Goal: Task Accomplishment & Management: Manage account settings

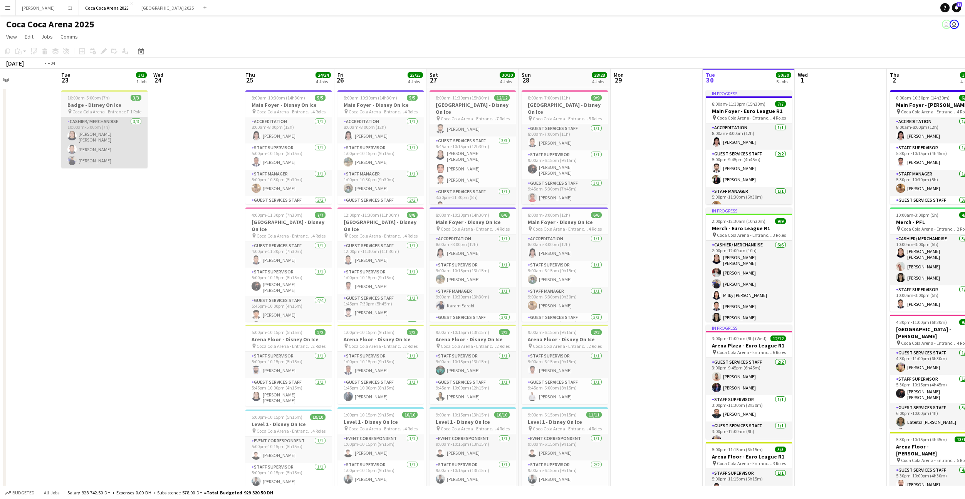
scroll to position [0, 275]
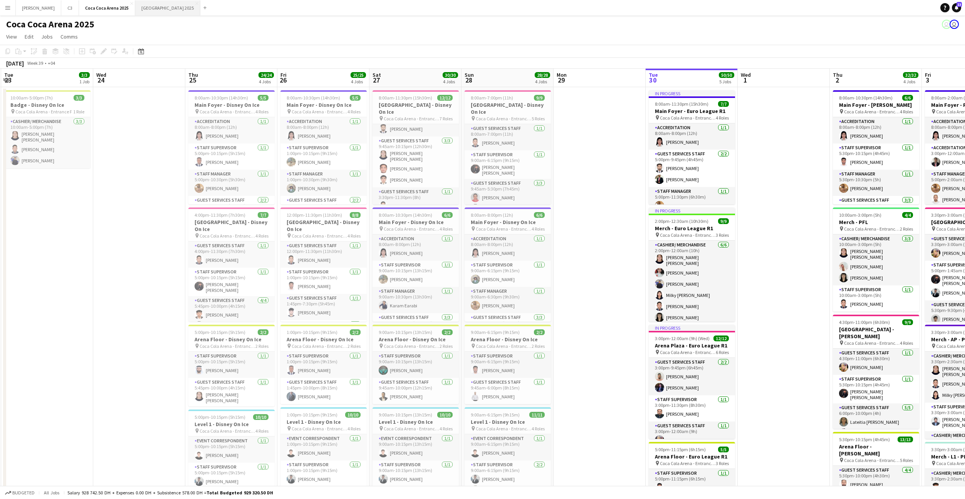
click at [135, 6] on button "[GEOGRAPHIC_DATA] 2025 Close" at bounding box center [167, 7] width 65 height 15
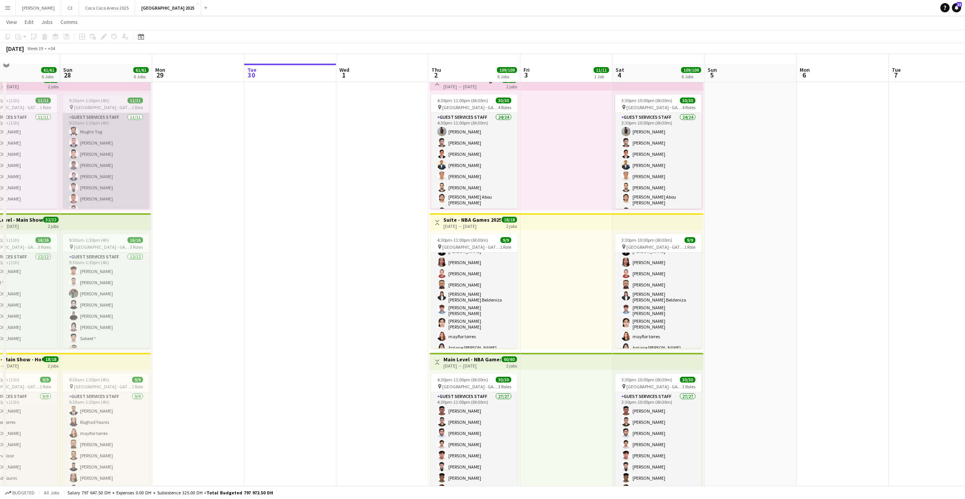
scroll to position [32, 0]
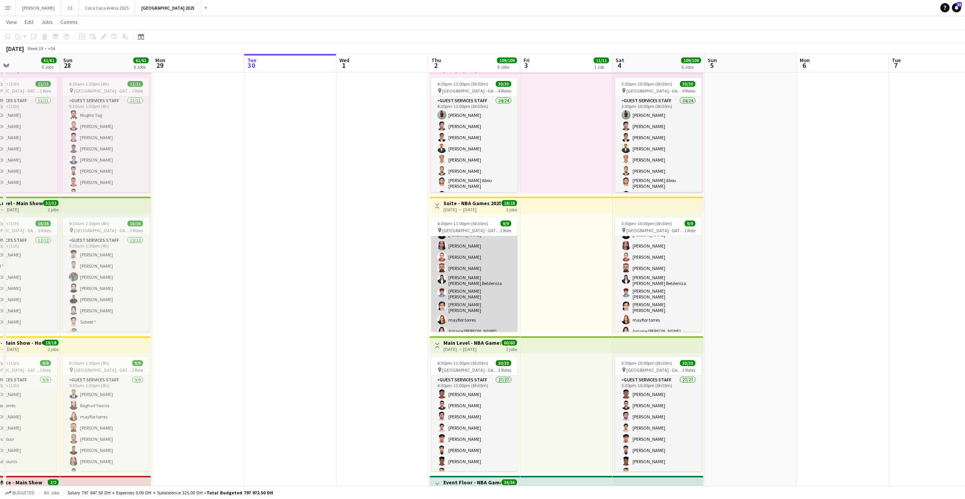
click at [492, 288] on app-card-role "Guest Services Staff [DATE] 4:30pm-11:00pm (6h30m) [PERSON_NAME] [PERSON_NAME] …" at bounding box center [474, 277] width 86 height 123
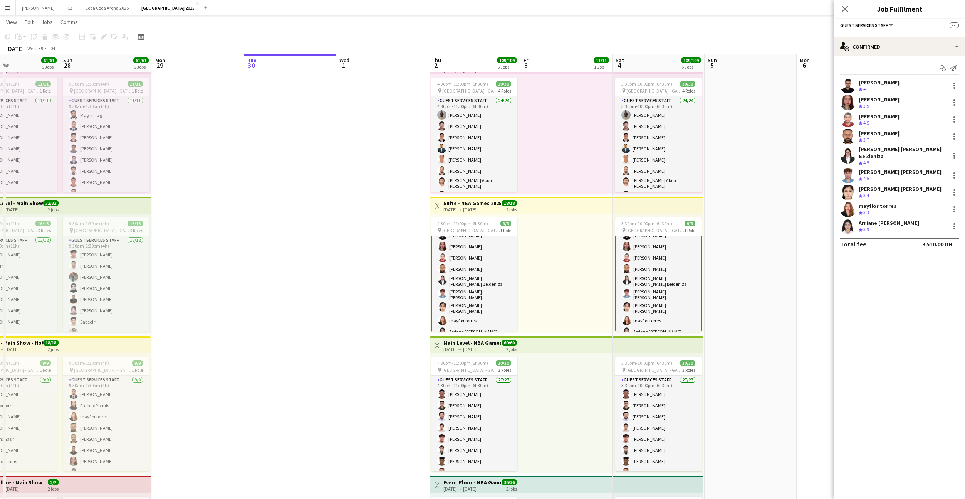
scroll to position [21, 0]
click at [910, 58] on div "Start chat Send notification [PERSON_NAME] Crew rating 4 23km 1/1 [PERSON_NAME]…" at bounding box center [899, 156] width 131 height 200
click at [907, 54] on div "single-neutral-actions-check-2 Confirmed" at bounding box center [899, 46] width 131 height 18
click at [921, 127] on span "Applicants" at bounding box center [917, 125] width 24 height 7
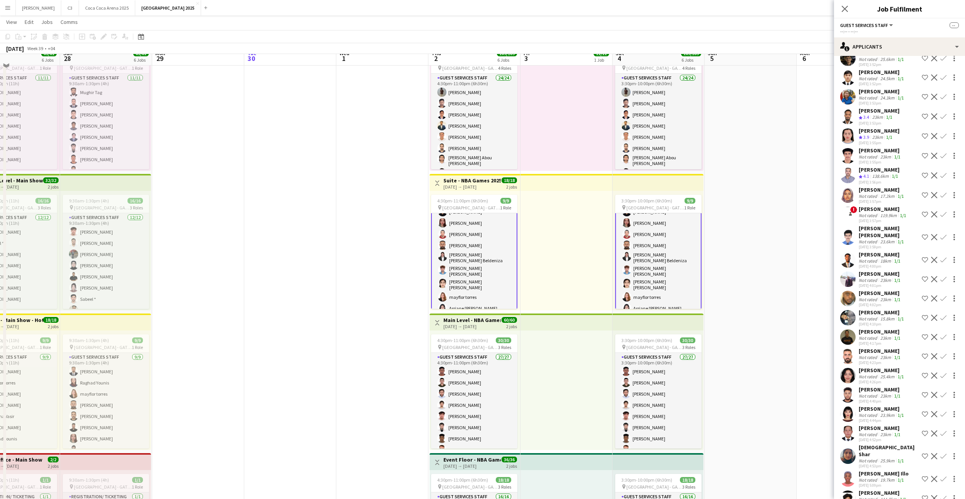
scroll to position [95, 0]
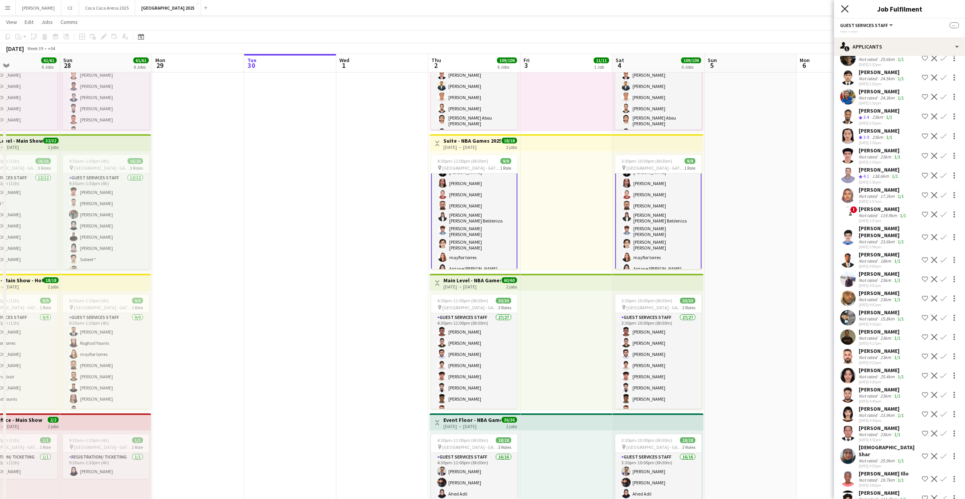
click at [846, 10] on icon "Close pop-in" at bounding box center [844, 8] width 7 height 7
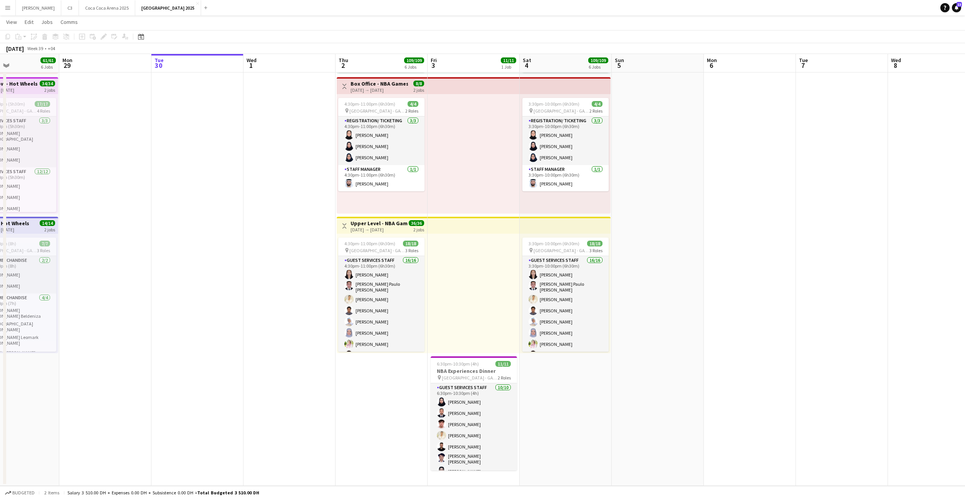
scroll to position [0, 325]
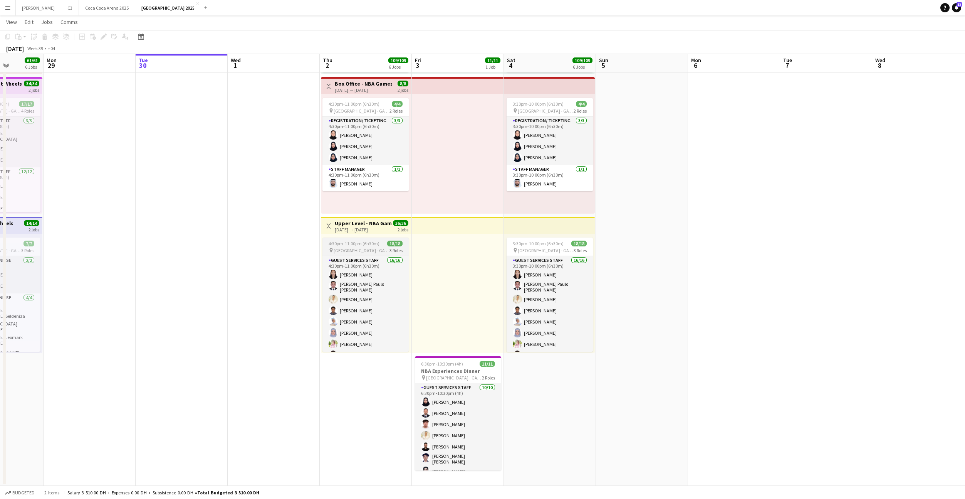
click at [388, 252] on div "pin [GEOGRAPHIC_DATA] - GATE 7 3 Roles" at bounding box center [365, 250] width 86 height 6
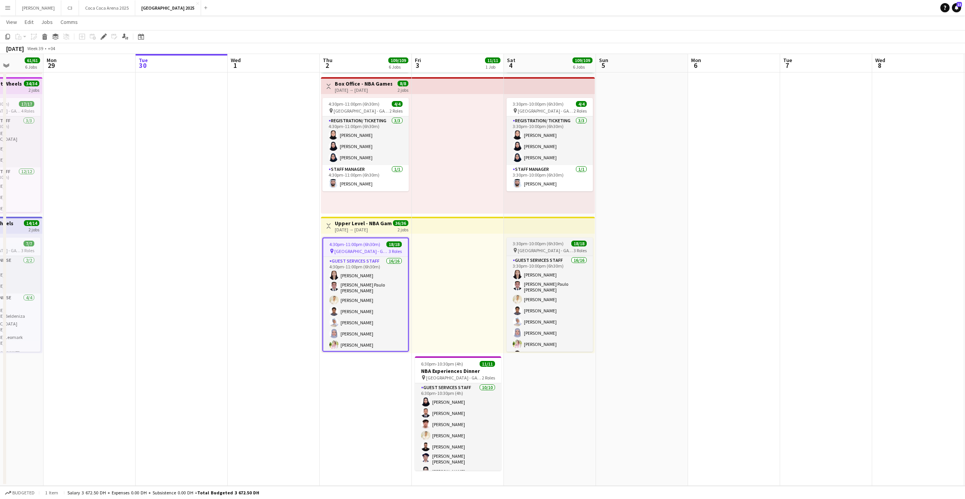
click at [542, 245] on span "3:30pm-10:00pm (6h30m)" at bounding box center [538, 243] width 51 height 6
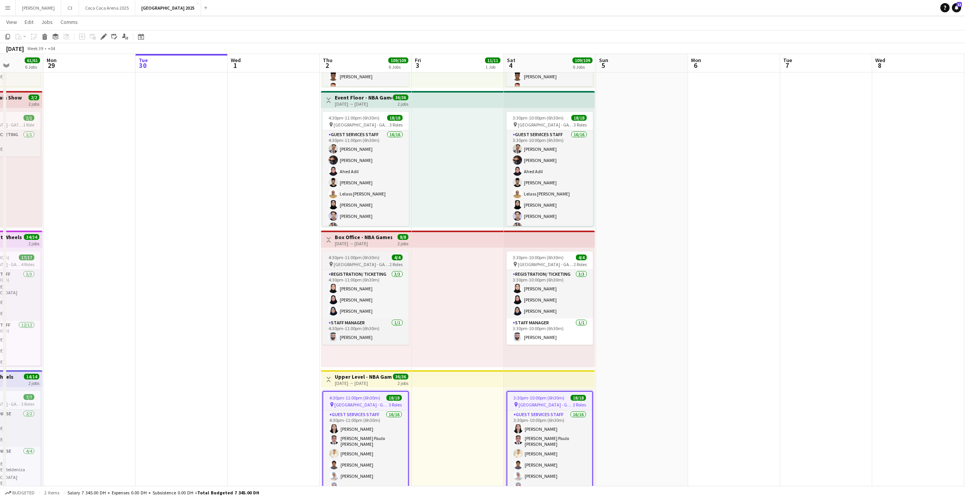
scroll to position [414, 0]
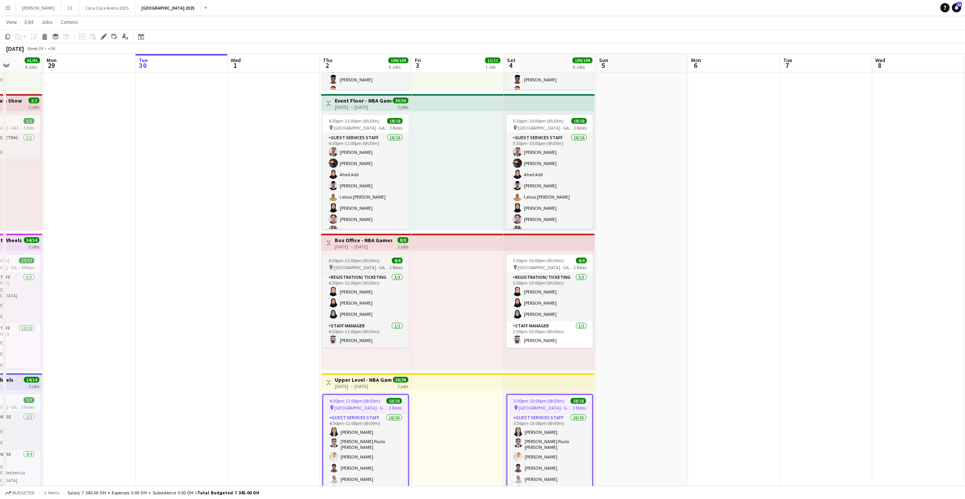
click at [380, 264] on div "pin [GEOGRAPHIC_DATA] - GATE 7 2 Roles" at bounding box center [365, 267] width 86 height 6
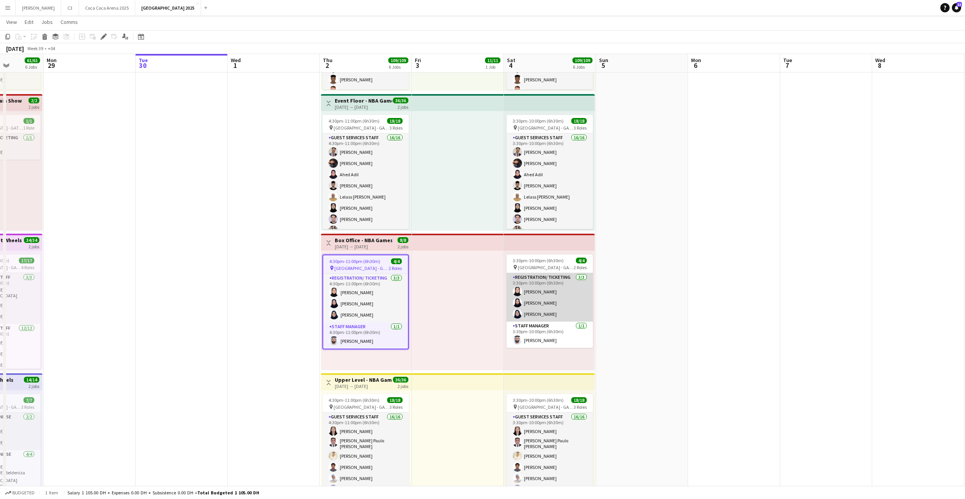
click at [511, 275] on app-card-role "Registration/ Ticketing [DATE] 3:30pm-10:00pm (6h30m) [PERSON_NAME] Abumousa Ru…" at bounding box center [550, 297] width 86 height 49
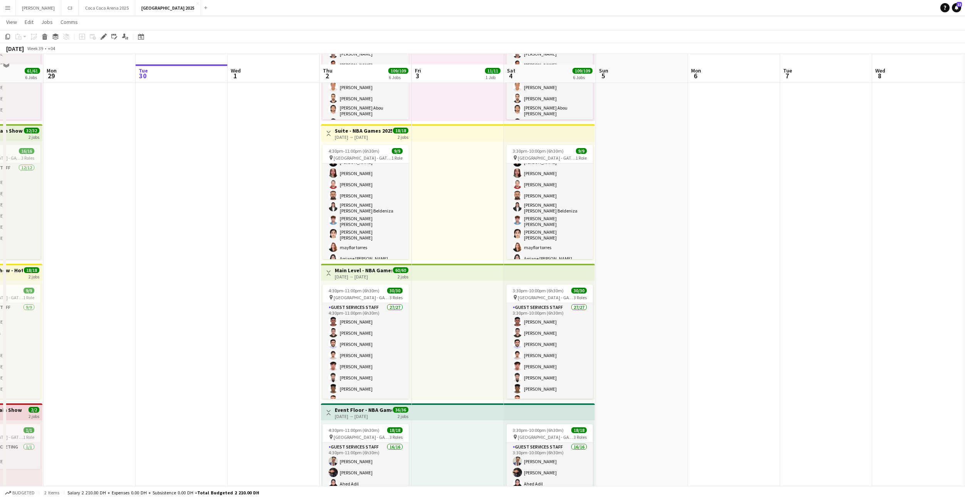
scroll to position [101, 0]
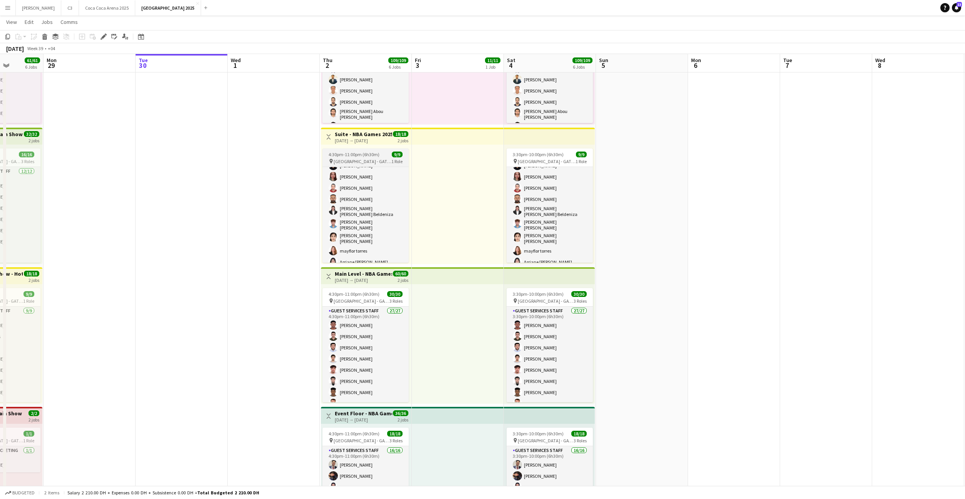
click at [375, 163] on div "pin [GEOGRAPHIC_DATA] - GATE 7 1 Role" at bounding box center [365, 161] width 86 height 6
click at [541, 159] on span "[GEOGRAPHIC_DATA] - GATE 7" at bounding box center [547, 161] width 58 height 6
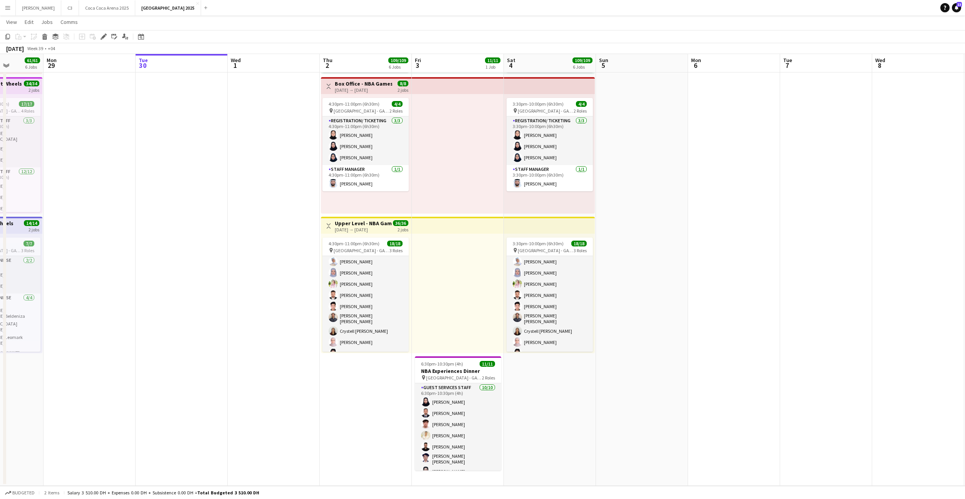
scroll to position [126, 0]
click at [388, 398] on app-date-cell "Toggle View Scanner & Filtering - NBA Games 2025 [DATE] → [DATE] 60/60 2 jobs 4…" at bounding box center [366, 0] width 92 height 969
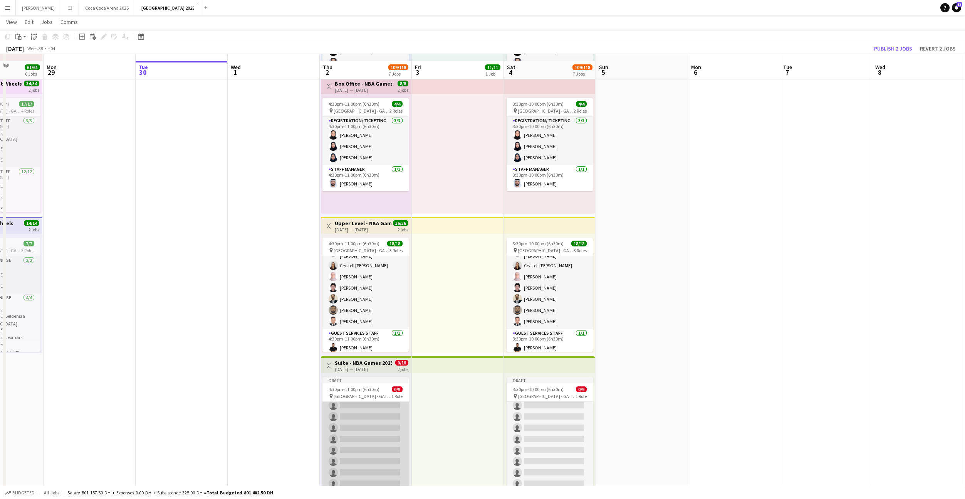
scroll to position [710, 0]
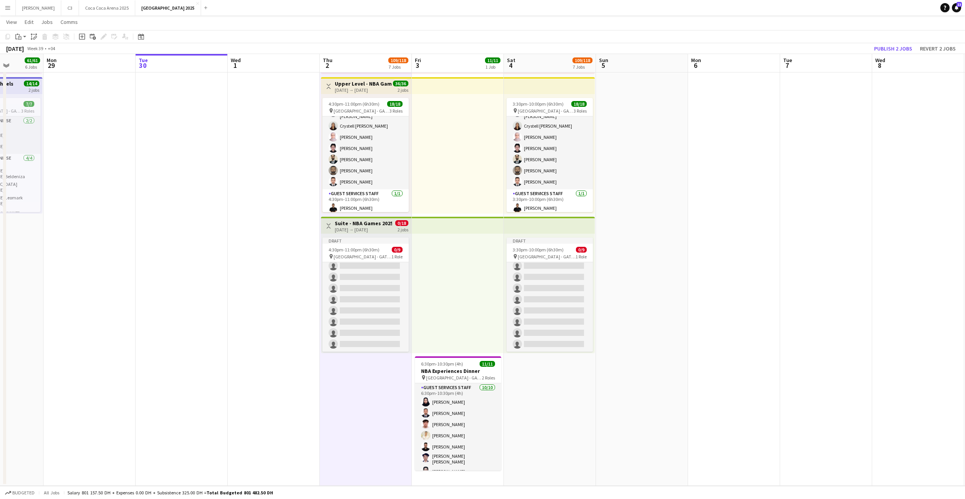
click at [373, 226] on h3 "Suite - NBA Games 2025" at bounding box center [363, 223] width 57 height 7
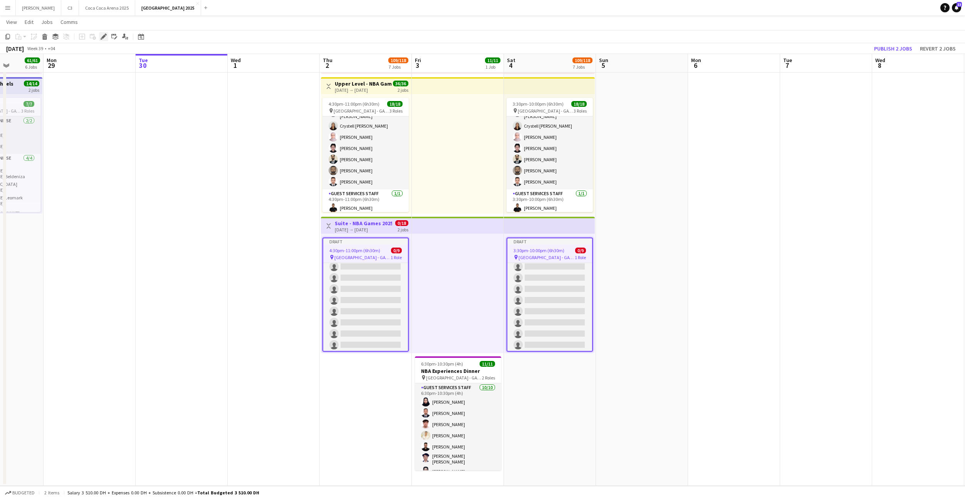
click at [101, 35] on icon "Edit" at bounding box center [104, 37] width 6 height 6
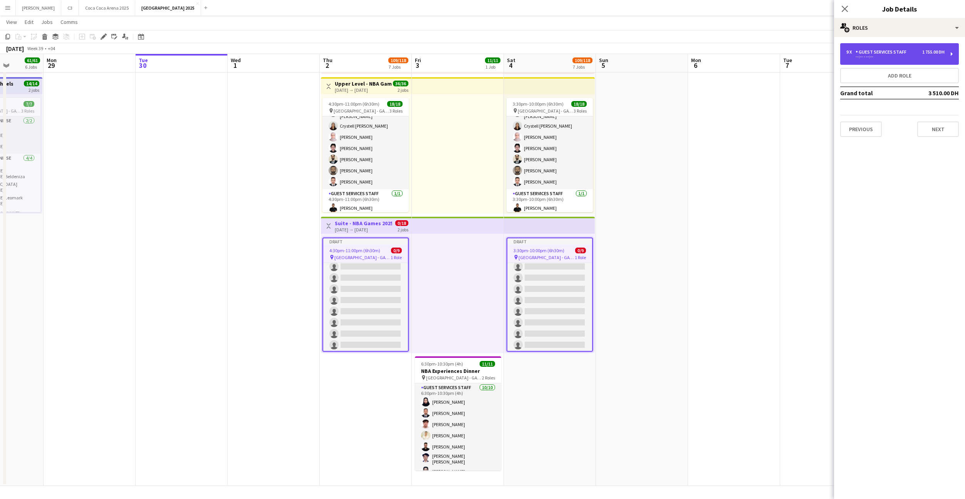
click at [882, 55] on div "--:-- - --:--" at bounding box center [895, 57] width 98 height 4
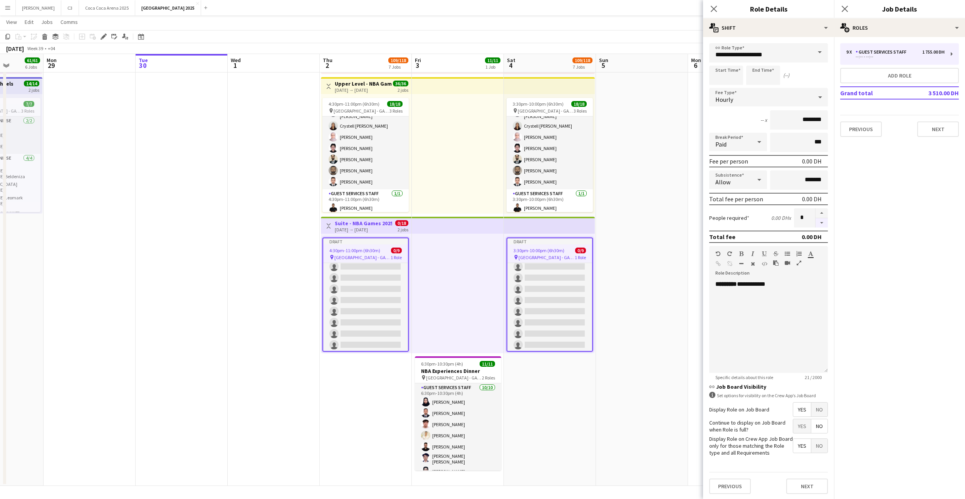
click at [820, 222] on button "button" at bounding box center [822, 223] width 12 height 10
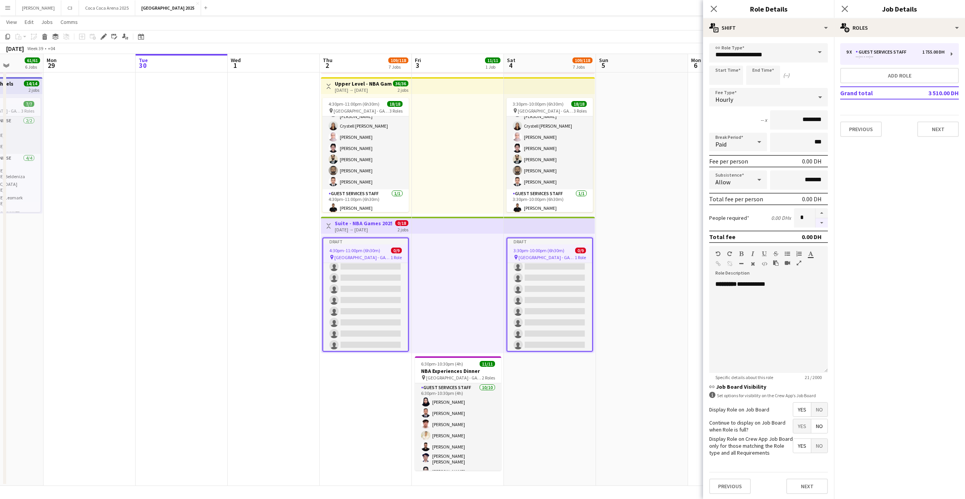
type input "*"
click at [776, 284] on div "**********" at bounding box center [768, 326] width 119 height 92
click at [806, 486] on button "Next" at bounding box center [807, 485] width 42 height 15
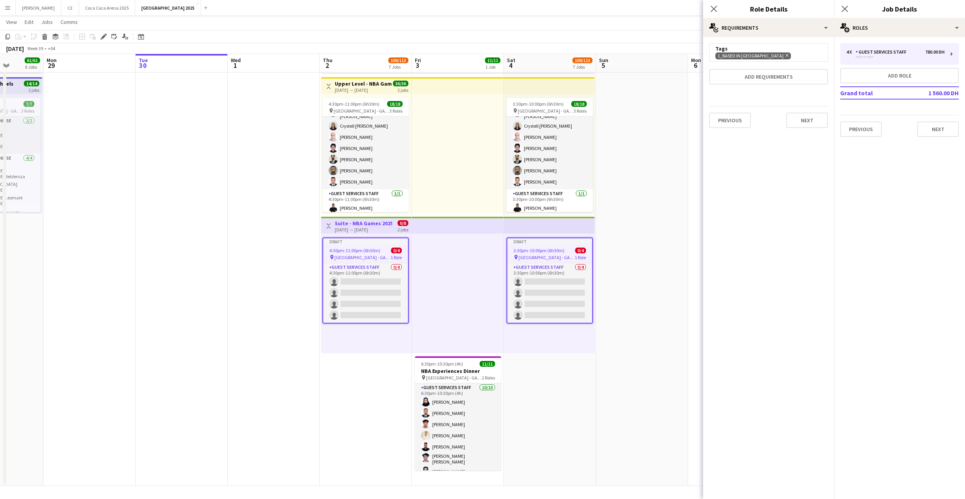
scroll to position [0, 0]
click at [906, 73] on button "Add role" at bounding box center [899, 75] width 119 height 15
type input "**********"
type input "*****"
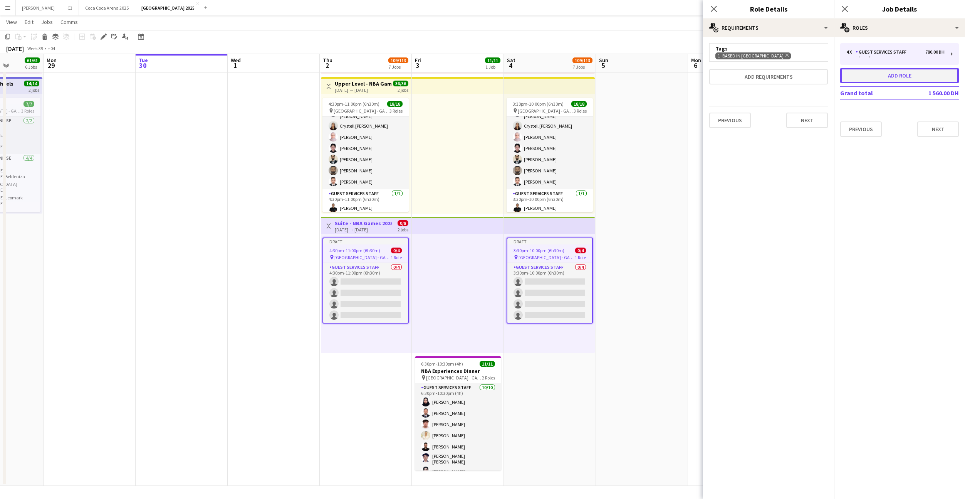
type input "*******"
type input "*"
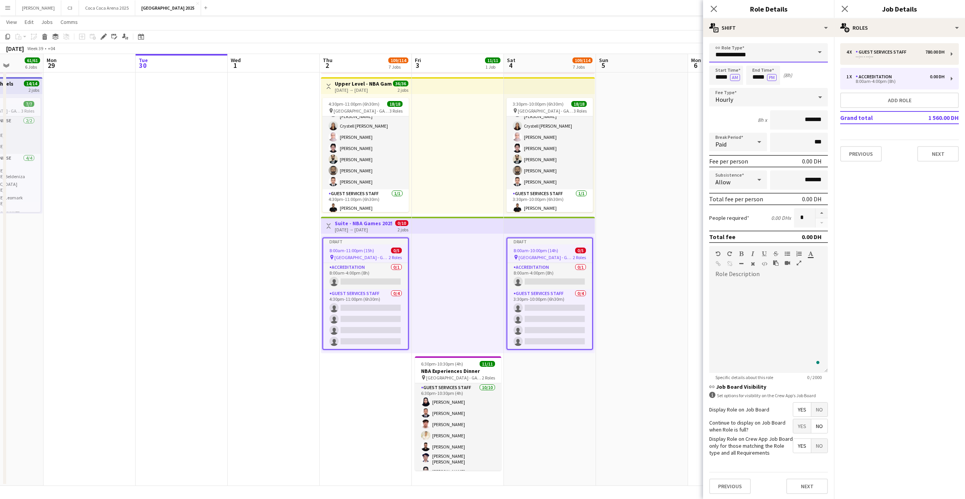
click at [744, 53] on input "**********" at bounding box center [768, 52] width 119 height 19
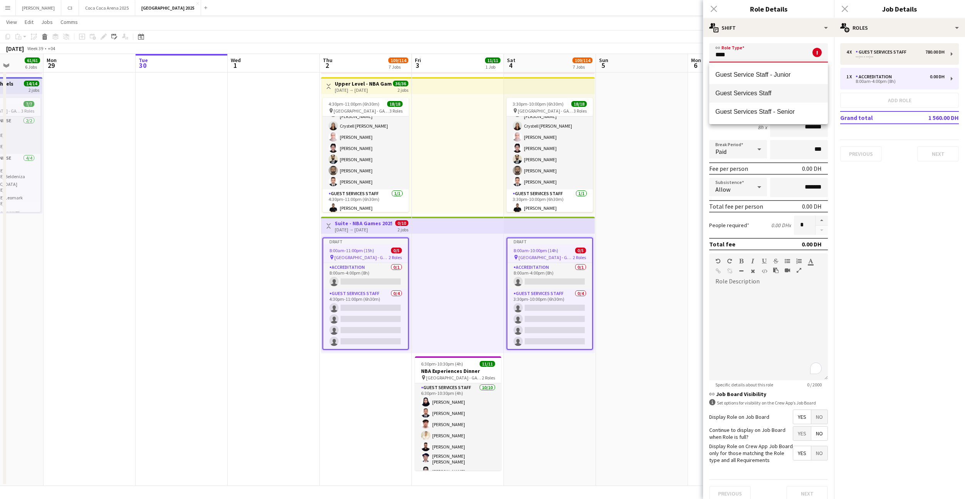
click at [752, 91] on span "Guest Services Staff" at bounding box center [768, 92] width 106 height 7
type input "**********"
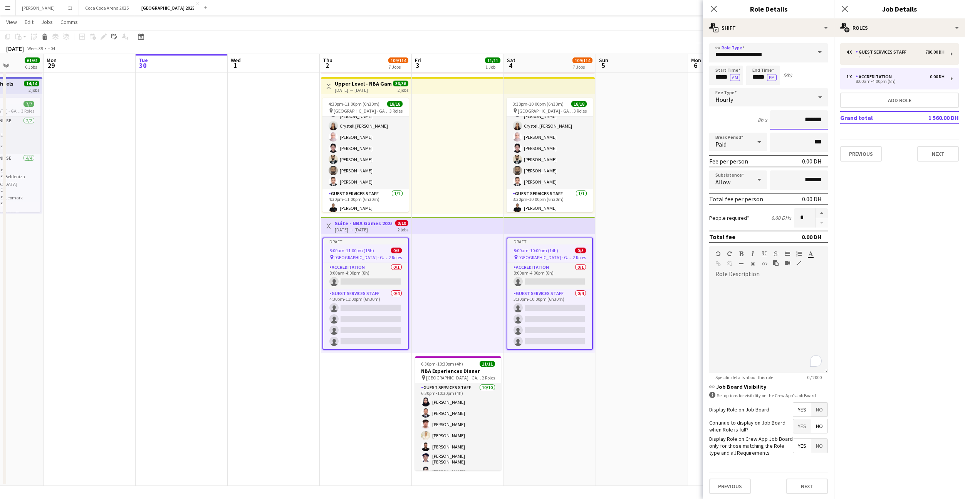
click at [799, 116] on input "*******" at bounding box center [799, 119] width 58 height 19
type input "********"
click at [757, 301] on div "To enrich screen reader interactions, please activate Accessibility in Grammarl…" at bounding box center [768, 326] width 119 height 92
drag, startPoint x: 740, startPoint y: 285, endPoint x: 717, endPoint y: 285, distance: 23.9
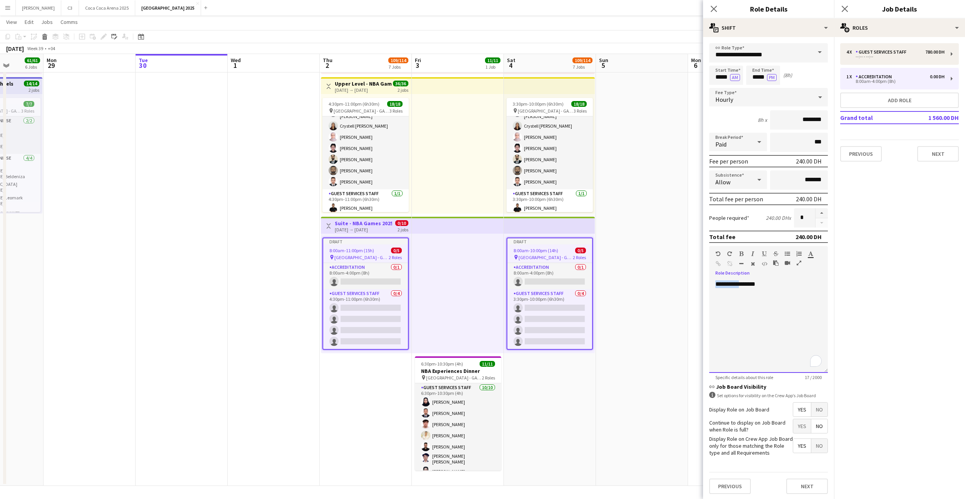
click at [717, 285] on div "**********" at bounding box center [768, 326] width 119 height 92
click at [777, 317] on div "********* *******" at bounding box center [768, 326] width 119 height 92
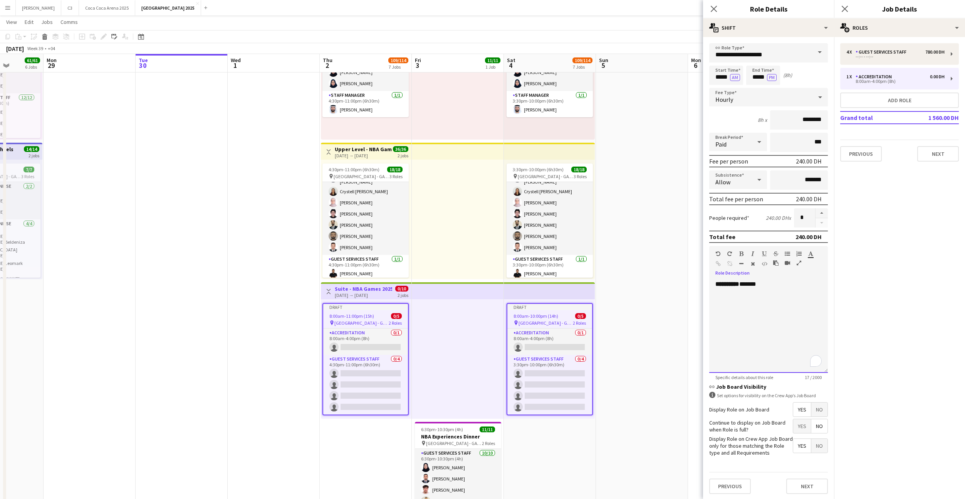
scroll to position [1, 0]
click at [802, 482] on button "Next" at bounding box center [807, 484] width 42 height 15
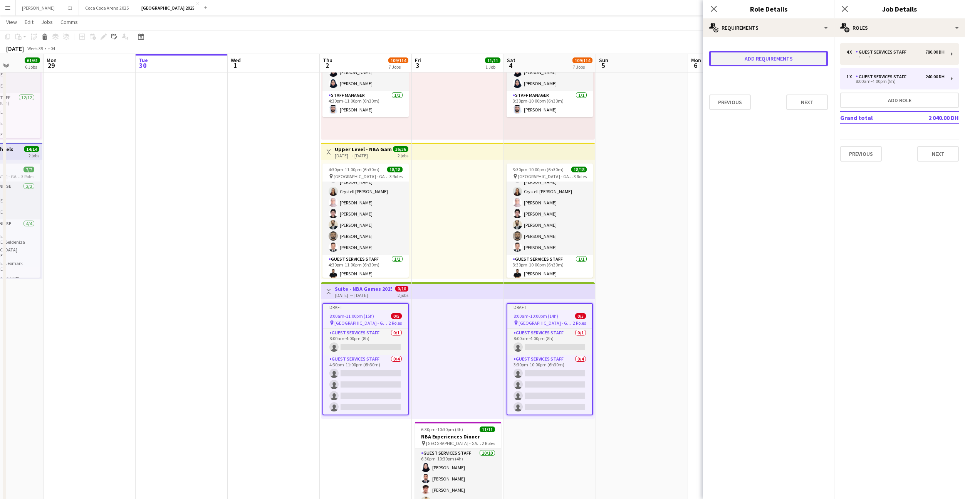
click at [777, 57] on button "Add requirements" at bounding box center [768, 58] width 119 height 15
click at [752, 68] on span "Please select" at bounding box center [737, 68] width 35 height 8
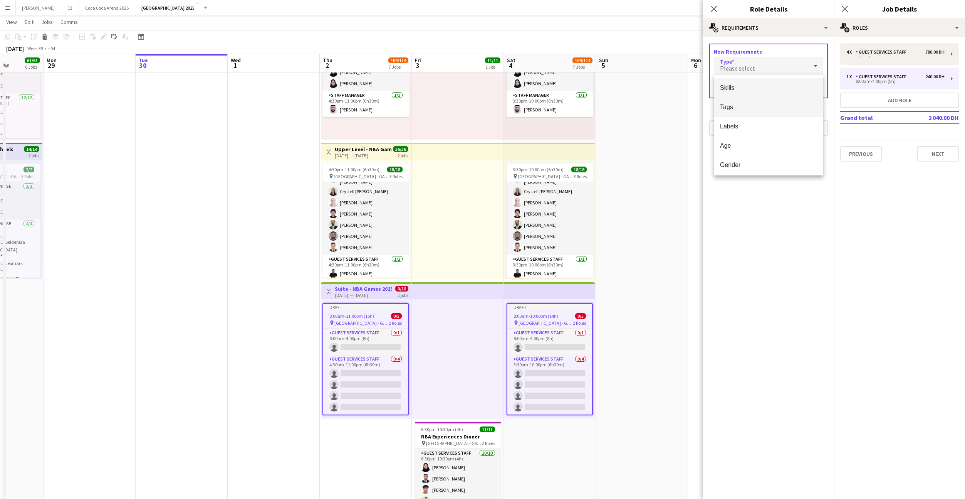
click at [745, 100] on mat-option "Tags" at bounding box center [768, 106] width 109 height 19
click at [757, 88] on input "text" at bounding box center [768, 88] width 109 height 19
type input "*******"
click at [761, 108] on span "1_Based in [GEOGRAPHIC_DATA]" at bounding box center [768, 110] width 97 height 7
click at [818, 124] on button "Done" at bounding box center [814, 125] width 20 height 12
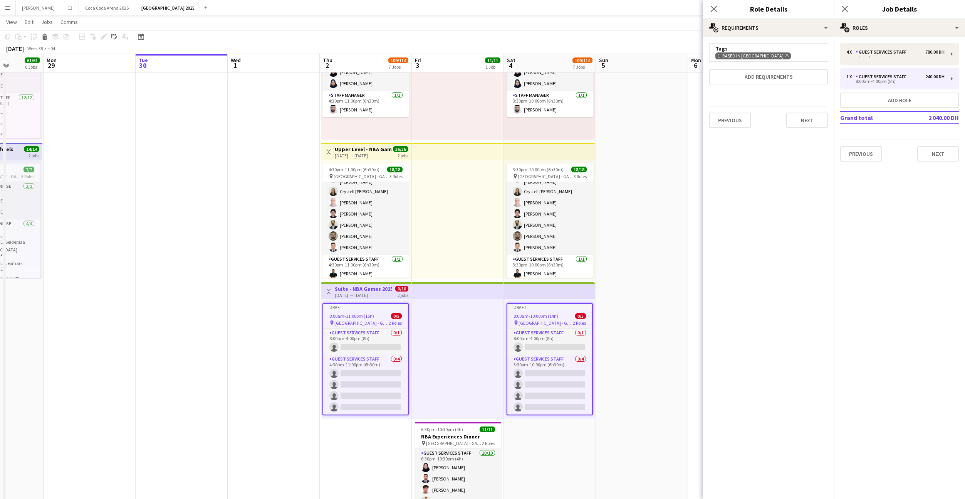
click at [817, 108] on div "Previous Next" at bounding box center [768, 120] width 119 height 28
click at [817, 115] on button "Next" at bounding box center [807, 119] width 42 height 15
click at [945, 158] on button "Next" at bounding box center [938, 153] width 42 height 15
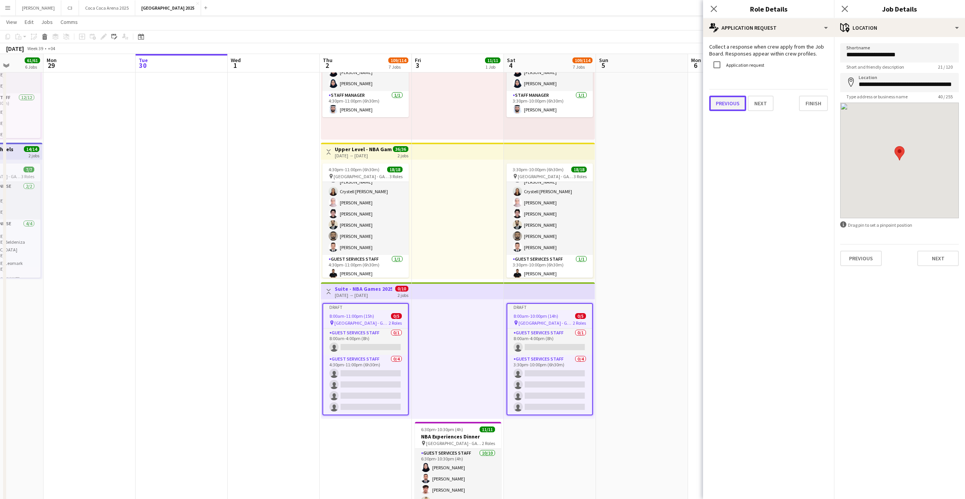
click at [736, 102] on button "Previous" at bounding box center [727, 103] width 37 height 15
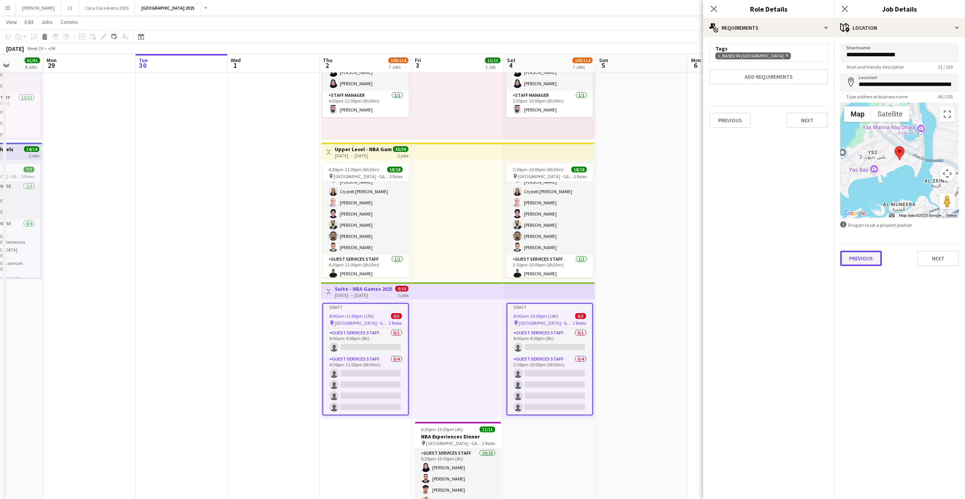
click at [865, 257] on button "Previous" at bounding box center [861, 257] width 42 height 15
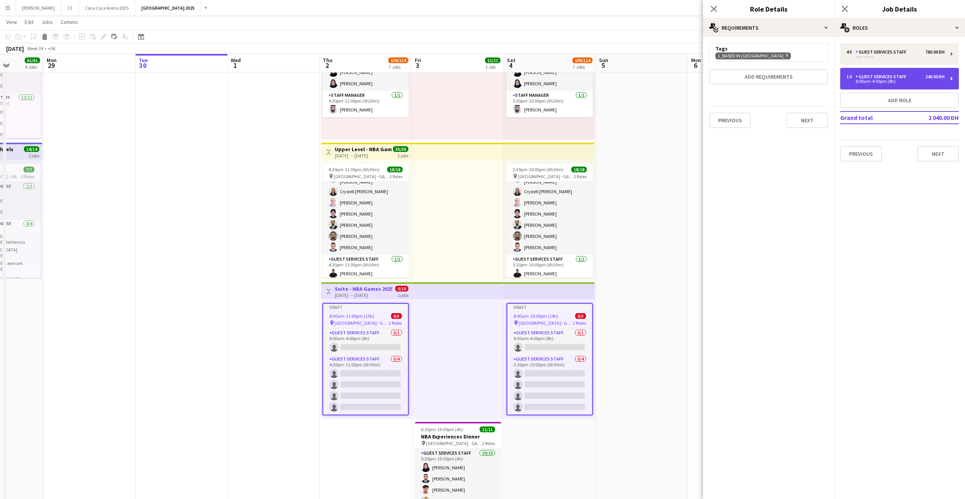
click at [875, 83] on div "8:00am-4:00pm (8h)" at bounding box center [895, 81] width 98 height 4
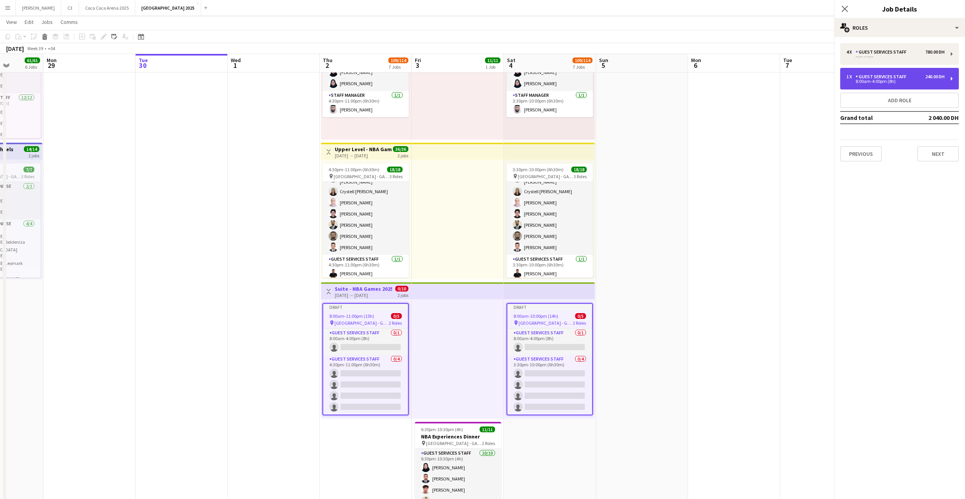
click at [875, 83] on div "8:00am-4:00pm (8h)" at bounding box center [895, 81] width 98 height 4
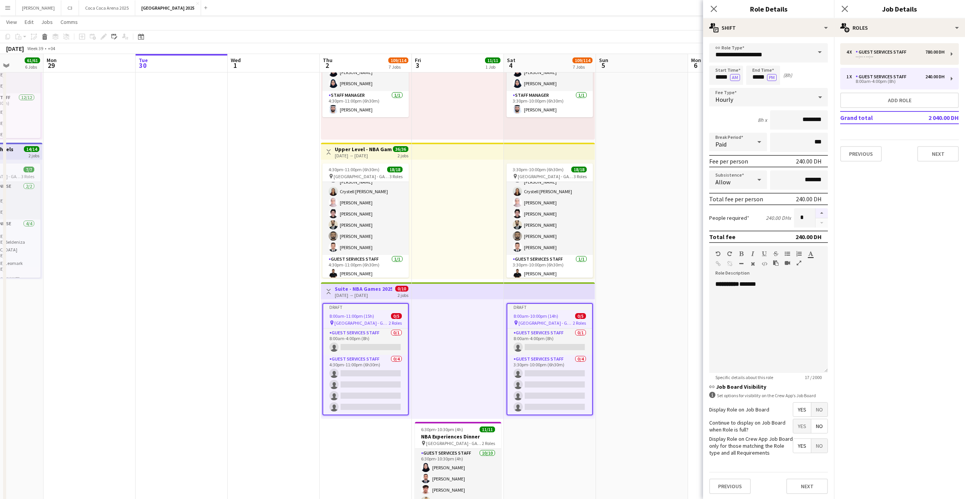
click at [819, 214] on button "button" at bounding box center [822, 213] width 12 height 10
type input "*"
click at [807, 489] on button "Next" at bounding box center [807, 485] width 42 height 15
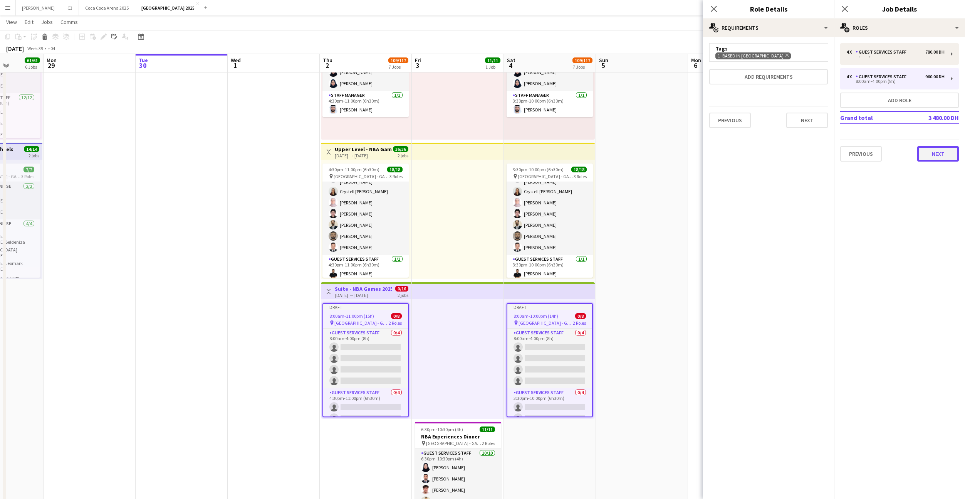
click at [938, 153] on button "Next" at bounding box center [938, 153] width 42 height 15
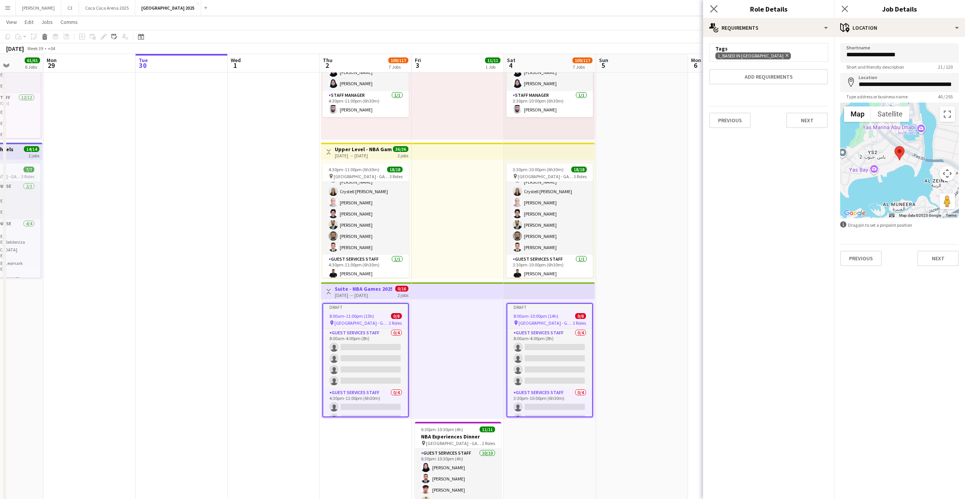
click at [715, 5] on icon "Close pop-in" at bounding box center [713, 8] width 7 height 7
click at [849, 6] on app-icon "Close pop-in" at bounding box center [844, 8] width 11 height 11
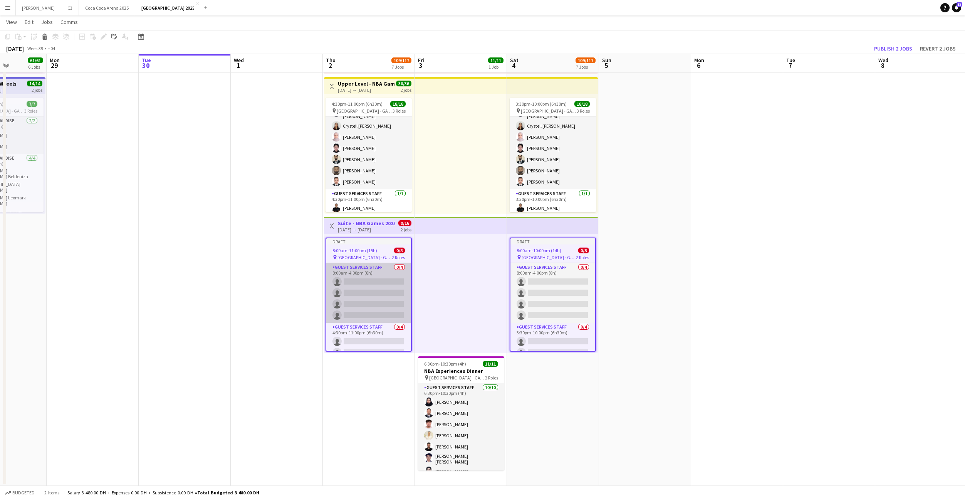
click at [367, 267] on app-card-role "Guest Services Staff 0/4 8:00am-4:00pm (8h) single-neutral-actions single-neutr…" at bounding box center [368, 293] width 85 height 60
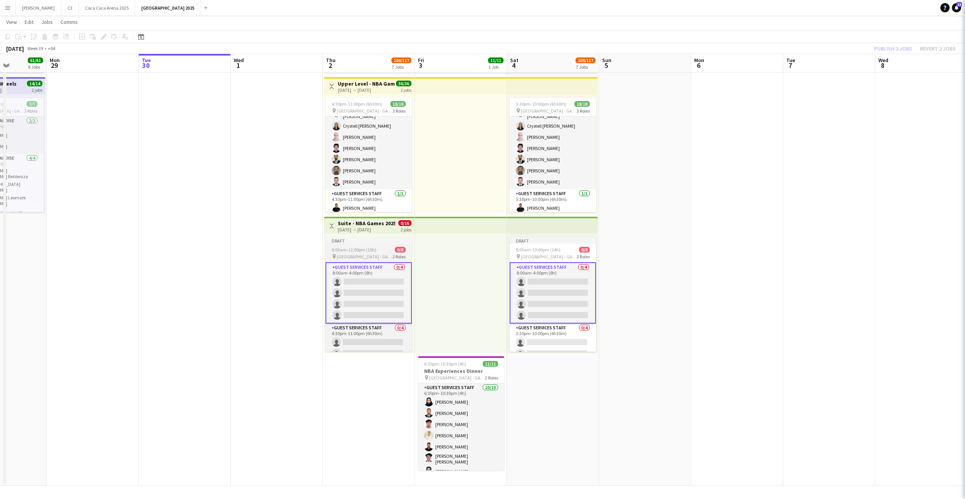
click at [366, 250] on span "8:00am-11:00pm (15h)" at bounding box center [354, 250] width 45 height 6
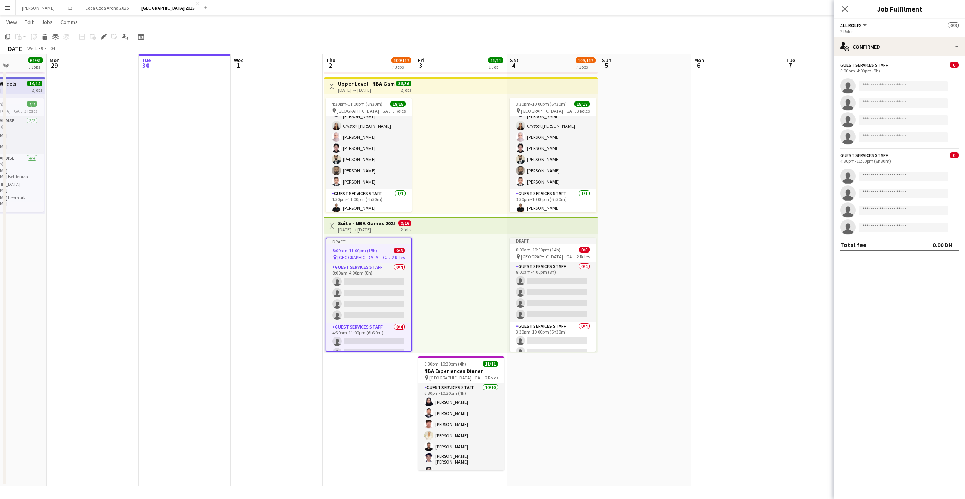
click at [366, 249] on span "8:00am-11:00pm (15h)" at bounding box center [354, 250] width 45 height 6
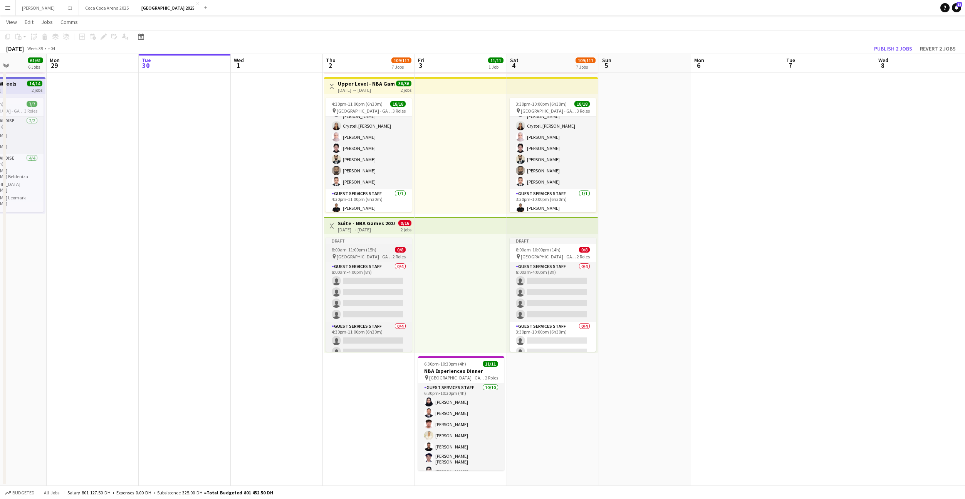
click at [376, 241] on div "Draft" at bounding box center [369, 240] width 86 height 6
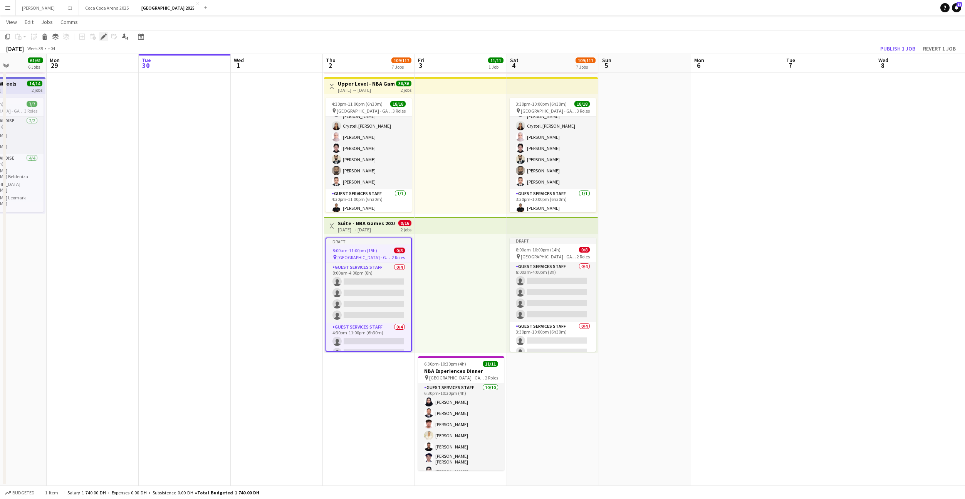
click at [102, 37] on icon at bounding box center [103, 37] width 4 height 4
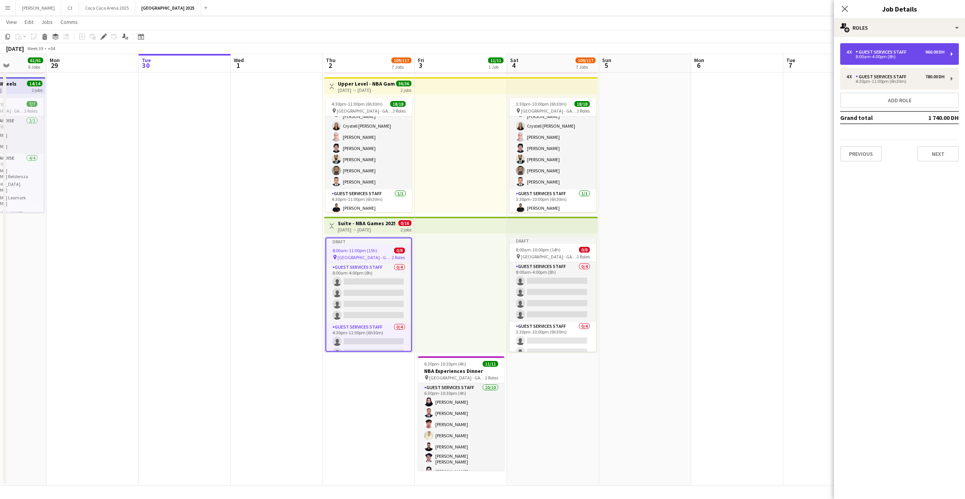
click at [855, 57] on div "8:00am-4:00pm (8h)" at bounding box center [895, 57] width 98 height 4
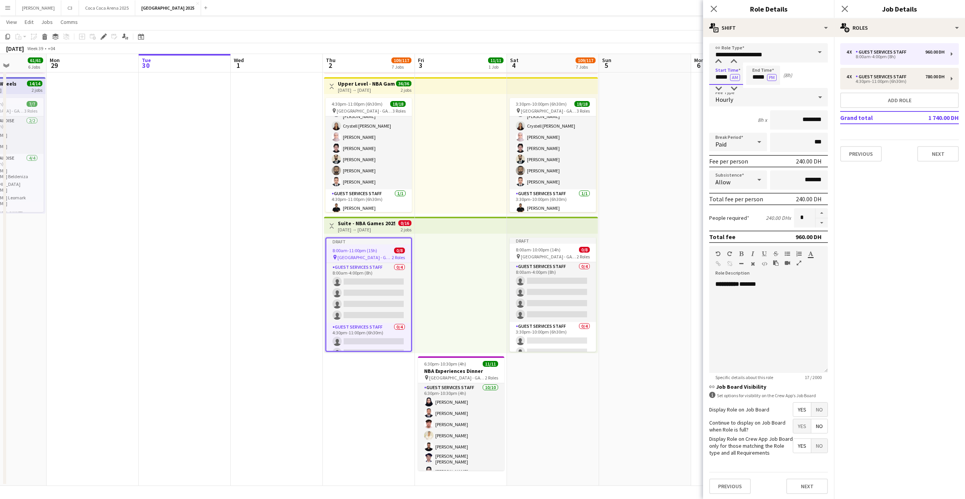
click at [721, 77] on input "*****" at bounding box center [726, 74] width 34 height 19
type input "*****"
click at [734, 79] on button "AM" at bounding box center [735, 77] width 10 height 7
type input "*****"
click at [805, 487] on button "Next" at bounding box center [807, 485] width 42 height 15
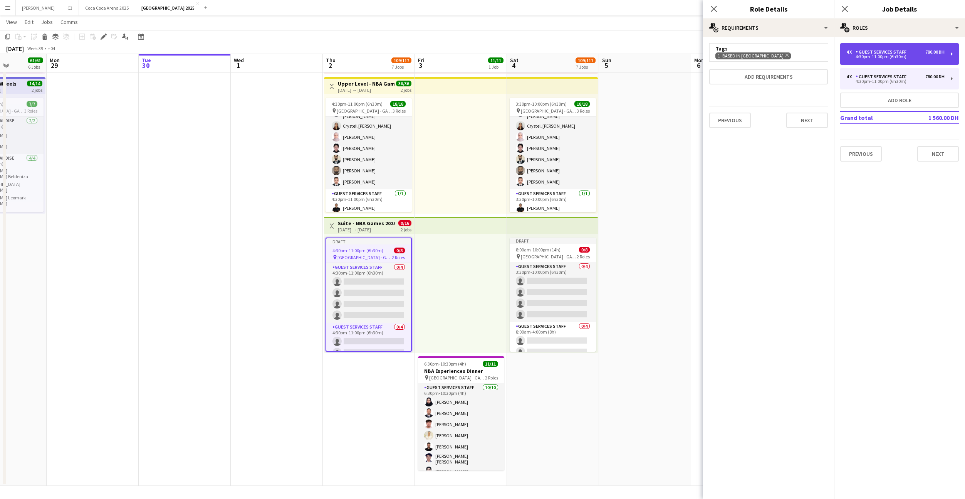
click at [889, 62] on div "4 x Guest Services Staff 780.00 DH 4:30pm-11:00pm (6h30m)" at bounding box center [899, 54] width 119 height 22
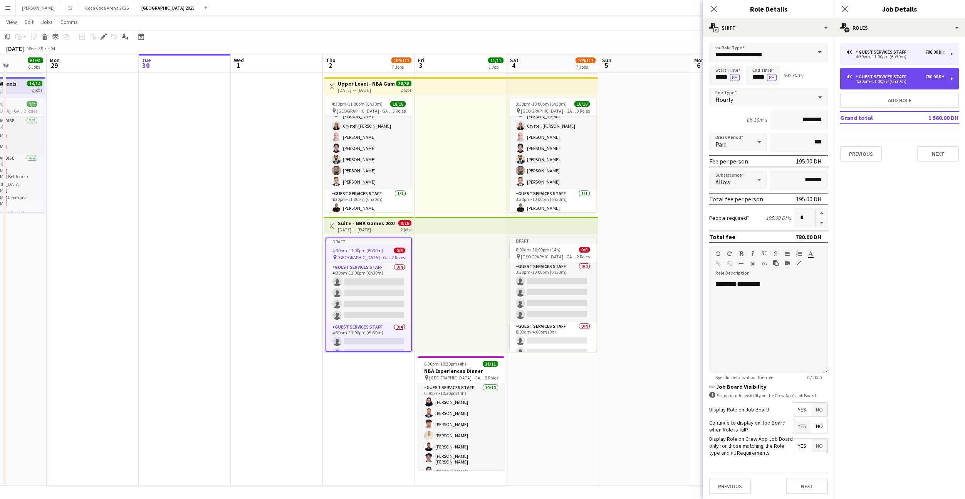
click at [890, 78] on div "Guest Services Staff" at bounding box center [883, 76] width 54 height 5
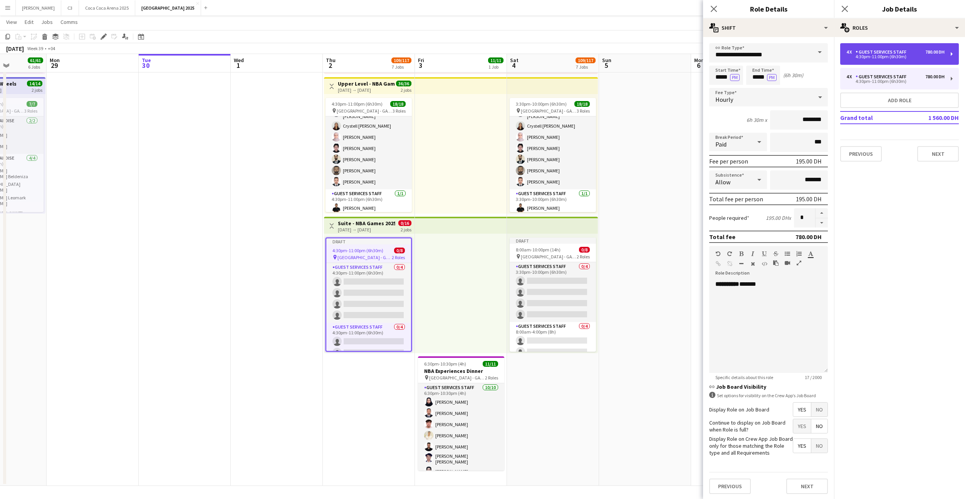
click at [896, 59] on div "4:30pm-11:00pm (6h30m)" at bounding box center [895, 57] width 98 height 4
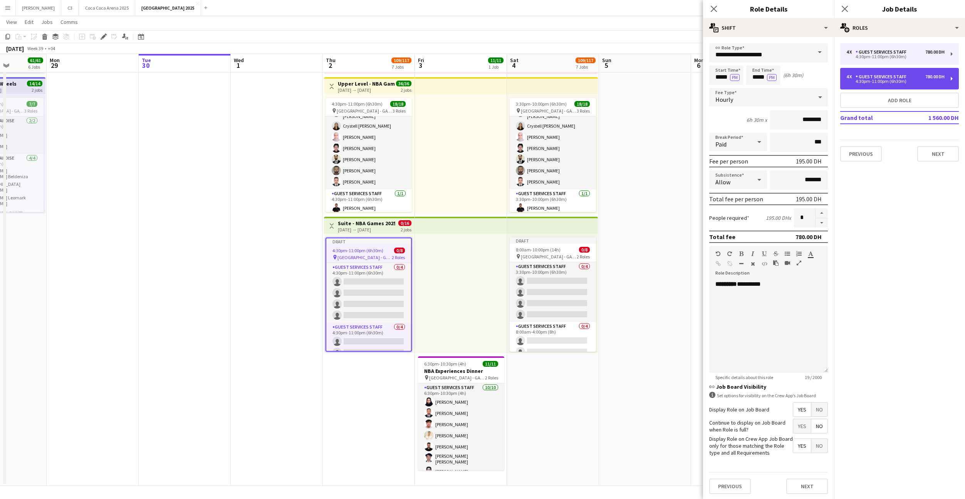
click at [898, 82] on div "4:30pm-11:00pm (6h30m)" at bounding box center [895, 81] width 98 height 4
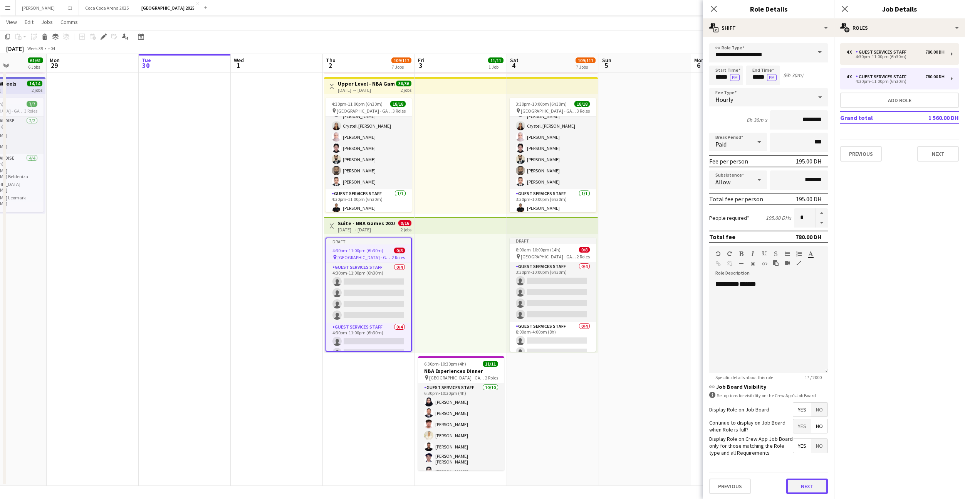
click at [809, 483] on button "Next" at bounding box center [807, 485] width 42 height 15
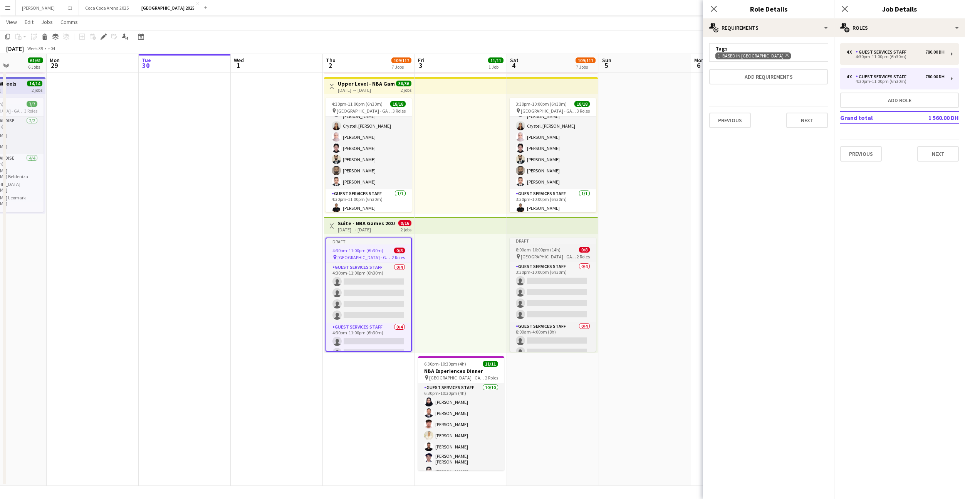
click at [552, 251] on span "8:00am-10:00pm (14h)" at bounding box center [538, 250] width 45 height 6
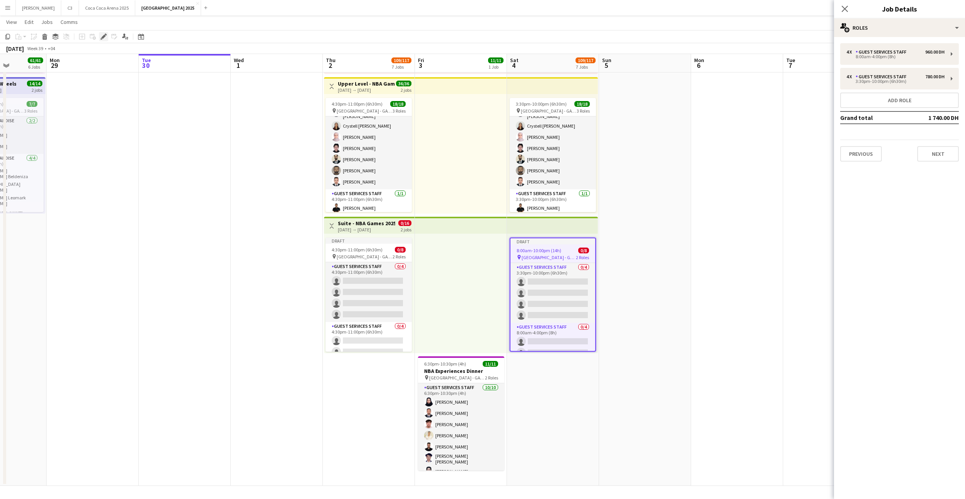
click at [104, 35] on icon at bounding box center [103, 37] width 4 height 4
click at [884, 60] on div "4 x Guest Services Staff 960.00 DH 8:00am-4:00pm (8h)" at bounding box center [899, 54] width 119 height 22
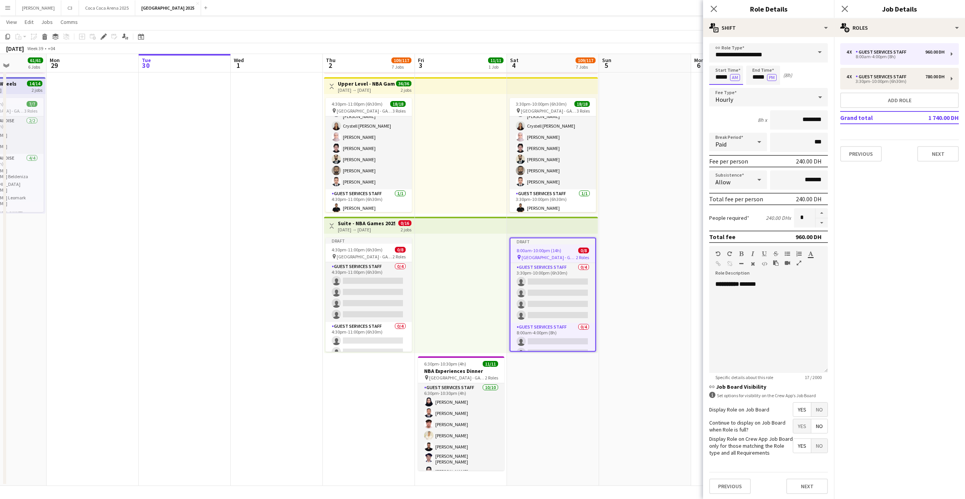
click at [723, 77] on input "*****" at bounding box center [726, 74] width 34 height 19
type input "*****"
click at [740, 77] on input "*****" at bounding box center [726, 74] width 34 height 19
click at [734, 77] on button "AM" at bounding box center [735, 77] width 10 height 7
type input "*****"
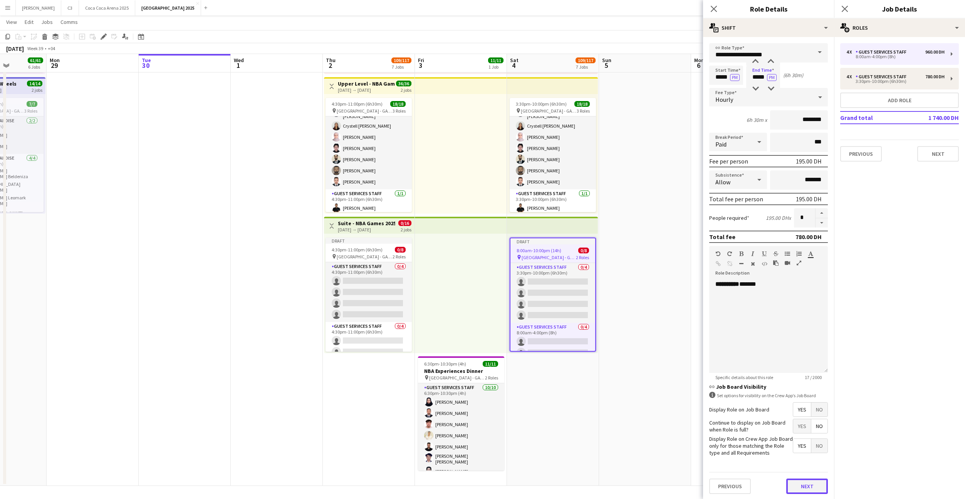
click at [802, 485] on button "Next" at bounding box center [807, 485] width 42 height 15
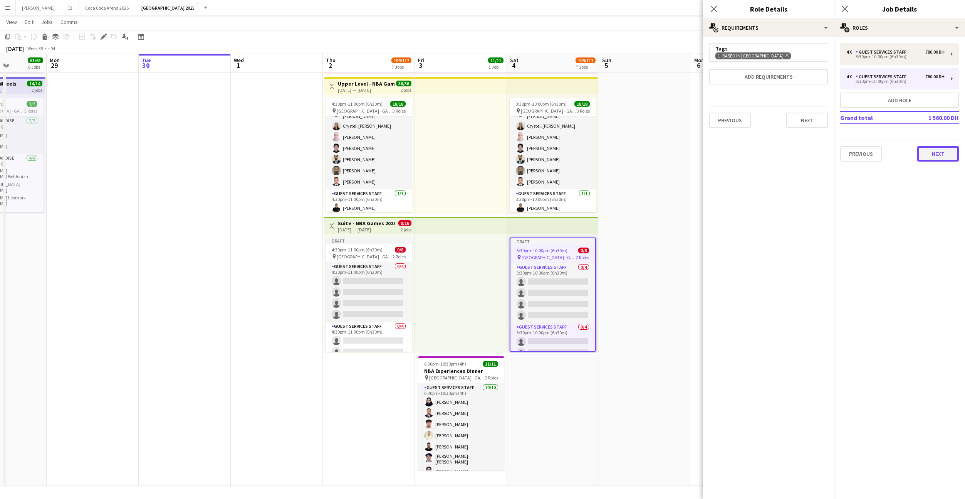
click at [935, 149] on button "Next" at bounding box center [938, 153] width 42 height 15
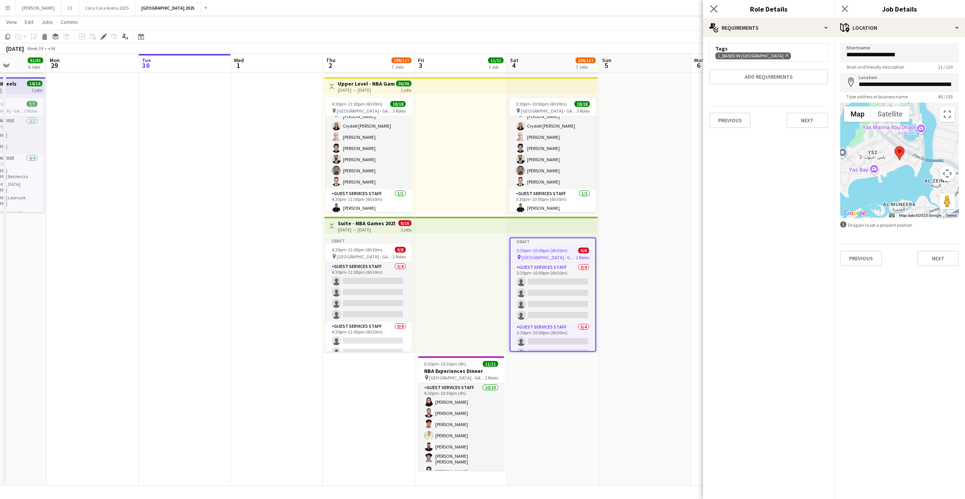
click at [712, 4] on app-icon "Close pop-in" at bounding box center [713, 8] width 11 height 11
click at [846, 8] on icon at bounding box center [844, 8] width 7 height 7
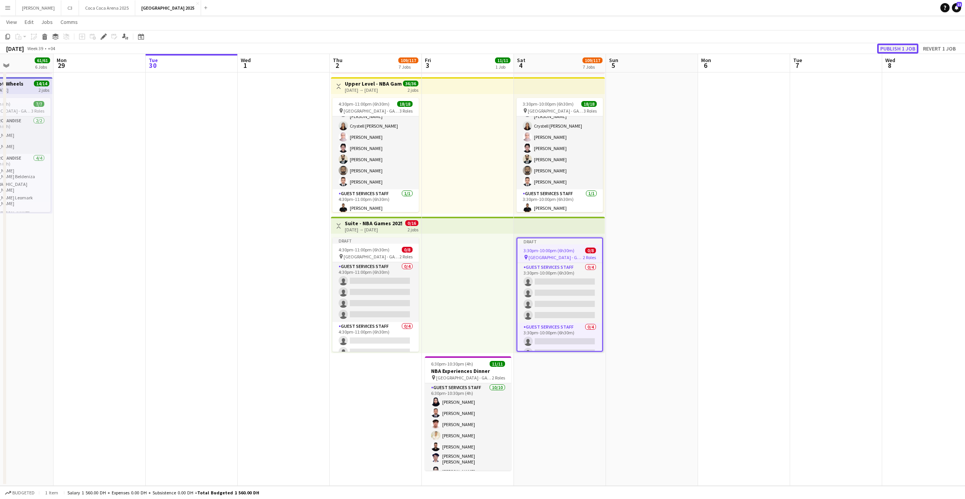
click at [895, 51] on button "Publish 1 job" at bounding box center [897, 49] width 41 height 10
click at [901, 51] on div "Publish 1 job Revert 1 job" at bounding box center [911, 49] width 108 height 10
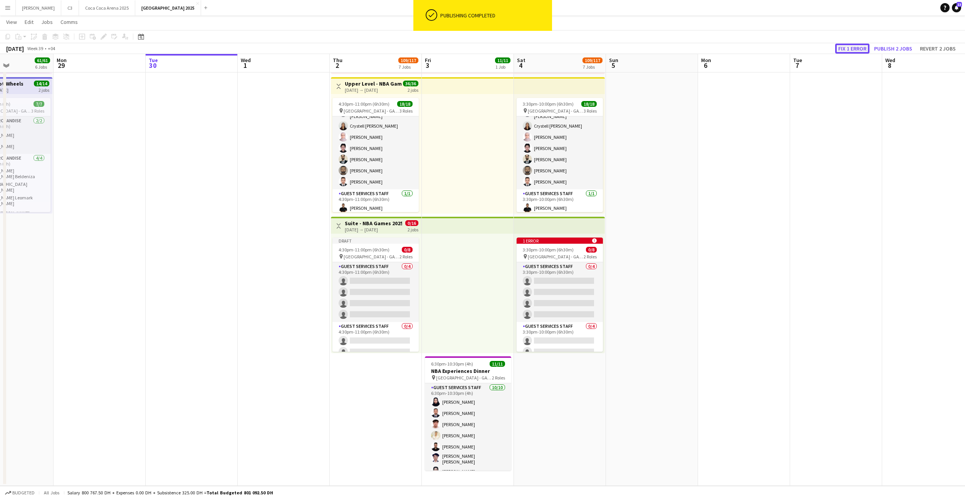
click at [853, 49] on button "Fix 1 error" at bounding box center [852, 49] width 34 height 10
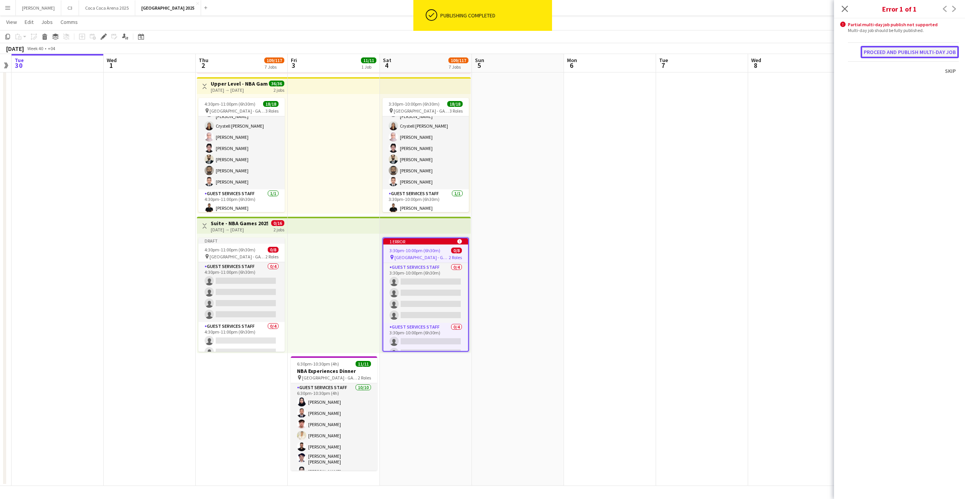
click at [896, 53] on button "Proceed and publish multi-day job" at bounding box center [910, 52] width 98 height 12
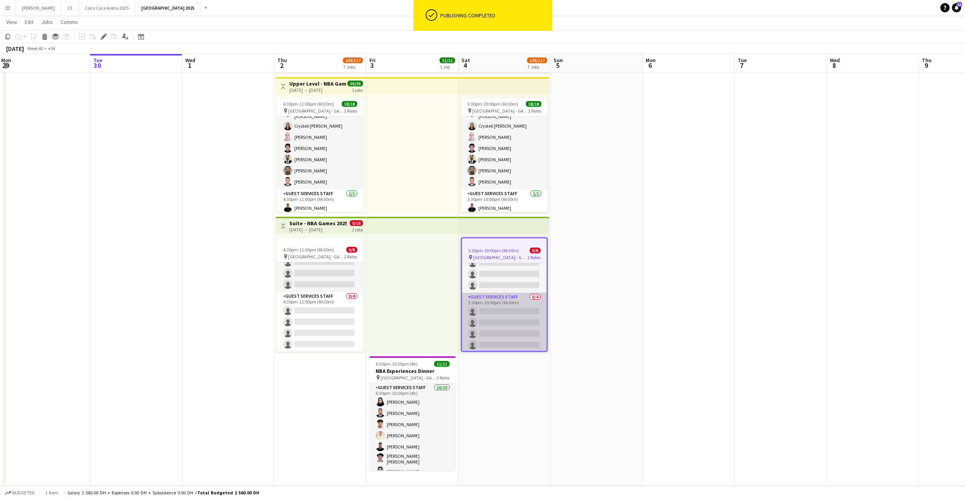
scroll to position [0, 0]
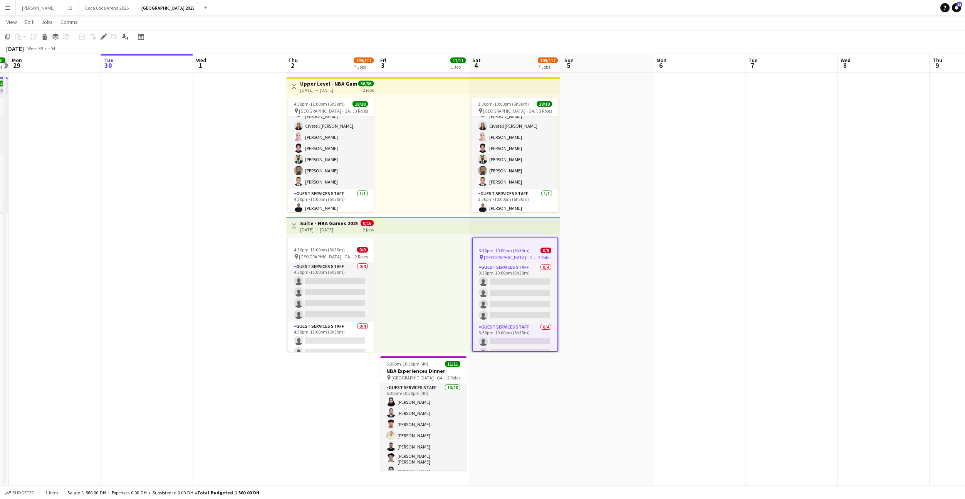
click at [412, 276] on div at bounding box center [423, 292] width 92 height 119
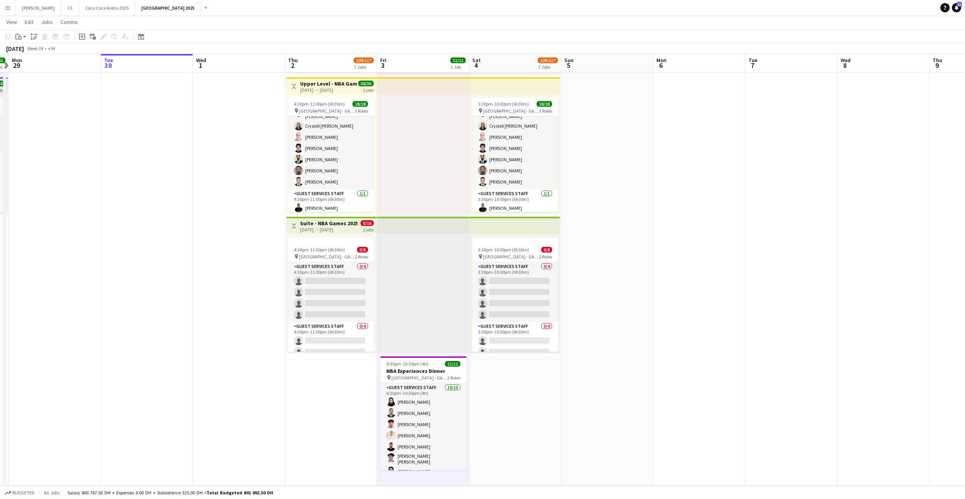
scroll to position [0, 159]
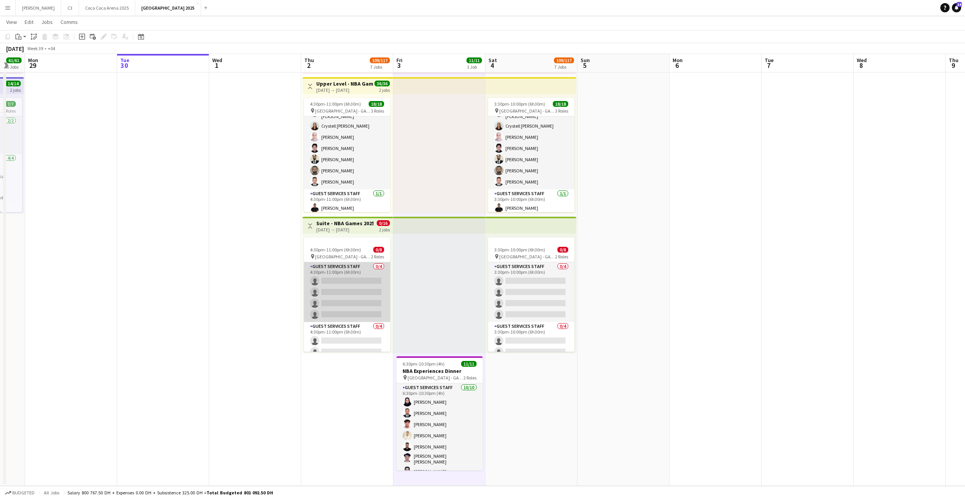
click at [344, 298] on app-card-role "Guest Services Staff 0/4 4:30pm-11:00pm (6h30m) single-neutral-actions single-n…" at bounding box center [347, 292] width 86 height 60
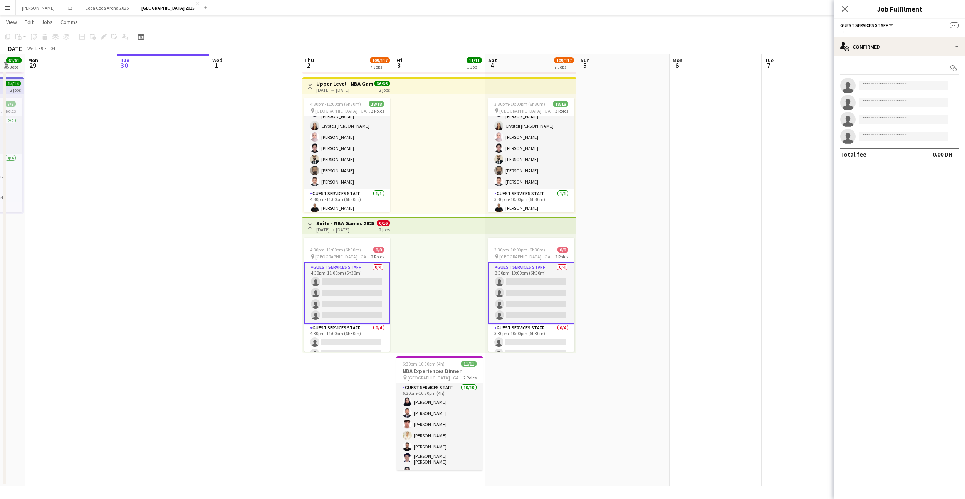
click at [373, 290] on app-card-role "Guest Services Staff 0/4 4:30pm-11:00pm (6h30m) single-neutral-actions single-n…" at bounding box center [347, 292] width 86 height 61
click at [903, 54] on div "single-neutral-actions-check-2 Confirmed" at bounding box center [899, 46] width 131 height 18
click at [910, 156] on span "Promote" at bounding box center [915, 156] width 20 height 7
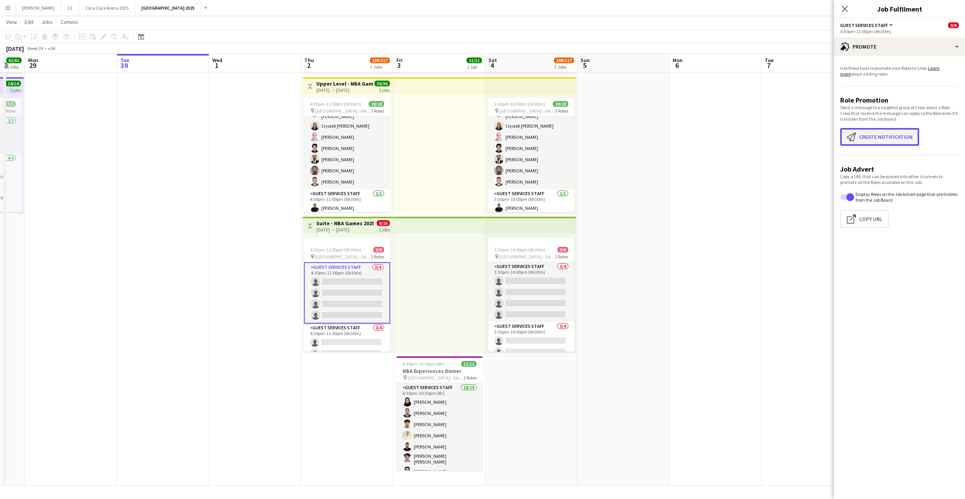
click at [878, 138] on button "Create notification Create notification" at bounding box center [879, 137] width 79 height 18
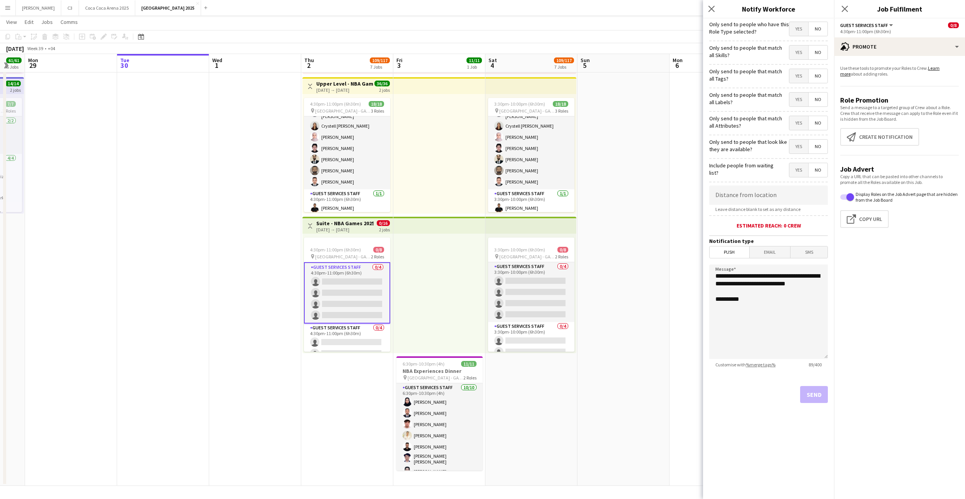
click at [794, 30] on span "Yes" at bounding box center [798, 29] width 19 height 14
click at [795, 74] on span "Yes" at bounding box center [798, 76] width 19 height 14
click at [808, 397] on button "Send" at bounding box center [814, 394] width 28 height 17
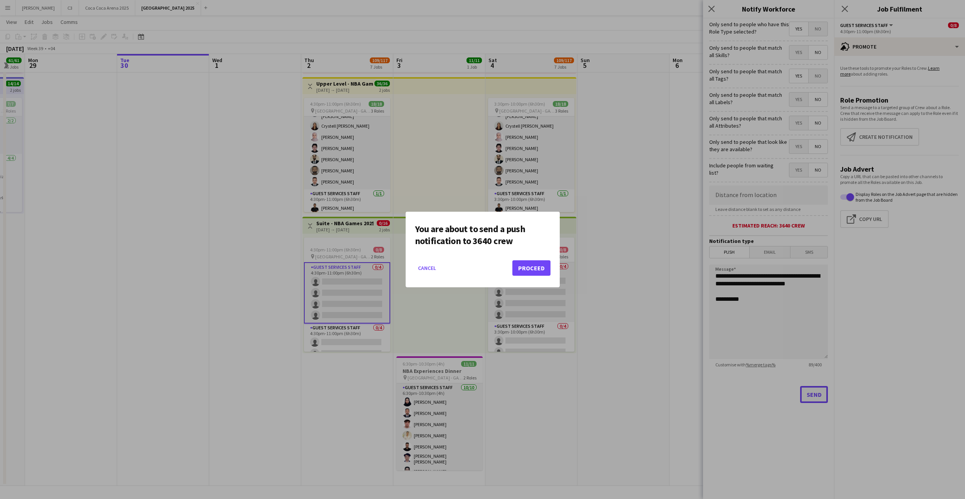
scroll to position [0, 0]
click at [529, 269] on button "Proceed" at bounding box center [531, 267] width 38 height 15
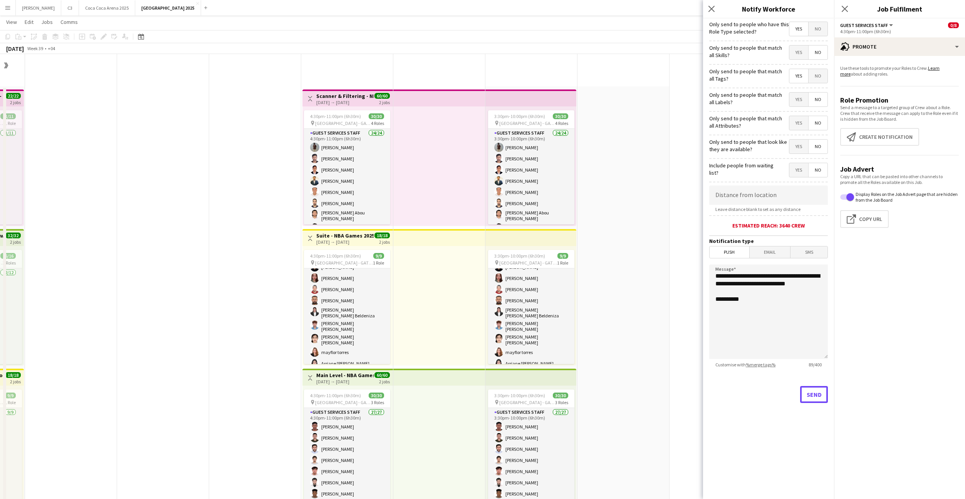
scroll to position [710, 0]
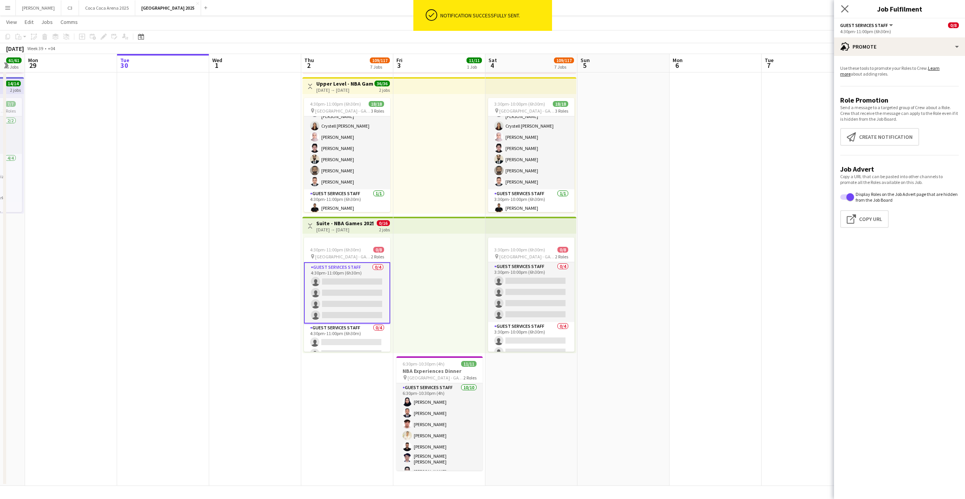
click at [847, 13] on app-icon "Close pop-in" at bounding box center [844, 8] width 11 height 11
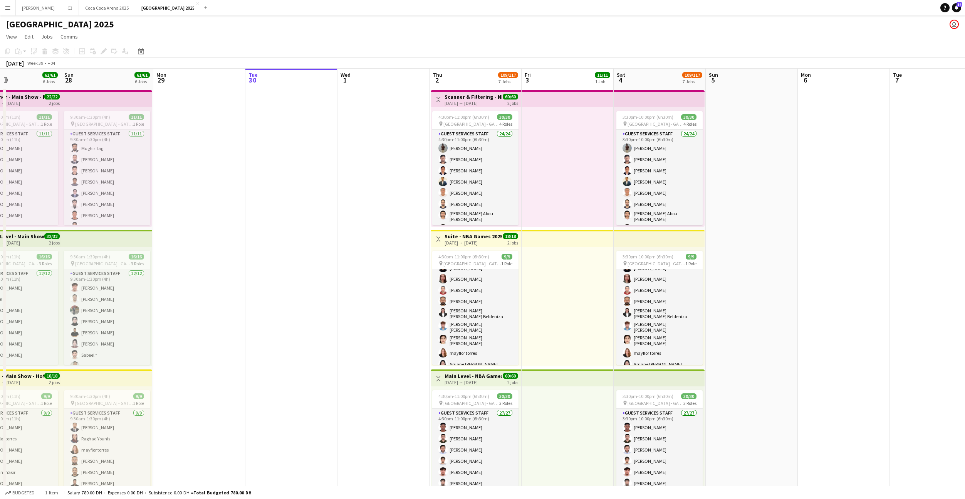
scroll to position [0, 310]
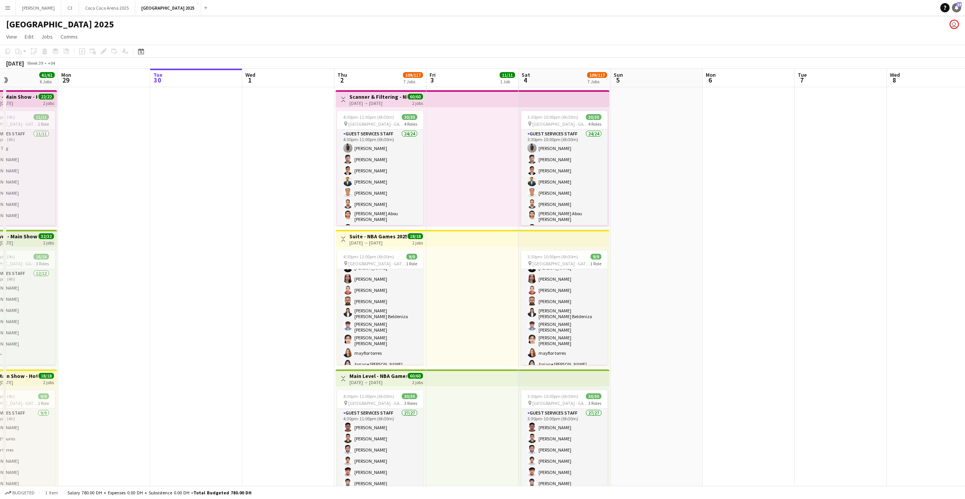
click at [957, 8] on icon at bounding box center [957, 7] width 4 height 4
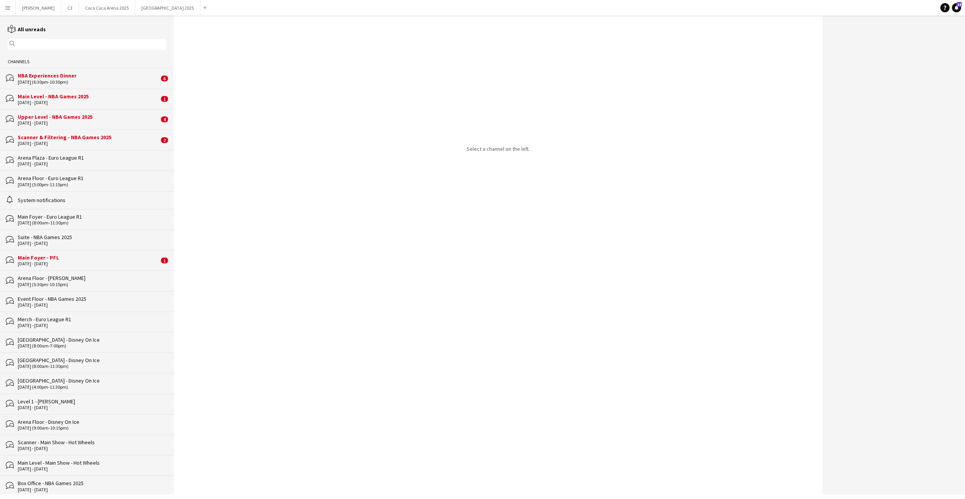
click at [93, 261] on div "[DATE] - [DATE]" at bounding box center [88, 263] width 141 height 5
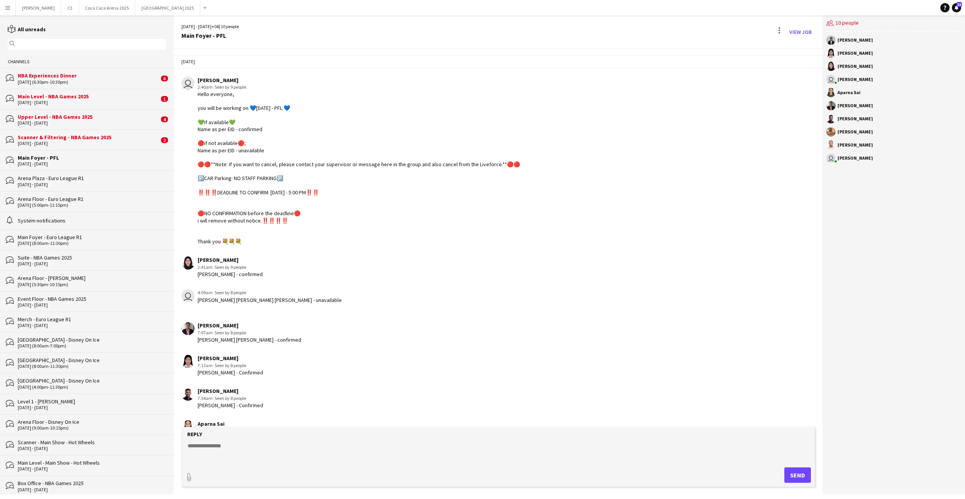
scroll to position [332, 0]
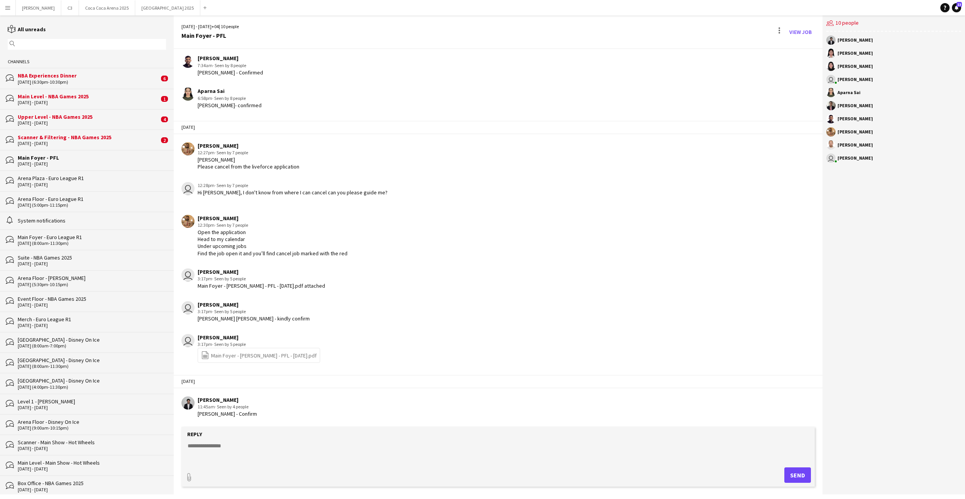
click at [91, 138] on div "Scanner & Filtering - NBA Games 2025" at bounding box center [88, 137] width 141 height 7
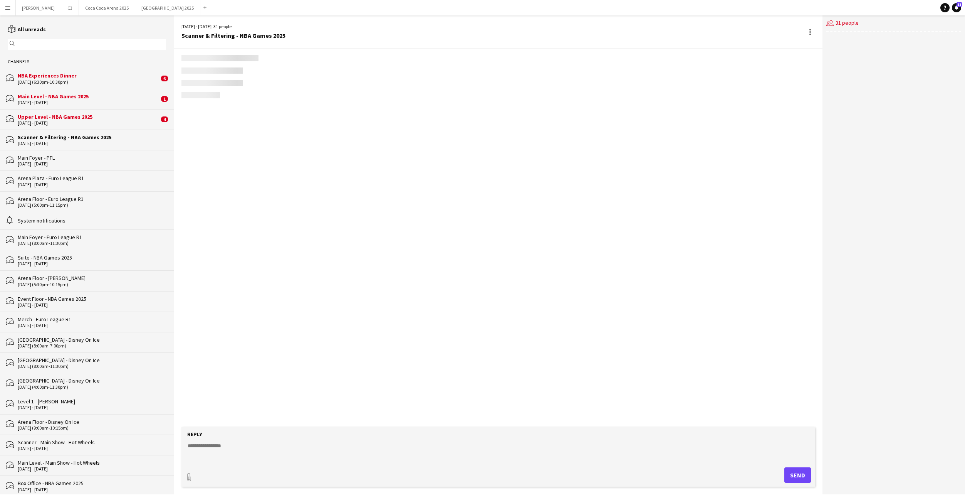
scroll to position [744, 0]
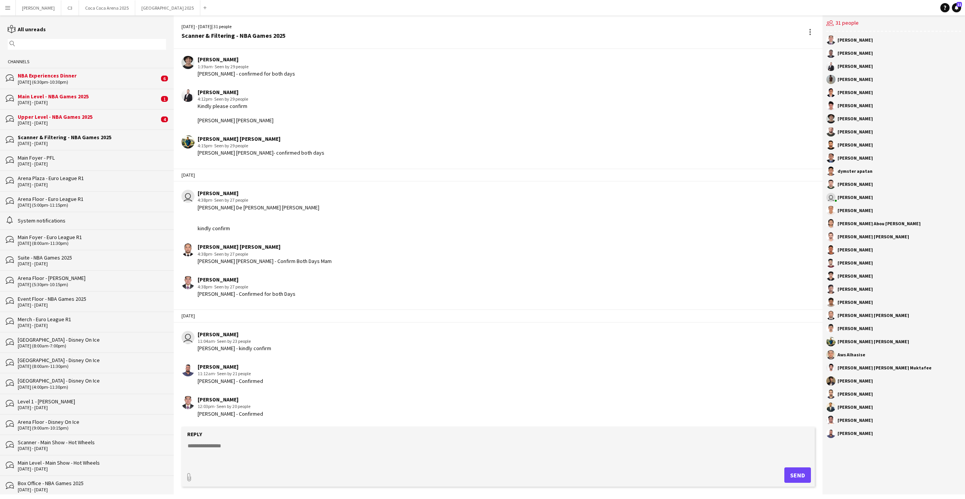
click at [94, 119] on div "Upper Level - NBA Games 2025" at bounding box center [88, 116] width 141 height 7
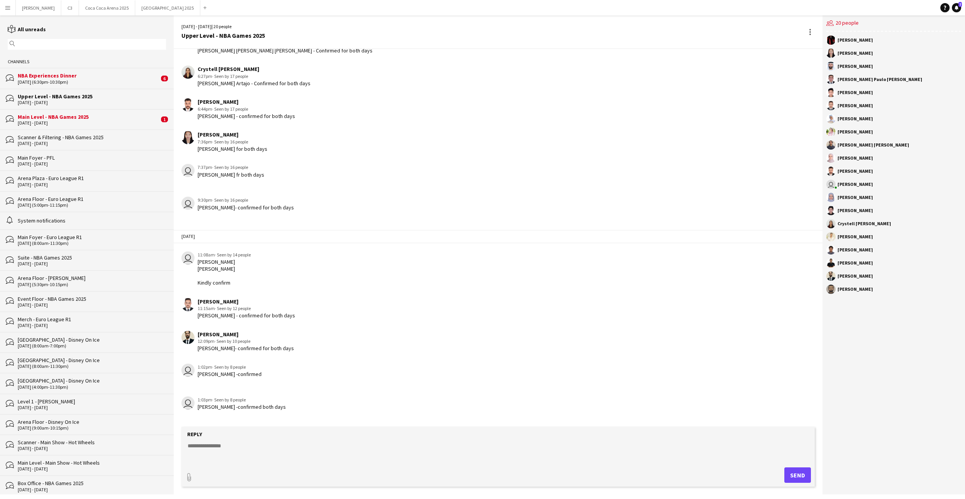
scroll to position [554, 0]
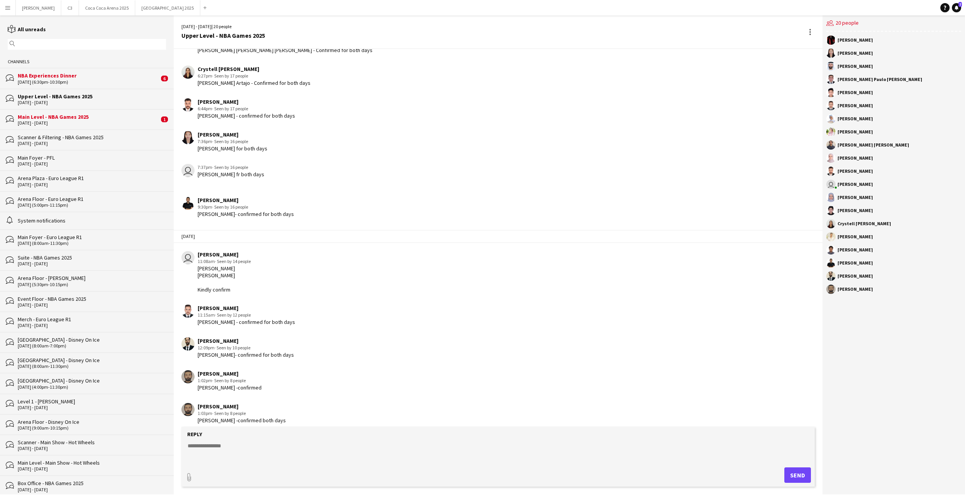
click at [86, 108] on div "bubbles Upper Level - NBA Games 2025 [DATE] - [DATE]" at bounding box center [87, 99] width 174 height 20
click at [86, 77] on div "NBA Experiences Dinner" at bounding box center [88, 75] width 141 height 7
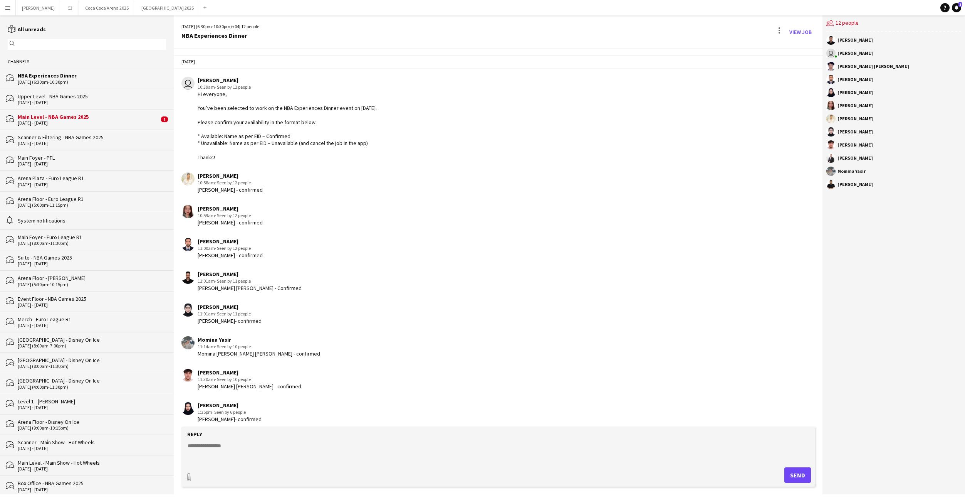
scroll to position [132, 0]
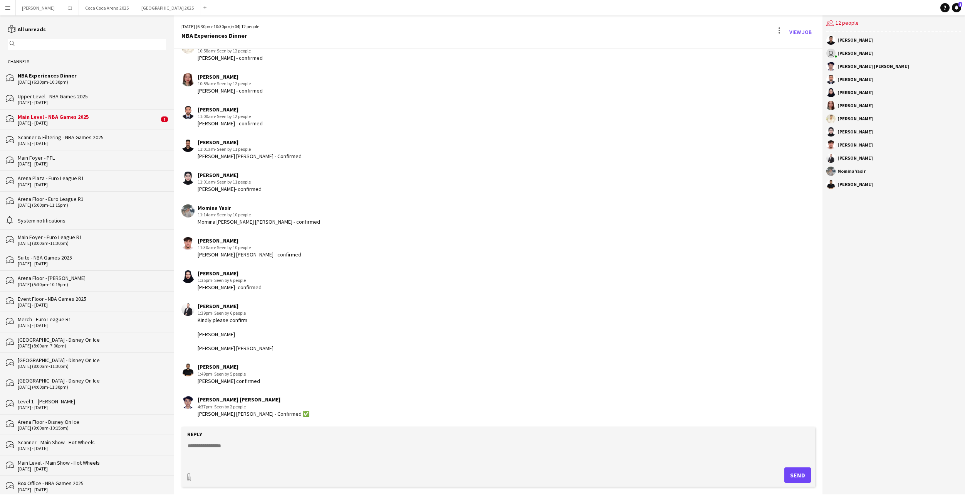
click at [88, 124] on div "[DATE] - [DATE]" at bounding box center [88, 122] width 141 height 5
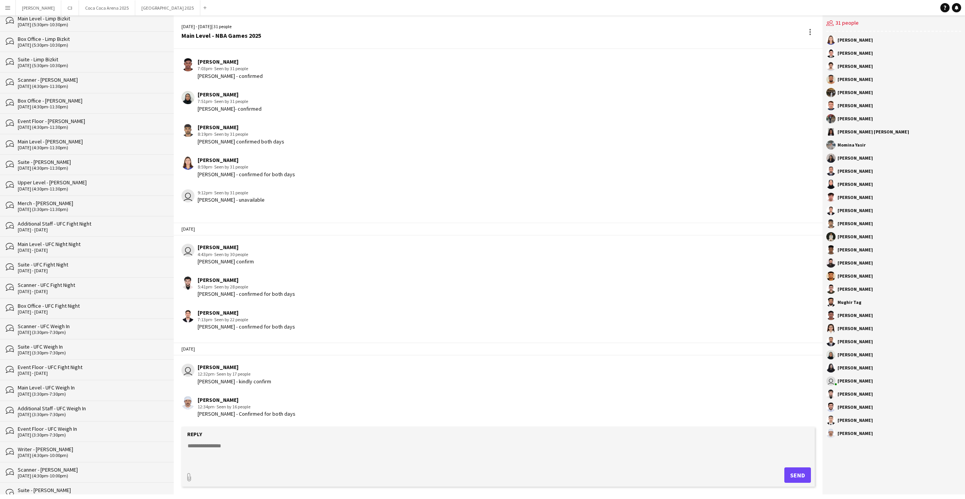
scroll to position [1478, 0]
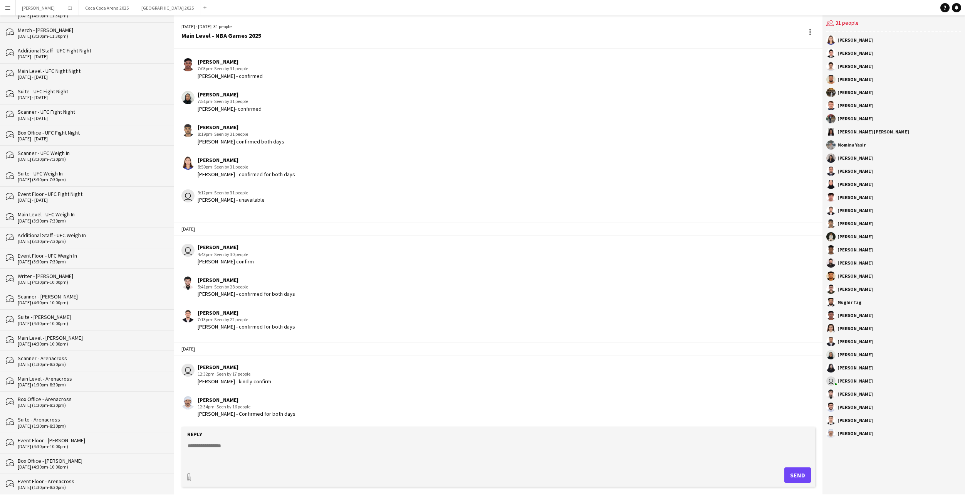
click at [84, 484] on div "[DATE] (1:30pm-8:30pm)" at bounding box center [92, 486] width 148 height 5
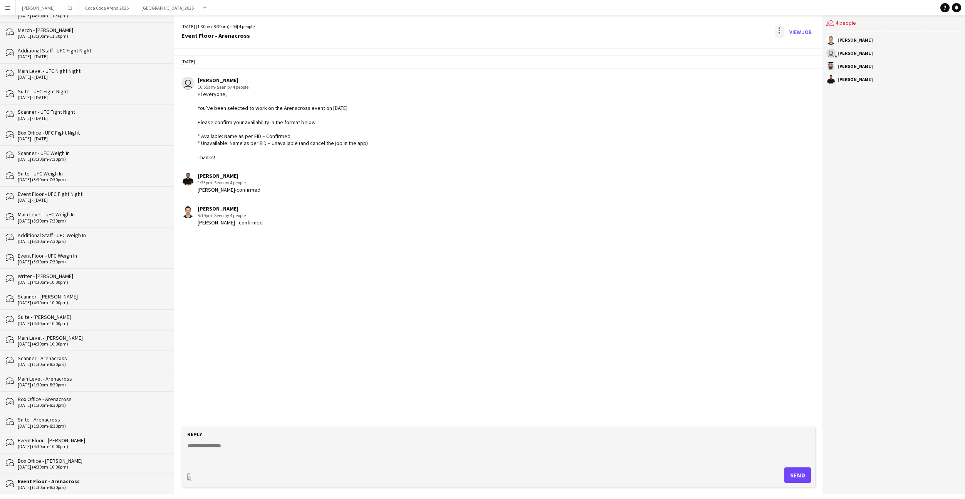
click at [780, 33] on div at bounding box center [780, 33] width 2 height 2
click at [786, 51] on button "Delete [GEOGRAPHIC_DATA]" at bounding box center [796, 47] width 43 height 18
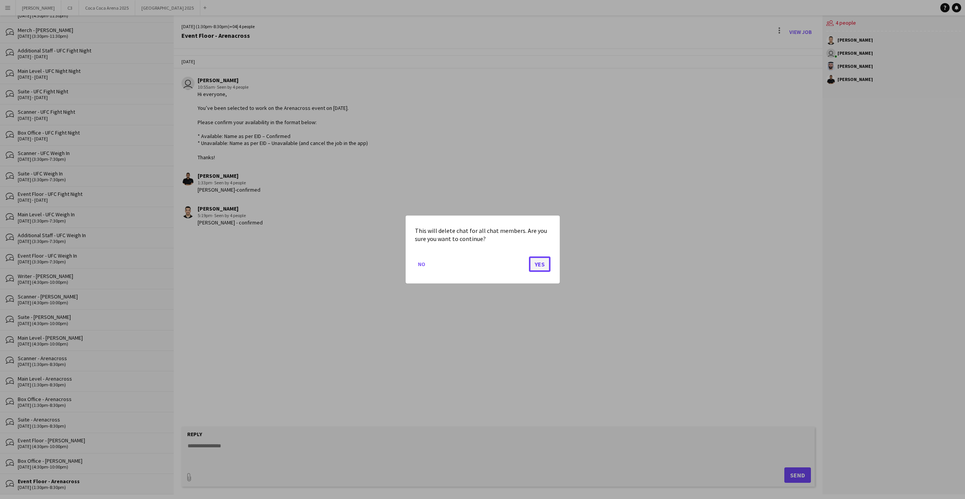
click at [543, 262] on button "Yes" at bounding box center [540, 263] width 22 height 15
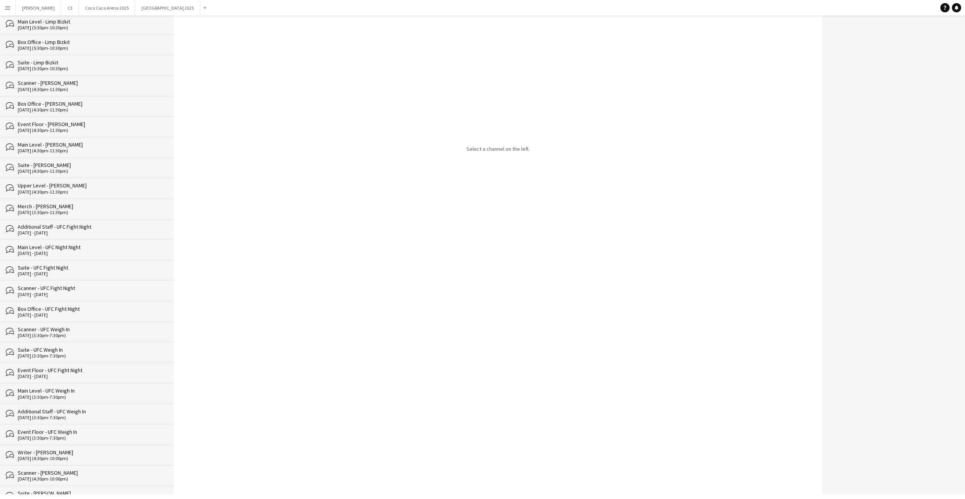
scroll to position [1457, 0]
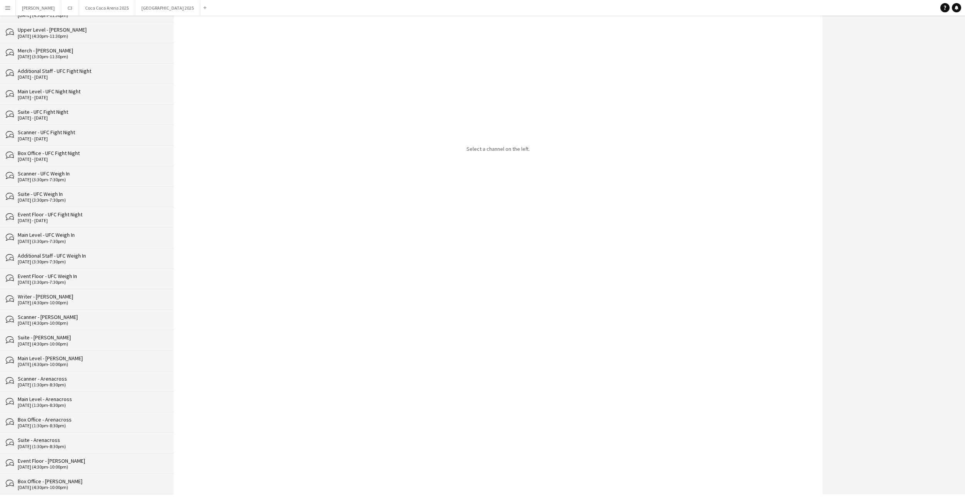
click at [115, 486] on div "[DATE] (4:30pm-10:00pm)" at bounding box center [92, 486] width 148 height 5
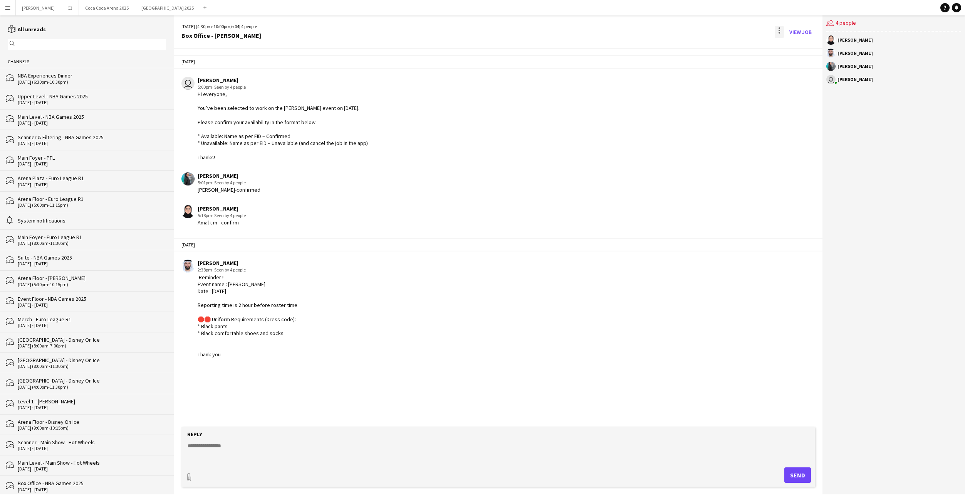
click at [779, 32] on div at bounding box center [780, 33] width 2 height 2
click at [782, 45] on app-icon "Delete" at bounding box center [784, 47] width 6 height 7
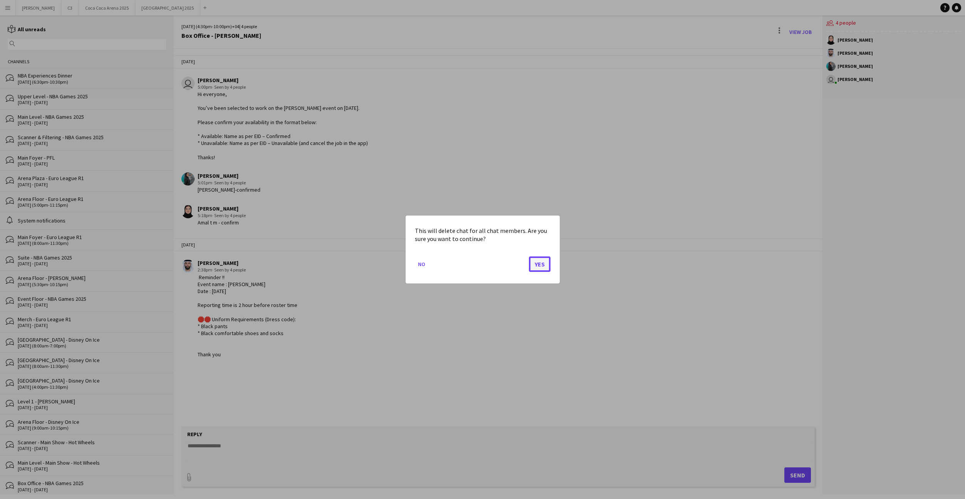
click at [540, 262] on button "Yes" at bounding box center [540, 263] width 22 height 15
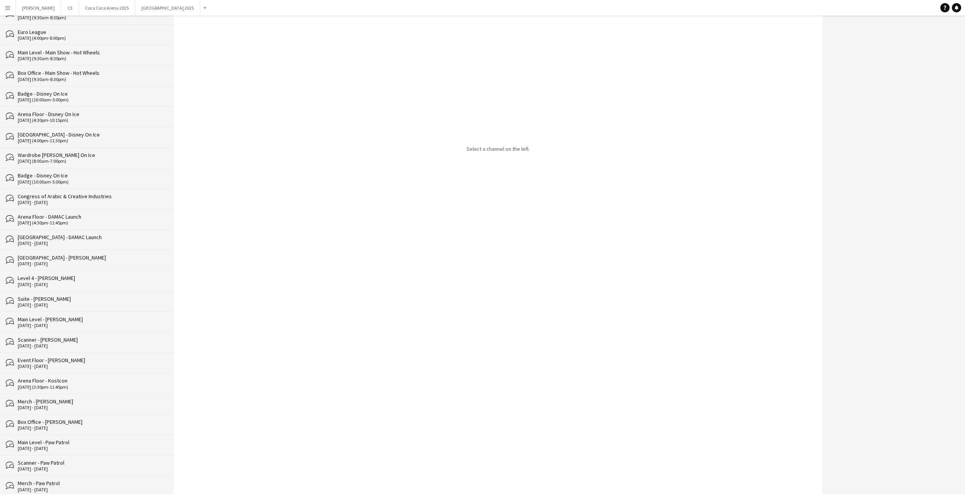
scroll to position [1437, 0]
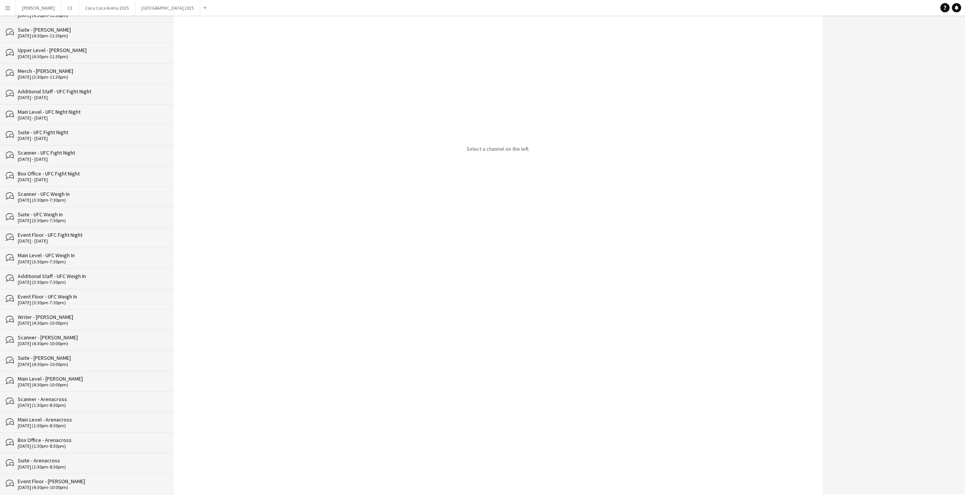
click at [122, 483] on div "Event Floor - [PERSON_NAME]" at bounding box center [92, 480] width 148 height 7
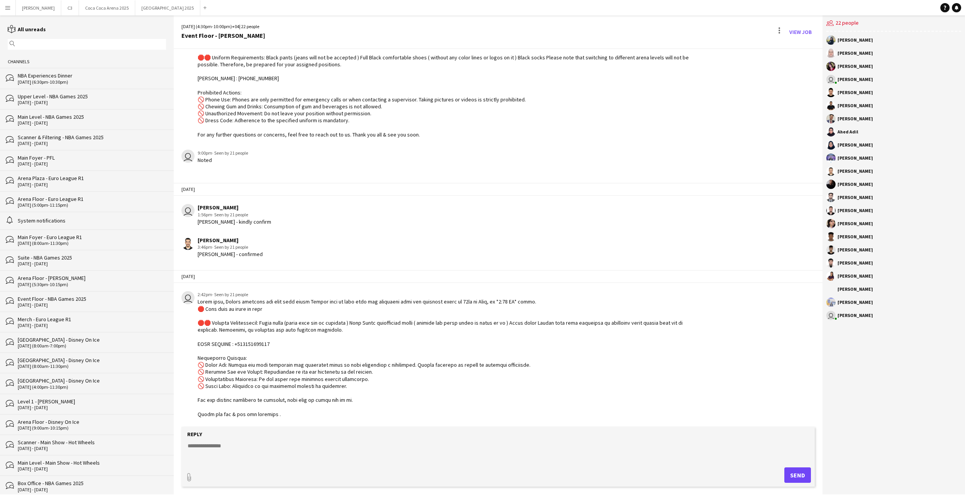
scroll to position [769, 0]
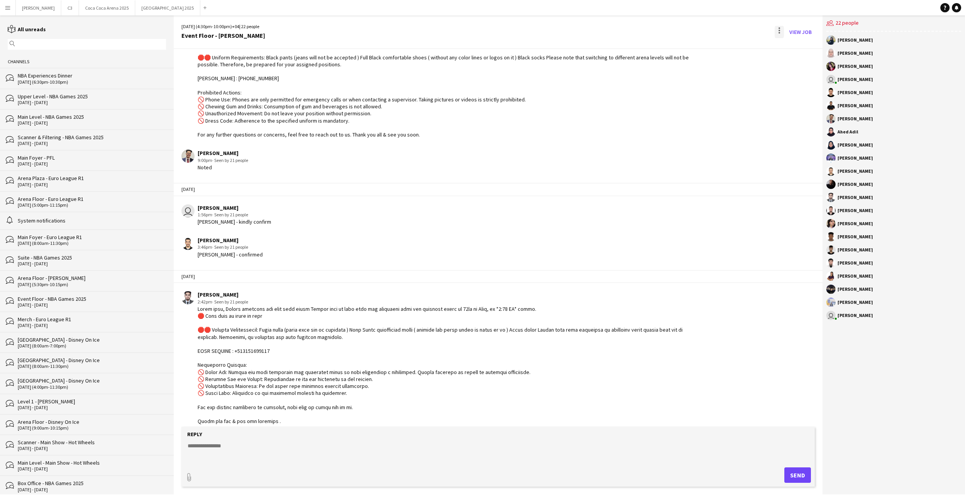
click at [778, 29] on div at bounding box center [779, 32] width 9 height 12
click at [783, 45] on app-icon "Delete" at bounding box center [784, 47] width 6 height 7
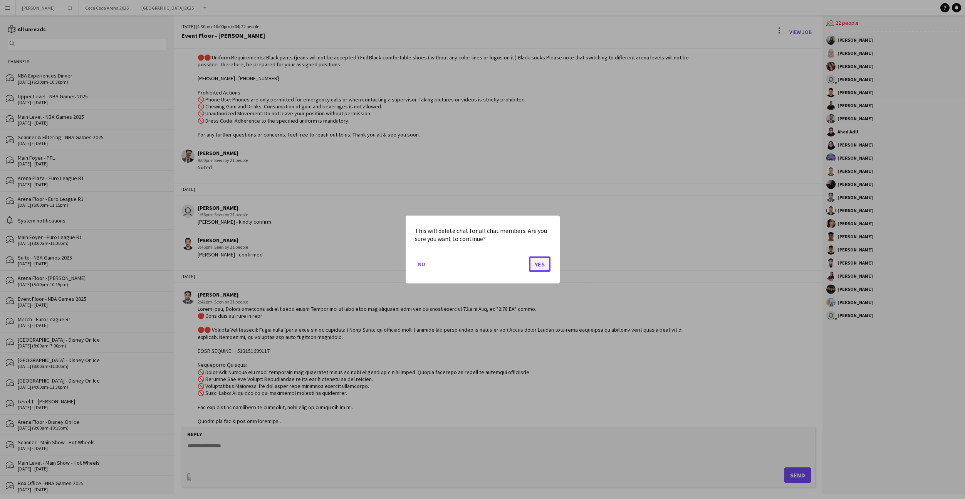
click at [537, 263] on button "Yes" at bounding box center [540, 263] width 22 height 15
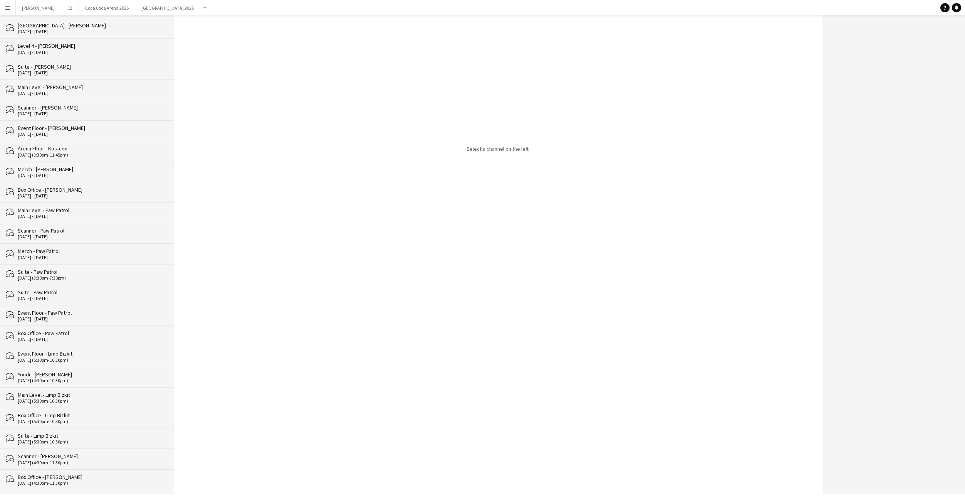
scroll to position [1417, 0]
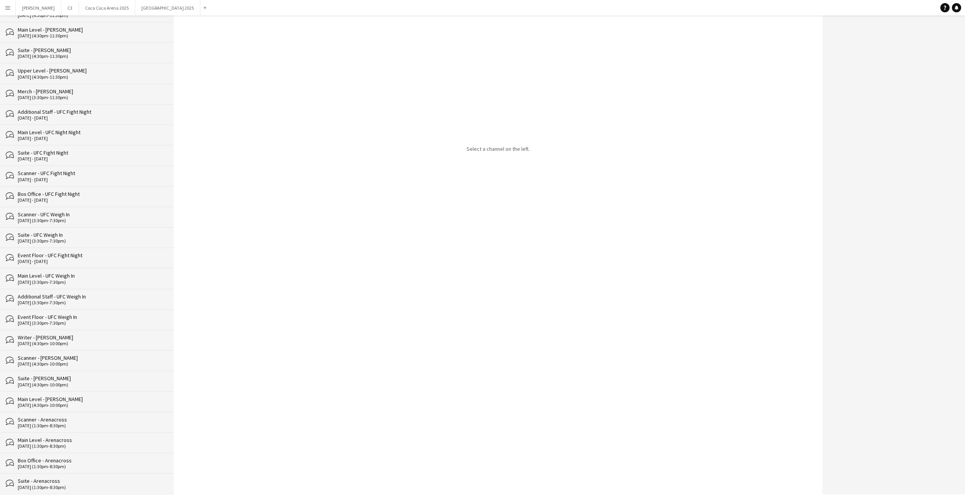
click at [92, 483] on div "Suite - Arenacross" at bounding box center [92, 480] width 148 height 7
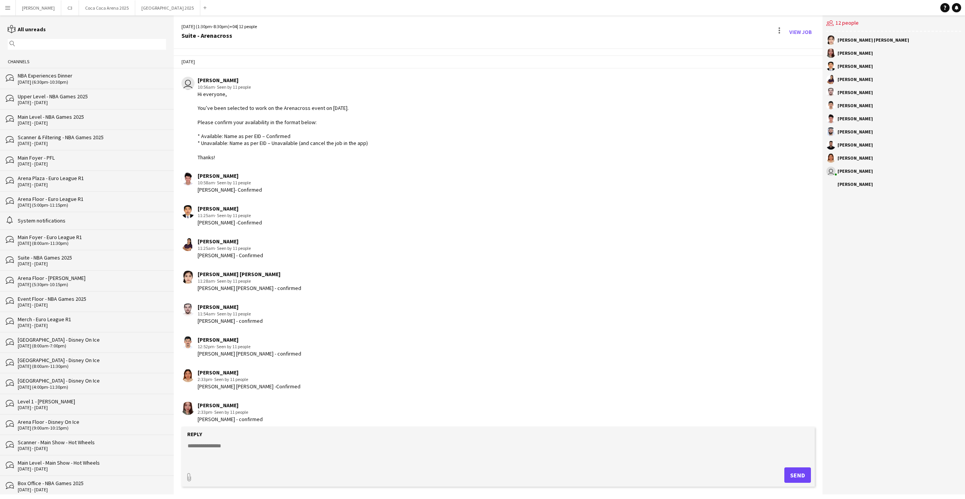
scroll to position [371, 0]
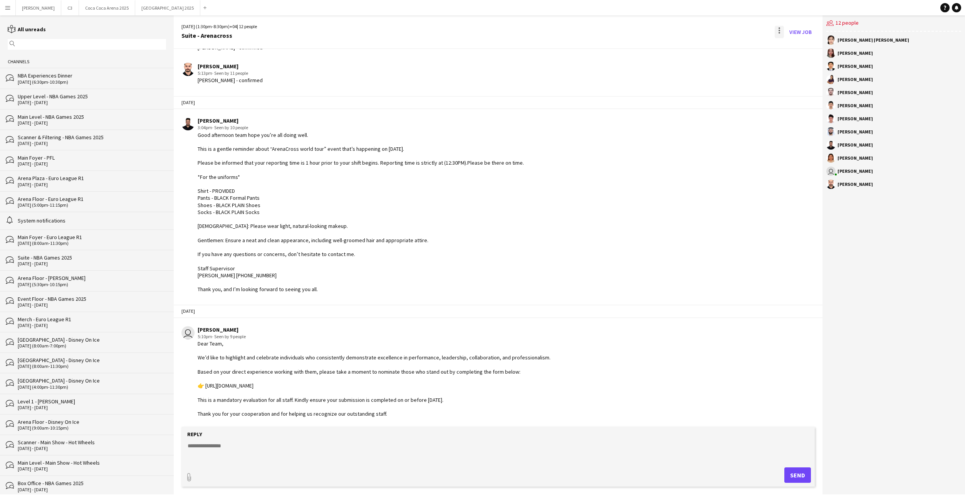
click at [782, 26] on div at bounding box center [779, 32] width 9 height 12
click at [782, 49] on app-icon "Delete" at bounding box center [784, 47] width 6 height 7
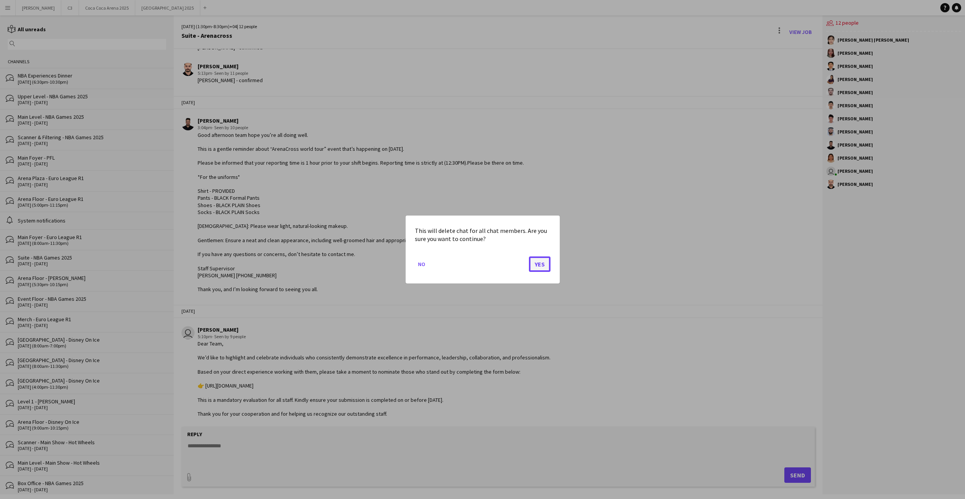
click at [541, 265] on button "Yes" at bounding box center [540, 263] width 22 height 15
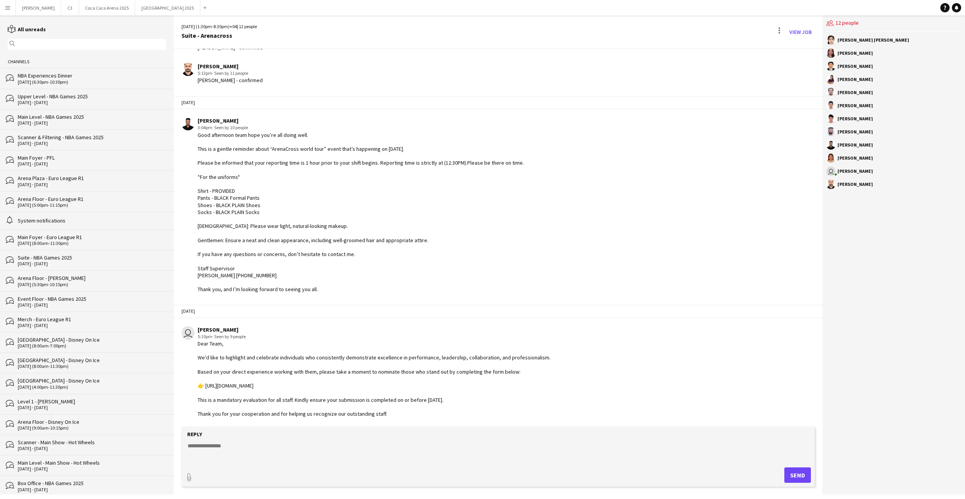
scroll to position [0, 0]
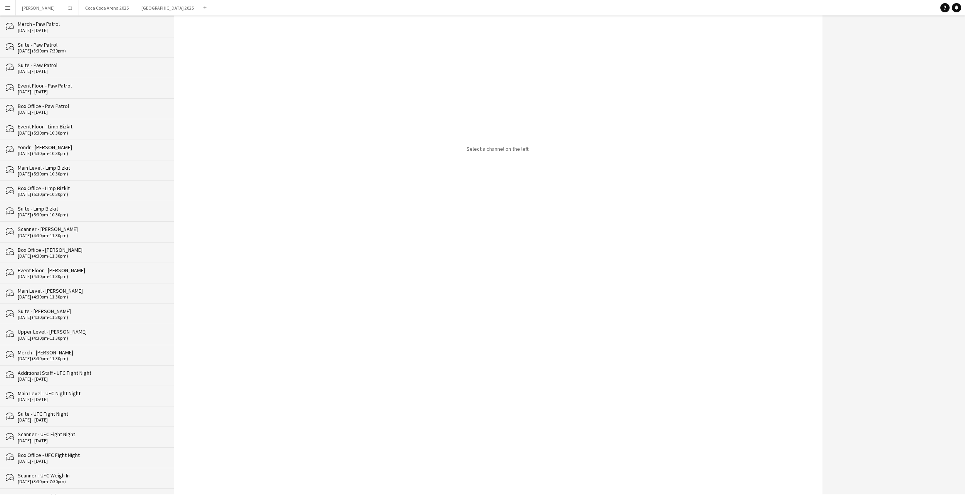
scroll to position [1396, 0]
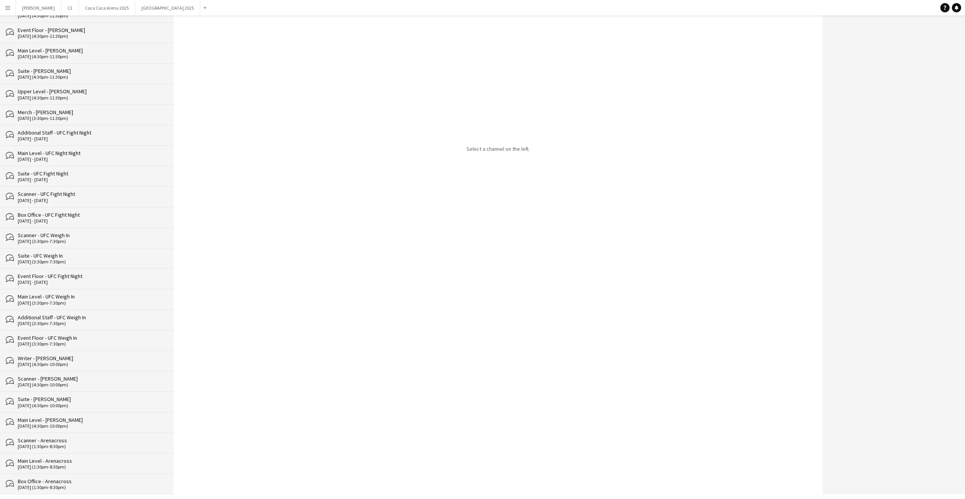
click at [96, 483] on div "Box Office - Arenacross" at bounding box center [92, 480] width 148 height 7
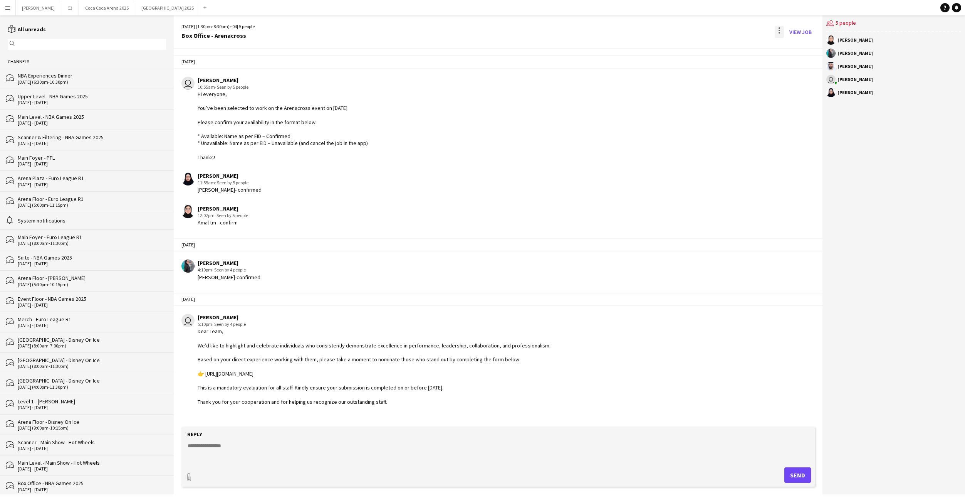
click at [781, 33] on div at bounding box center [779, 32] width 9 height 12
click at [790, 49] on span "Delete" at bounding box center [796, 47] width 18 height 7
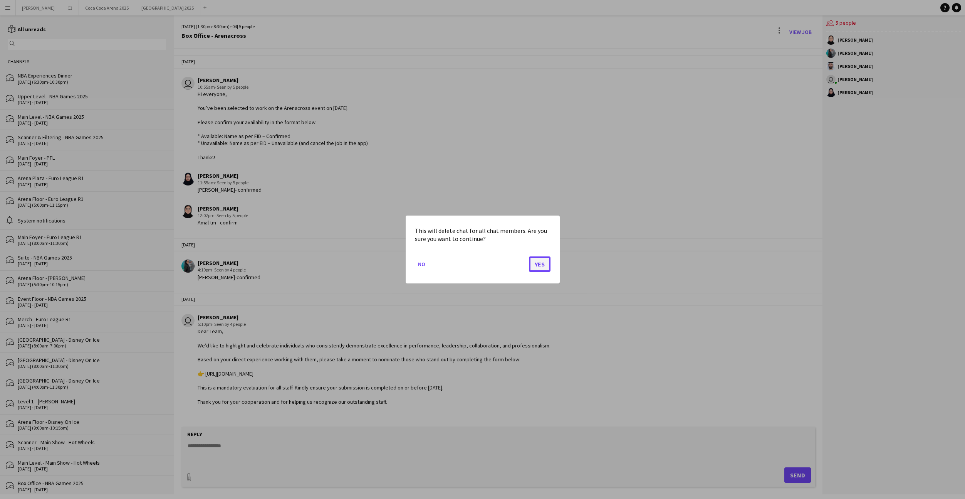
click at [535, 265] on button "Yes" at bounding box center [540, 263] width 22 height 15
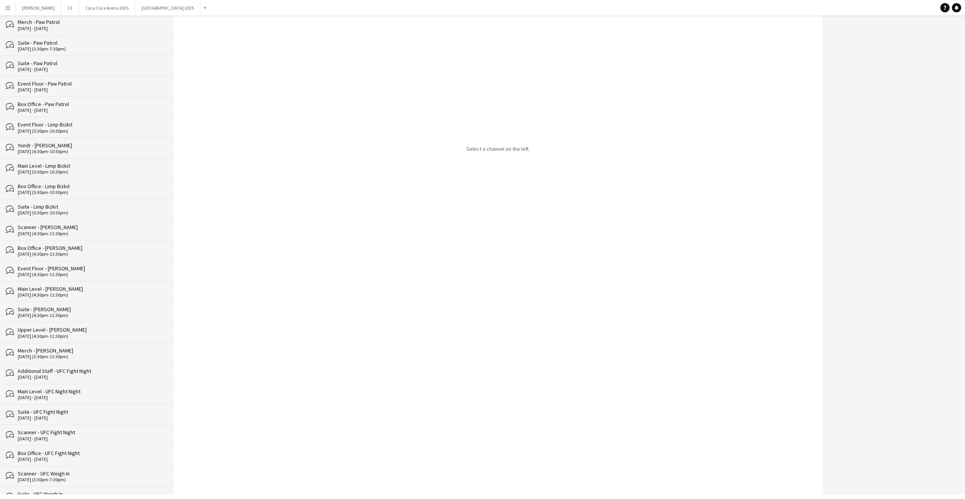
scroll to position [1375, 0]
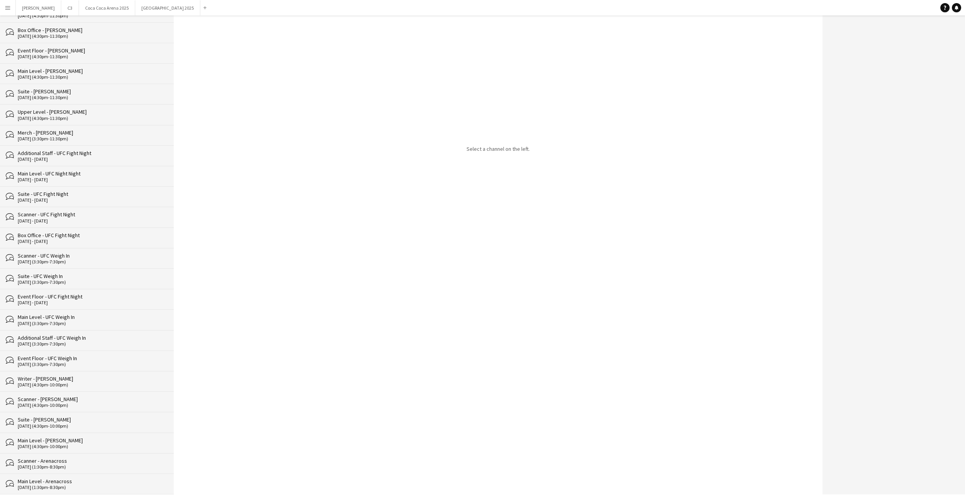
click at [64, 488] on div "[DATE] (1:30pm-8:30pm)" at bounding box center [92, 486] width 148 height 5
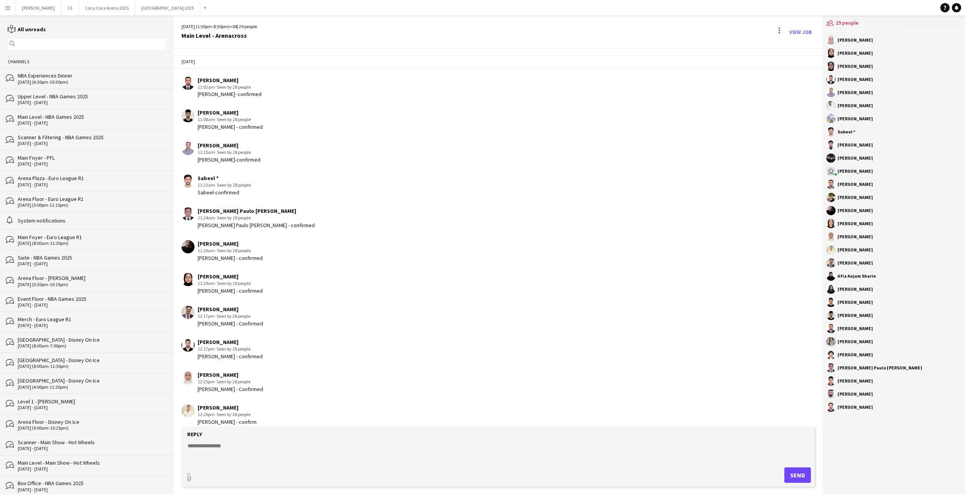
scroll to position [996, 0]
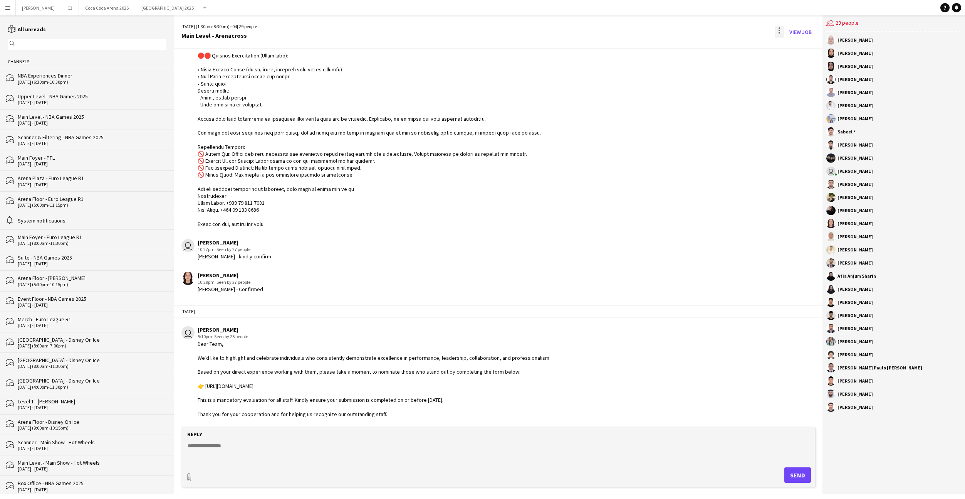
click at [777, 33] on div at bounding box center [779, 32] width 9 height 12
click at [784, 50] on app-icon "Delete" at bounding box center [784, 47] width 6 height 7
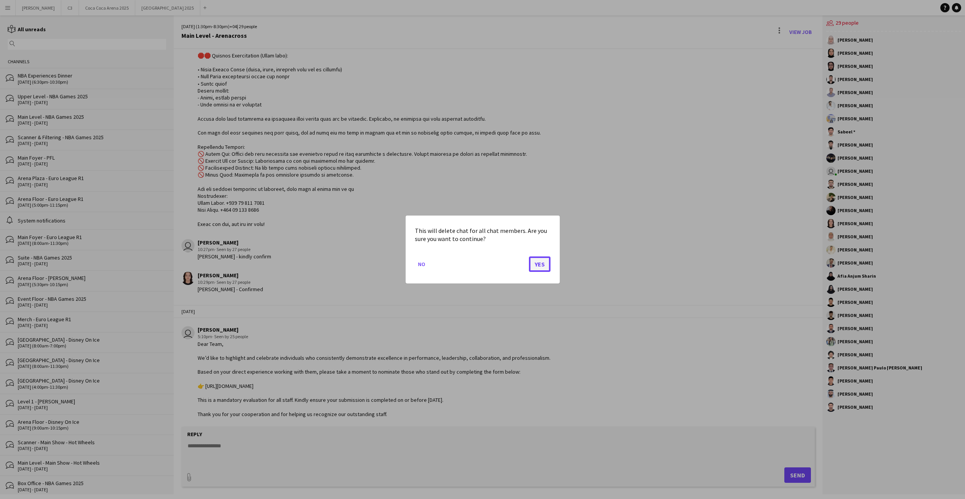
click at [536, 264] on button "Yes" at bounding box center [540, 263] width 22 height 15
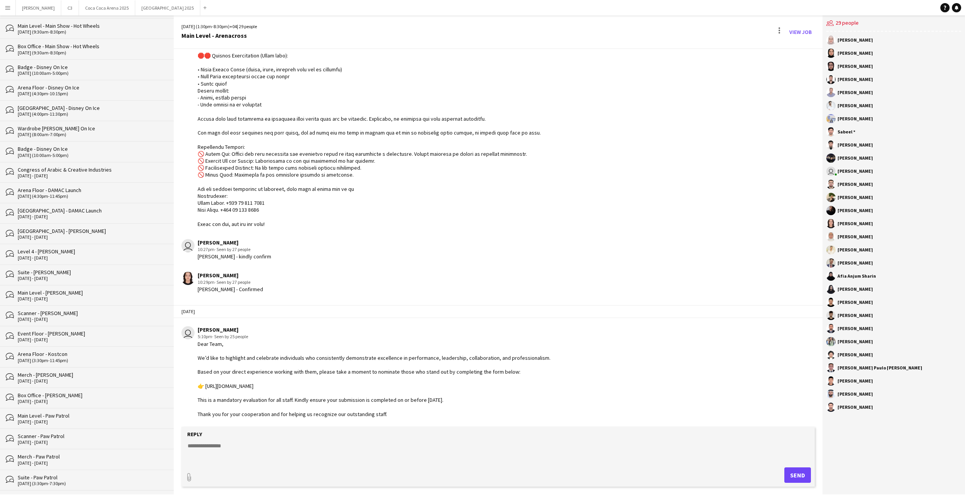
scroll to position [1059, 0]
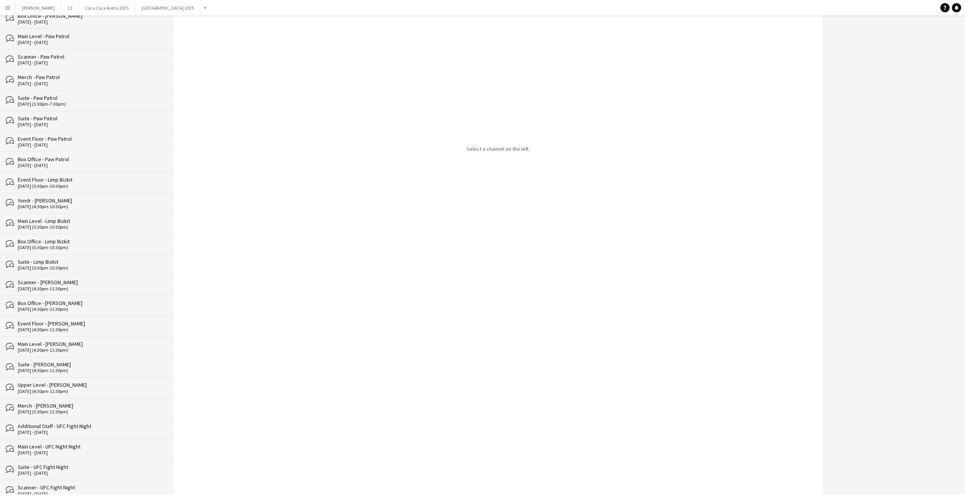
scroll to position [1355, 0]
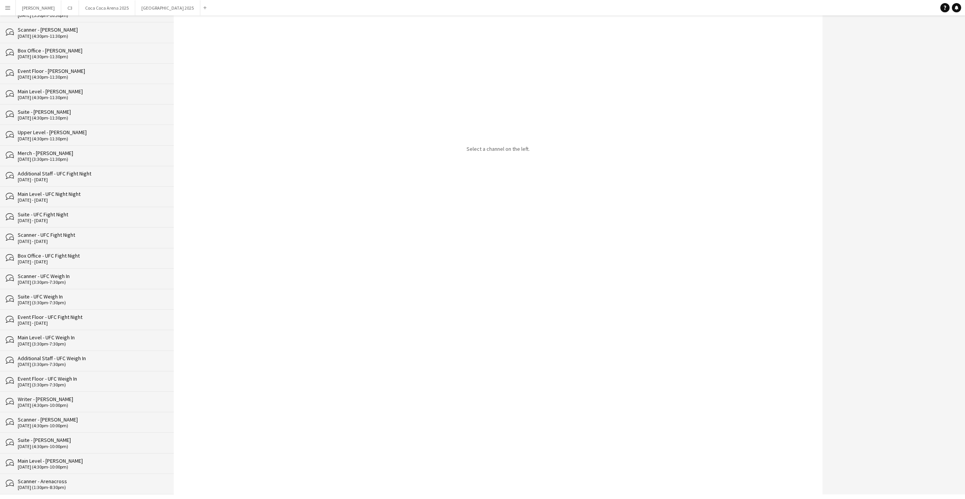
click at [128, 482] on div "Scanner - Arenacross" at bounding box center [92, 480] width 148 height 7
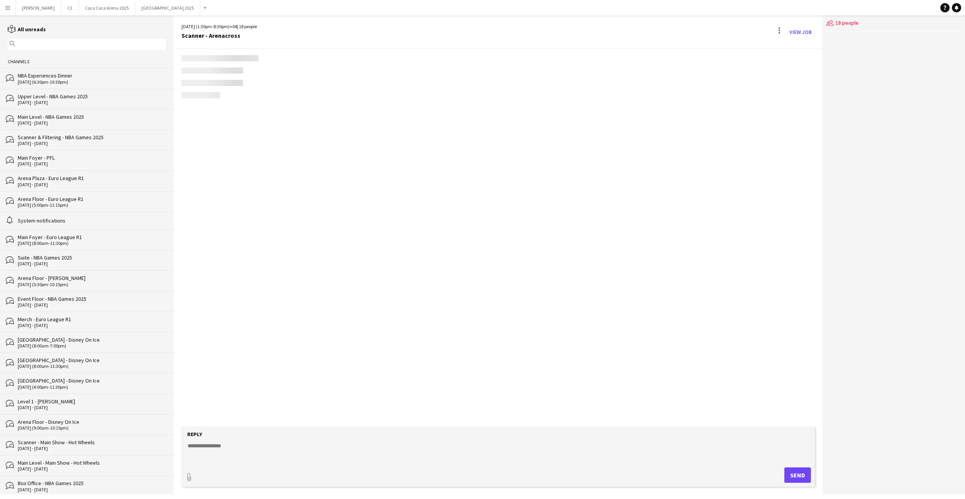
scroll to position [720, 0]
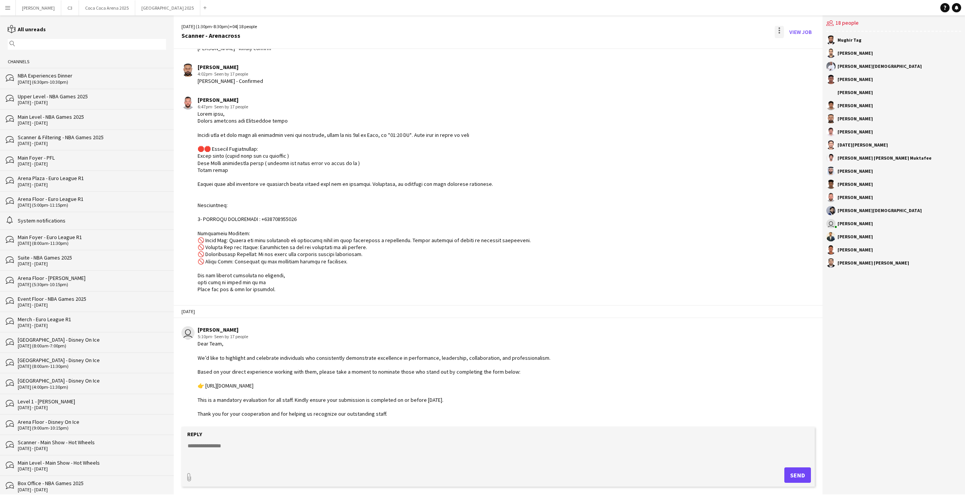
click at [782, 33] on div at bounding box center [779, 32] width 9 height 12
click at [787, 45] on span "Delete" at bounding box center [796, 47] width 18 height 7
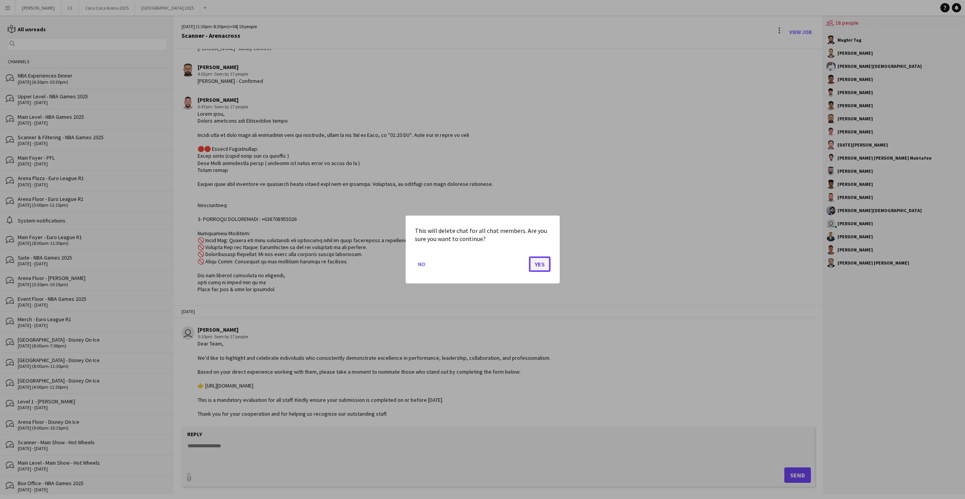
click at [539, 261] on button "Yes" at bounding box center [540, 263] width 22 height 15
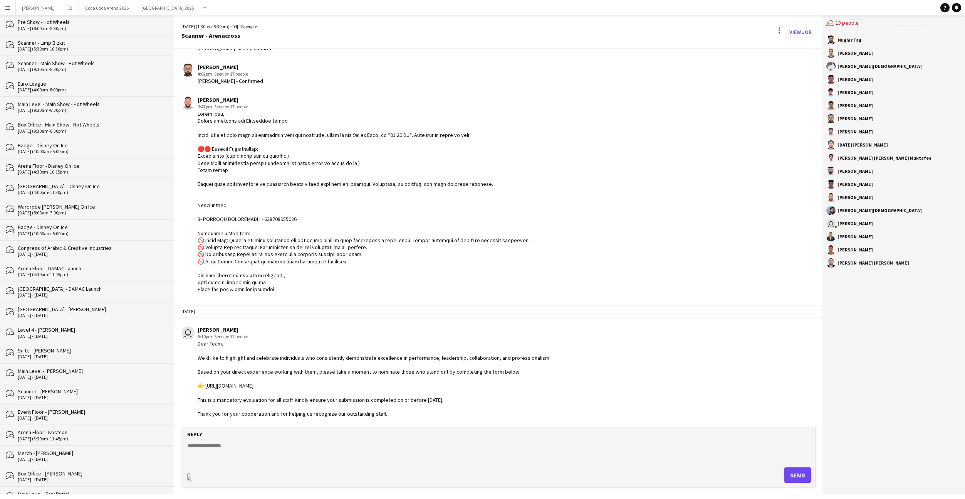
scroll to position [1049, 0]
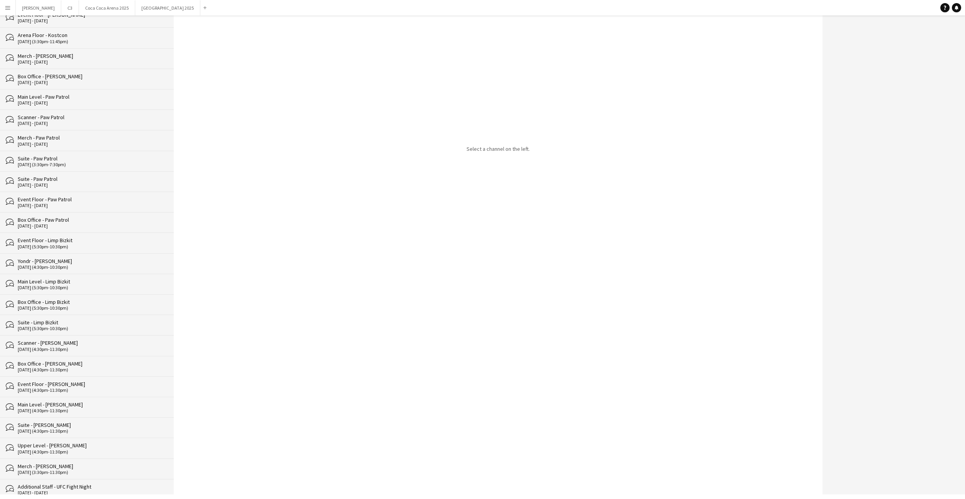
scroll to position [1335, 0]
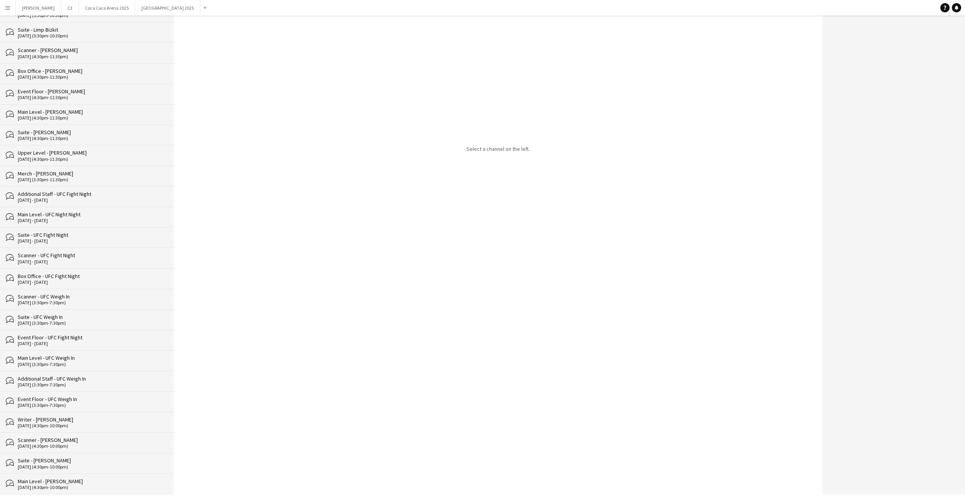
click at [103, 479] on div "Main Level - [PERSON_NAME]" at bounding box center [92, 480] width 148 height 7
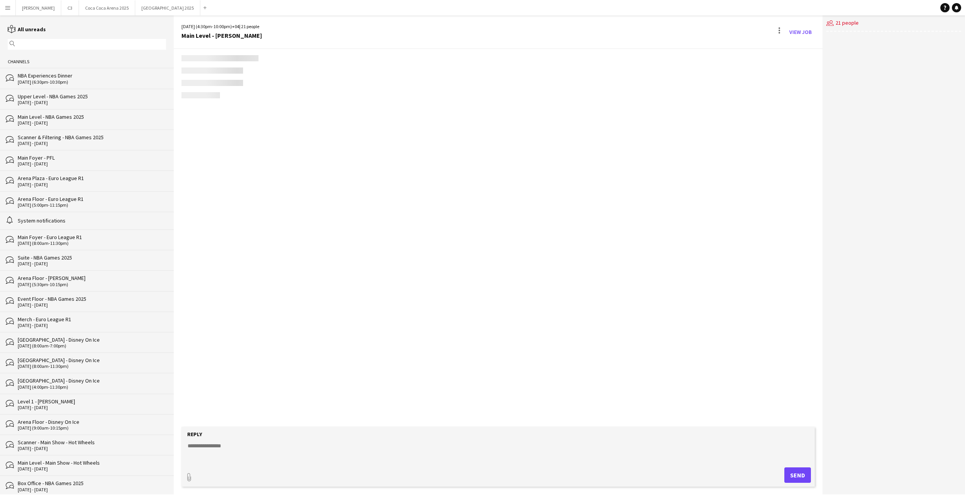
scroll to position [755, 0]
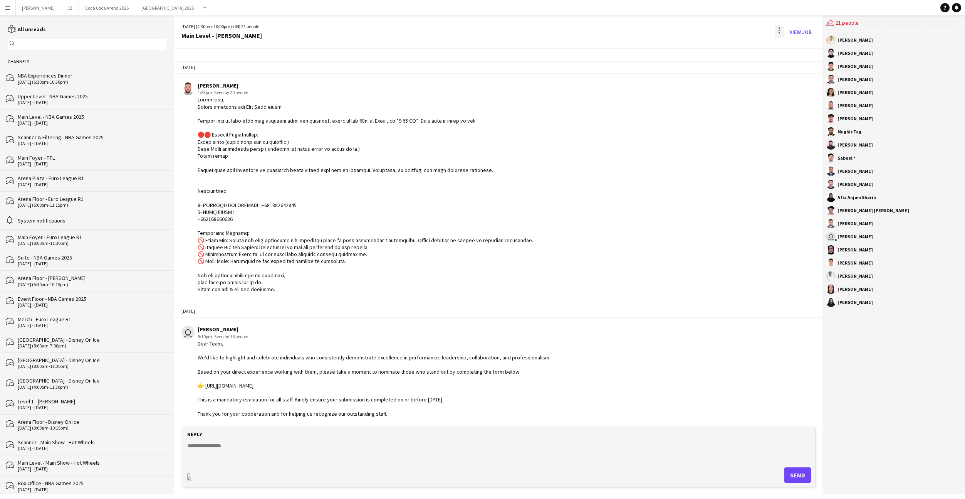
click at [779, 34] on div at bounding box center [779, 32] width 9 height 12
click at [784, 44] on app-icon "Delete" at bounding box center [784, 47] width 6 height 7
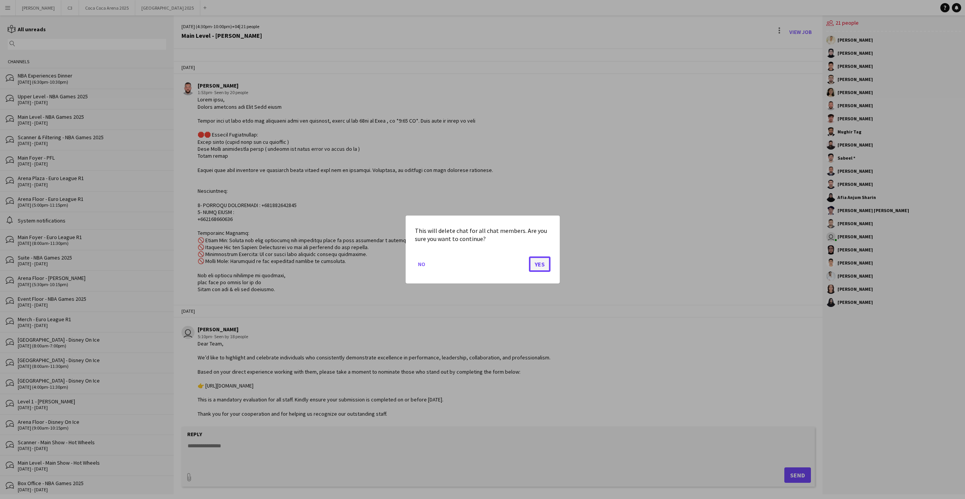
click at [536, 257] on button "Yes" at bounding box center [540, 263] width 22 height 15
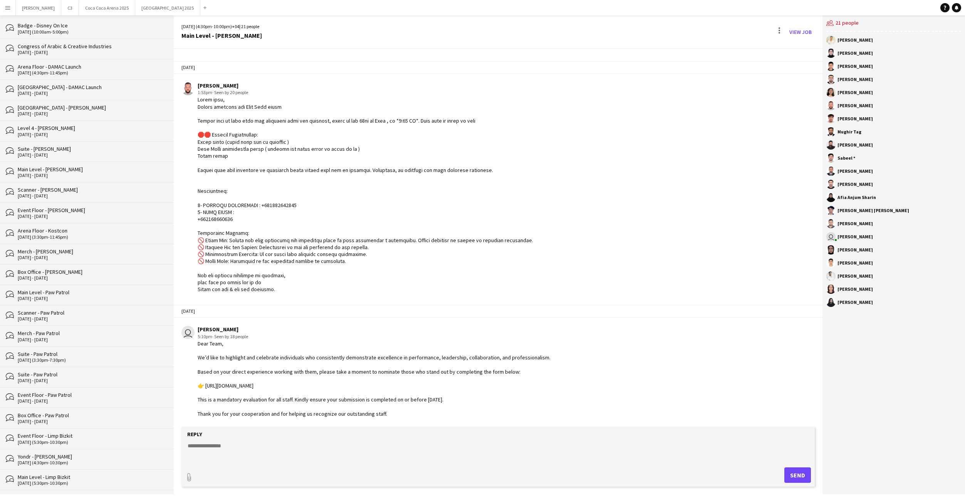
scroll to position [1252, 0]
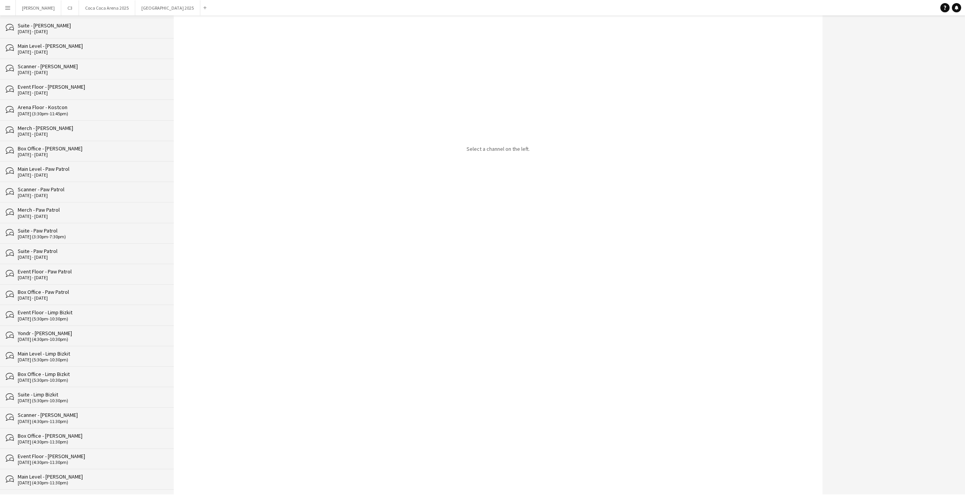
scroll to position [1314, 0]
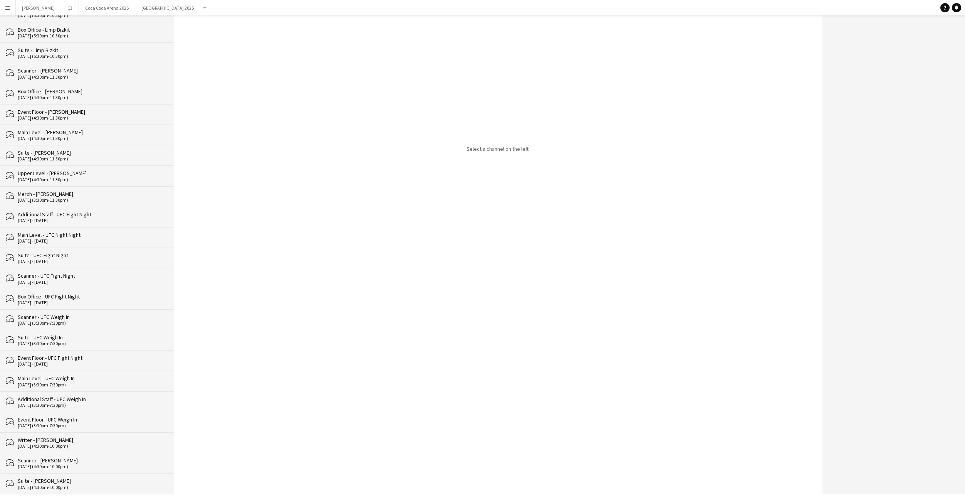
click at [77, 482] on div "Suite - [PERSON_NAME]" at bounding box center [92, 480] width 148 height 7
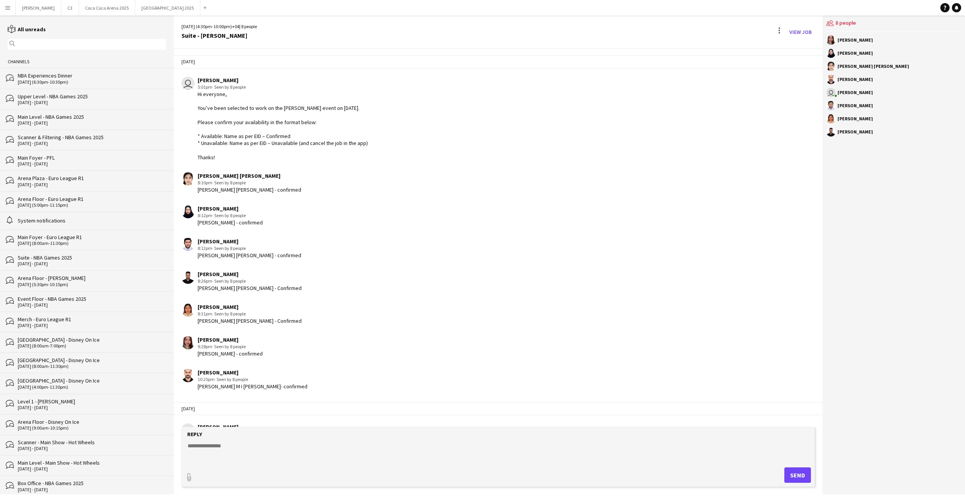
scroll to position [243, 0]
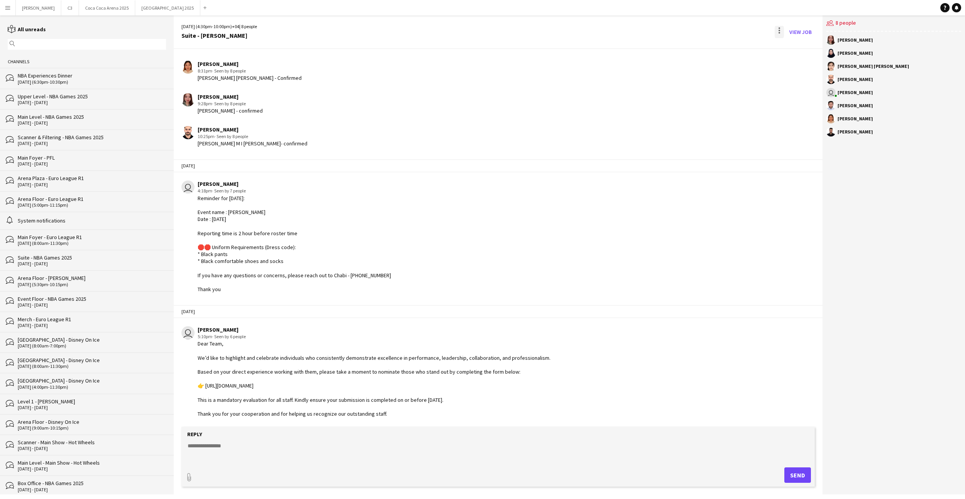
click at [780, 29] on div at bounding box center [780, 28] width 2 height 2
click at [789, 47] on span "Delete" at bounding box center [796, 47] width 18 height 7
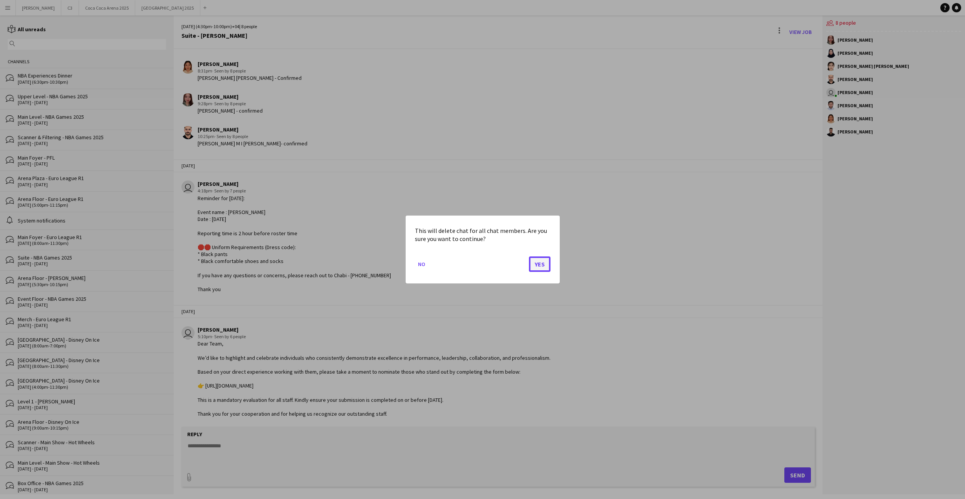
click at [538, 265] on button "Yes" at bounding box center [540, 263] width 22 height 15
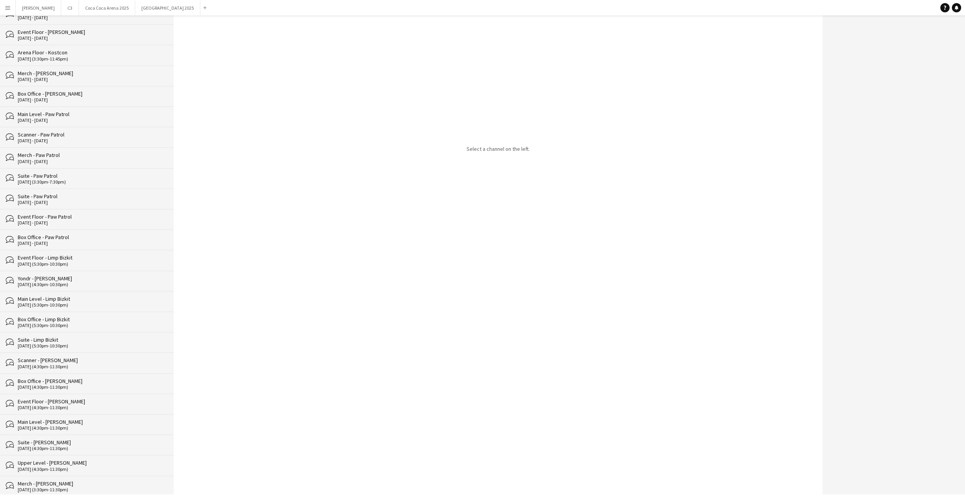
scroll to position [1293, 0]
click at [85, 480] on div "Scanner - [PERSON_NAME]" at bounding box center [92, 480] width 148 height 7
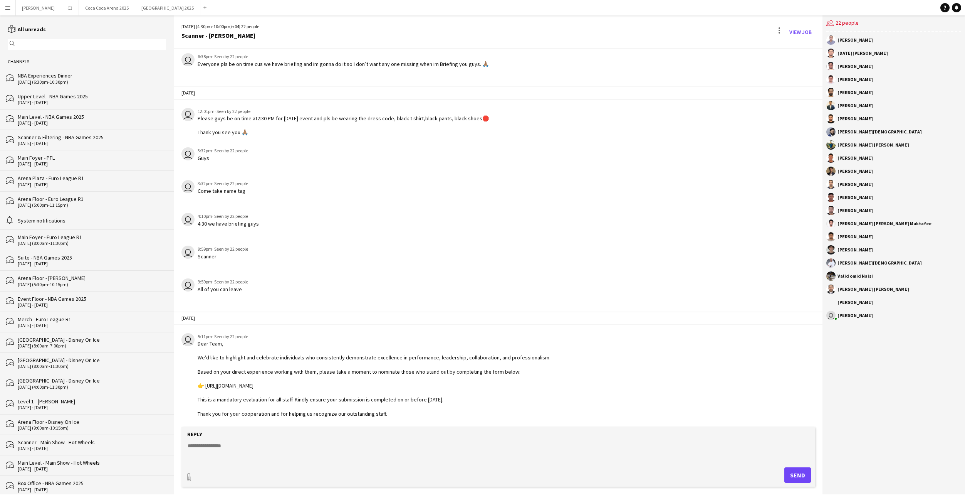
scroll to position [926, 0]
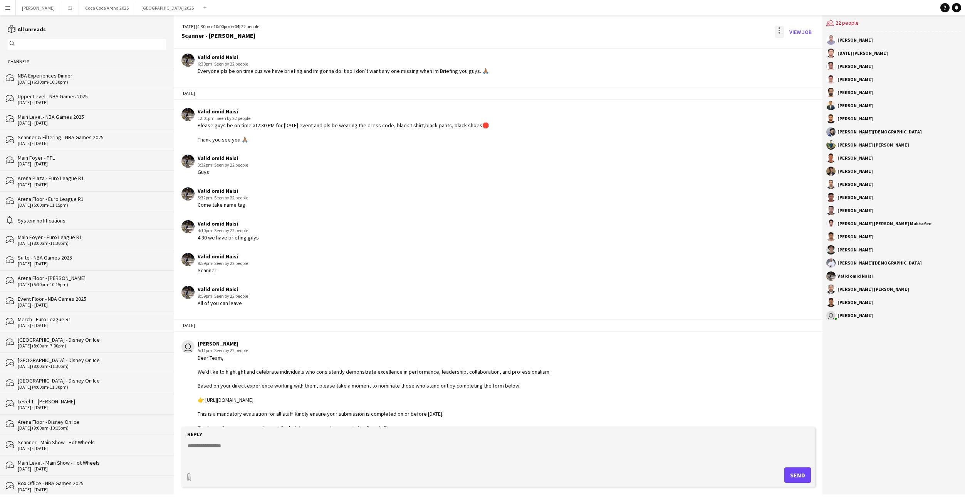
click at [779, 35] on div at bounding box center [779, 32] width 9 height 12
click at [795, 49] on span "Delete" at bounding box center [796, 47] width 18 height 7
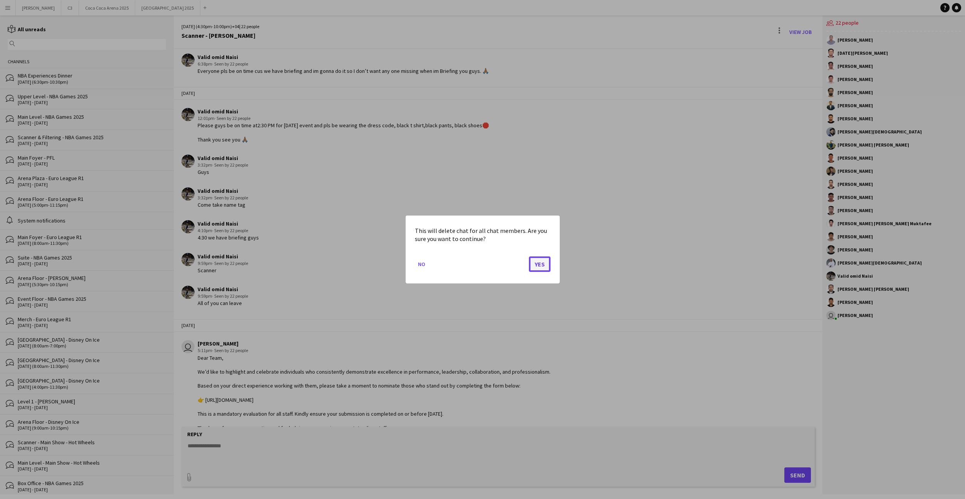
click at [540, 259] on button "Yes" at bounding box center [540, 263] width 22 height 15
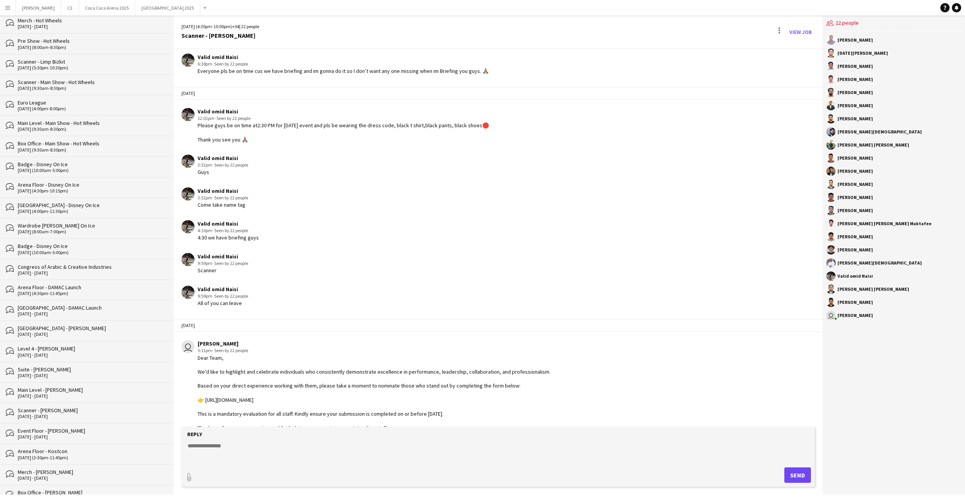
scroll to position [851, 0]
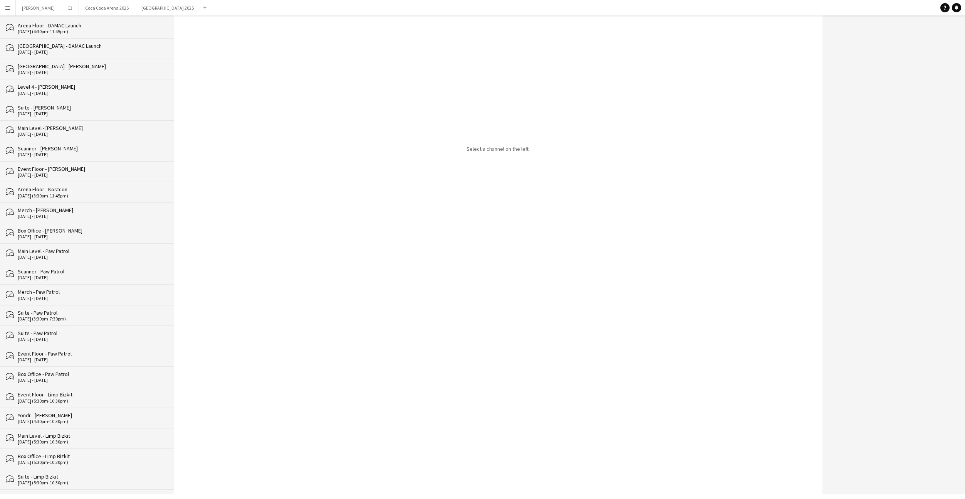
scroll to position [1273, 0]
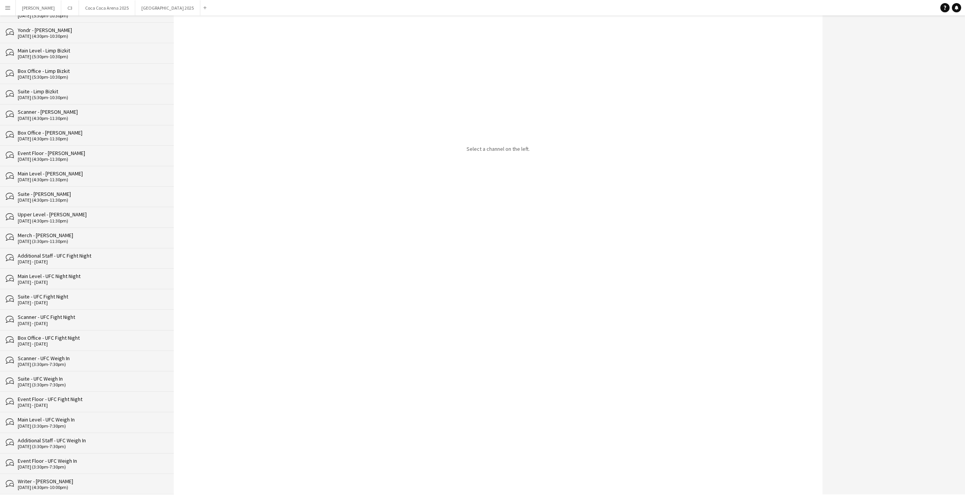
click at [88, 487] on div "[DATE] (4:30pm-10:00pm)" at bounding box center [92, 486] width 148 height 5
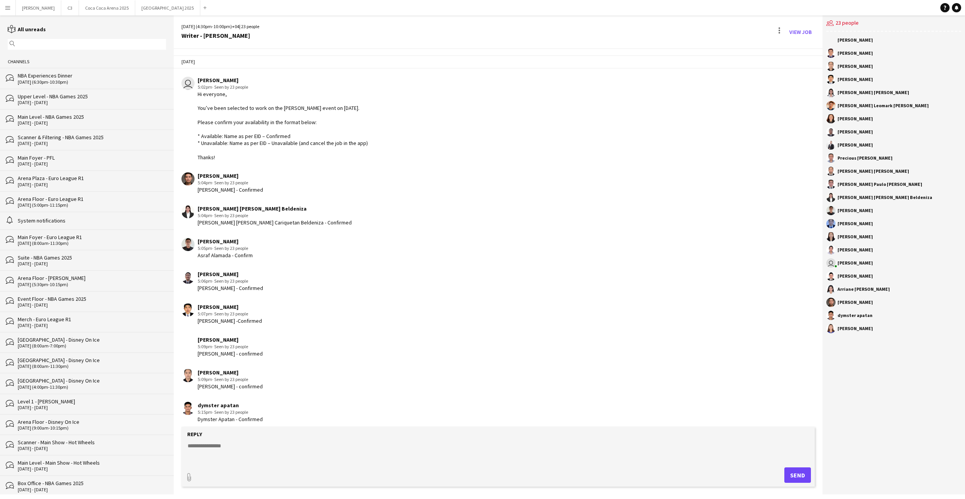
scroll to position [621, 0]
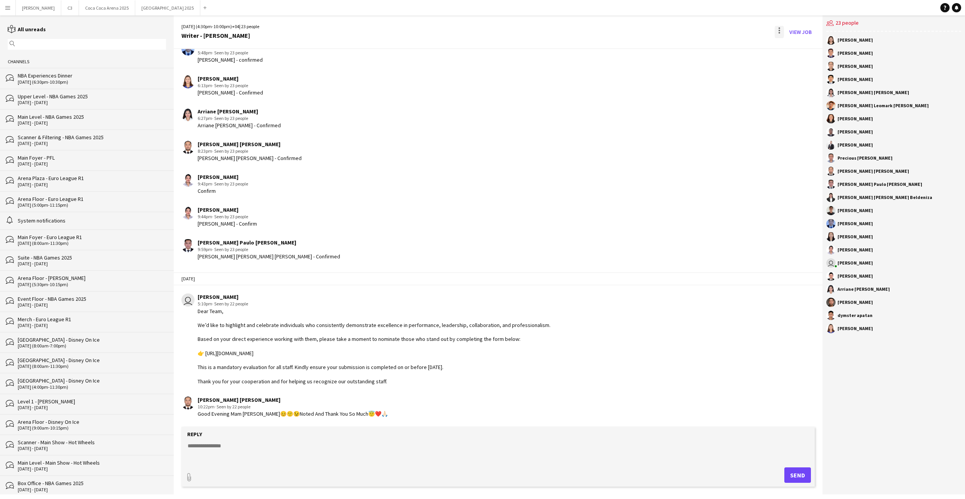
click at [780, 32] on div at bounding box center [780, 33] width 2 height 2
click at [788, 51] on button "Delete [GEOGRAPHIC_DATA]" at bounding box center [796, 47] width 43 height 18
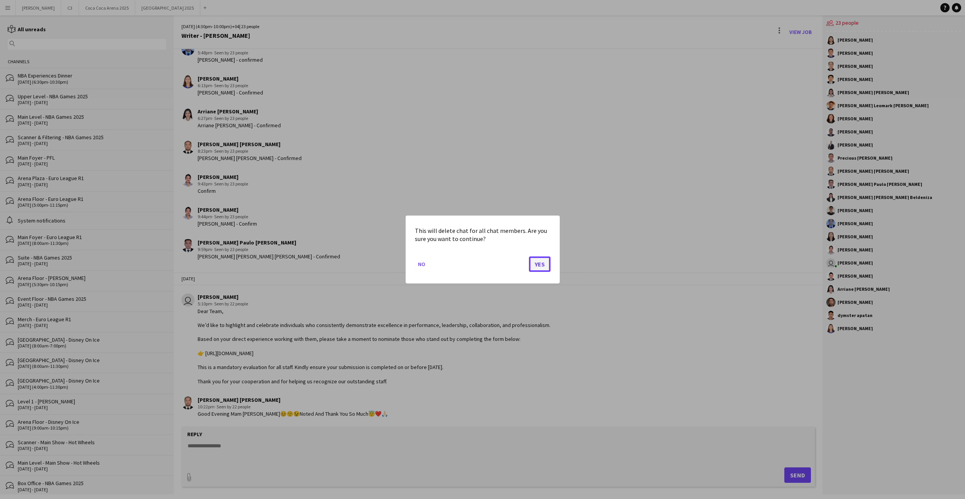
click at [541, 269] on button "Yes" at bounding box center [540, 263] width 22 height 15
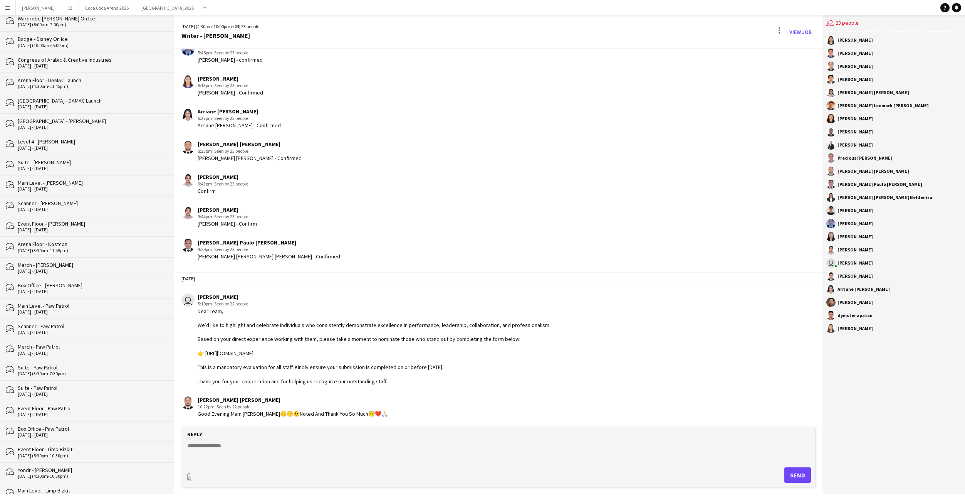
scroll to position [985, 0]
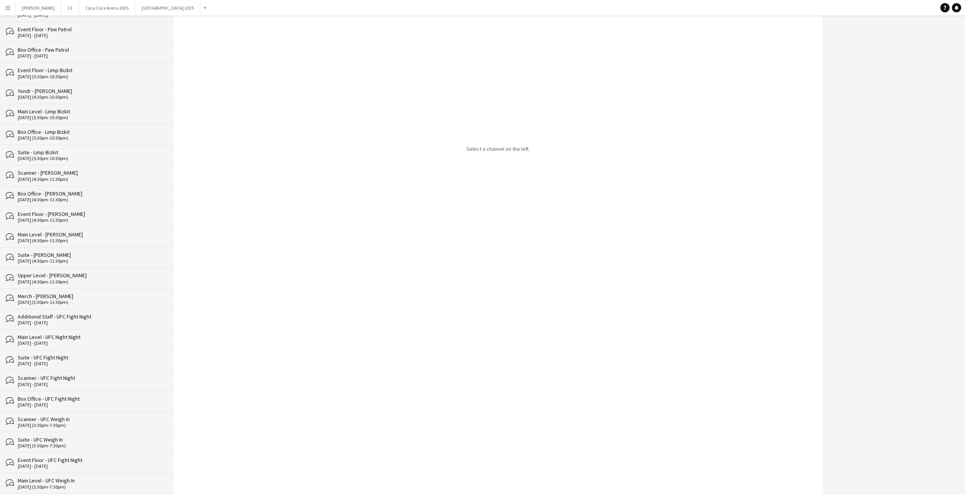
scroll to position [1252, 0]
click at [88, 483] on div "Event Floor - UFC Weigh In" at bounding box center [92, 480] width 148 height 7
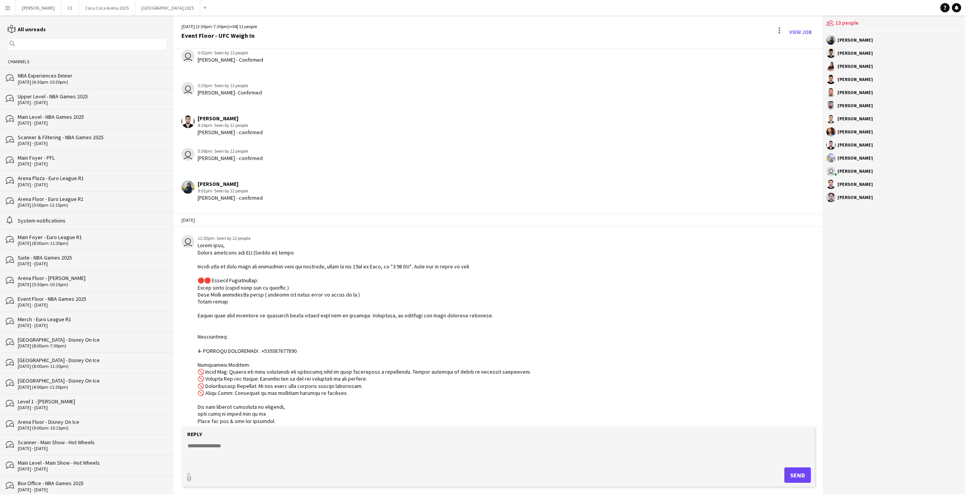
scroll to position [294, 0]
click at [781, 30] on div at bounding box center [779, 32] width 9 height 12
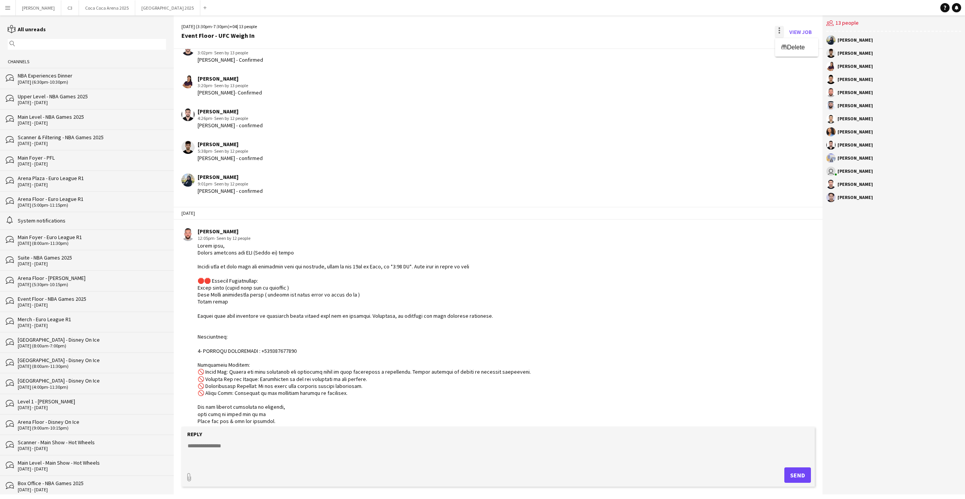
click at [789, 41] on button "Delete [GEOGRAPHIC_DATA]" at bounding box center [796, 47] width 43 height 18
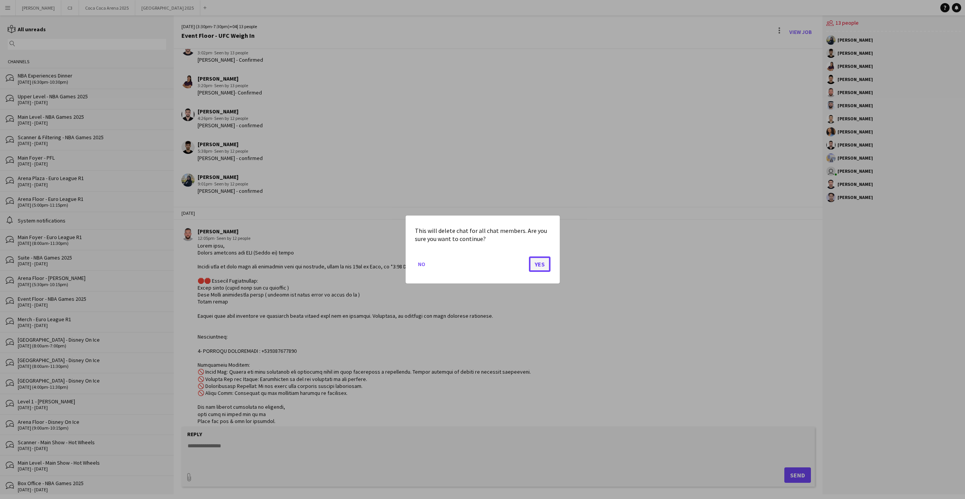
click at [539, 263] on button "Yes" at bounding box center [540, 263] width 22 height 15
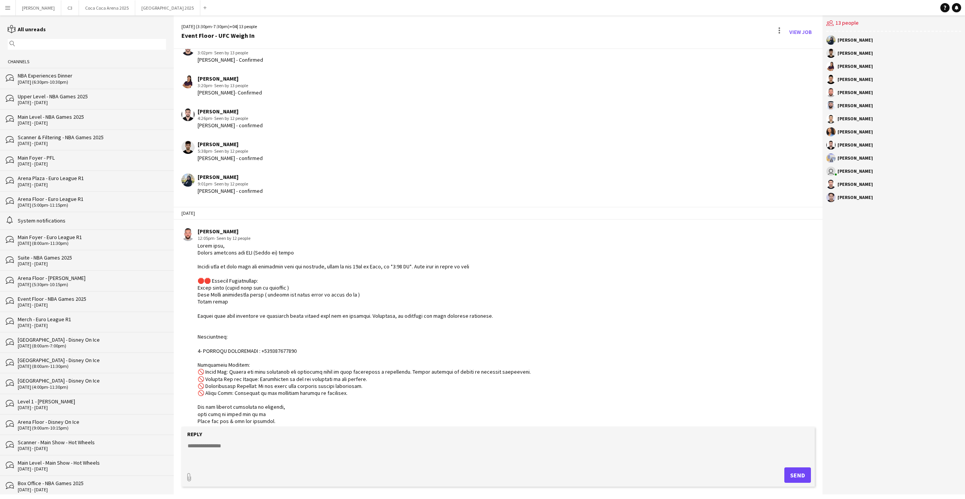
scroll to position [547, 0]
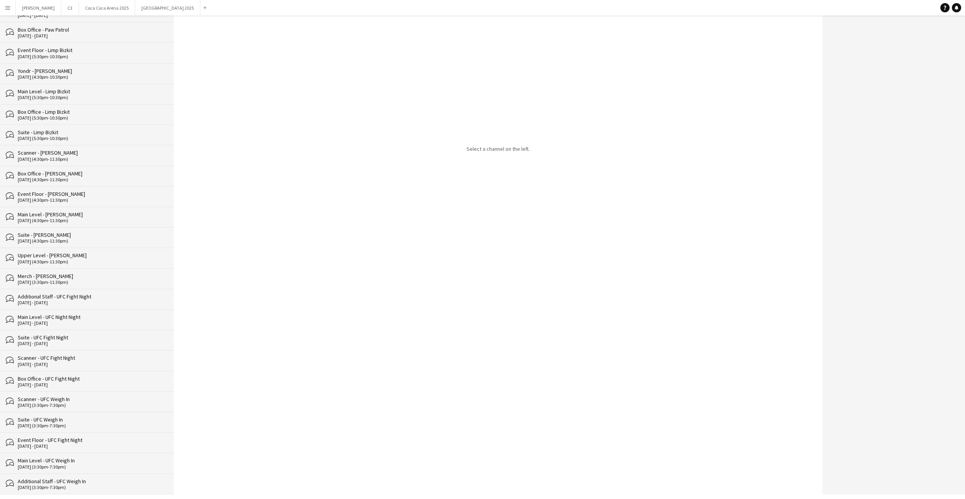
click at [116, 480] on div "Additional Staff - UFC Weigh In" at bounding box center [92, 480] width 148 height 7
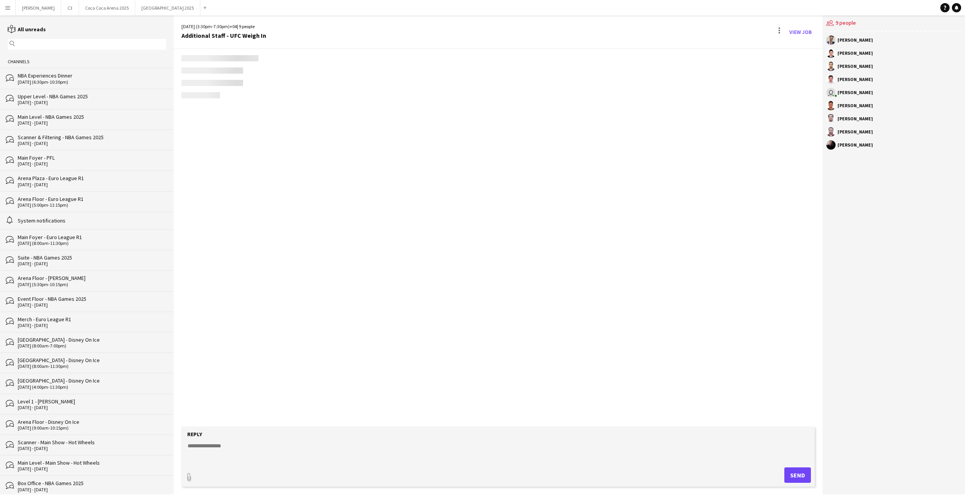
scroll to position [239, 0]
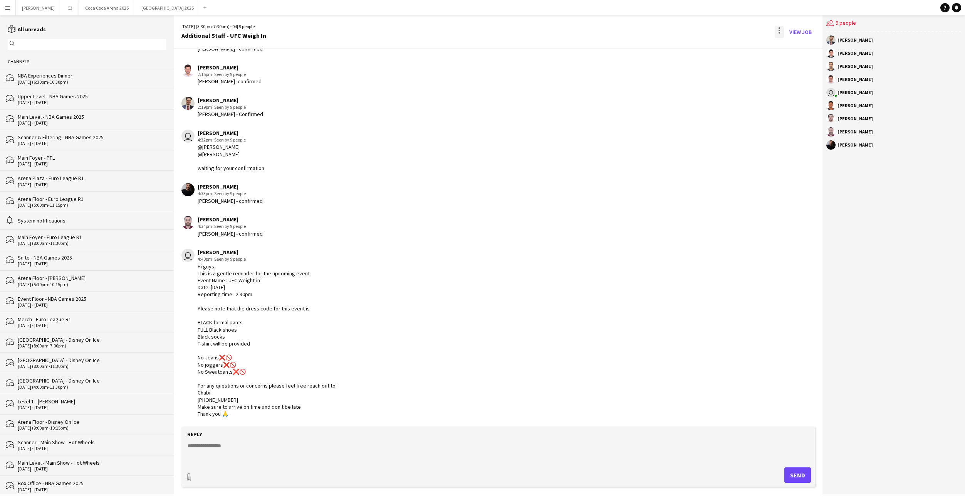
click at [779, 32] on div at bounding box center [779, 32] width 9 height 12
click at [786, 41] on button "Delete [GEOGRAPHIC_DATA]" at bounding box center [796, 47] width 43 height 18
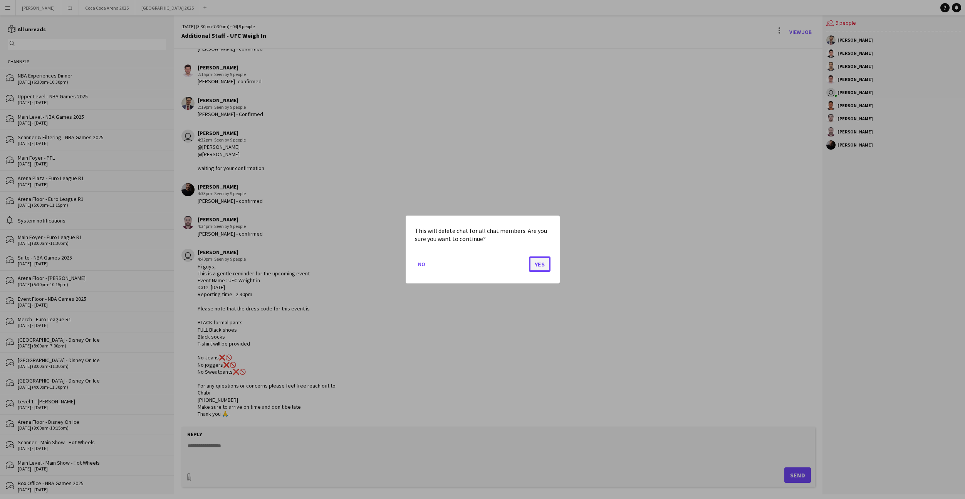
click at [542, 267] on button "Yes" at bounding box center [540, 263] width 22 height 15
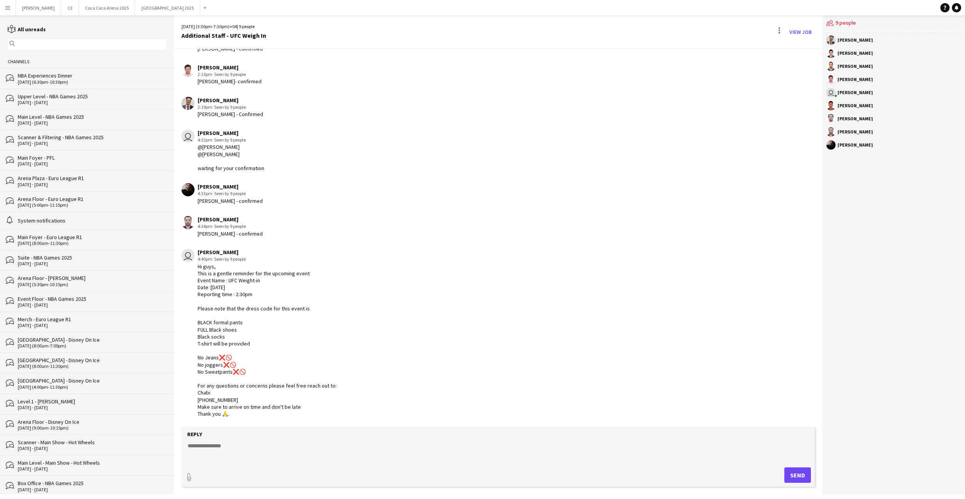
scroll to position [270, 0]
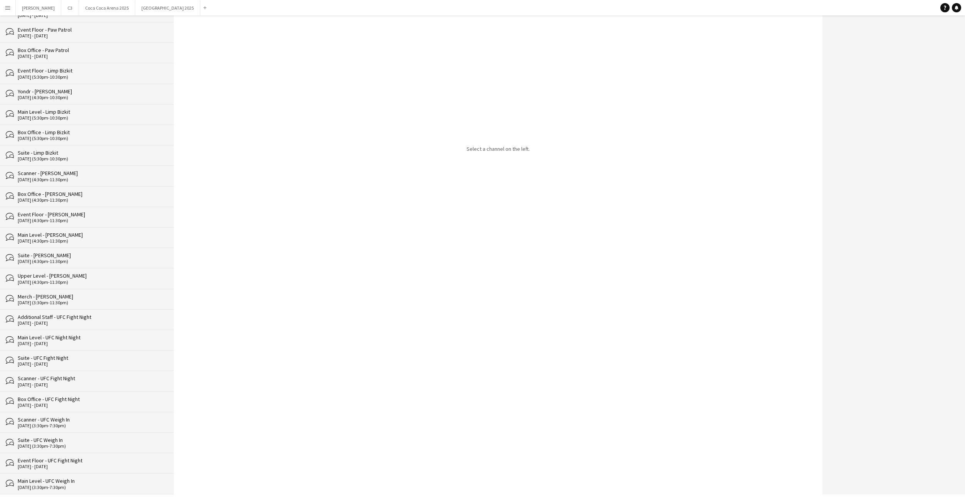
click at [97, 488] on div "[DATE] (3:30pm-7:30pm)" at bounding box center [92, 486] width 148 height 5
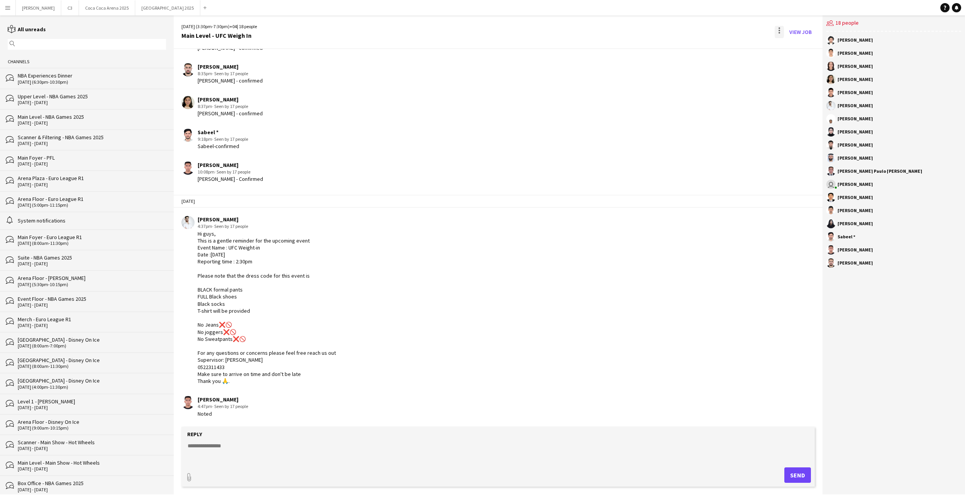
click at [781, 30] on div at bounding box center [779, 32] width 9 height 12
click at [791, 48] on span "Delete" at bounding box center [796, 47] width 18 height 7
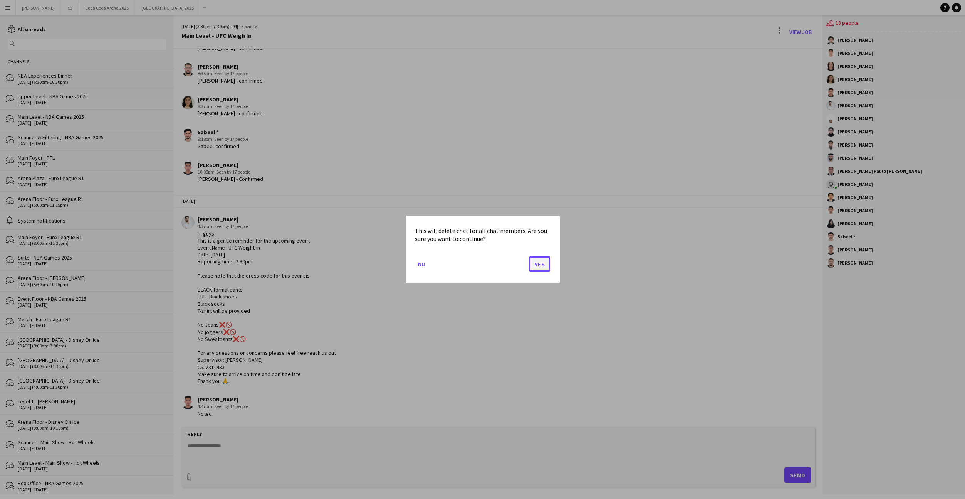
click at [544, 265] on button "Yes" at bounding box center [540, 263] width 22 height 15
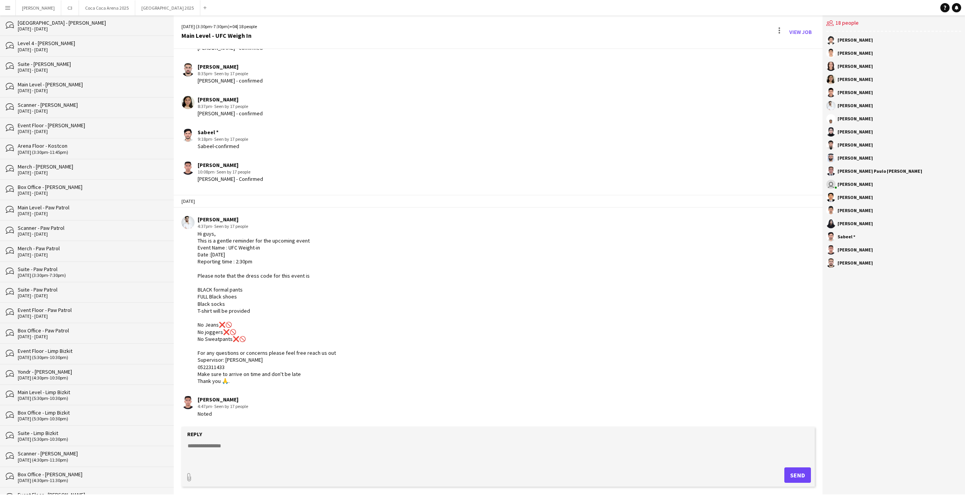
scroll to position [1212, 0]
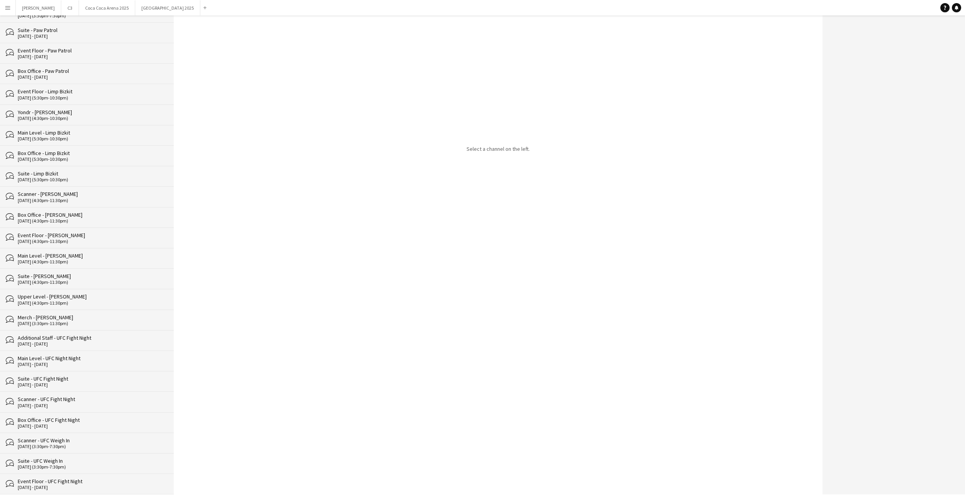
click at [96, 479] on div "Event Floor - UFC Fight Night" at bounding box center [92, 480] width 148 height 7
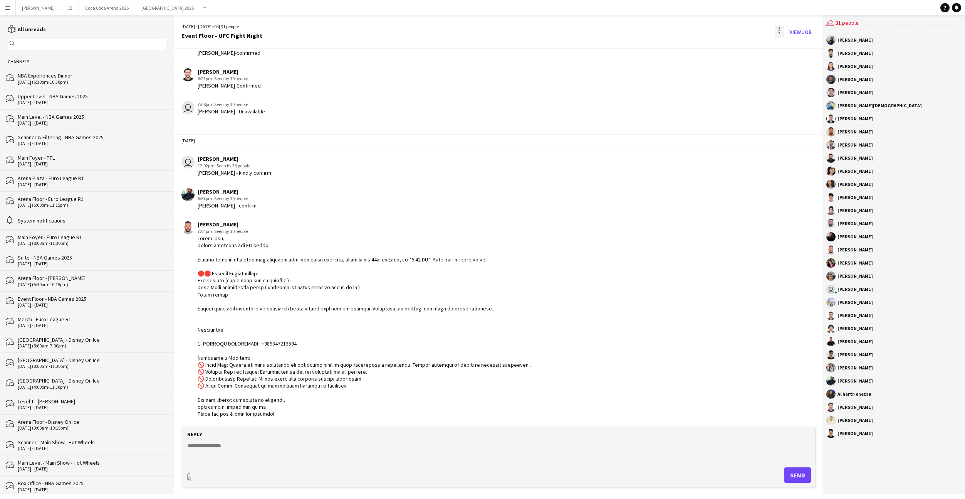
click at [780, 30] on div at bounding box center [780, 31] width 2 height 2
click at [787, 49] on span "Delete" at bounding box center [796, 47] width 18 height 7
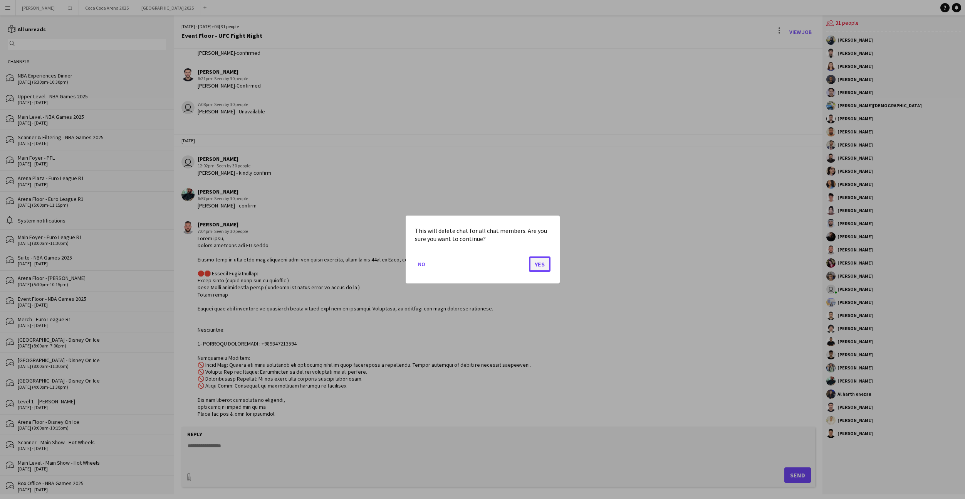
click at [537, 265] on button "Yes" at bounding box center [540, 263] width 22 height 15
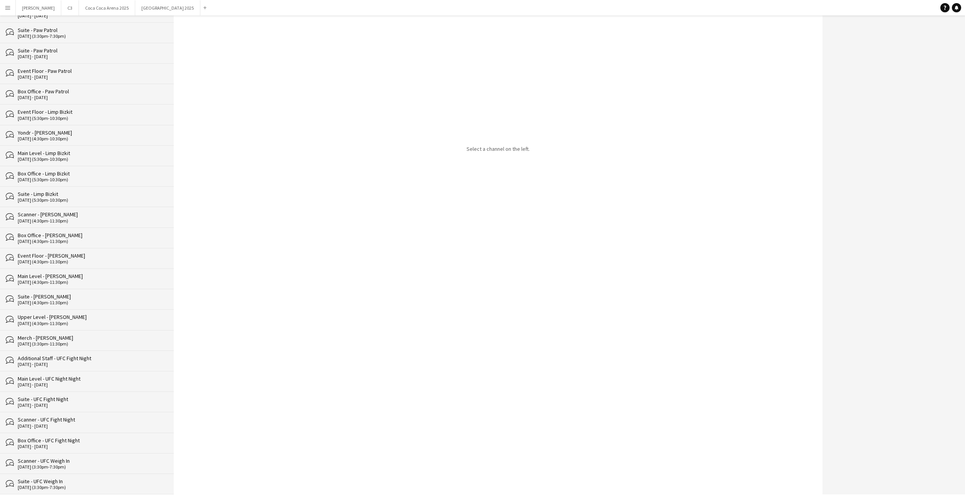
click at [106, 478] on div "Suite - UFC Weigh In" at bounding box center [92, 480] width 148 height 7
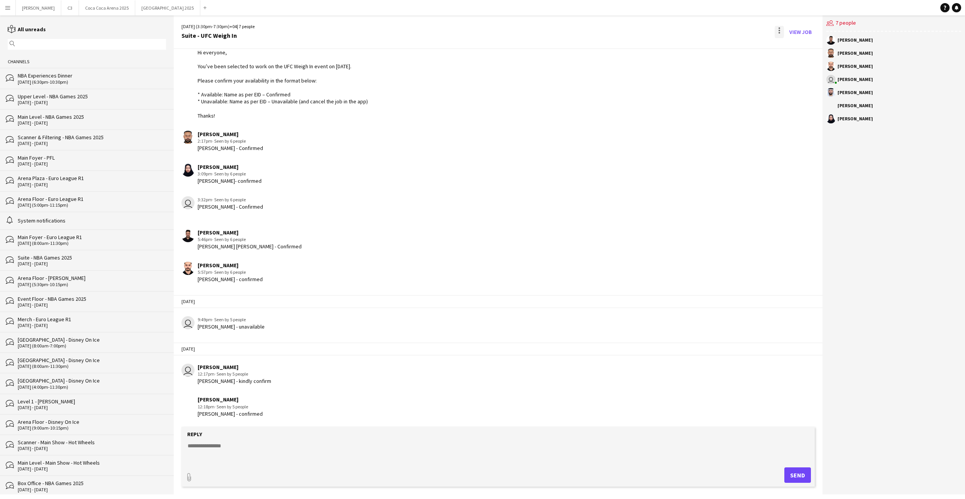
click at [779, 33] on div at bounding box center [780, 33] width 2 height 2
click at [793, 48] on span "Delete" at bounding box center [796, 47] width 18 height 7
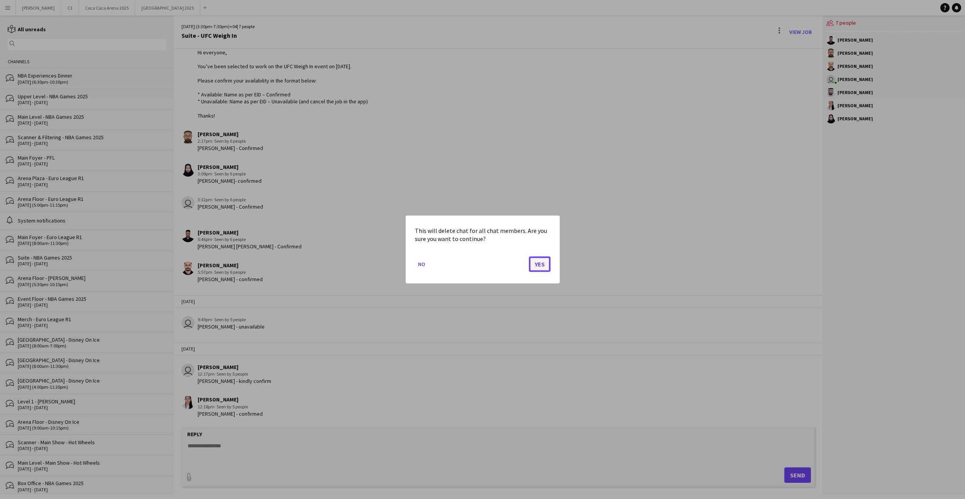
click at [544, 266] on button "Yes" at bounding box center [540, 263] width 22 height 15
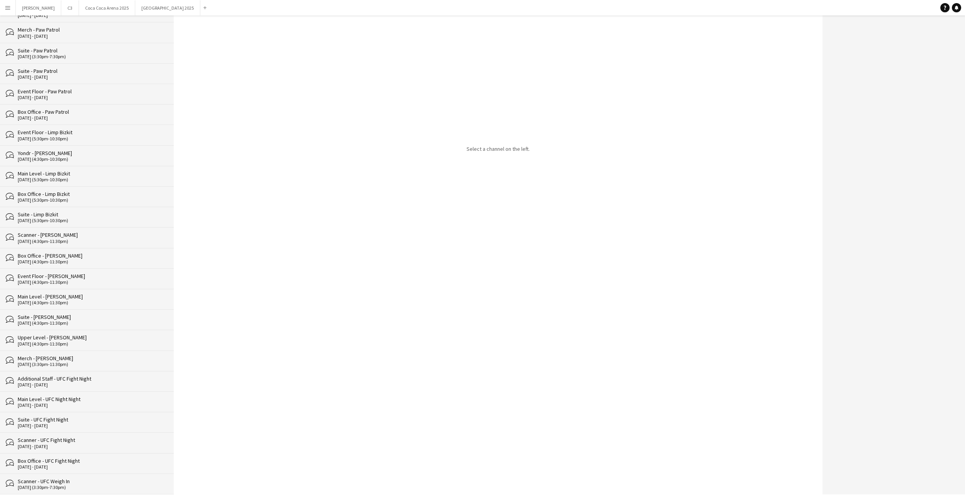
click at [99, 481] on div "Scanner - UFC Weigh In" at bounding box center [92, 480] width 148 height 7
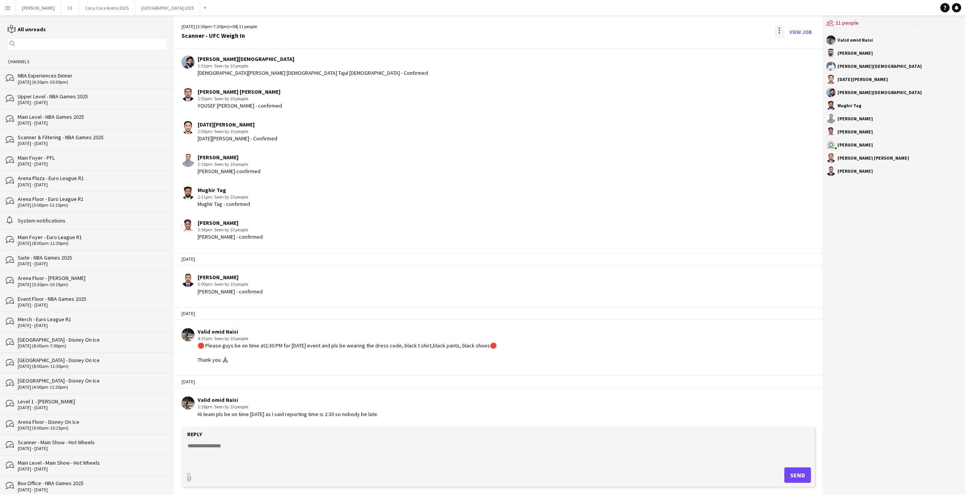
click at [779, 32] on div at bounding box center [780, 33] width 2 height 2
click at [784, 48] on app-icon "Delete" at bounding box center [784, 47] width 6 height 7
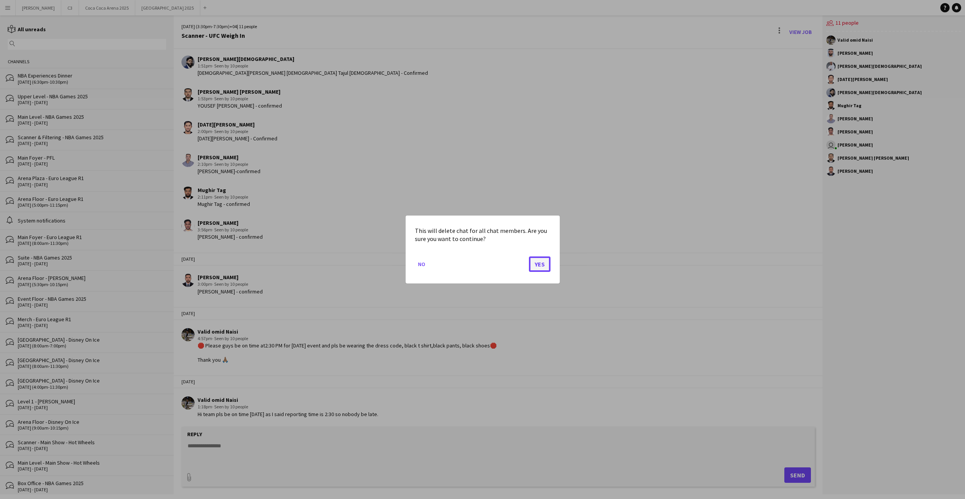
click at [541, 265] on button "Yes" at bounding box center [540, 263] width 22 height 15
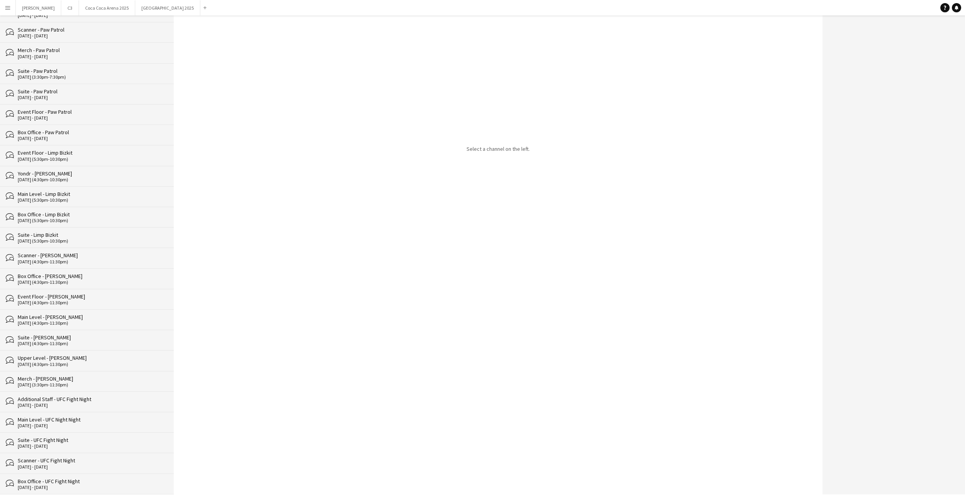
click at [96, 478] on div "Box Office - UFC Fight Night" at bounding box center [92, 480] width 148 height 7
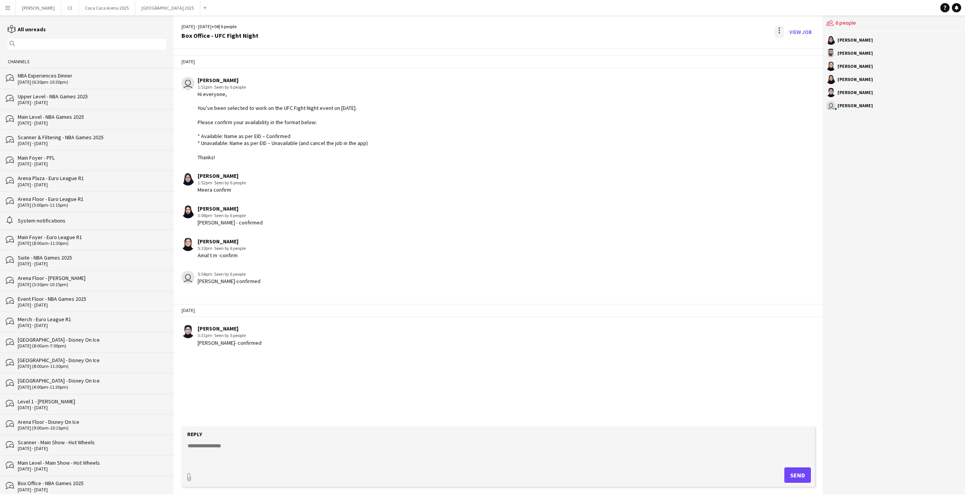
click at [781, 29] on div at bounding box center [779, 32] width 9 height 12
click at [791, 46] on span "Delete" at bounding box center [796, 47] width 18 height 7
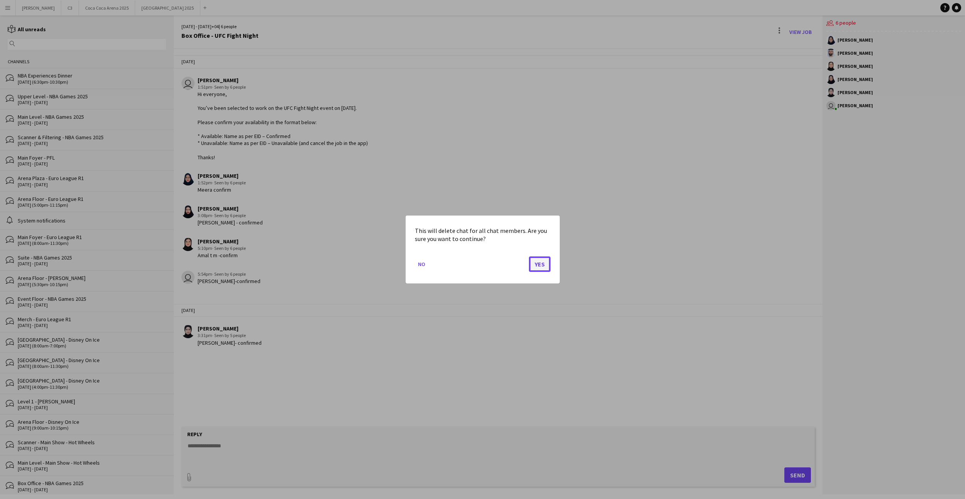
click at [540, 270] on button "Yes" at bounding box center [540, 263] width 22 height 15
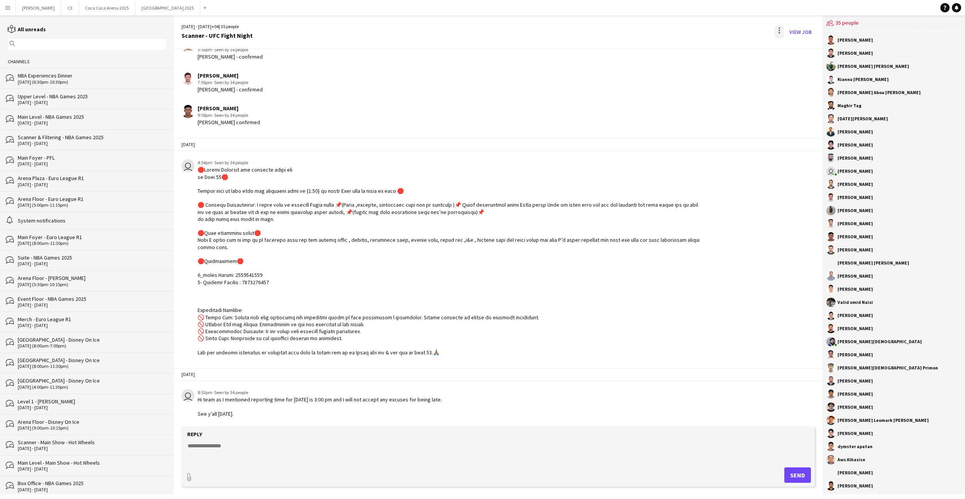
scroll to position [856, 0]
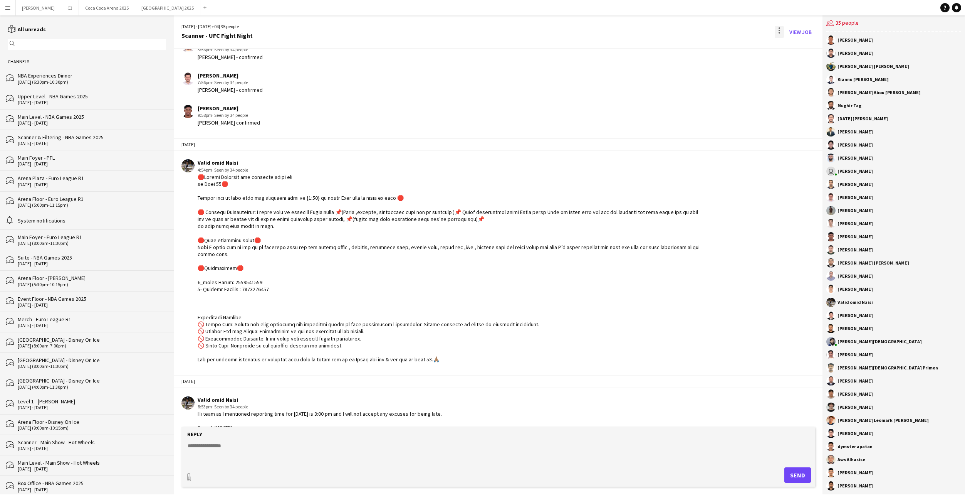
click at [781, 31] on div at bounding box center [779, 32] width 9 height 12
click at [792, 49] on span "Delete" at bounding box center [796, 47] width 18 height 7
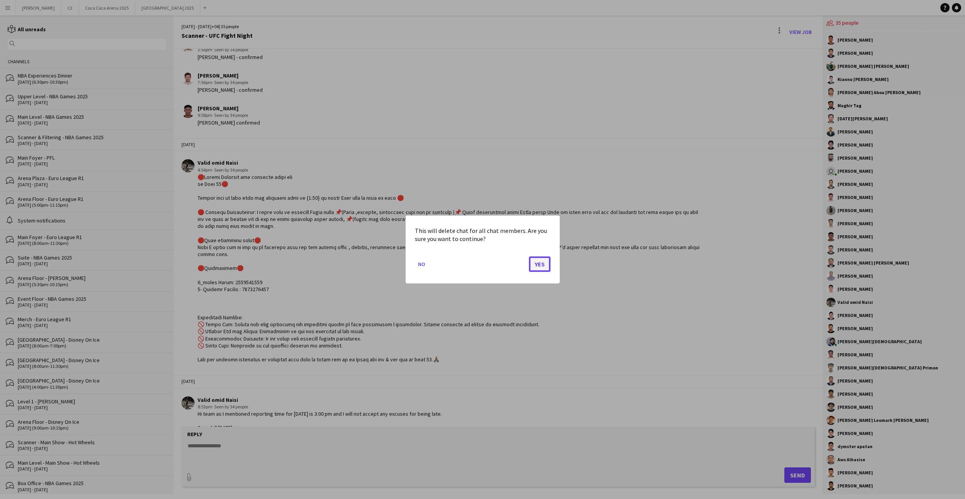
click at [539, 259] on button "Yes" at bounding box center [540, 263] width 22 height 15
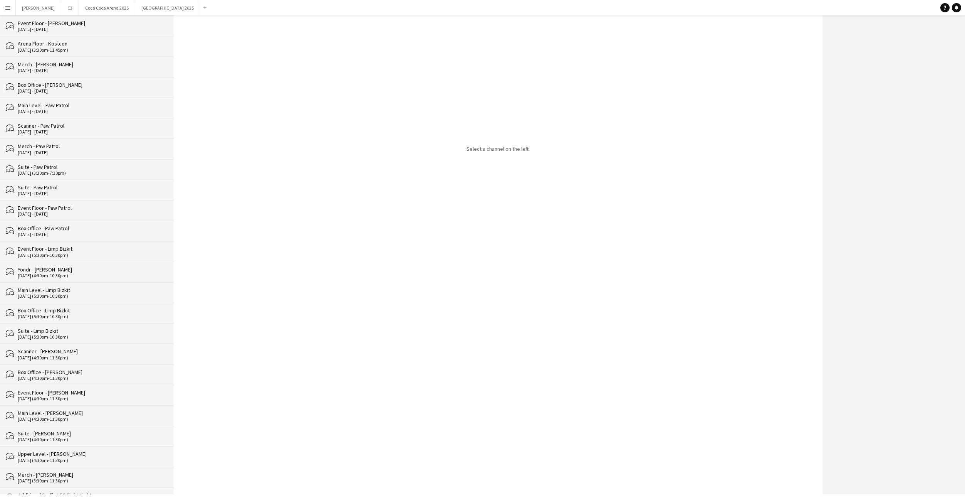
scroll to position [1088, 0]
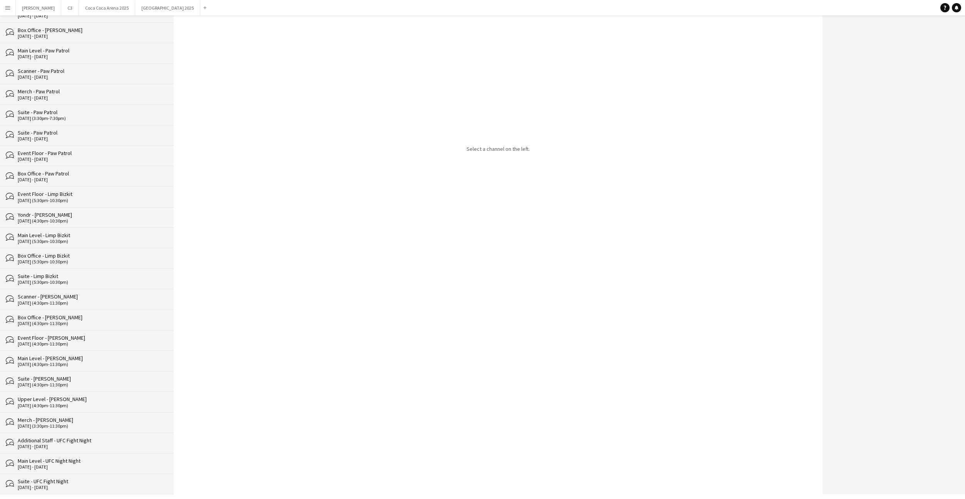
click at [110, 483] on div "Suite - UFC Fight Night" at bounding box center [92, 480] width 148 height 7
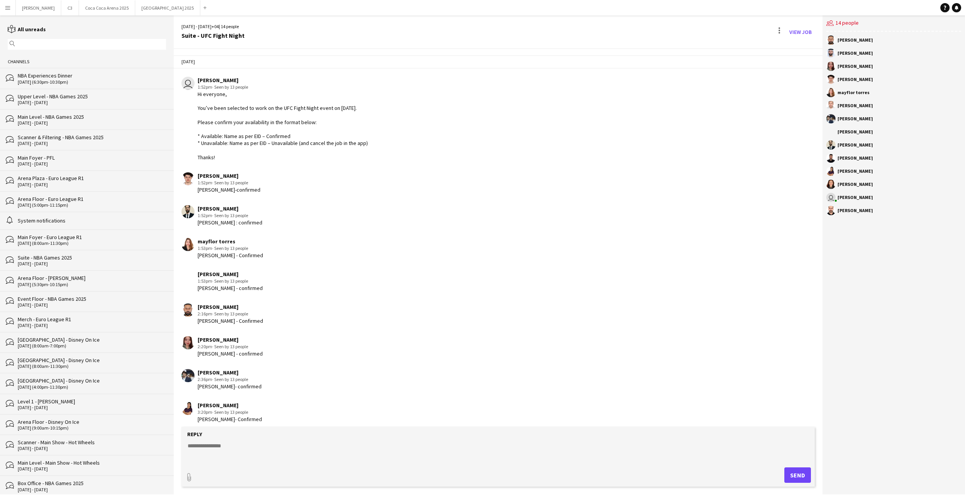
scroll to position [378, 0]
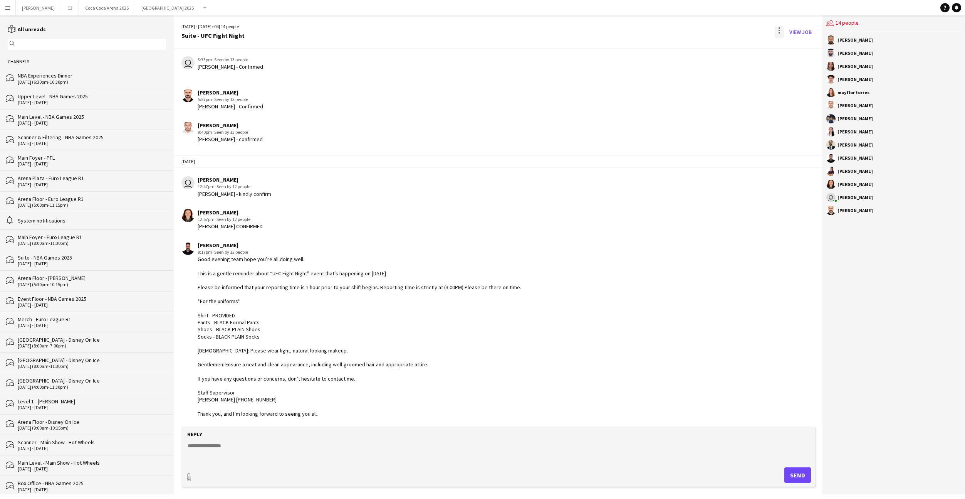
click at [780, 32] on div at bounding box center [780, 33] width 2 height 2
click at [785, 49] on app-icon "Delete" at bounding box center [784, 47] width 6 height 7
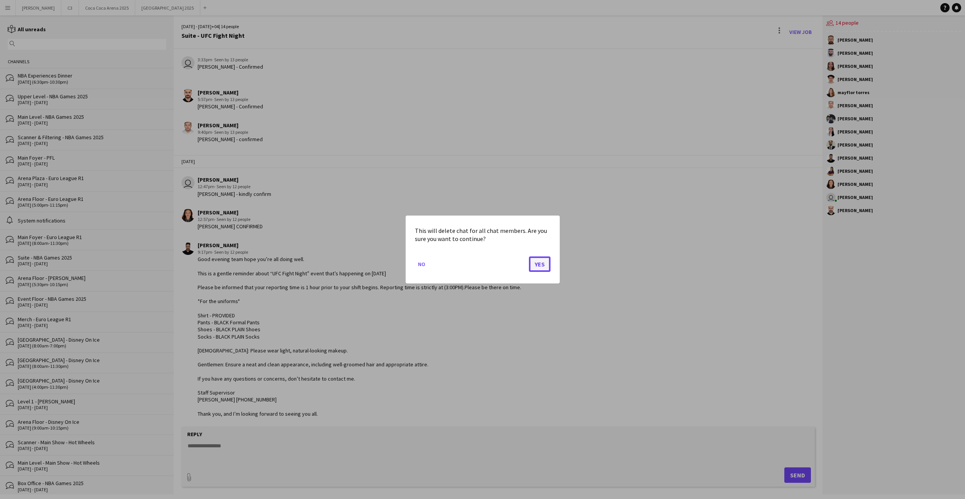
click at [536, 266] on button "Yes" at bounding box center [540, 263] width 22 height 15
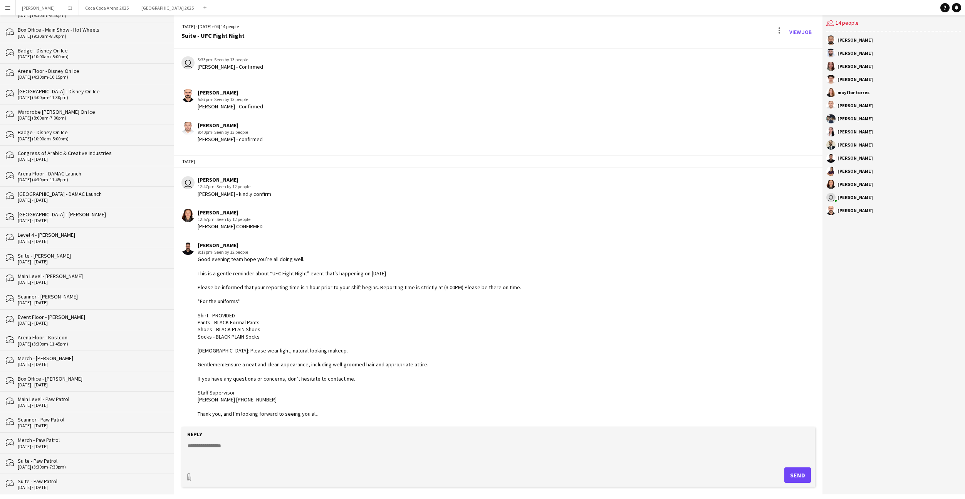
scroll to position [1088, 0]
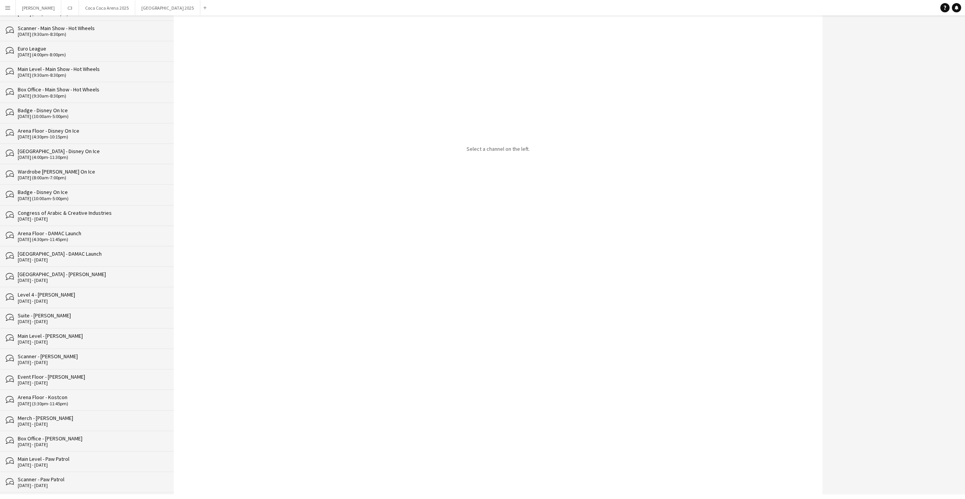
scroll to position [1068, 0]
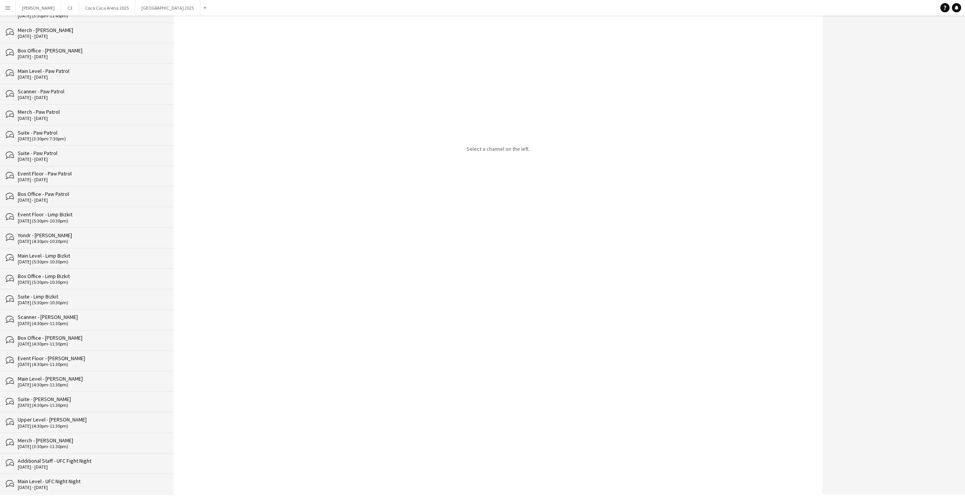
click at [71, 482] on div "Main Level - UFC Night Night" at bounding box center [92, 480] width 148 height 7
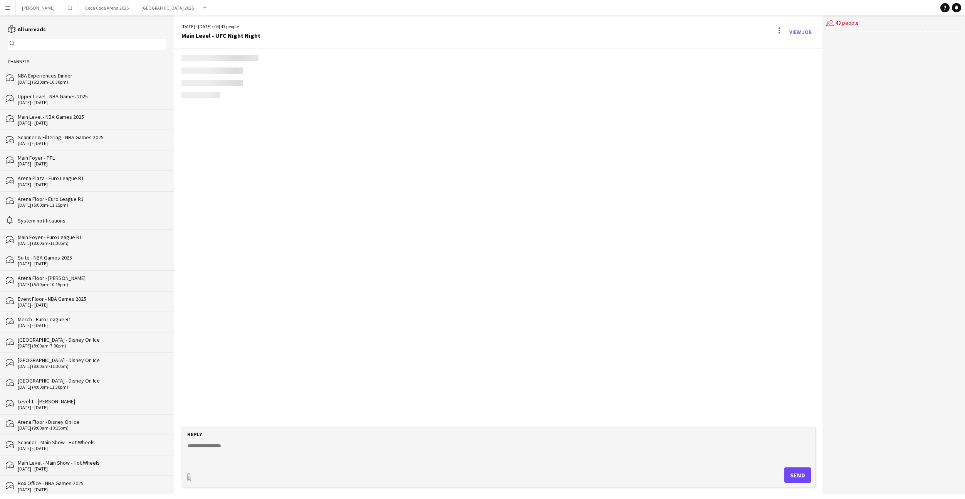
scroll to position [891, 0]
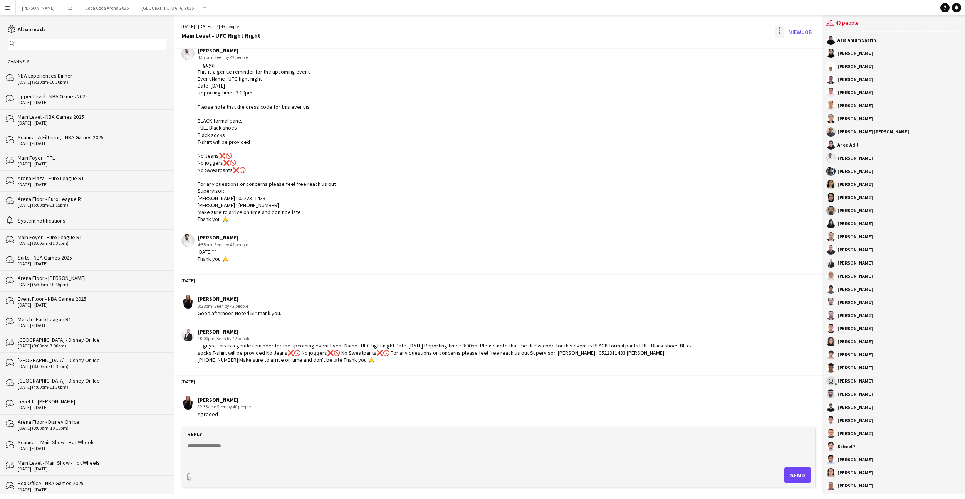
click at [777, 32] on div at bounding box center [779, 32] width 9 height 12
click at [789, 51] on button "Delete [GEOGRAPHIC_DATA]" at bounding box center [796, 47] width 43 height 18
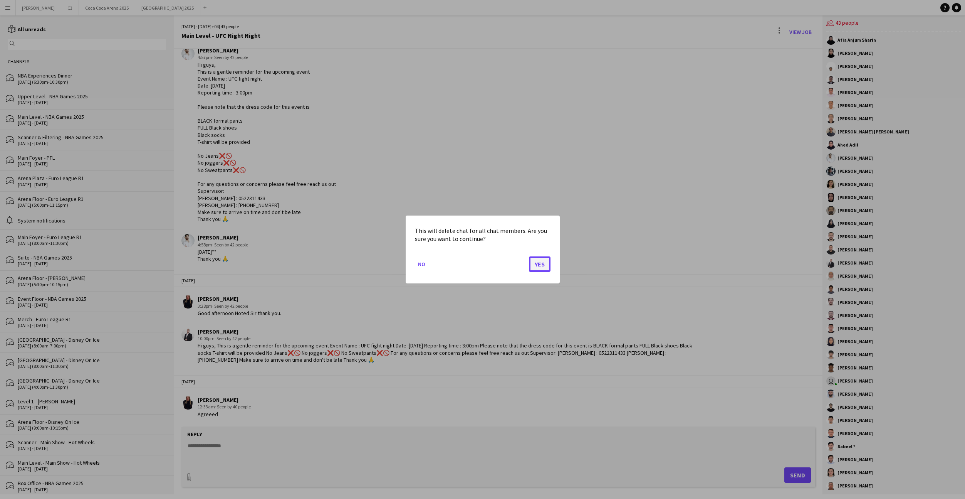
click at [540, 265] on button "Yes" at bounding box center [540, 263] width 22 height 15
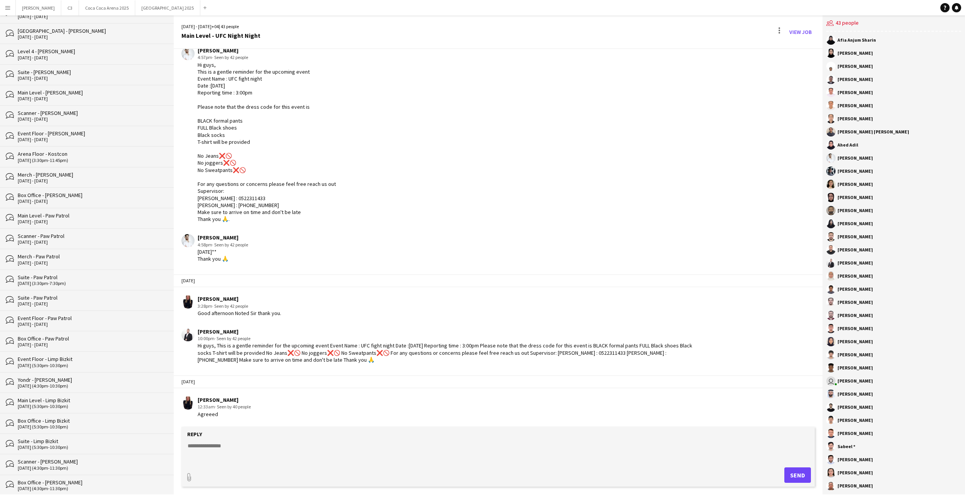
scroll to position [1068, 0]
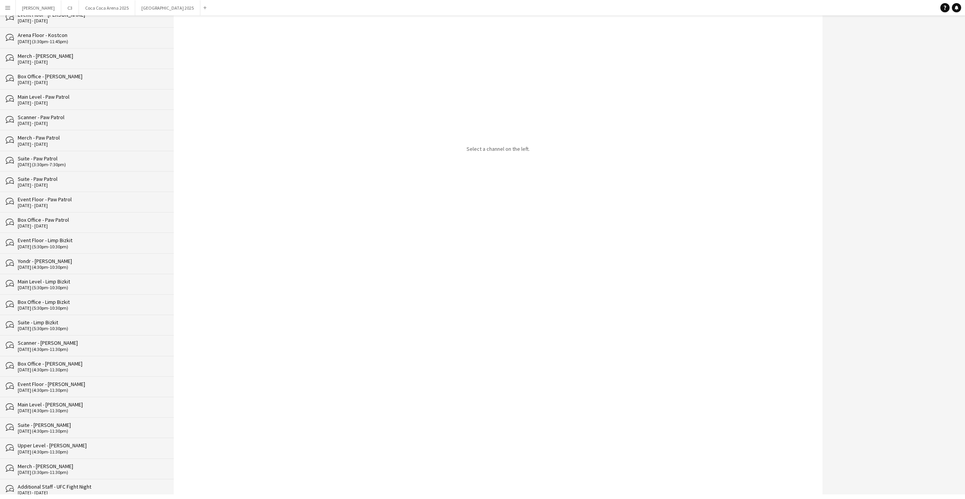
scroll to position [1048, 0]
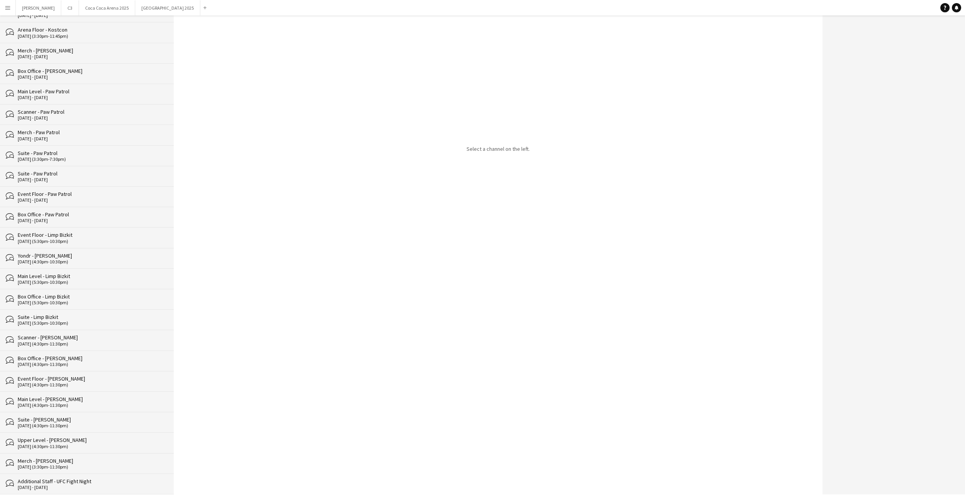
click at [84, 483] on div "Additional Staff - UFC Fight Night" at bounding box center [92, 480] width 148 height 7
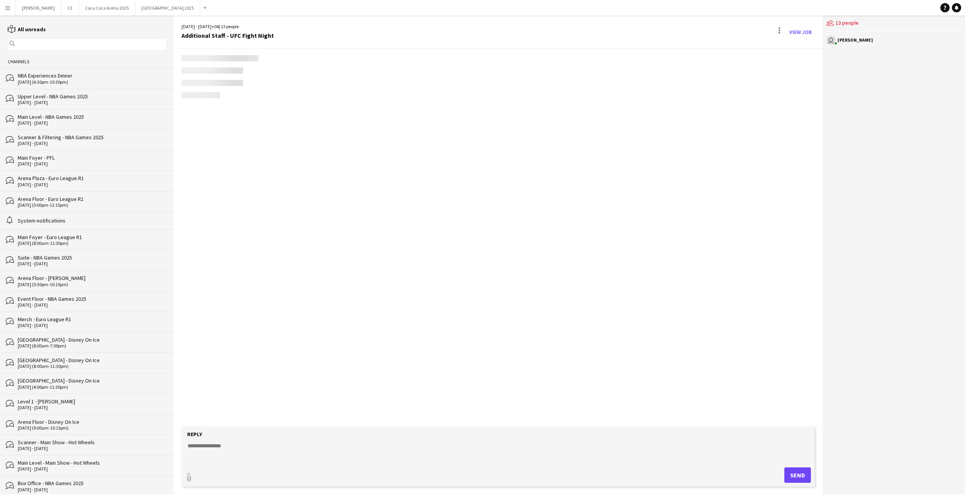
scroll to position [432, 0]
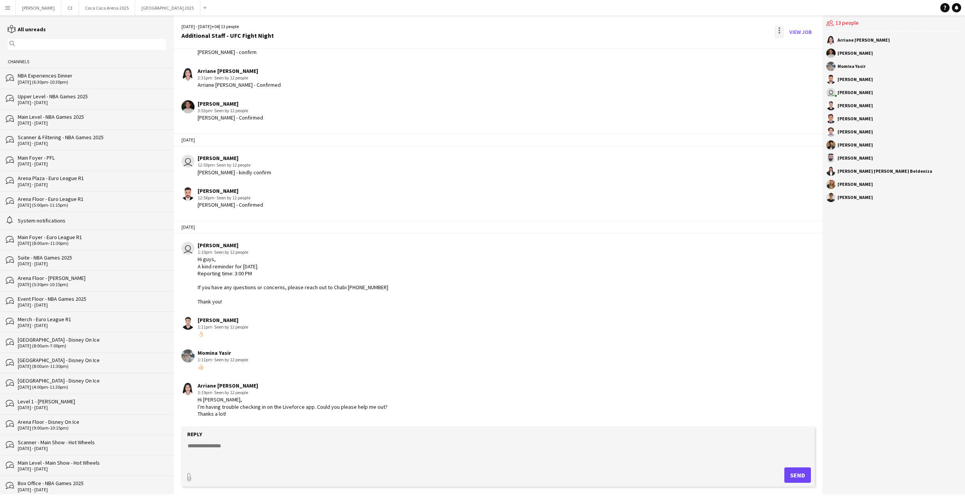
click at [781, 27] on div at bounding box center [779, 32] width 9 height 12
click at [789, 54] on button "Delete [GEOGRAPHIC_DATA]" at bounding box center [796, 47] width 43 height 18
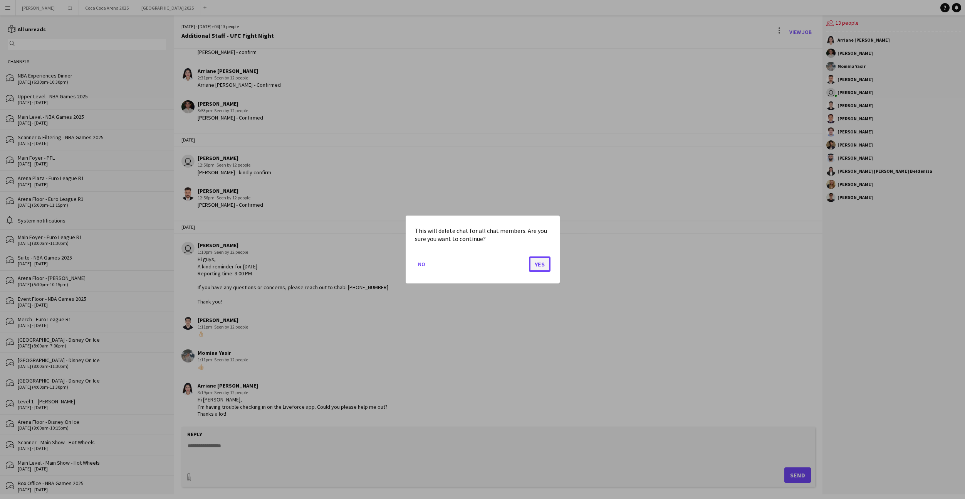
click at [533, 262] on button "Yes" at bounding box center [540, 263] width 22 height 15
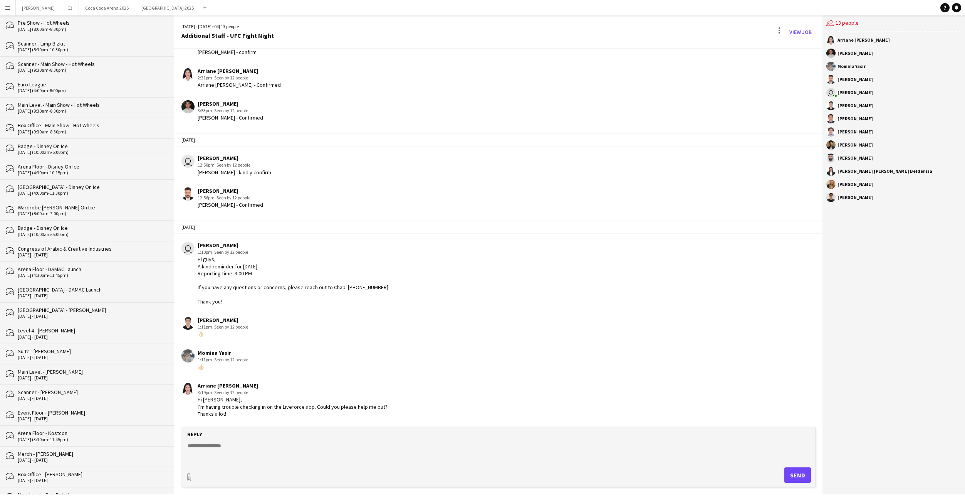
scroll to position [866, 0]
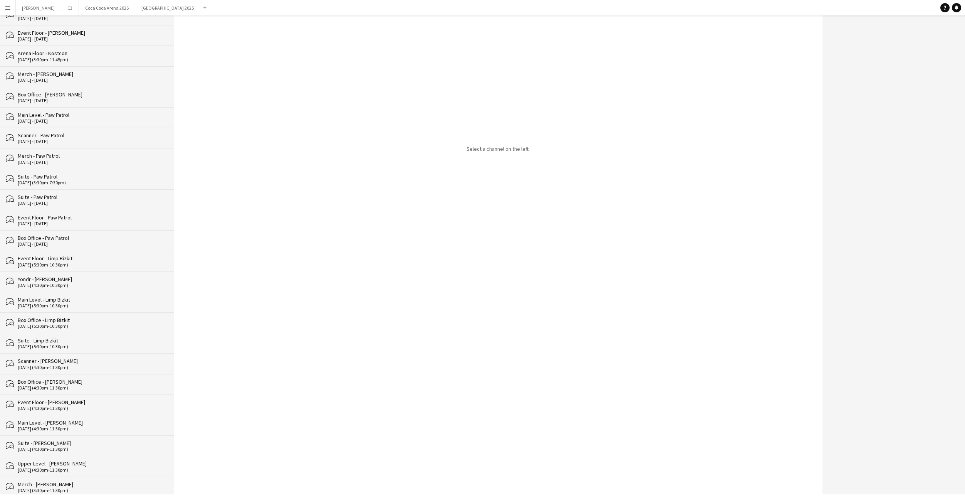
scroll to position [1027, 0]
click at [64, 487] on div "[DATE] (3:30pm-11:30pm)" at bounding box center [92, 486] width 148 height 5
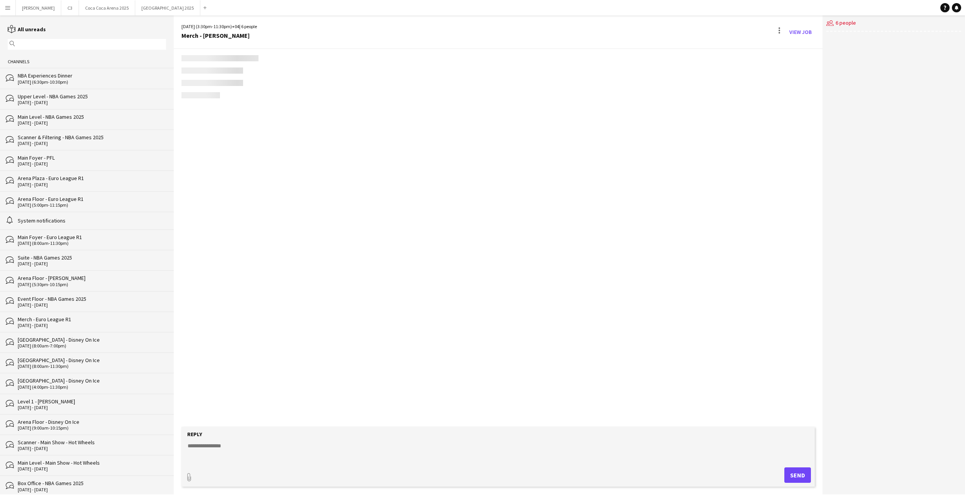
scroll to position [16, 0]
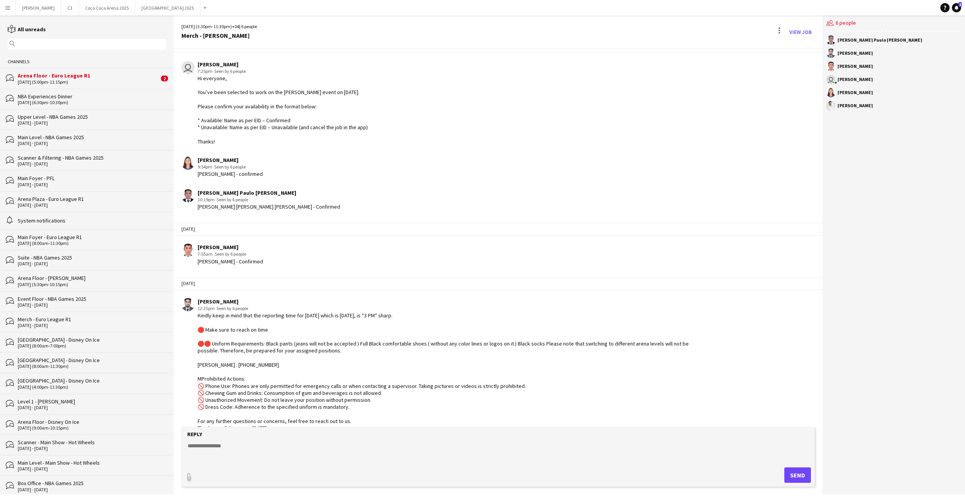
click at [86, 76] on div "Arena Floor - Euro League R1" at bounding box center [88, 75] width 141 height 7
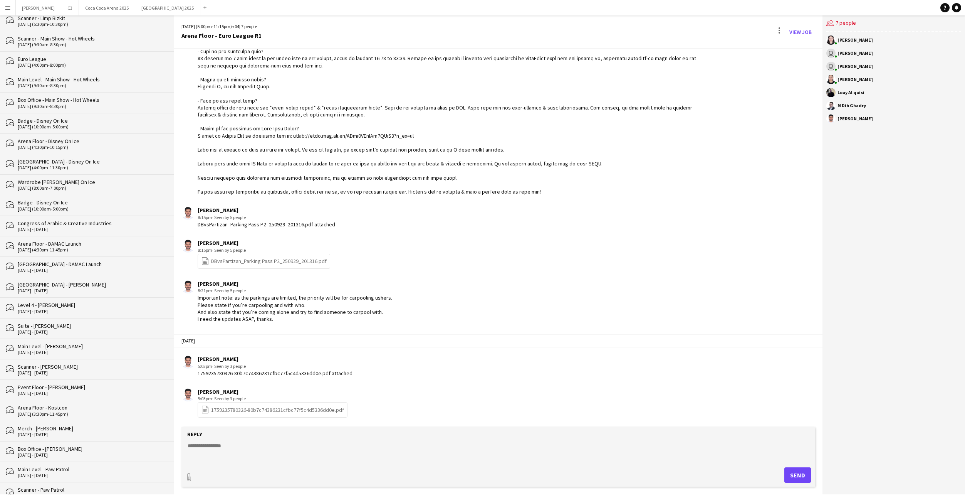
scroll to position [1027, 0]
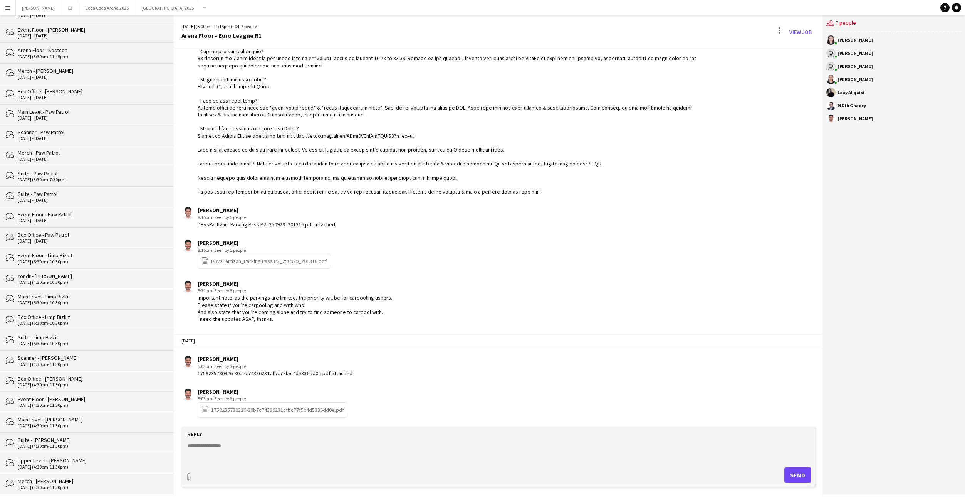
click at [104, 484] on div "[DATE] (3:30pm-11:30pm)" at bounding box center [92, 486] width 148 height 5
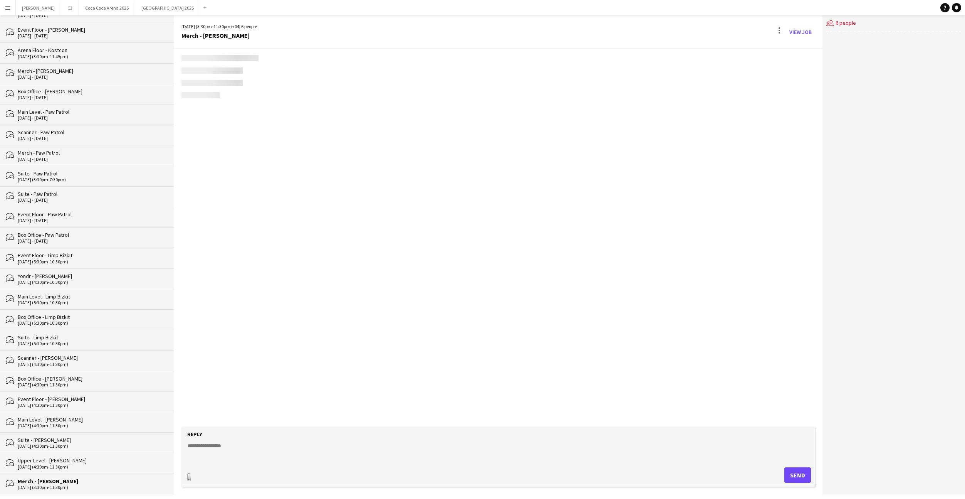
scroll to position [16, 0]
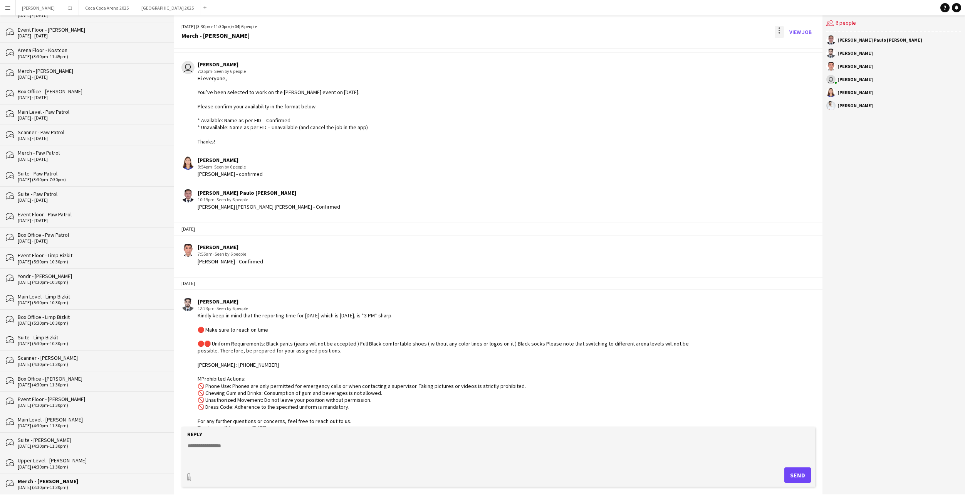
click at [778, 31] on div at bounding box center [779, 32] width 9 height 12
click at [784, 45] on app-icon "Delete" at bounding box center [784, 47] width 6 height 7
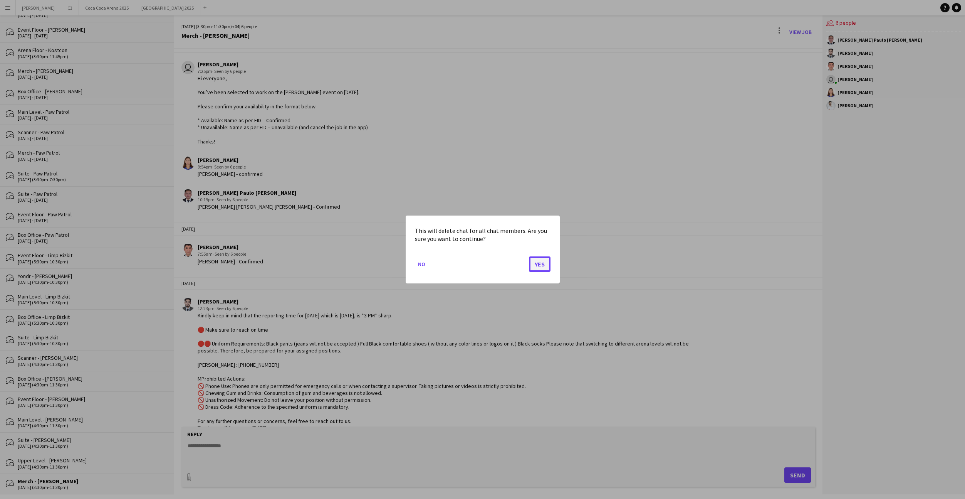
click at [541, 266] on button "Yes" at bounding box center [540, 263] width 22 height 15
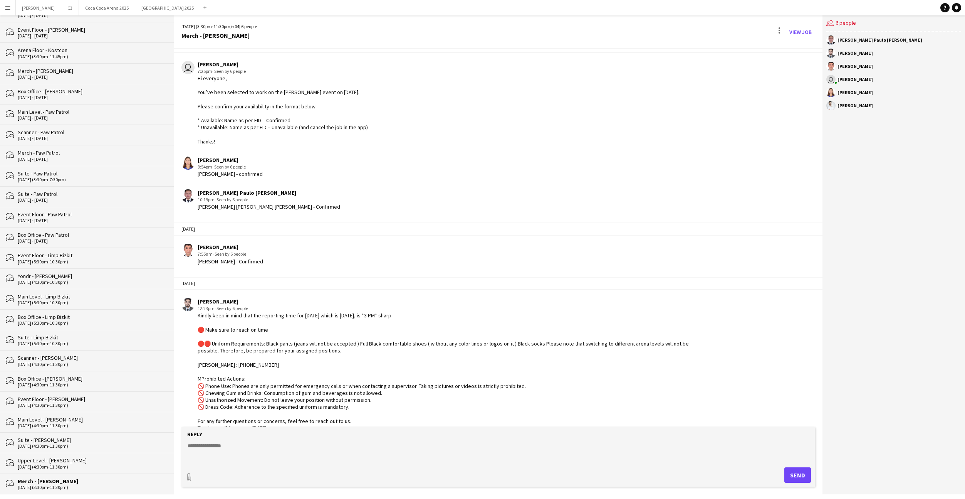
scroll to position [1027, 0]
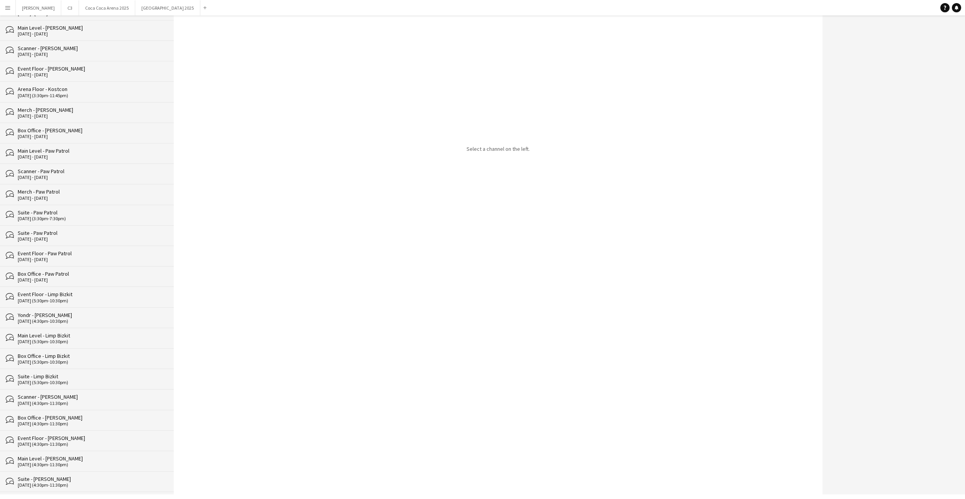
scroll to position [1007, 0]
click at [106, 487] on div "[DATE] (4:30pm-11:30pm)" at bounding box center [92, 486] width 148 height 5
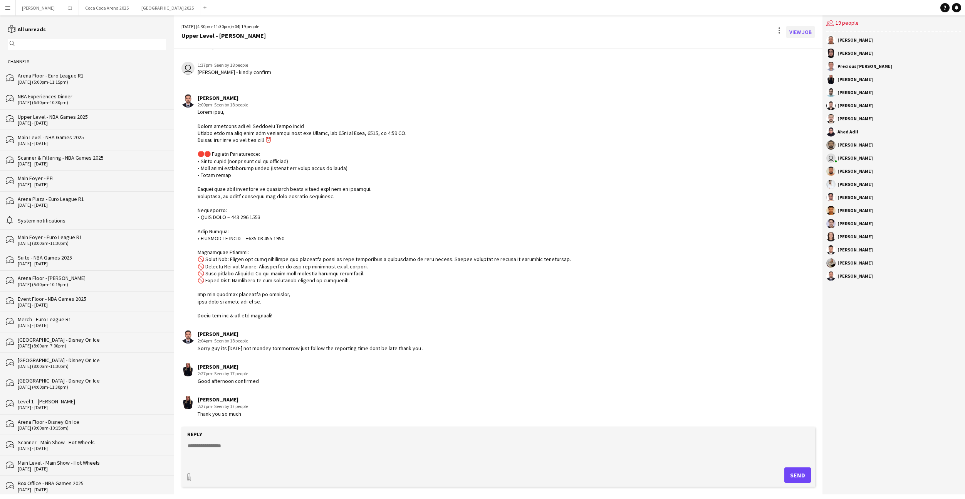
scroll to position [825, 0]
click at [780, 34] on div at bounding box center [779, 32] width 9 height 12
click at [791, 54] on button "Delete [GEOGRAPHIC_DATA]" at bounding box center [796, 47] width 43 height 18
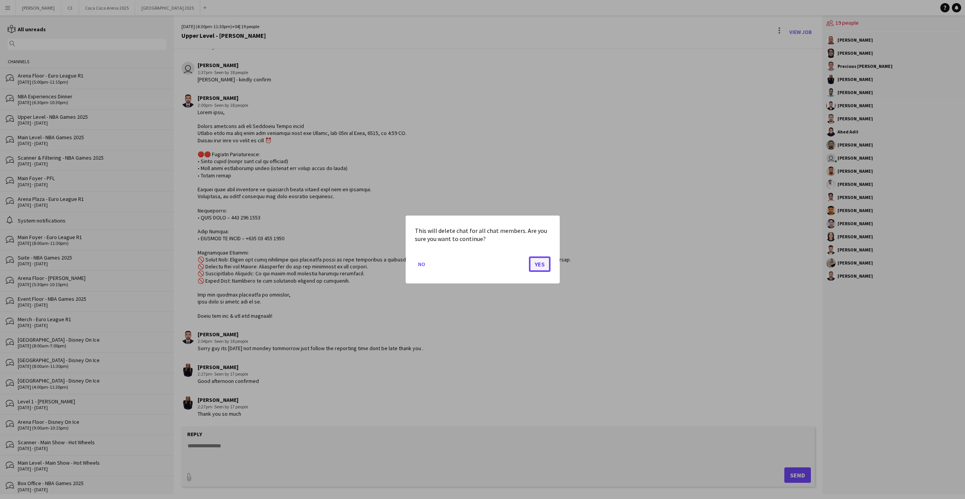
click at [537, 264] on button "Yes" at bounding box center [540, 263] width 22 height 15
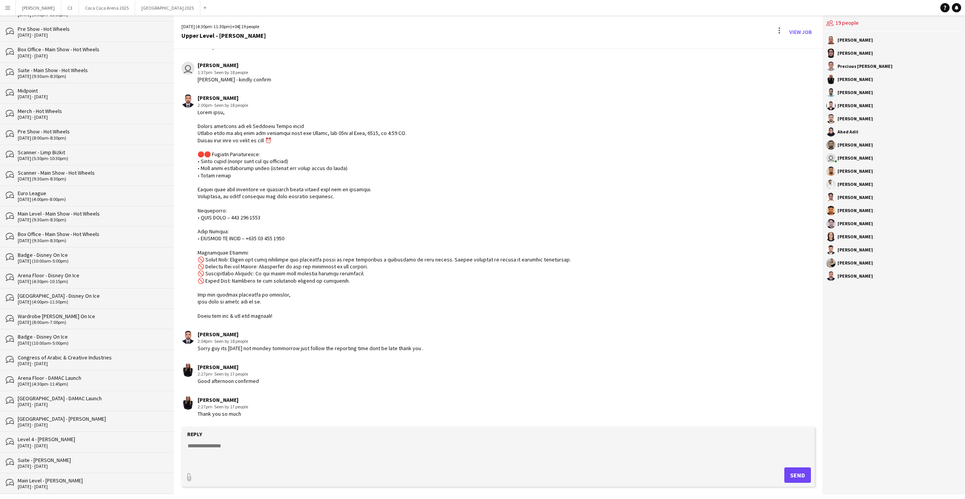
scroll to position [1007, 0]
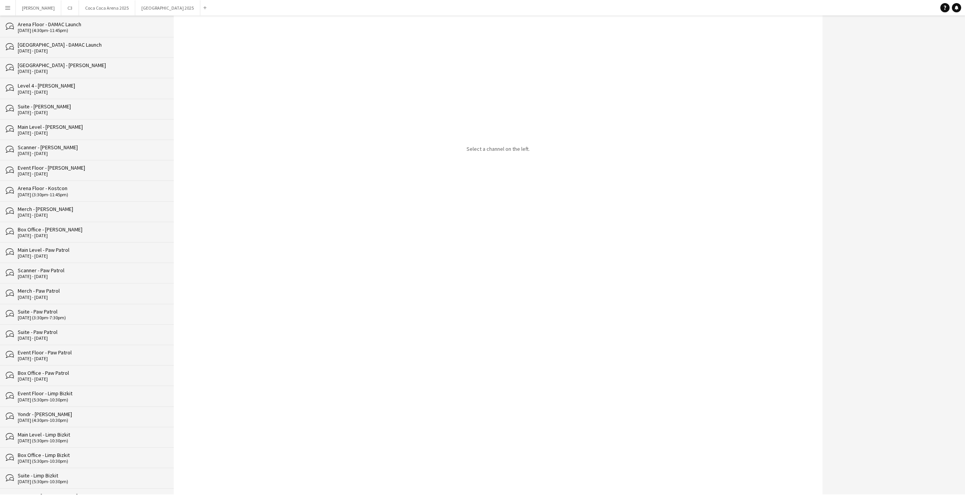
scroll to position [986, 0]
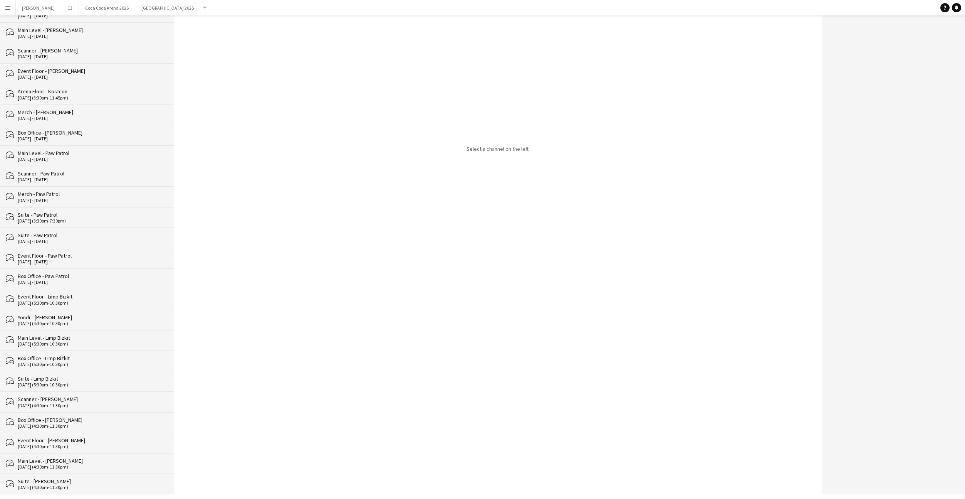
click at [95, 483] on div "Suite - [PERSON_NAME]" at bounding box center [92, 480] width 148 height 7
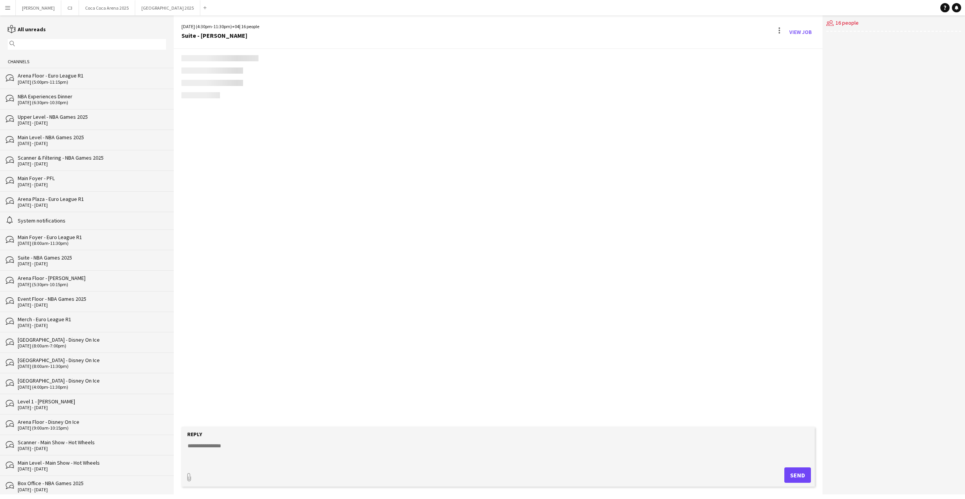
scroll to position [694, 0]
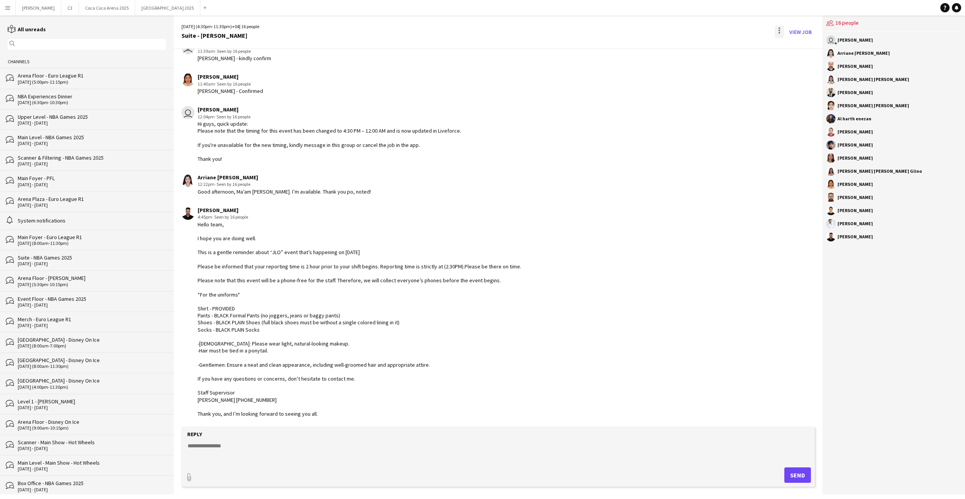
click at [778, 34] on div at bounding box center [779, 32] width 9 height 12
click at [792, 49] on span "Delete" at bounding box center [796, 47] width 18 height 7
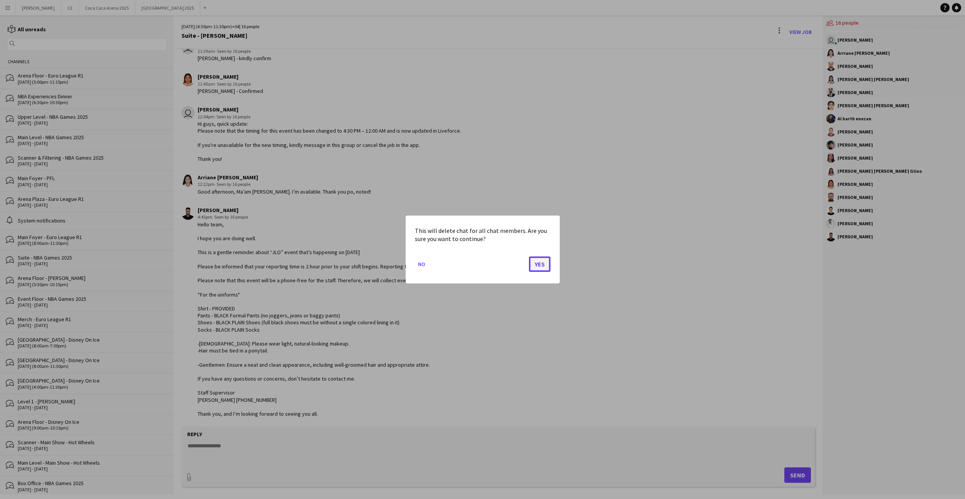
click at [541, 267] on button "Yes" at bounding box center [540, 263] width 22 height 15
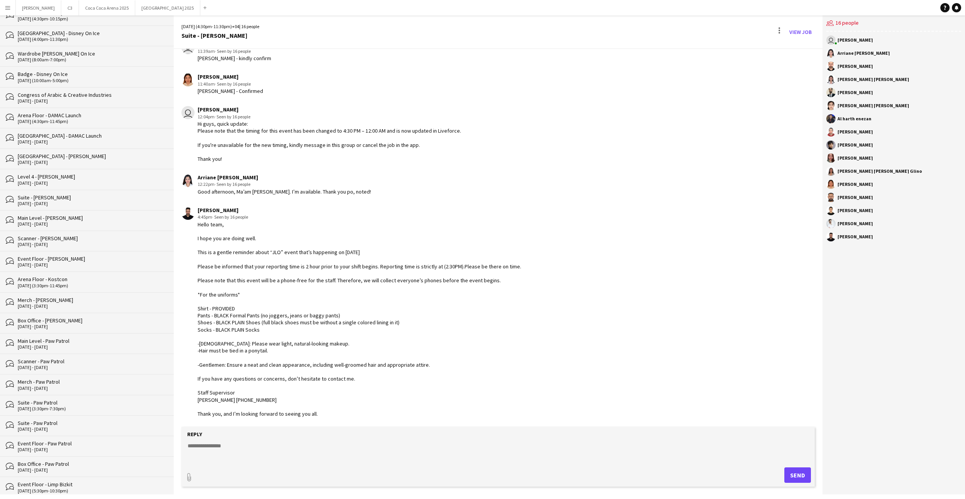
scroll to position [986, 0]
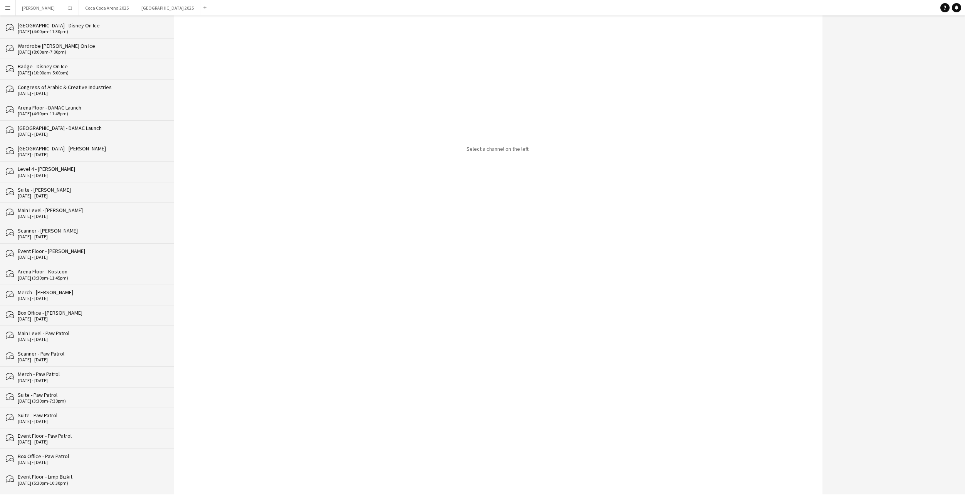
scroll to position [965, 0]
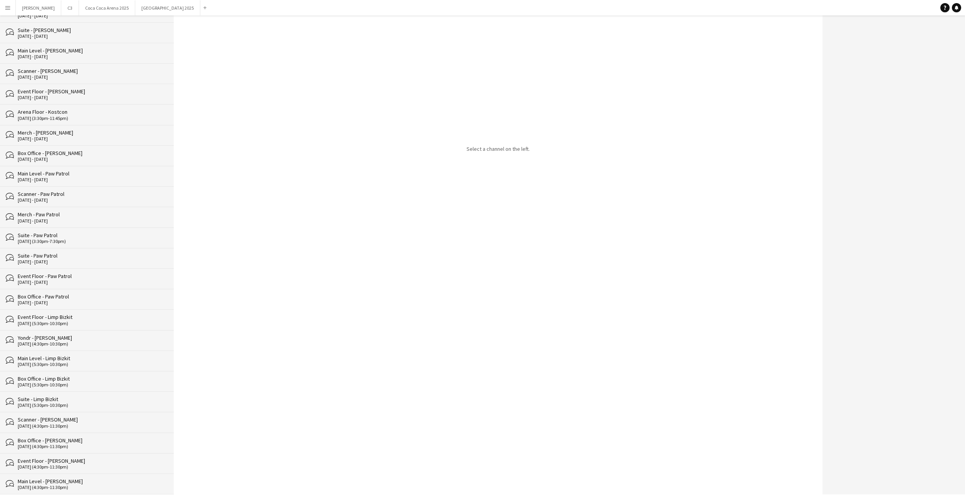
click at [105, 480] on div "Main Level - [PERSON_NAME]" at bounding box center [92, 480] width 148 height 7
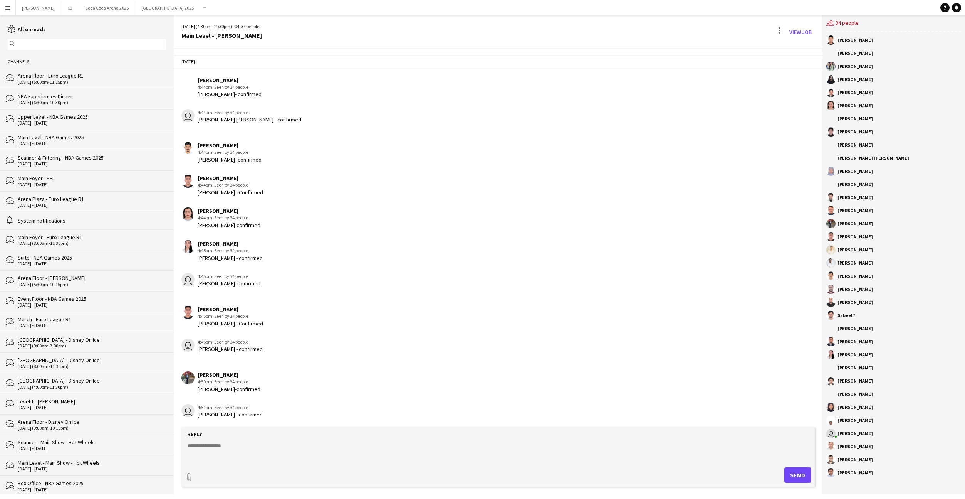
scroll to position [890, 0]
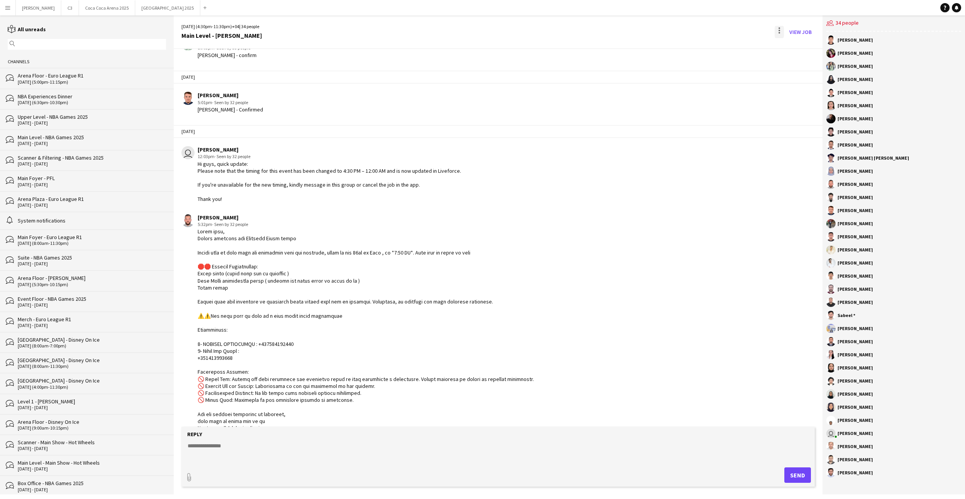
click at [781, 33] on div at bounding box center [779, 32] width 9 height 12
click at [787, 50] on span "Delete" at bounding box center [796, 47] width 18 height 7
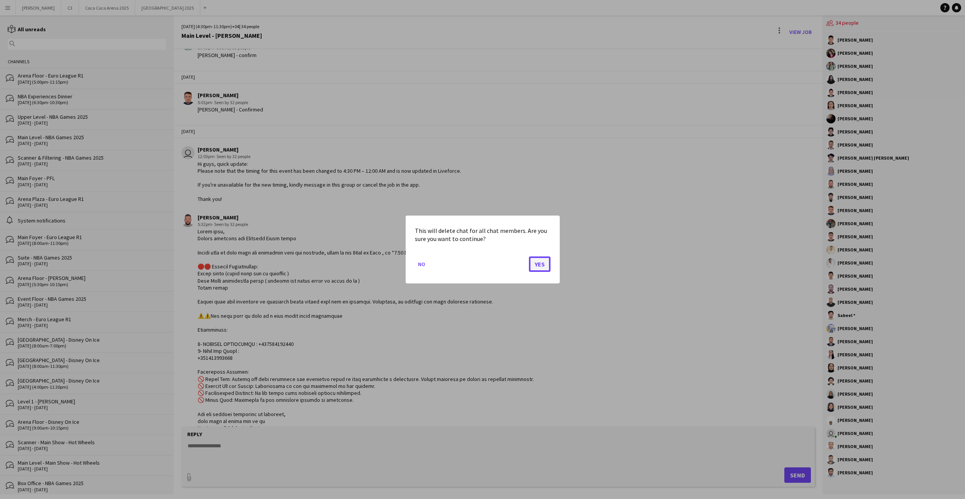
click at [542, 268] on button "Yes" at bounding box center [540, 263] width 22 height 15
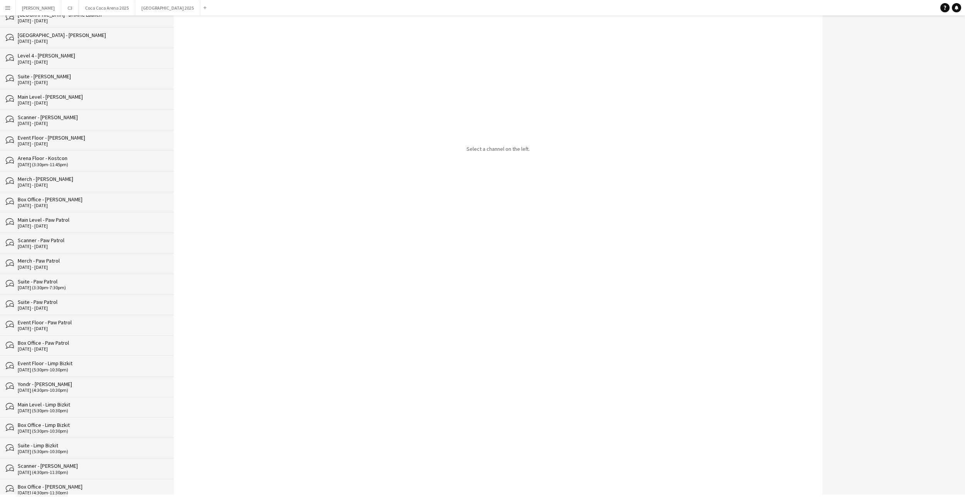
scroll to position [945, 0]
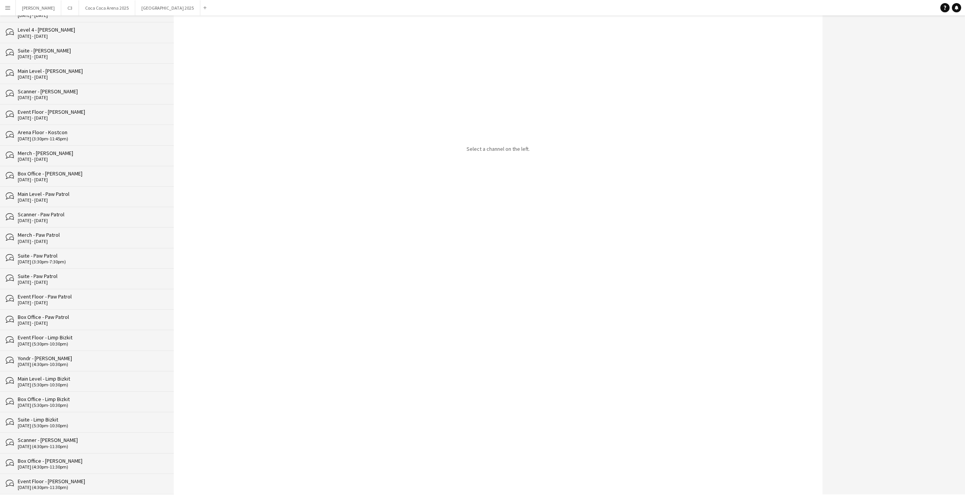
click at [88, 485] on div "[DATE] (4:30pm-11:30pm)" at bounding box center [92, 486] width 148 height 5
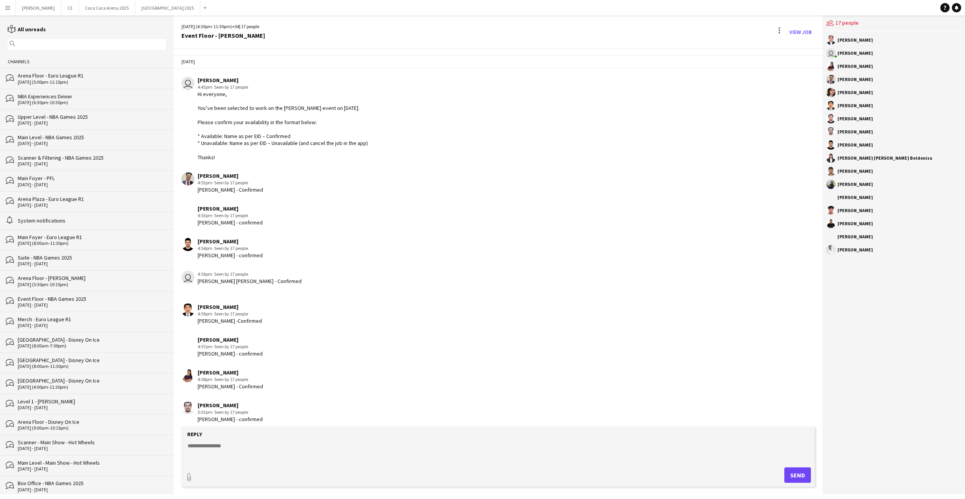
scroll to position [883, 0]
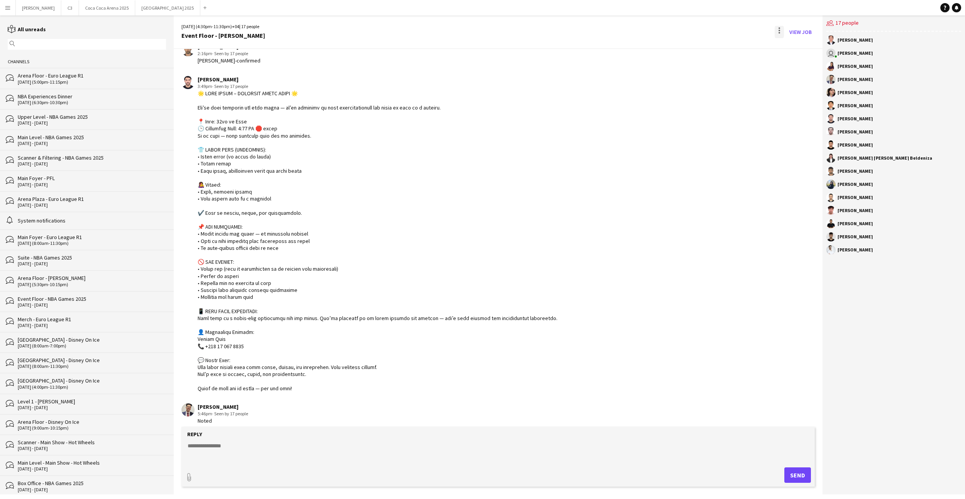
click at [781, 32] on div at bounding box center [779, 32] width 9 height 12
click at [792, 44] on span "Delete" at bounding box center [796, 47] width 18 height 7
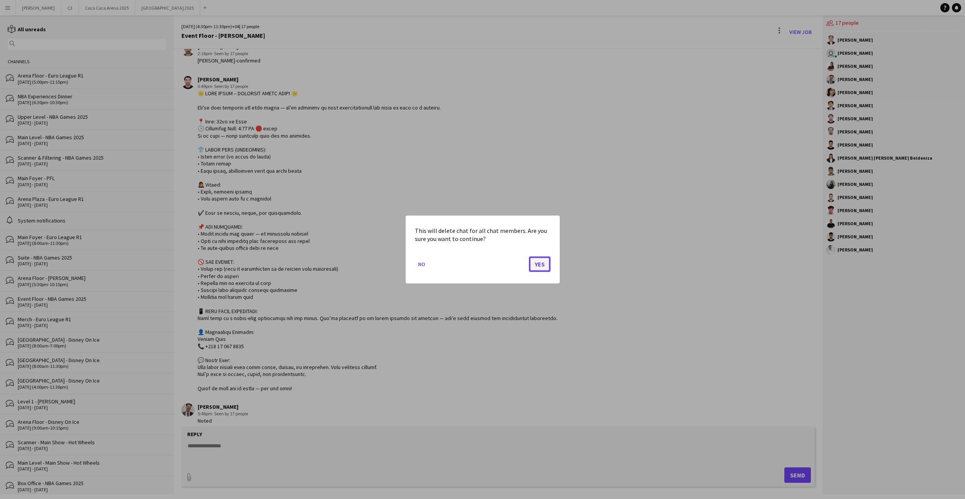
click at [541, 265] on button "Yes" at bounding box center [540, 263] width 22 height 15
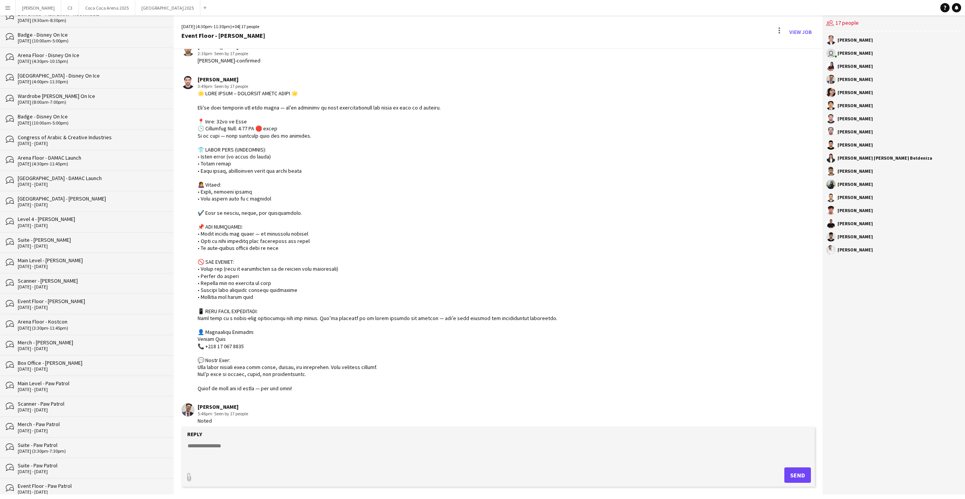
scroll to position [945, 0]
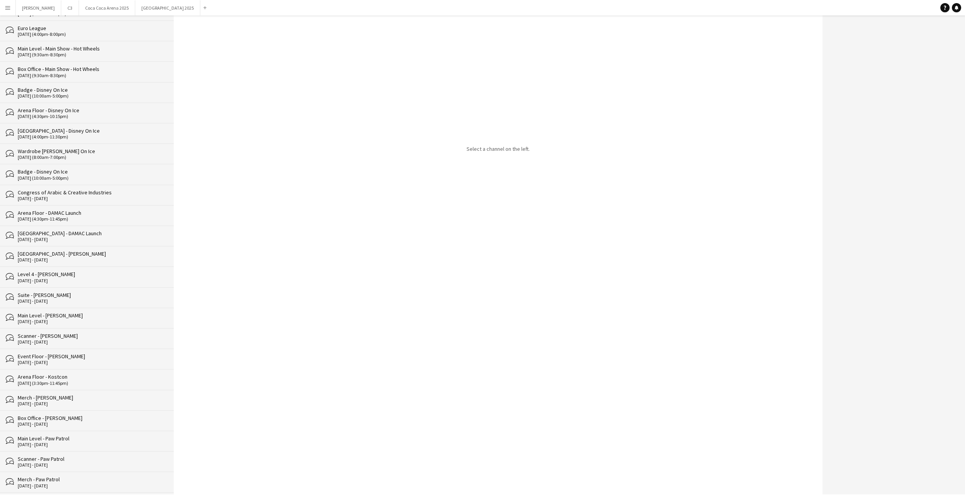
scroll to position [925, 0]
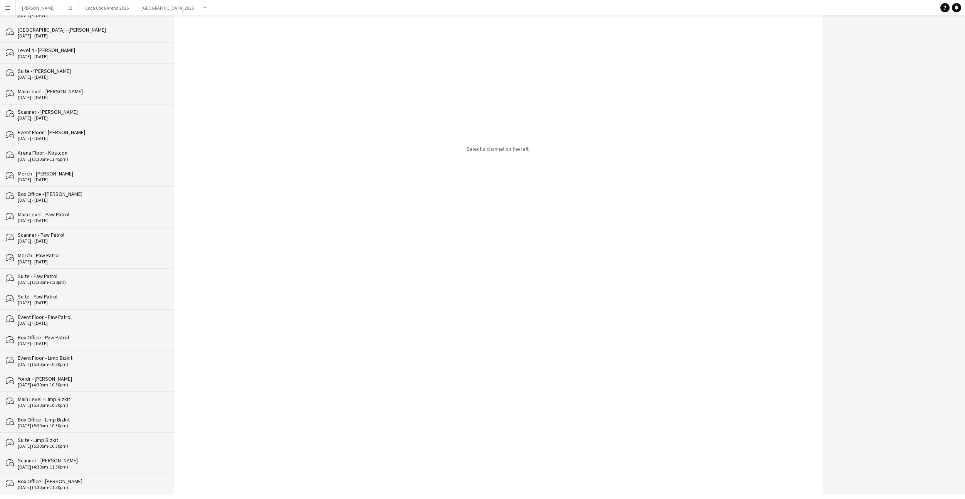
click at [95, 488] on div "[DATE] (4:30pm-11:30pm)" at bounding box center [92, 486] width 148 height 5
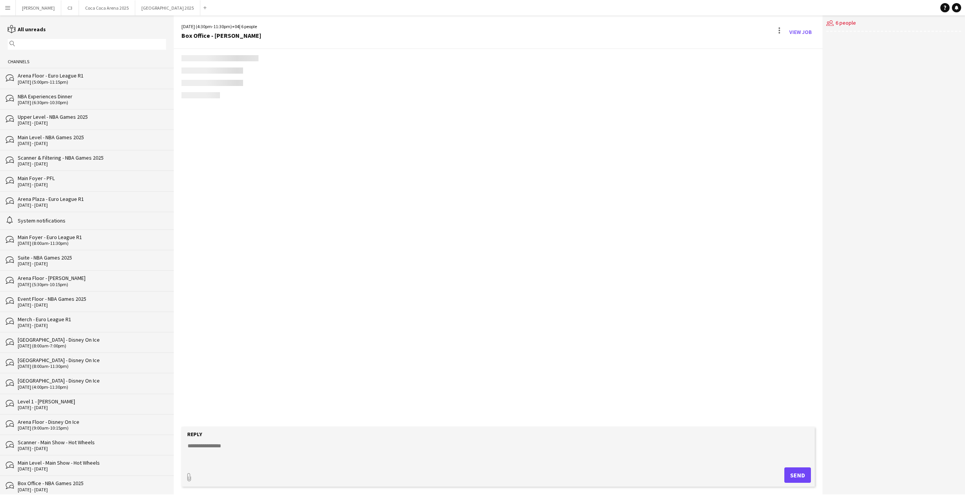
scroll to position [198, 0]
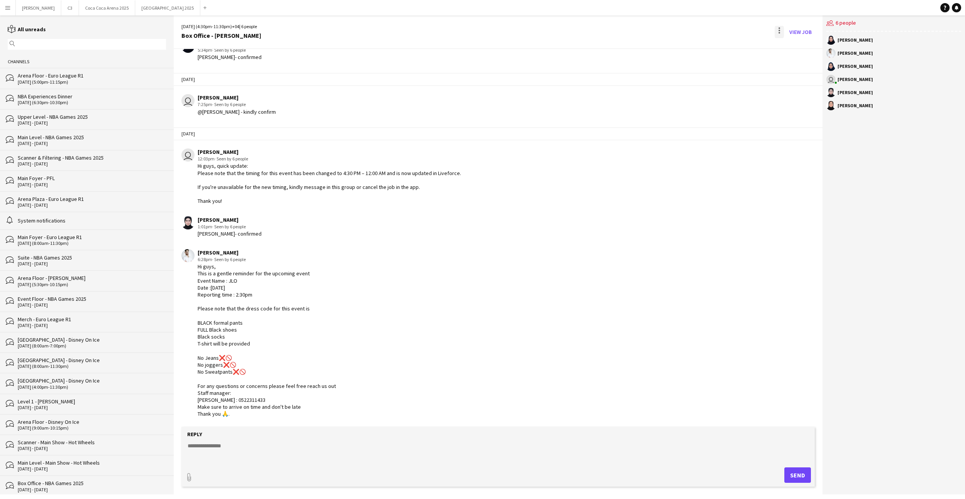
click at [776, 30] on div at bounding box center [779, 32] width 9 height 12
click at [795, 49] on span "Delete" at bounding box center [796, 47] width 18 height 7
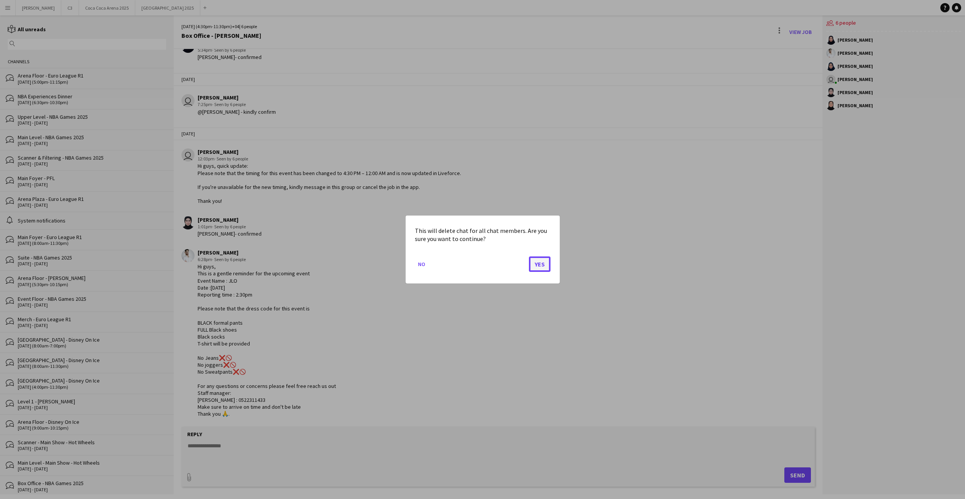
click at [549, 264] on button "Yes" at bounding box center [540, 263] width 22 height 15
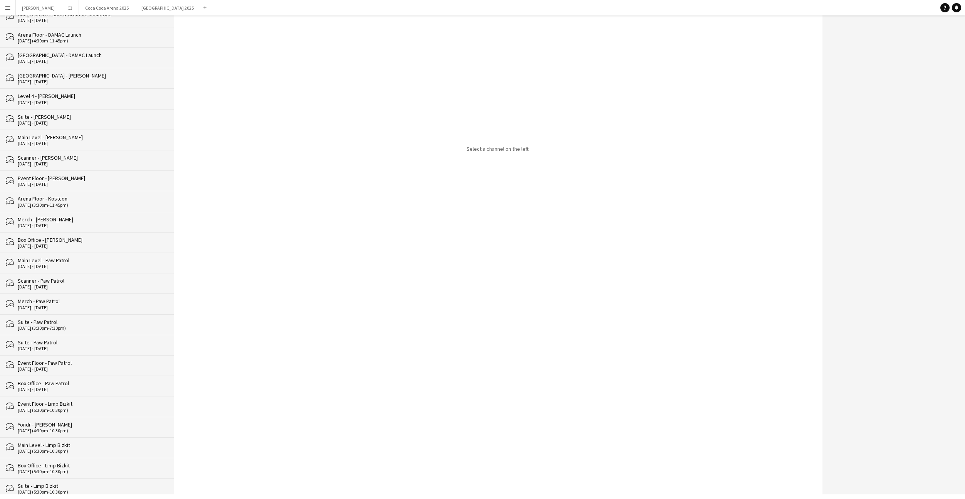
scroll to position [904, 0]
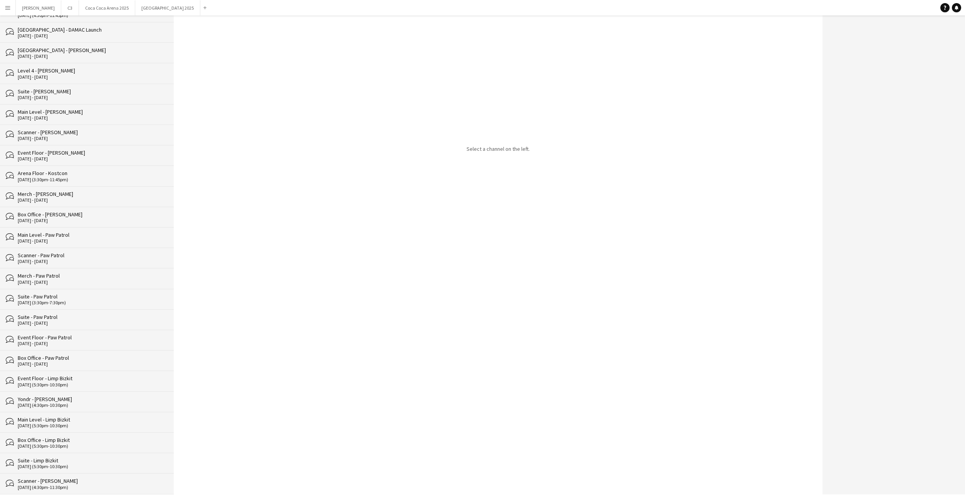
click at [90, 485] on div "[DATE] (4:30pm-11:30pm)" at bounding box center [92, 486] width 148 height 5
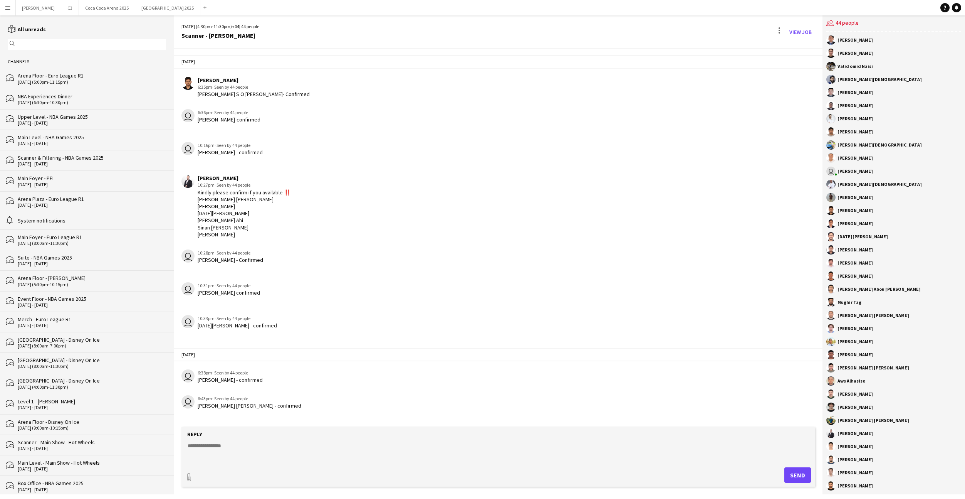
scroll to position [1004, 0]
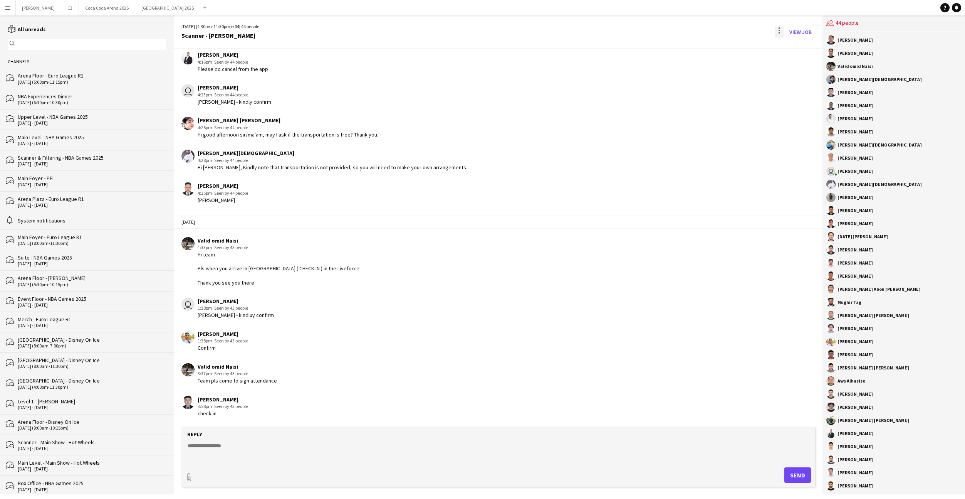
click at [779, 33] on div at bounding box center [780, 33] width 2 height 2
click at [792, 49] on span "Delete" at bounding box center [796, 47] width 18 height 7
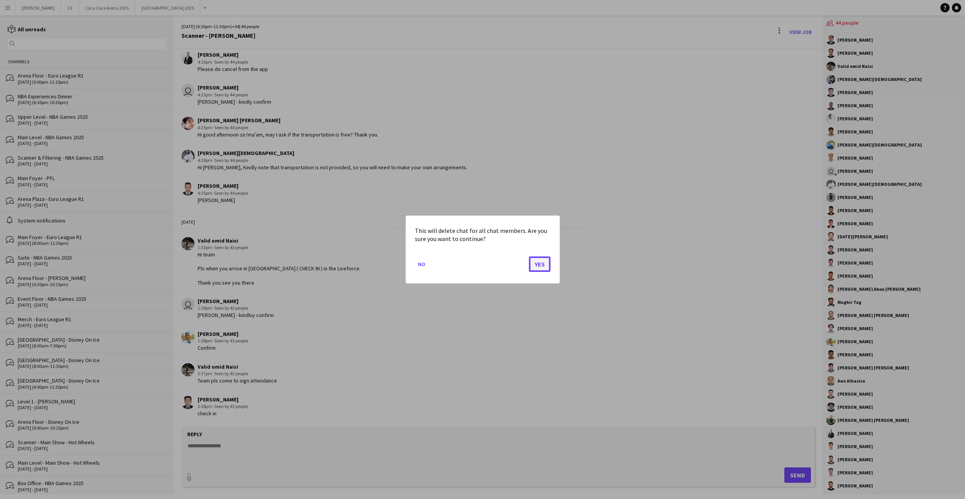
click at [537, 261] on button "Yes" at bounding box center [540, 263] width 22 height 15
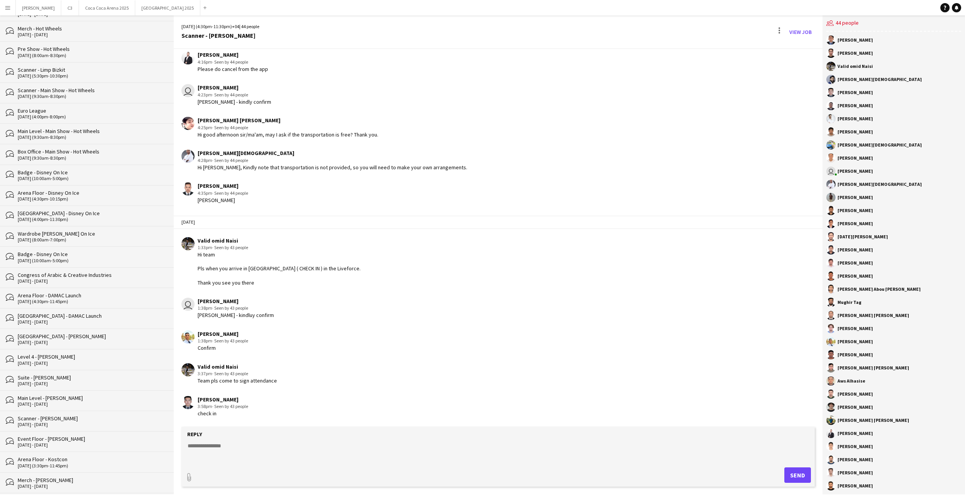
scroll to position [904, 0]
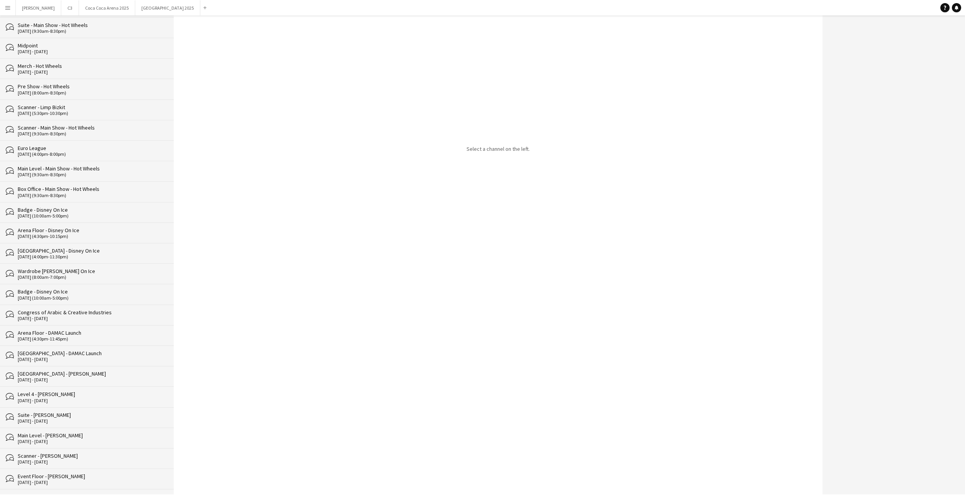
scroll to position [883, 0]
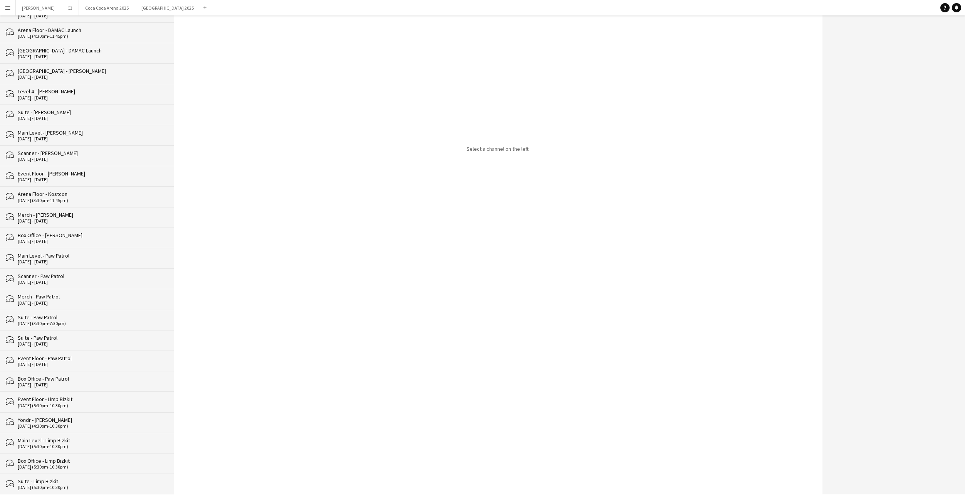
click at [83, 475] on div "bubbles Suite - Limp Bizkit 12-08-2025 (5:30pm-10:30pm)" at bounding box center [87, 483] width 174 height 21
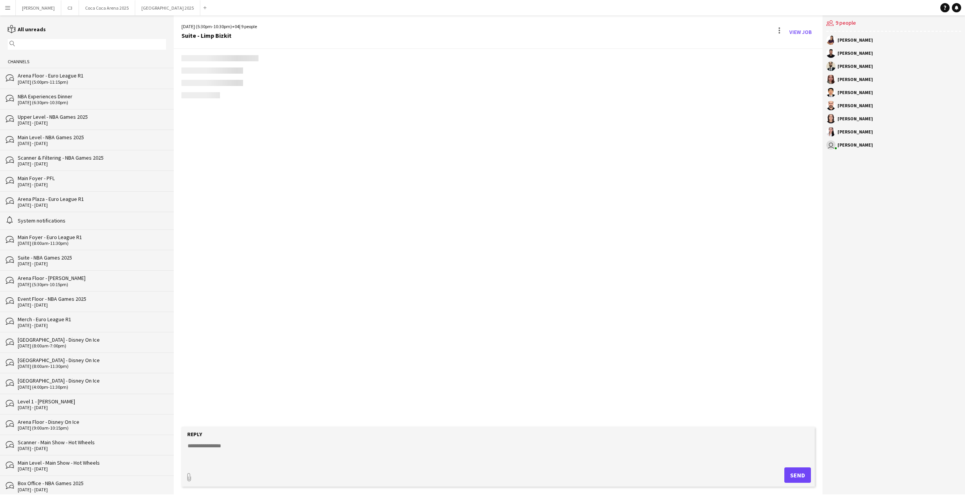
scroll to position [6, 0]
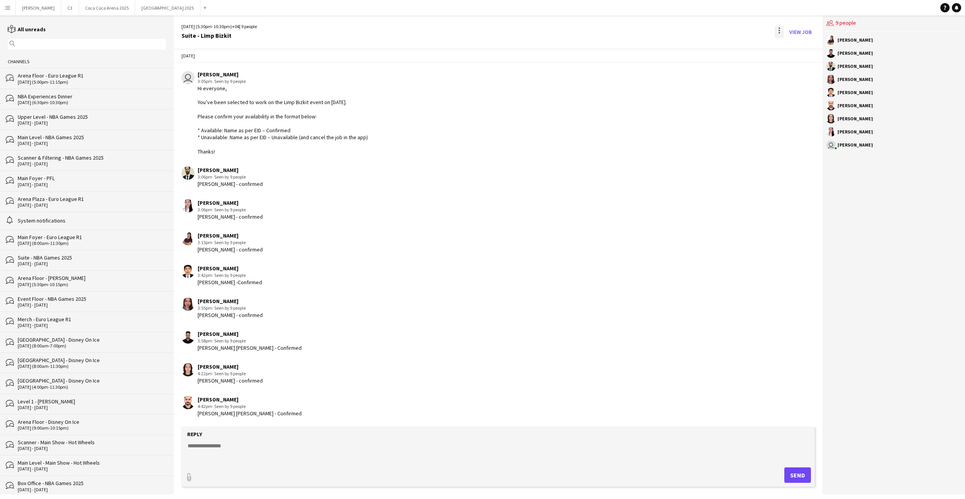
click at [781, 29] on div at bounding box center [779, 32] width 9 height 12
click at [791, 42] on button "Delete [GEOGRAPHIC_DATA]" at bounding box center [796, 47] width 43 height 18
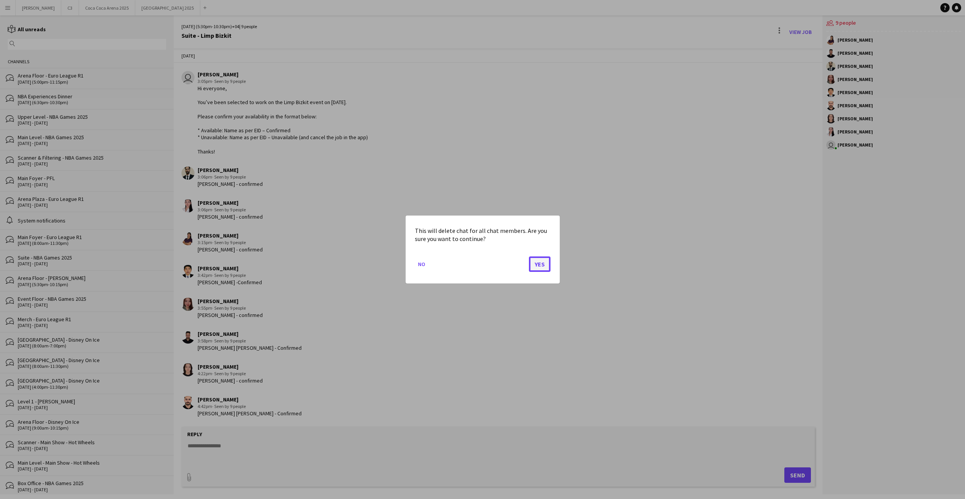
click at [542, 261] on button "Yes" at bounding box center [540, 263] width 22 height 15
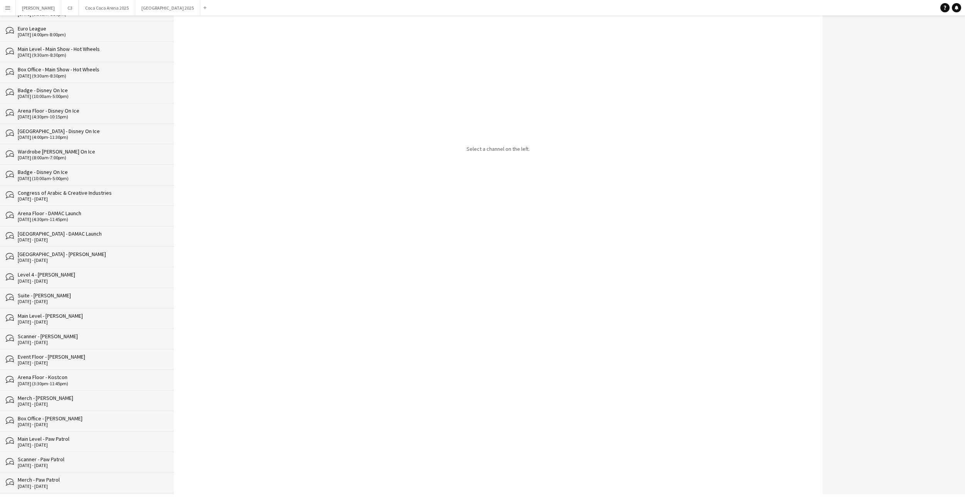
scroll to position [863, 0]
click at [84, 483] on div "Box Office - Limp Bizkit" at bounding box center [92, 480] width 148 height 7
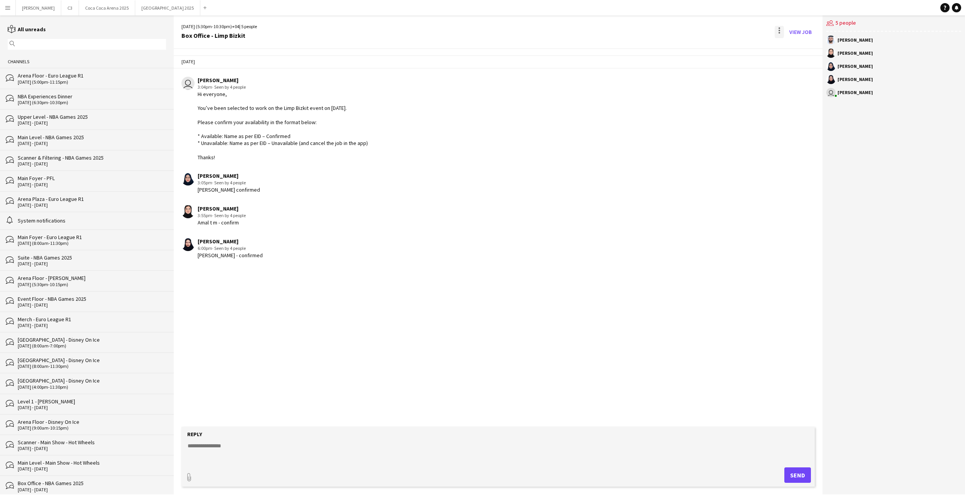
click at [777, 32] on div at bounding box center [779, 32] width 9 height 12
click at [800, 46] on span "Delete" at bounding box center [796, 47] width 18 height 7
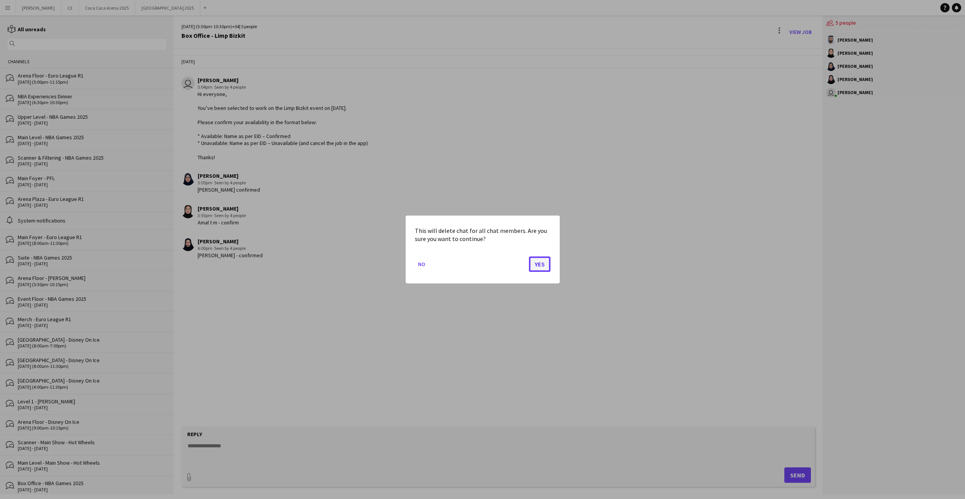
click at [539, 264] on button "Yes" at bounding box center [540, 263] width 22 height 15
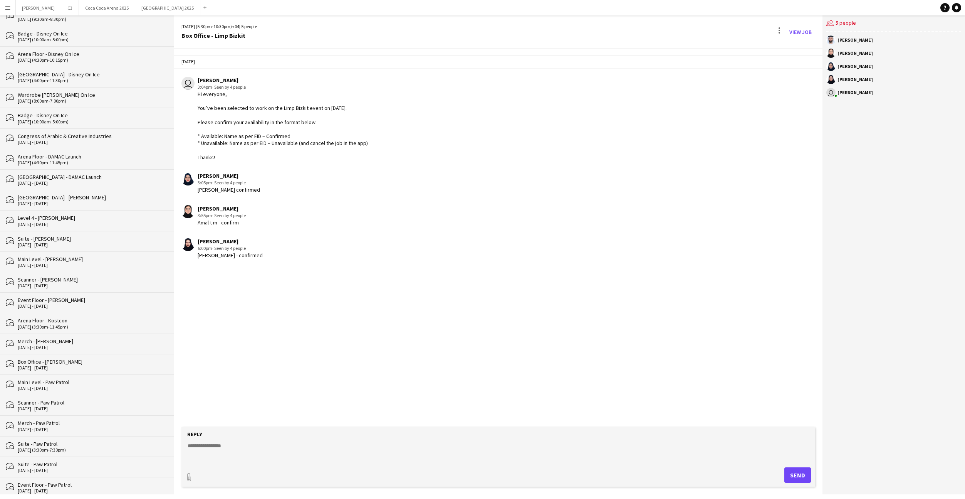
scroll to position [863, 0]
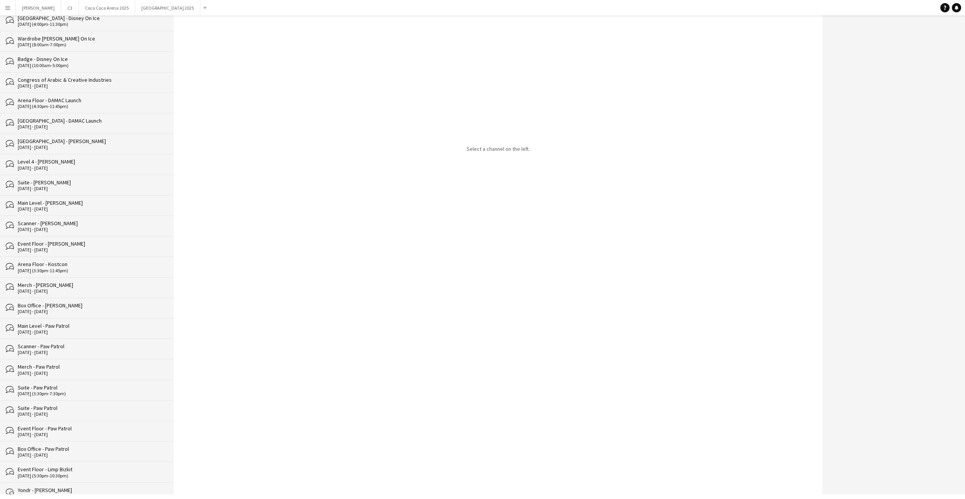
scroll to position [843, 0]
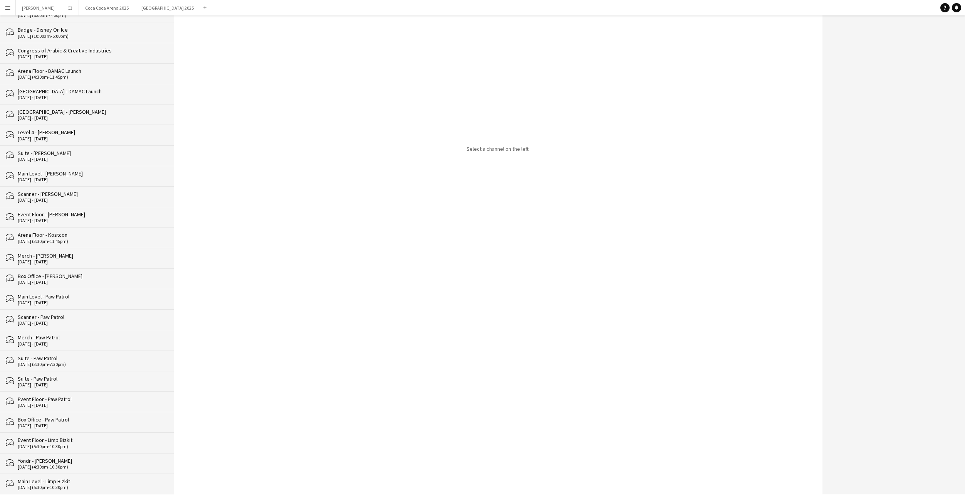
click at [86, 477] on div "bubbles Main Level - Limp Bizkit 12-08-2025 (5:30pm-10:30pm)" at bounding box center [87, 483] width 174 height 21
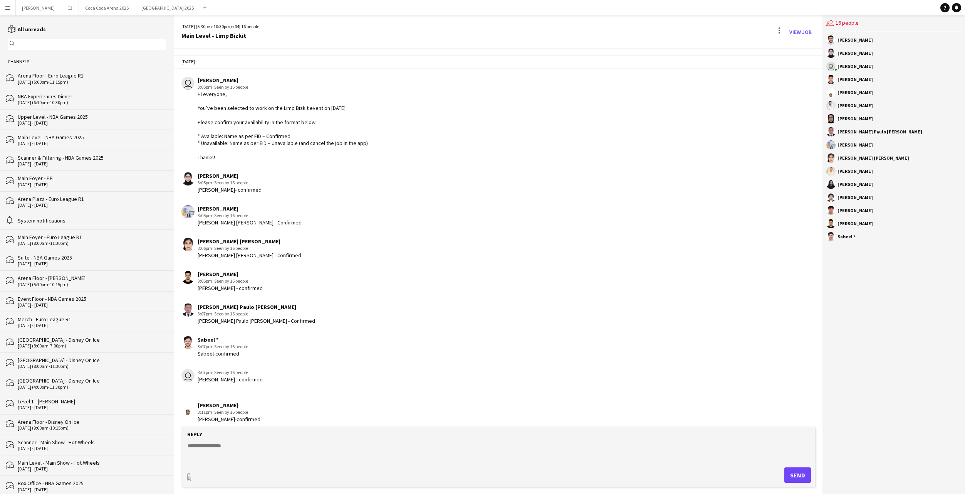
scroll to position [589, 0]
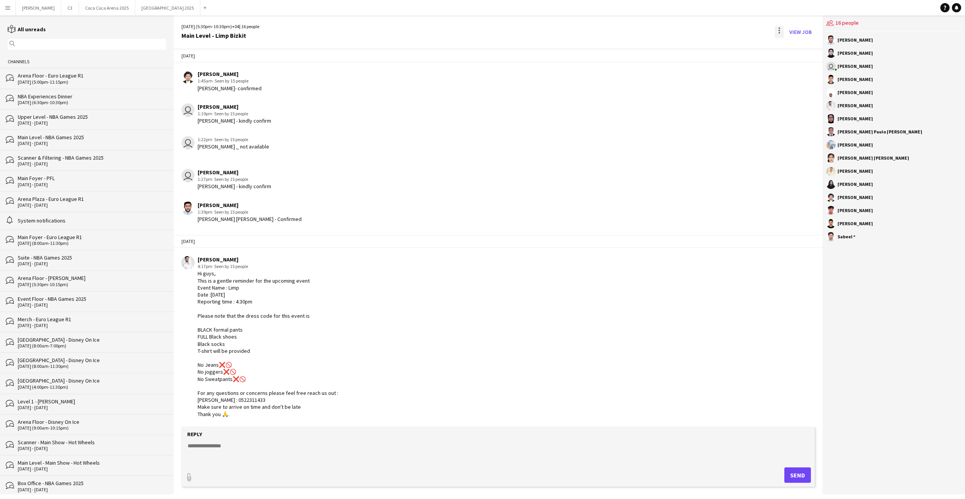
click at [782, 28] on div at bounding box center [779, 32] width 9 height 12
click at [793, 49] on span "Delete" at bounding box center [796, 47] width 18 height 7
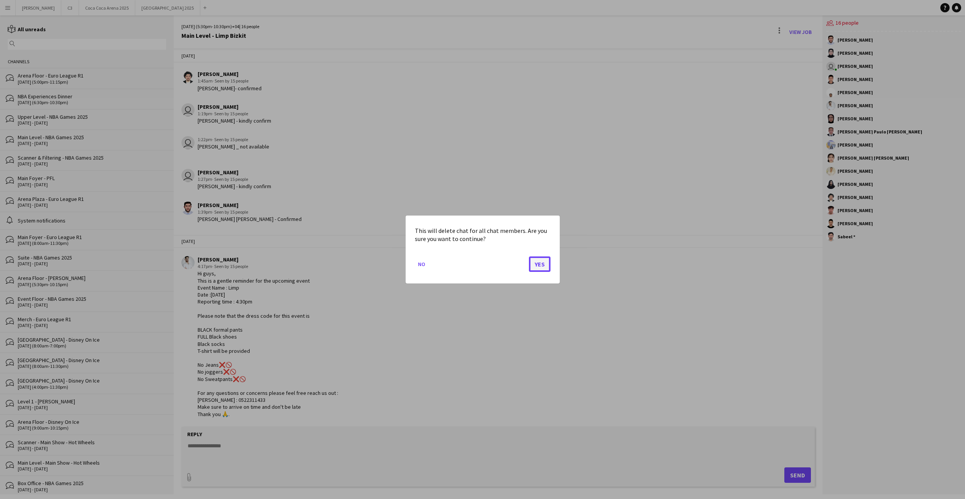
click at [539, 262] on button "Yes" at bounding box center [540, 263] width 22 height 15
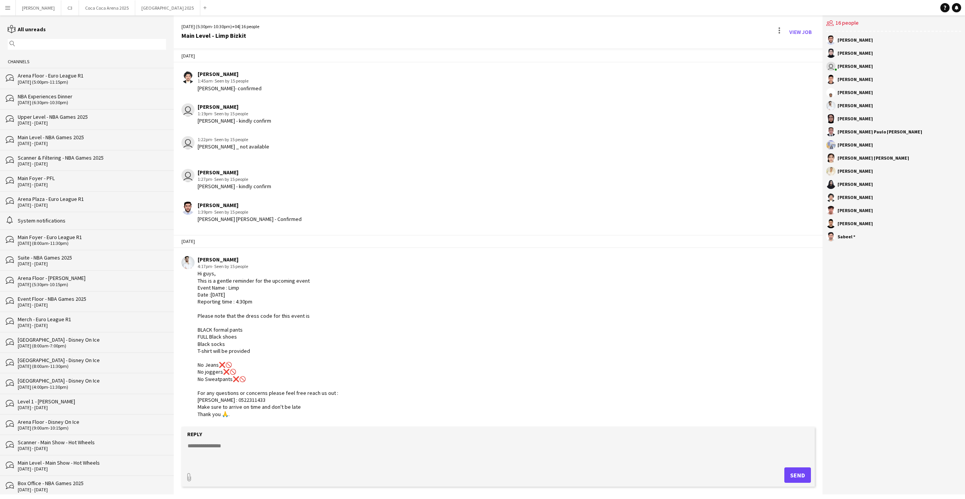
scroll to position [431, 0]
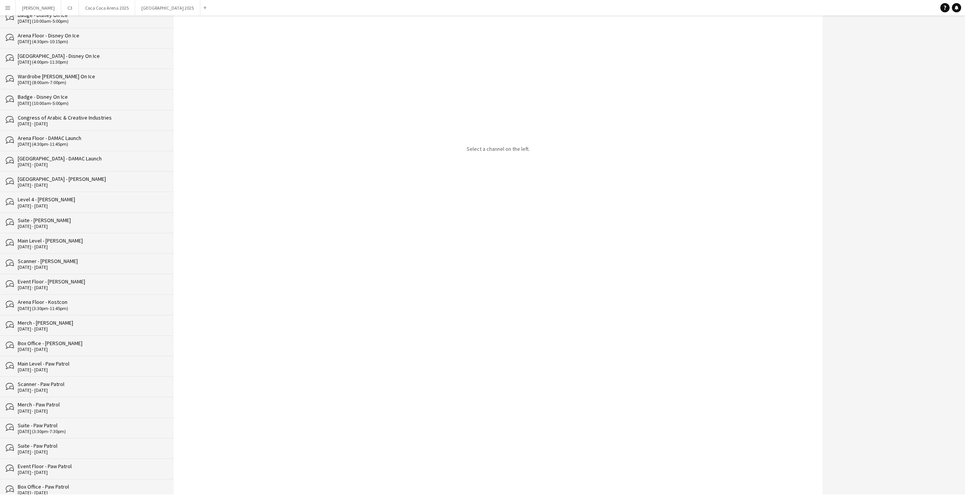
scroll to position [822, 0]
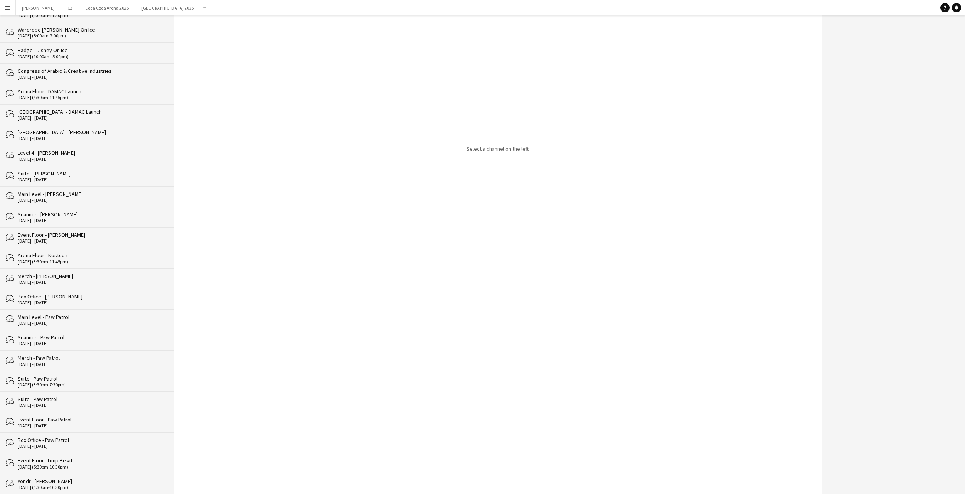
click at [101, 483] on div "Yondr - [PERSON_NAME]" at bounding box center [92, 480] width 148 height 7
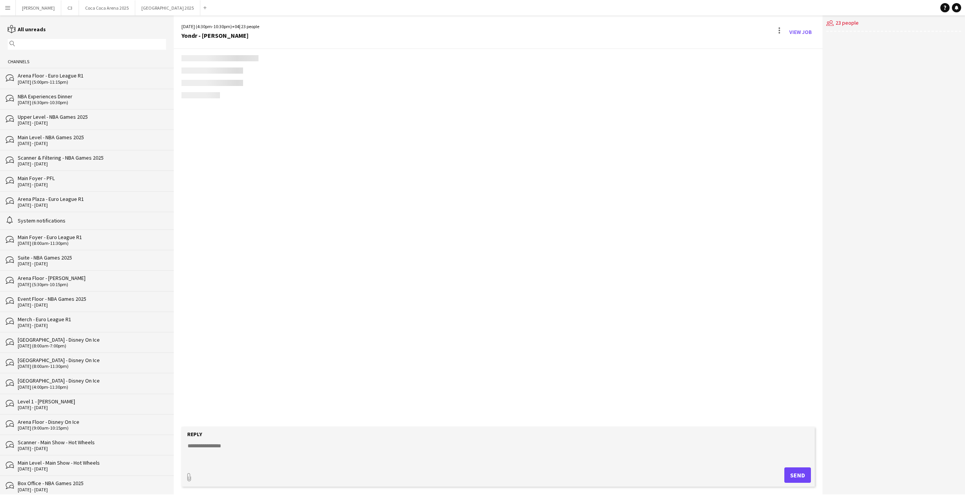
scroll to position [1012, 0]
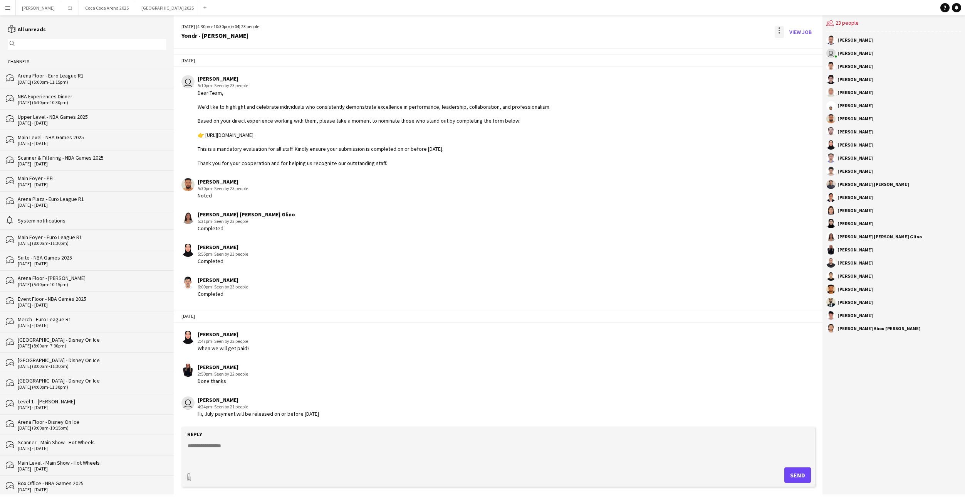
click at [781, 32] on div at bounding box center [779, 32] width 9 height 12
click at [789, 50] on span "Delete" at bounding box center [796, 47] width 18 height 7
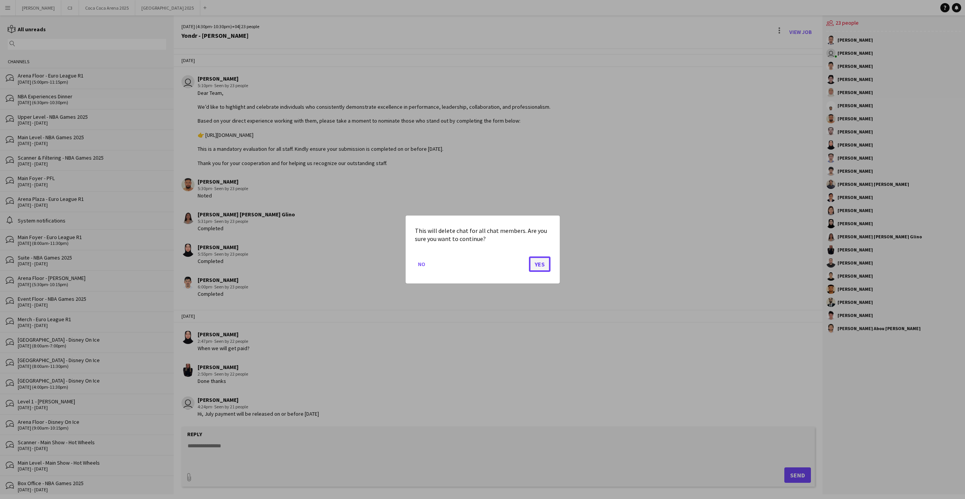
click at [540, 262] on button "Yes" at bounding box center [540, 263] width 22 height 15
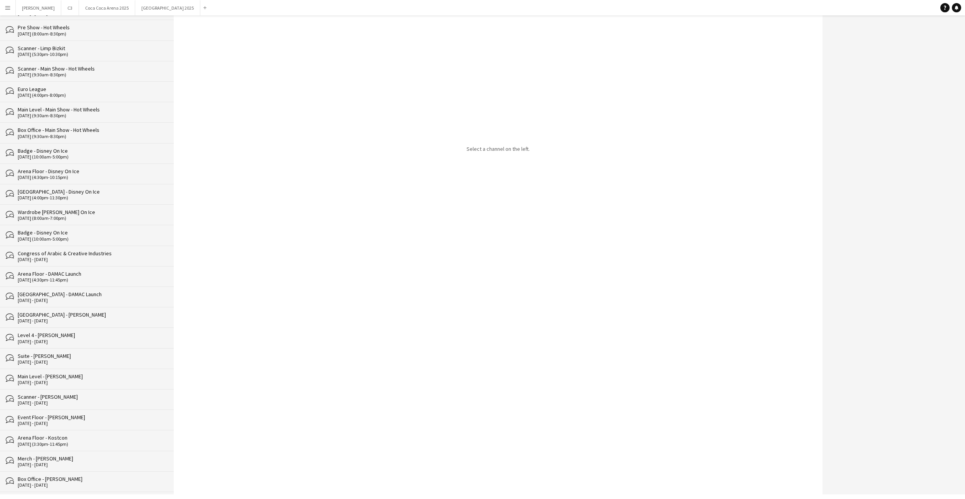
scroll to position [802, 0]
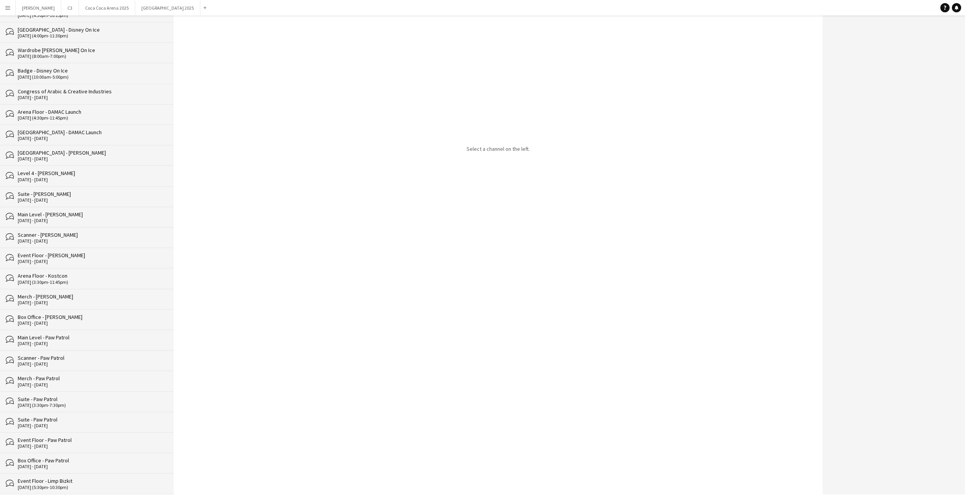
click at [88, 479] on div "Event Floor - Limp Bizkit" at bounding box center [92, 480] width 148 height 7
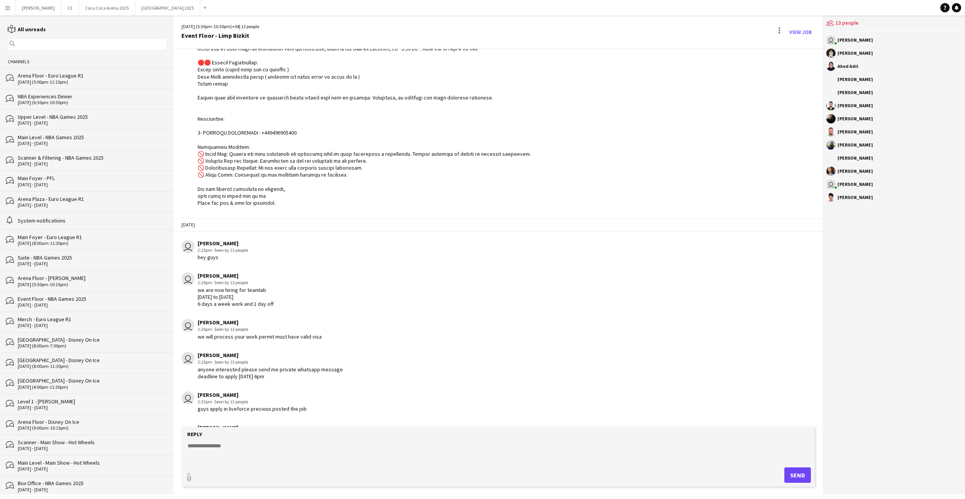
scroll to position [659, 0]
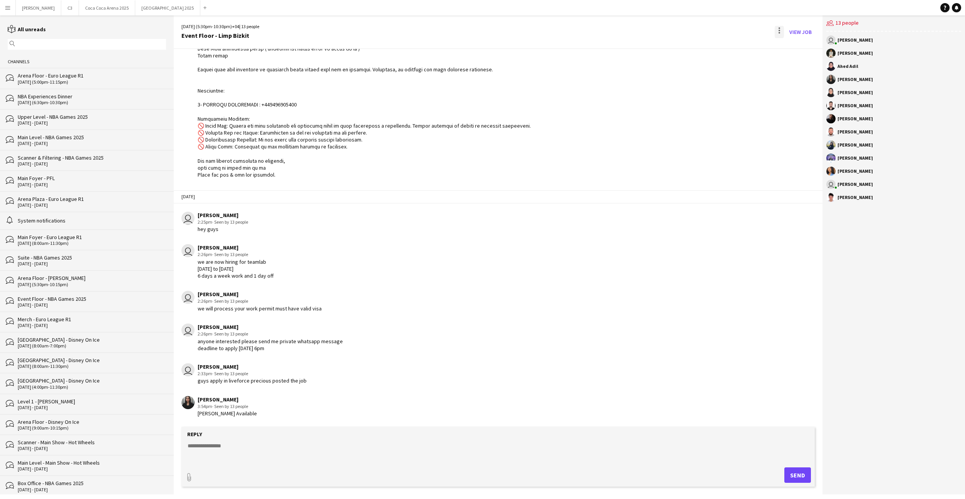
click at [784, 32] on div at bounding box center [779, 32] width 9 height 12
click at [792, 47] on span "Delete" at bounding box center [796, 47] width 18 height 7
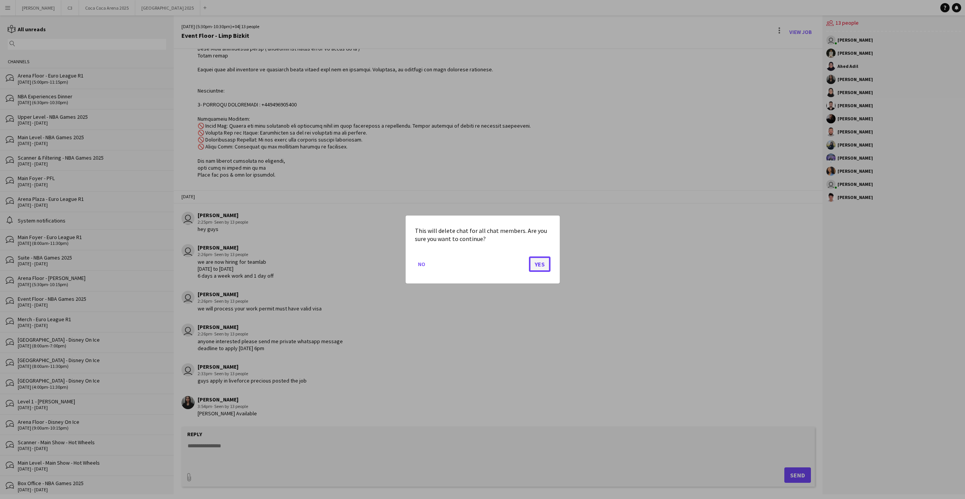
click at [538, 262] on button "Yes" at bounding box center [540, 263] width 22 height 15
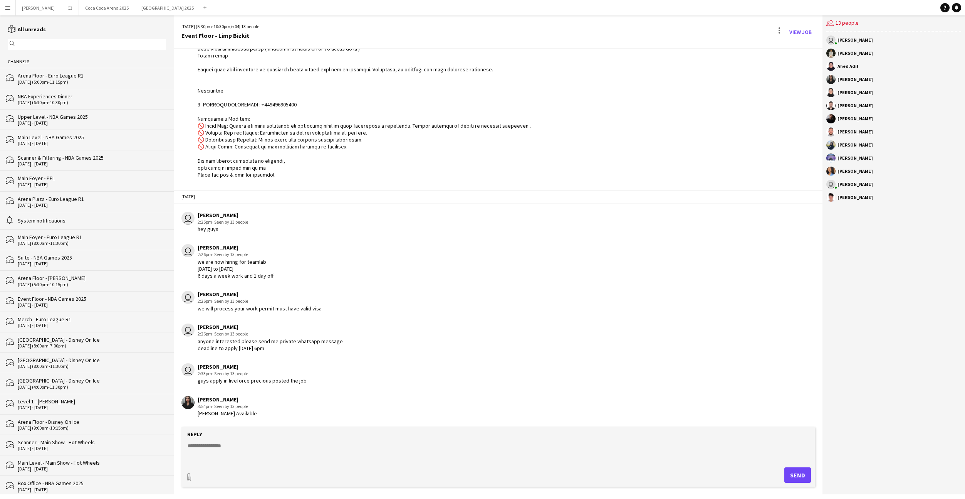
scroll to position [627, 0]
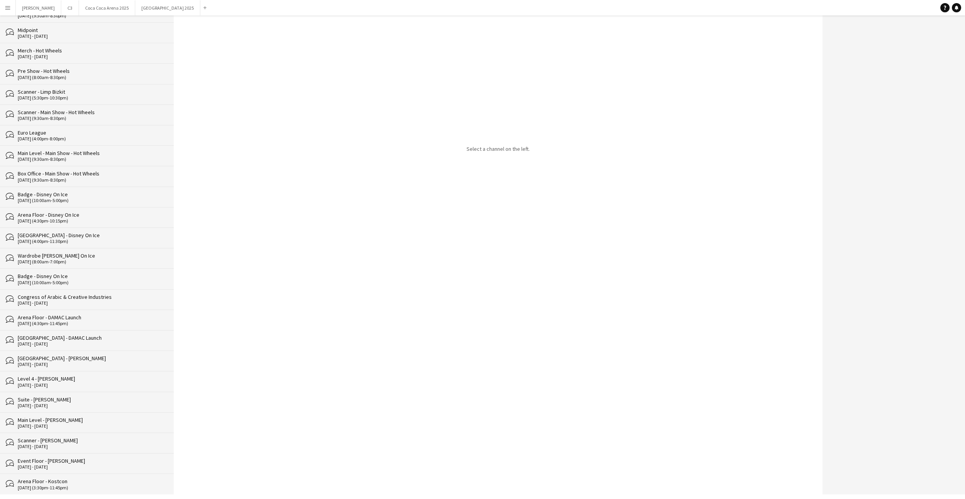
scroll to position [781, 0]
click at [108, 485] on div "[DATE] - [DATE]" at bounding box center [92, 486] width 148 height 5
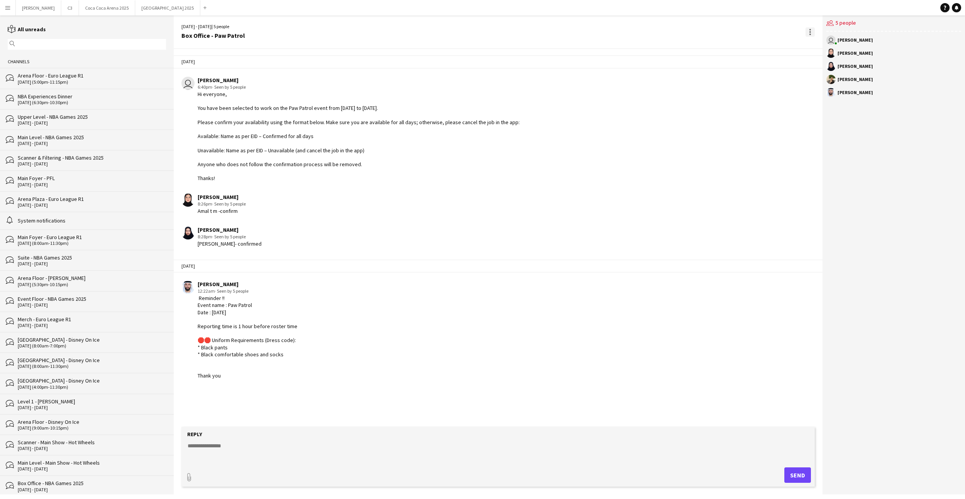
click at [809, 35] on div at bounding box center [810, 31] width 9 height 9
click at [814, 44] on app-icon "Delete" at bounding box center [815, 45] width 6 height 7
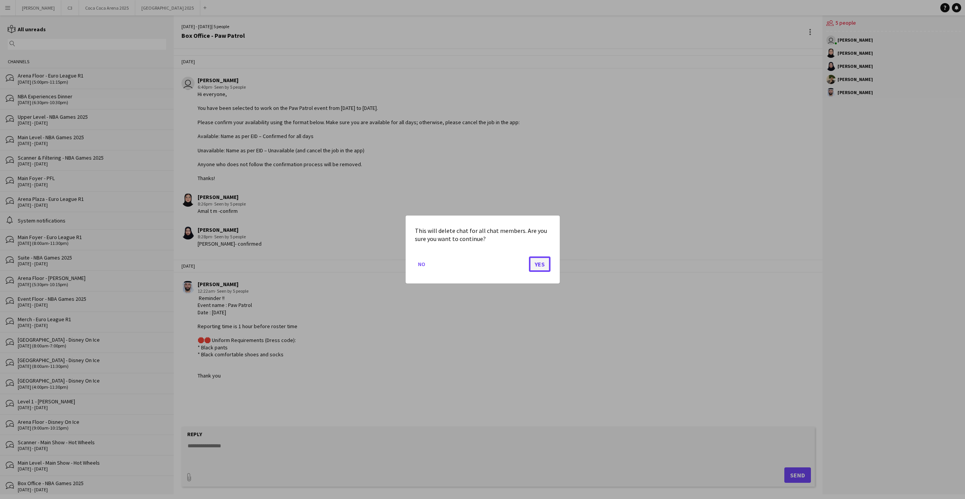
click at [544, 265] on button "Yes" at bounding box center [540, 263] width 22 height 15
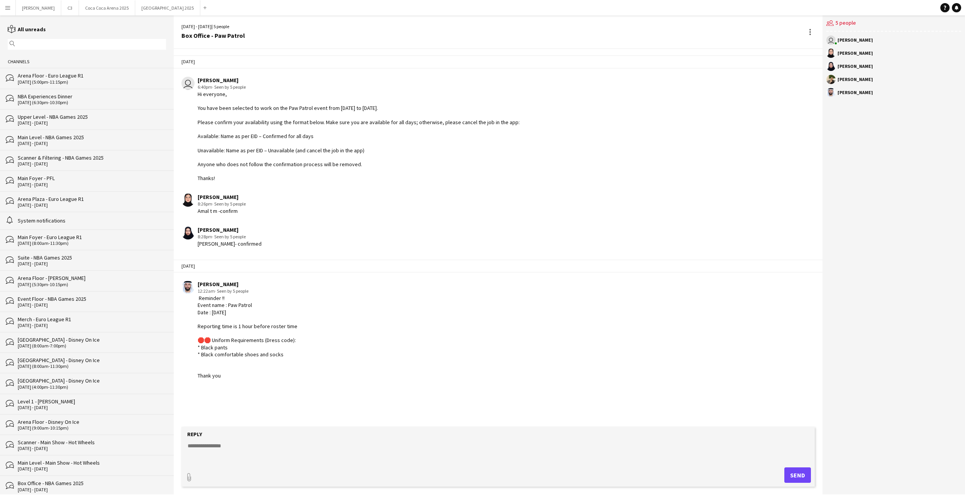
scroll to position [346, 0]
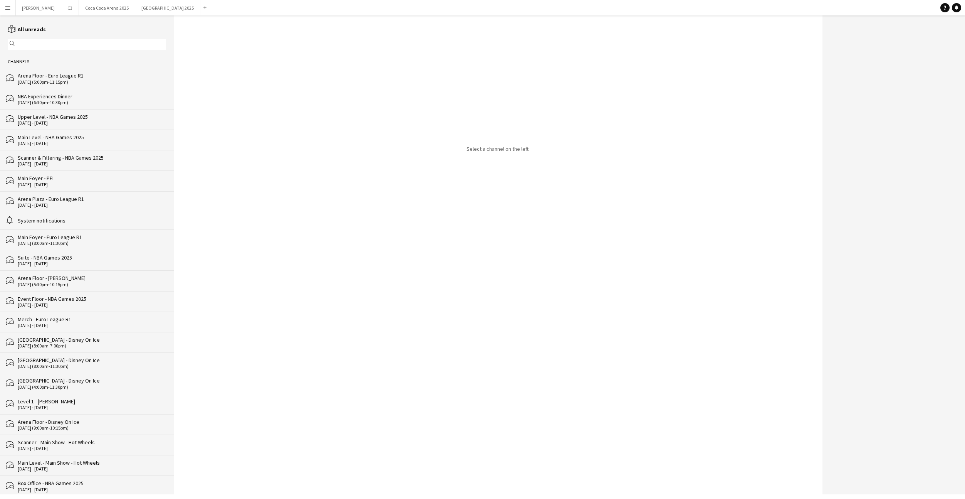
scroll to position [760, 0]
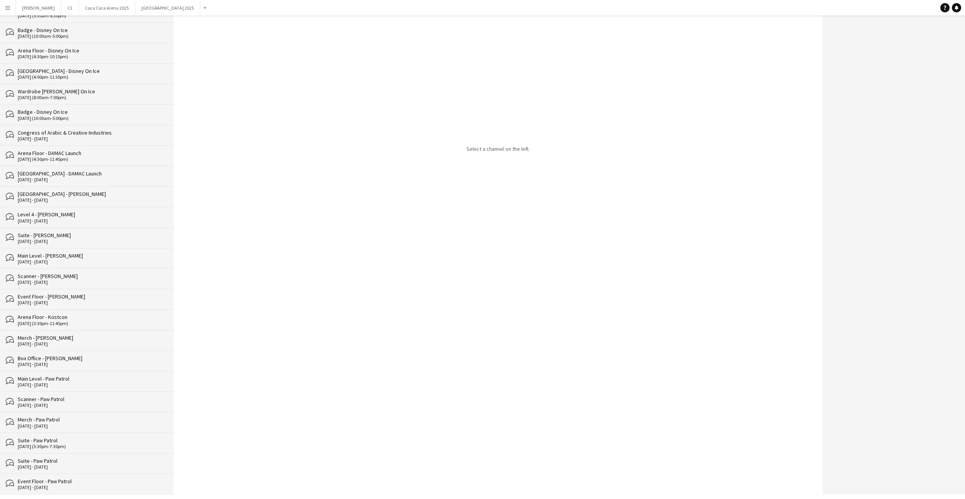
click at [77, 488] on div "[DATE] - [DATE]" at bounding box center [92, 486] width 148 height 5
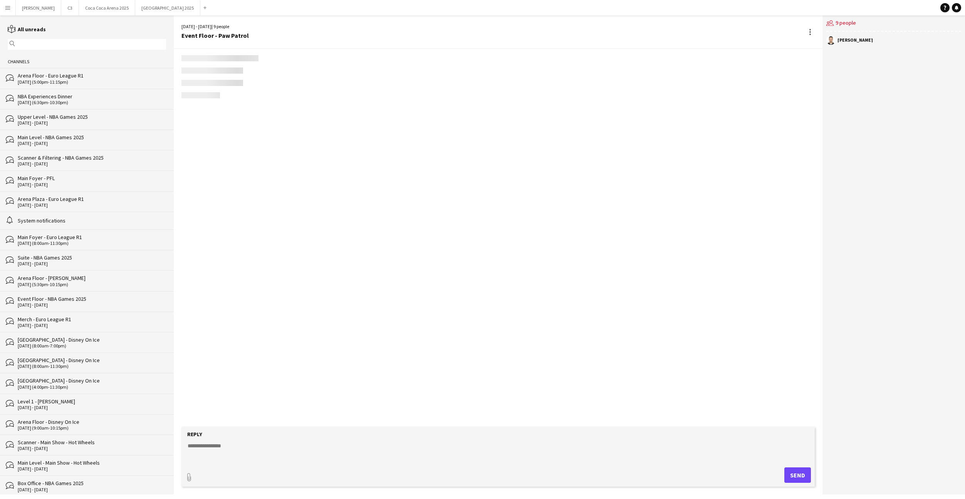
scroll to position [125, 0]
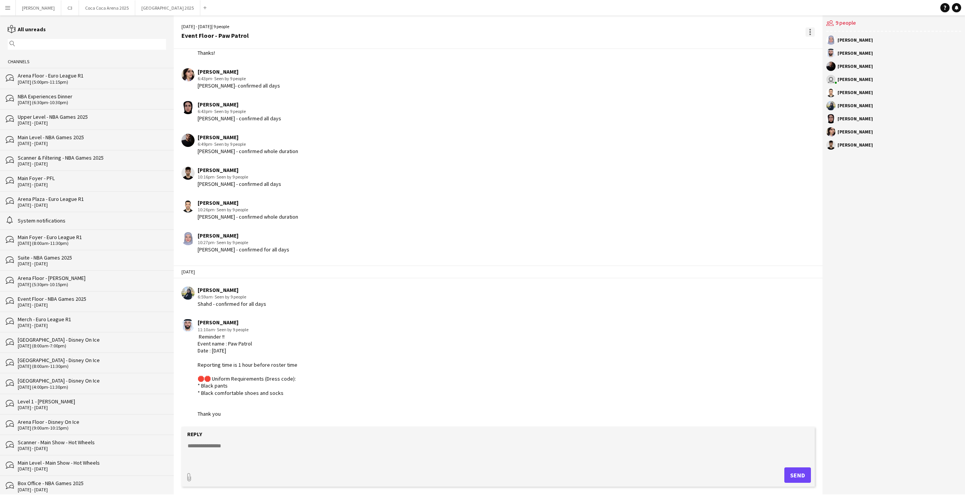
click at [808, 33] on div at bounding box center [810, 31] width 9 height 9
click at [824, 46] on span "Delete" at bounding box center [827, 45] width 18 height 7
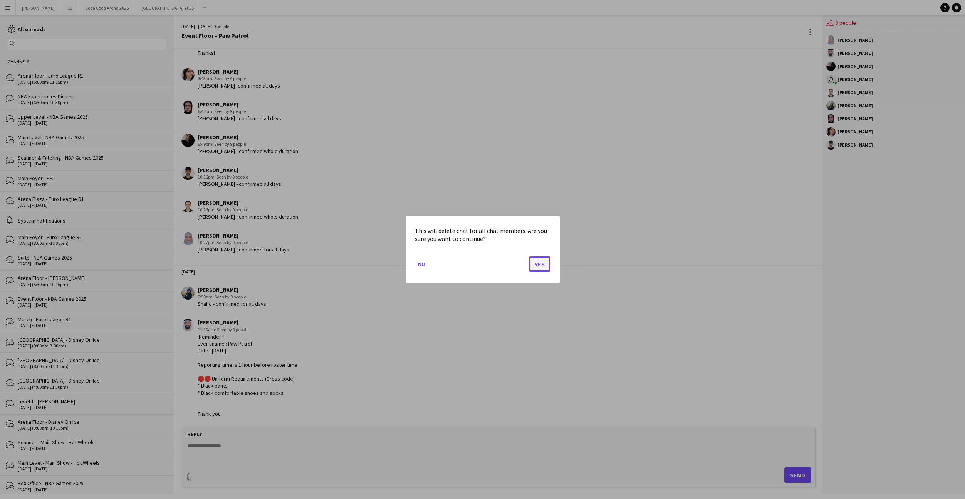
click at [540, 267] on button "Yes" at bounding box center [540, 263] width 22 height 15
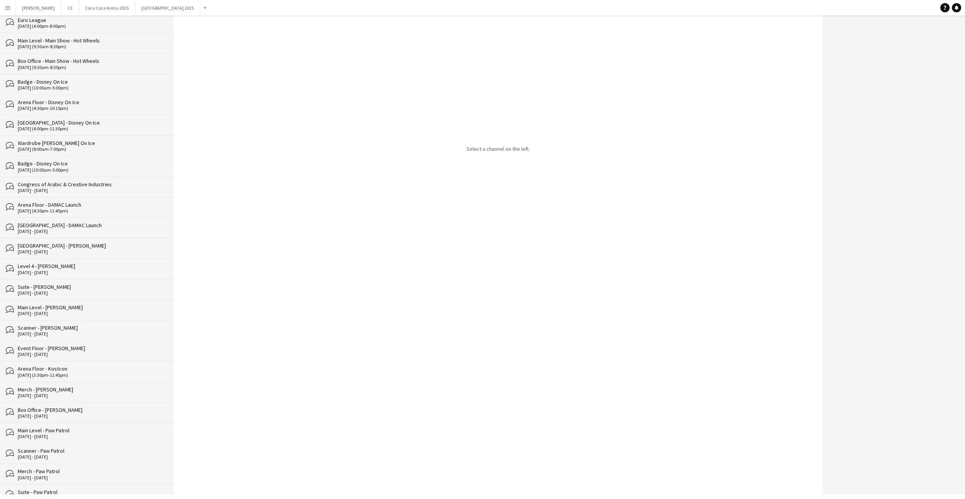
scroll to position [740, 0]
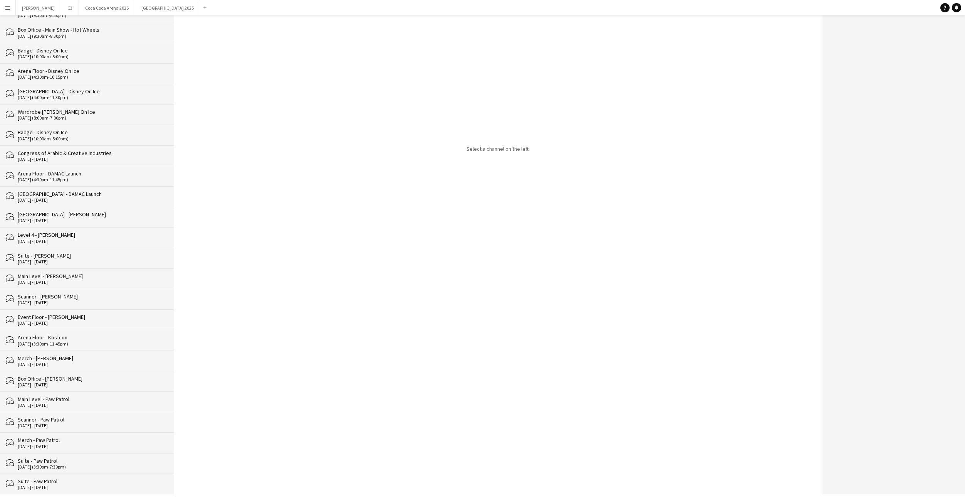
click at [71, 480] on div "Suite - Paw Patrol" at bounding box center [92, 480] width 148 height 7
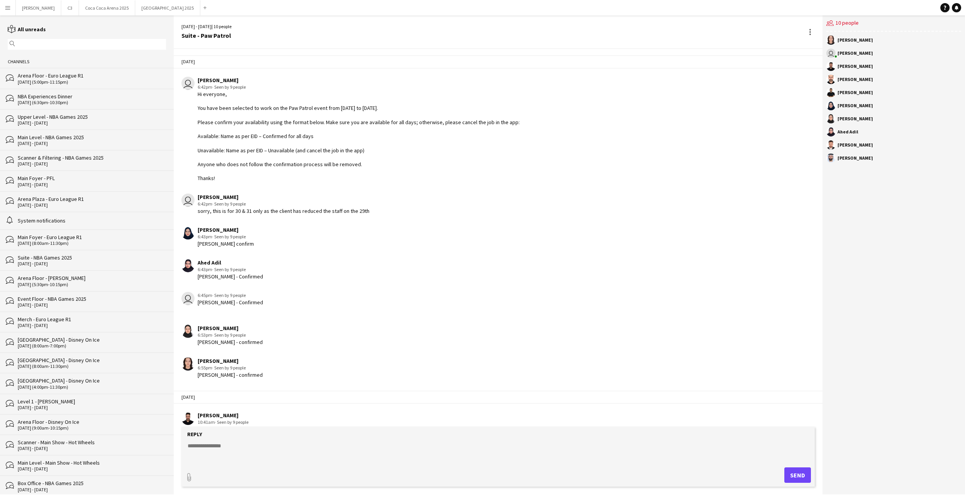
scroll to position [114, 0]
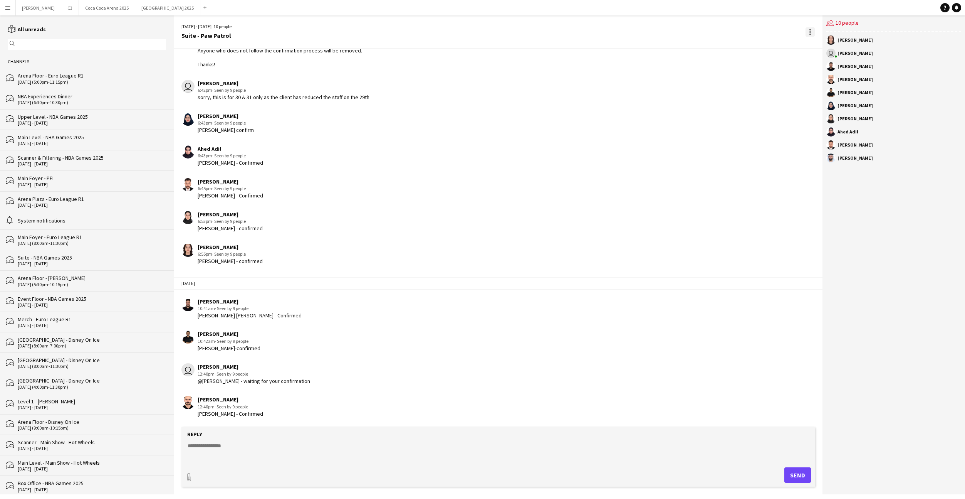
click at [807, 34] on div at bounding box center [810, 31] width 9 height 9
click at [822, 48] on span "Delete" at bounding box center [827, 45] width 18 height 7
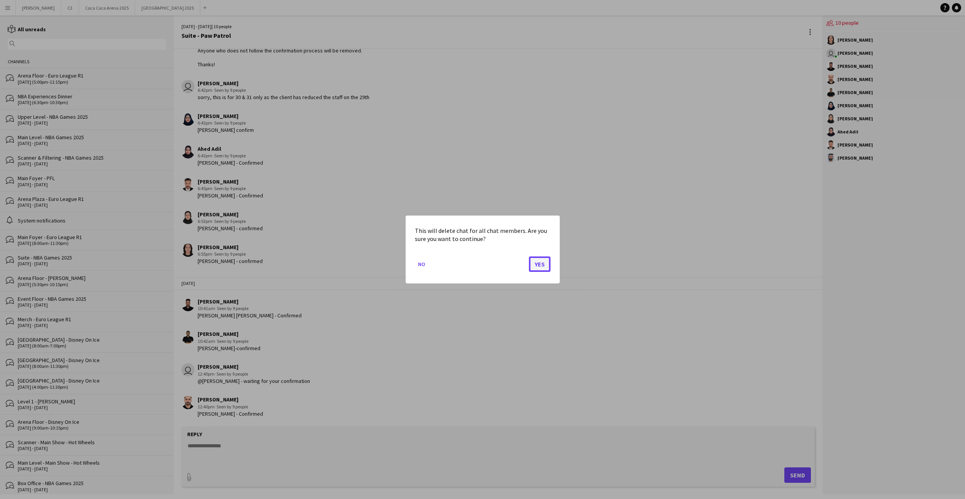
click at [538, 266] on button "Yes" at bounding box center [540, 263] width 22 height 15
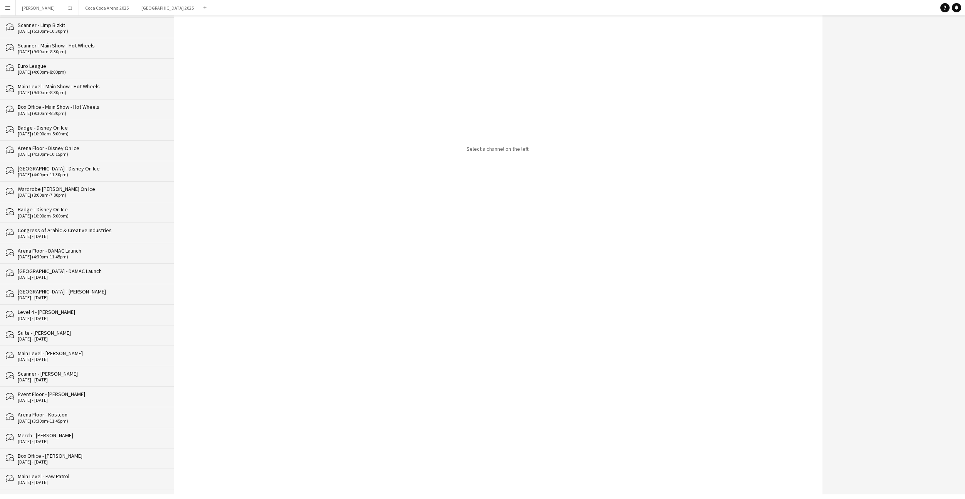
scroll to position [720, 0]
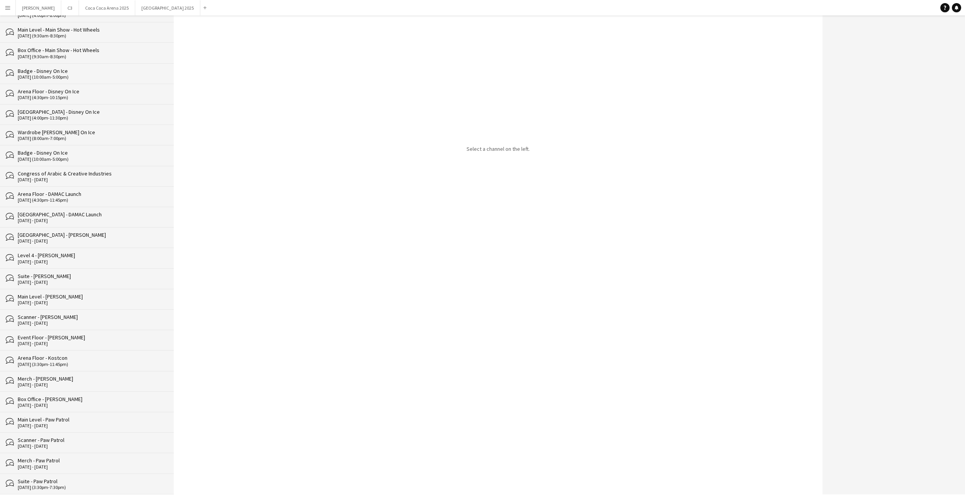
click at [75, 484] on div "[DATE] (3:30pm-7:30pm)" at bounding box center [92, 486] width 148 height 5
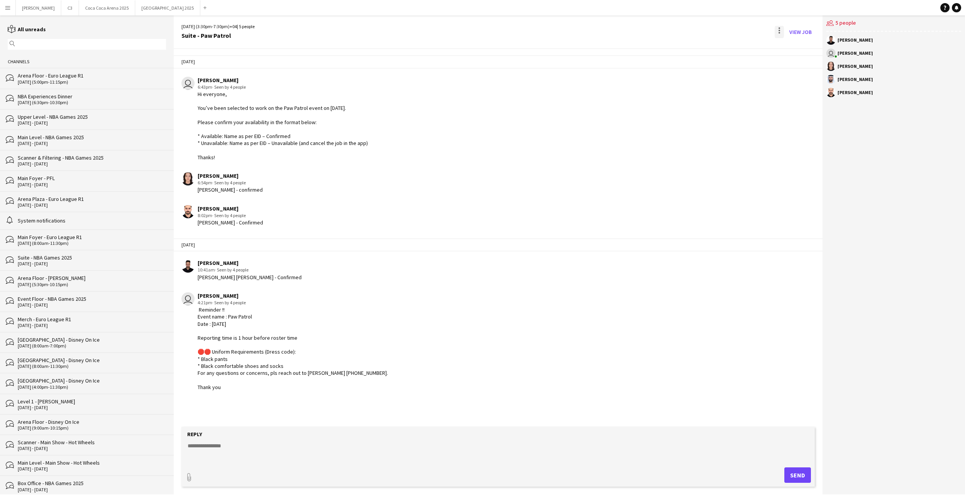
click at [776, 32] on div at bounding box center [779, 32] width 9 height 12
click at [794, 49] on span "Delete" at bounding box center [796, 47] width 18 height 7
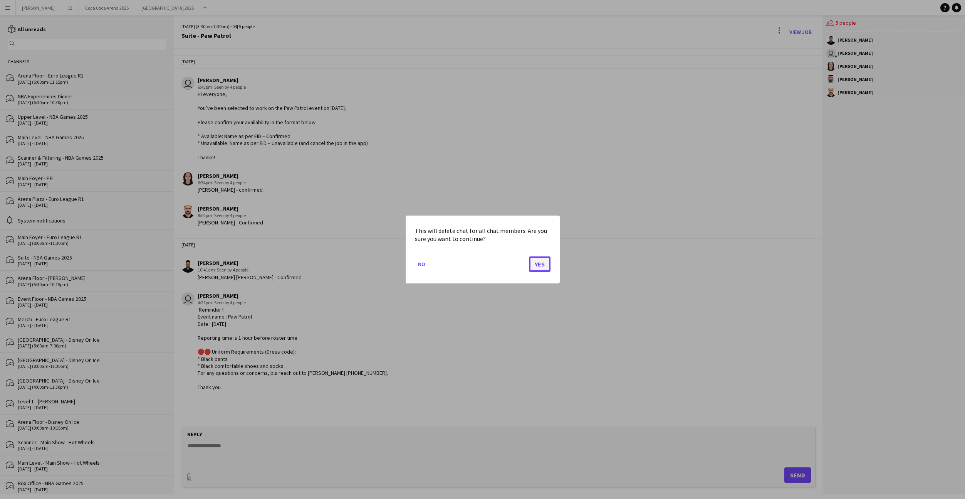
click at [541, 257] on button "Yes" at bounding box center [540, 263] width 22 height 15
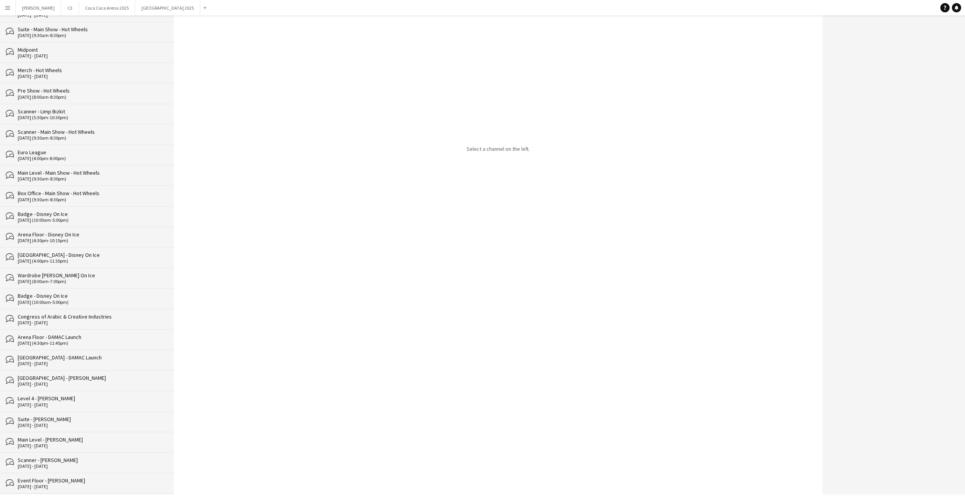
scroll to position [699, 0]
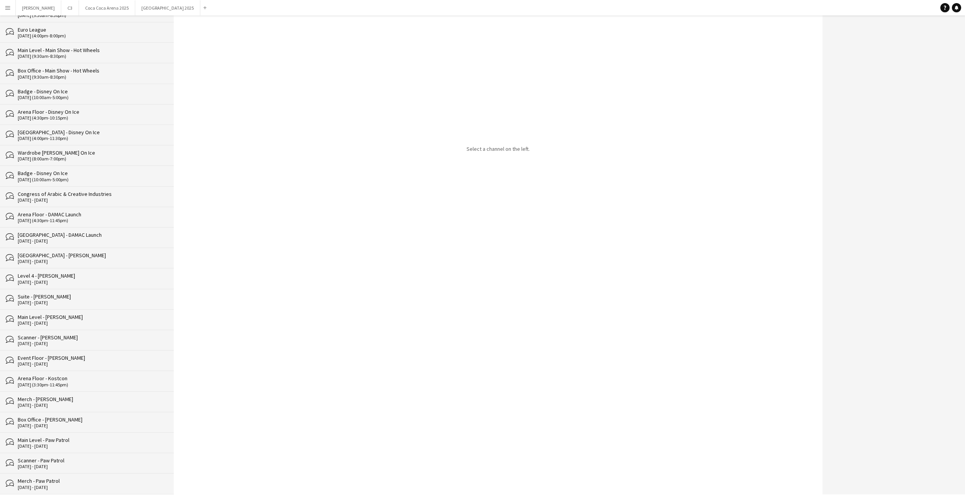
click at [73, 481] on div "Merch - Paw Patrol" at bounding box center [92, 480] width 148 height 7
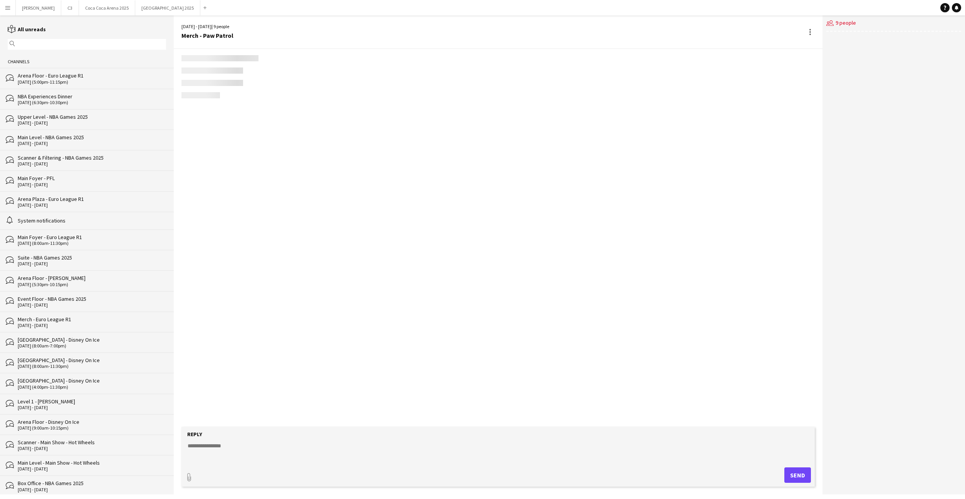
scroll to position [37, 0]
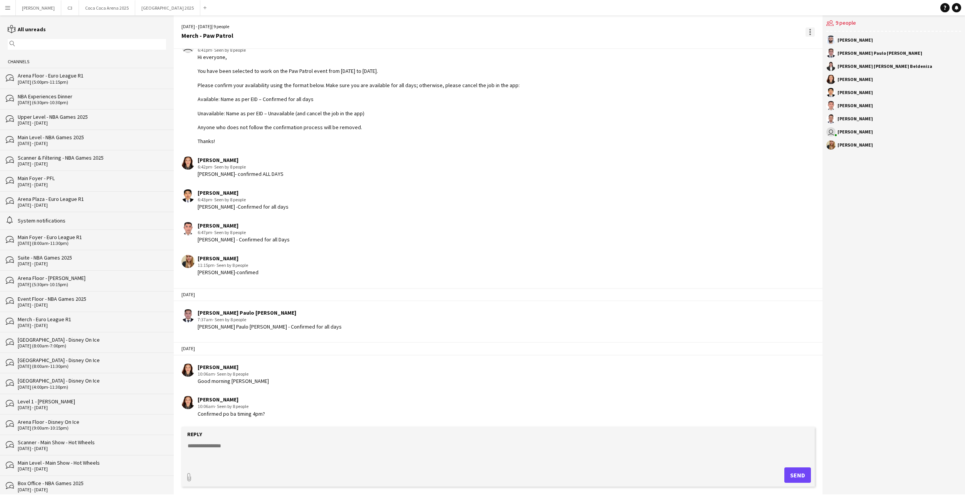
click at [809, 30] on div at bounding box center [810, 31] width 9 height 9
click at [812, 48] on app-icon "Delete" at bounding box center [815, 45] width 6 height 7
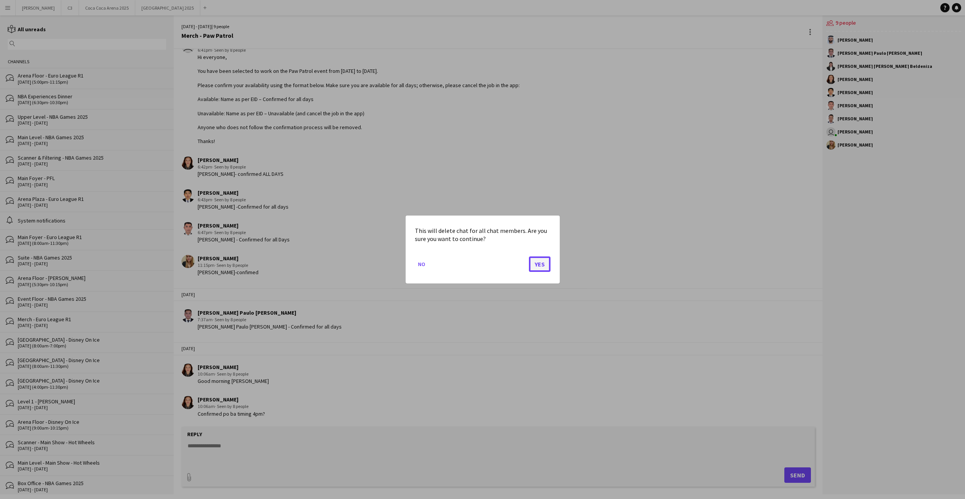
click at [542, 266] on button "Yes" at bounding box center [540, 263] width 22 height 15
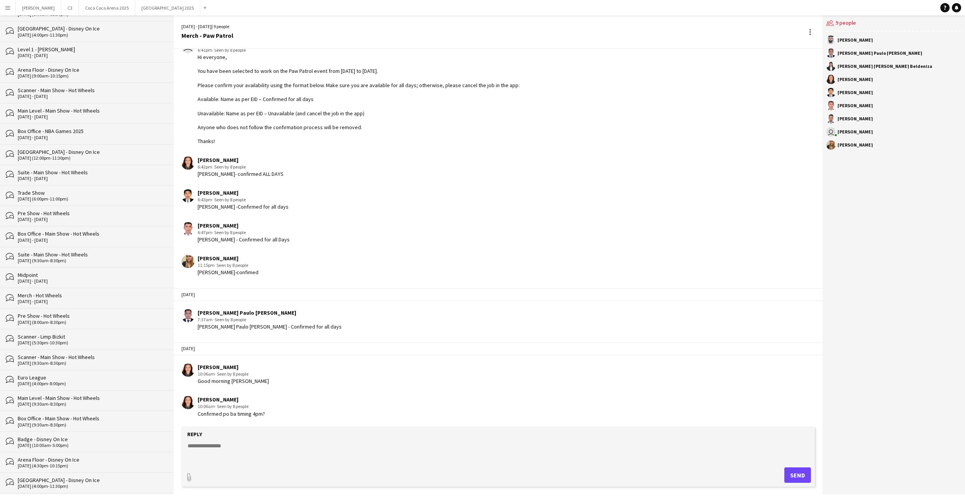
scroll to position [699, 0]
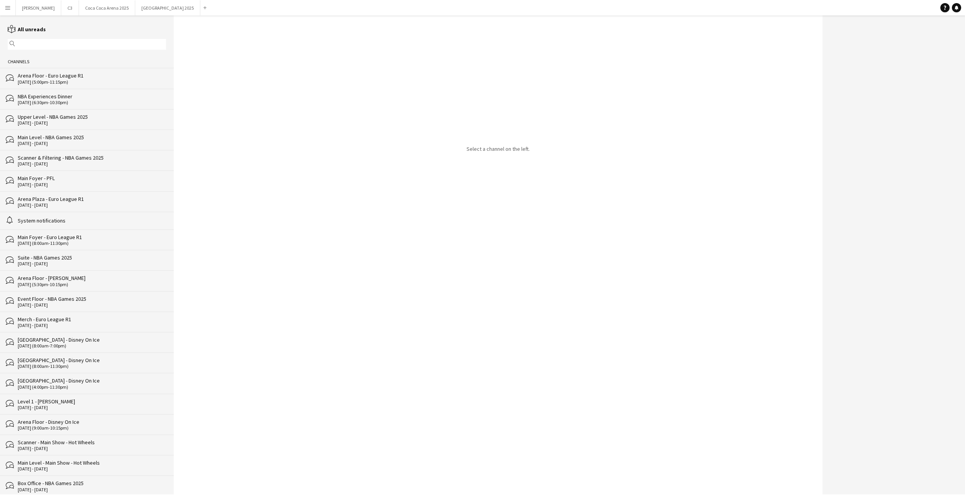
scroll to position [678, 0]
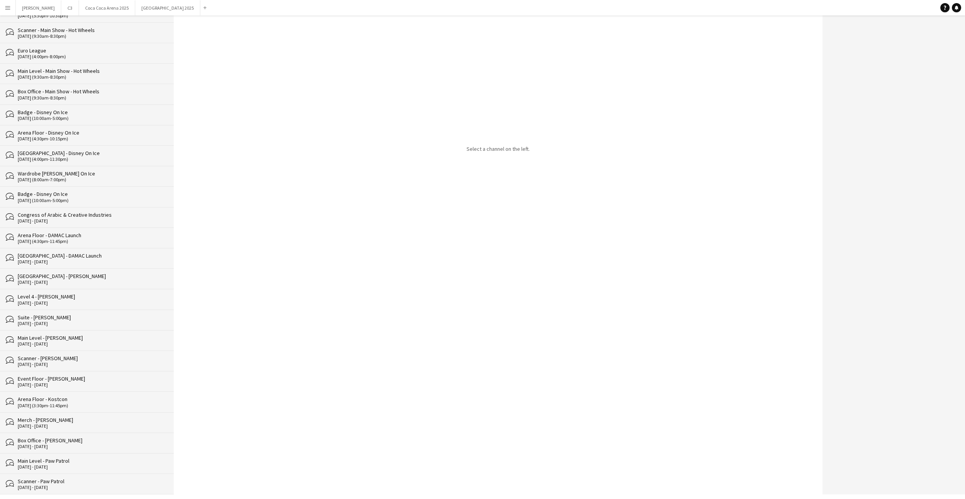
click at [99, 478] on div "Scanner - Paw Patrol" at bounding box center [92, 480] width 148 height 7
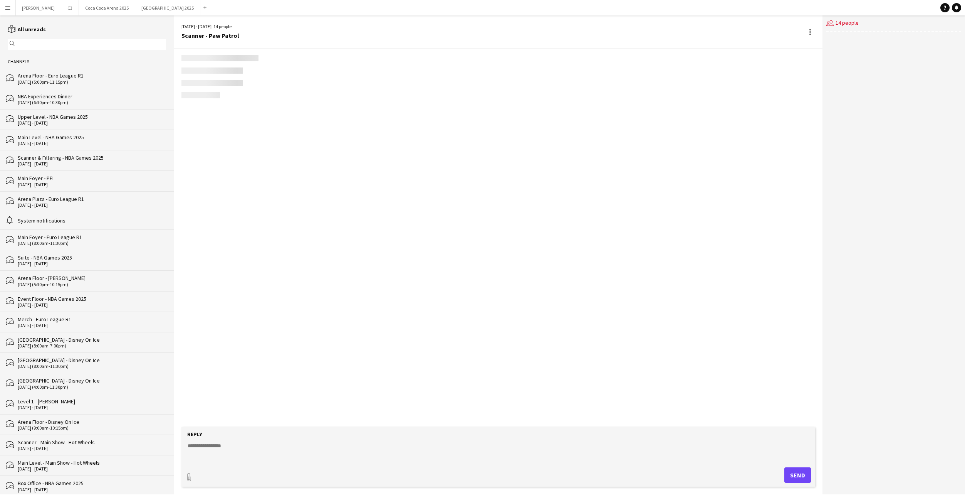
scroll to position [631, 0]
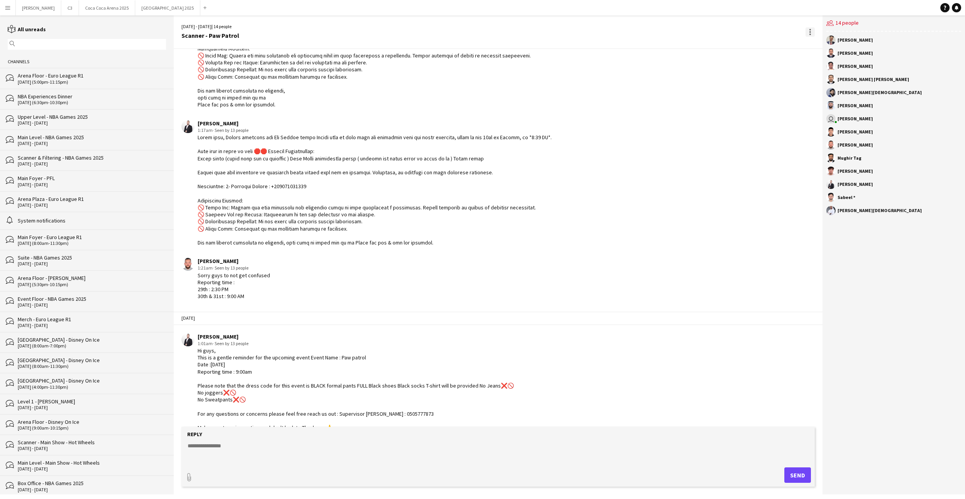
click at [809, 32] on div at bounding box center [810, 31] width 9 height 9
click at [824, 50] on button "Delete [GEOGRAPHIC_DATA]" at bounding box center [827, 46] width 43 height 18
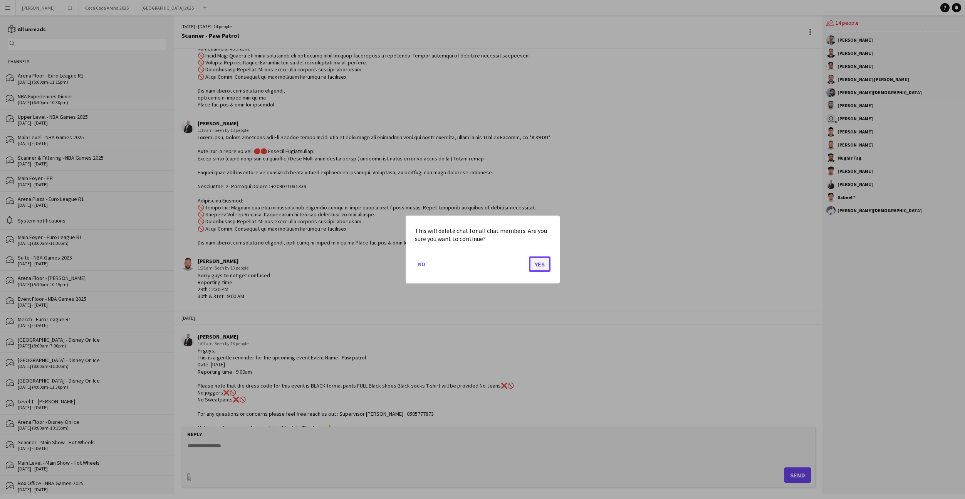
click at [544, 258] on button "Yes" at bounding box center [540, 263] width 22 height 15
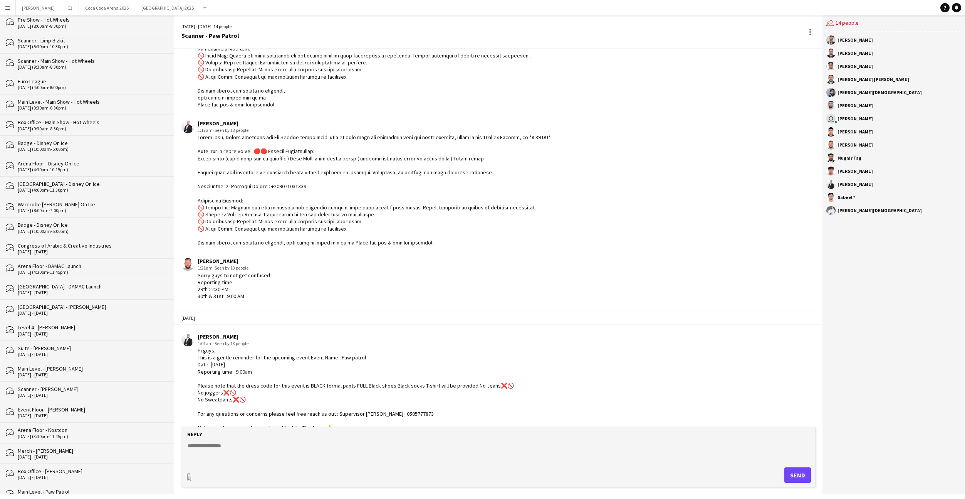
scroll to position [678, 0]
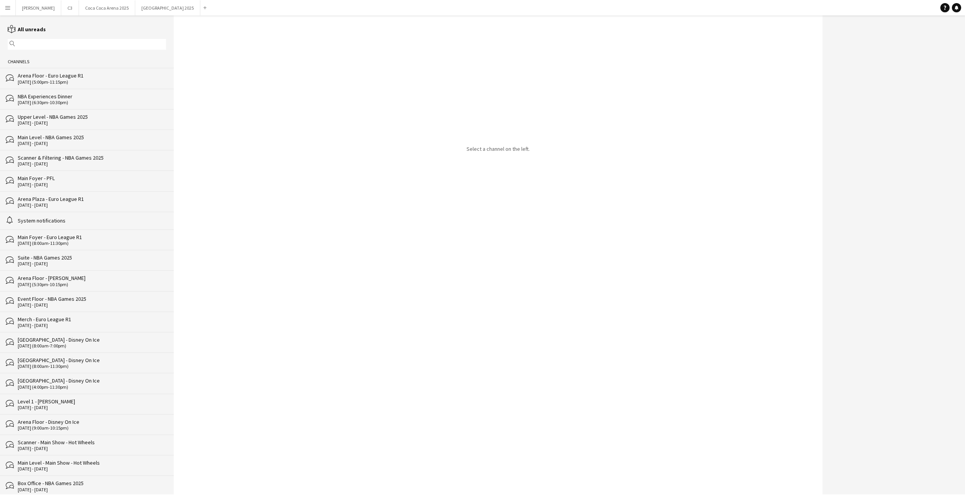
click at [60, 483] on div "Box Office - NBA Games 2025" at bounding box center [92, 482] width 148 height 7
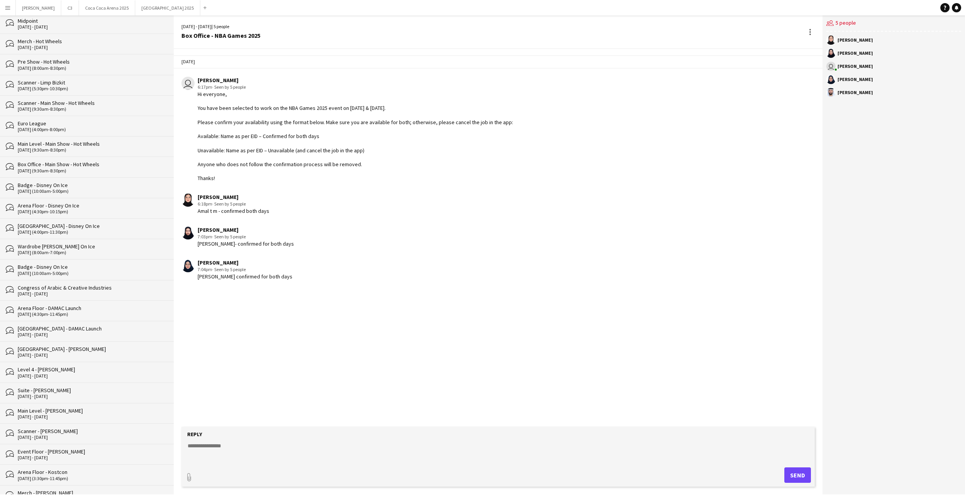
scroll to position [658, 0]
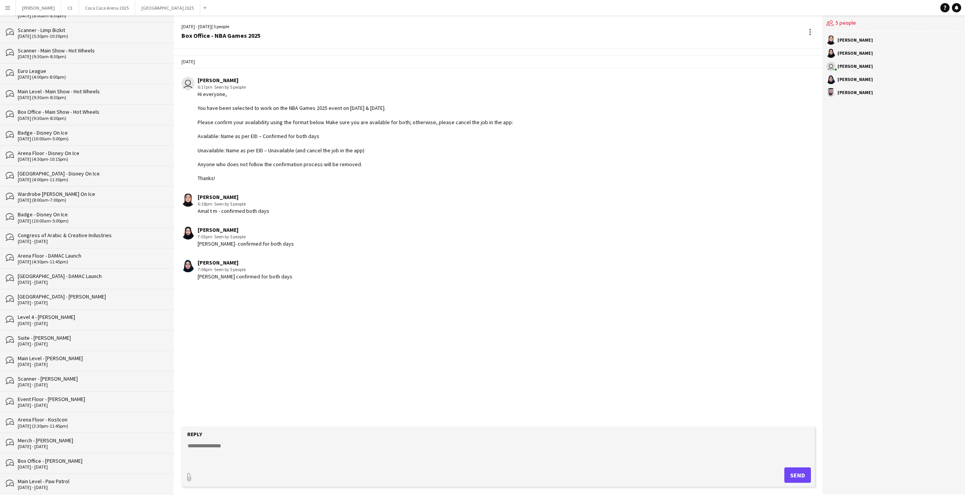
click at [63, 484] on div "[DATE] - [DATE]" at bounding box center [92, 486] width 148 height 5
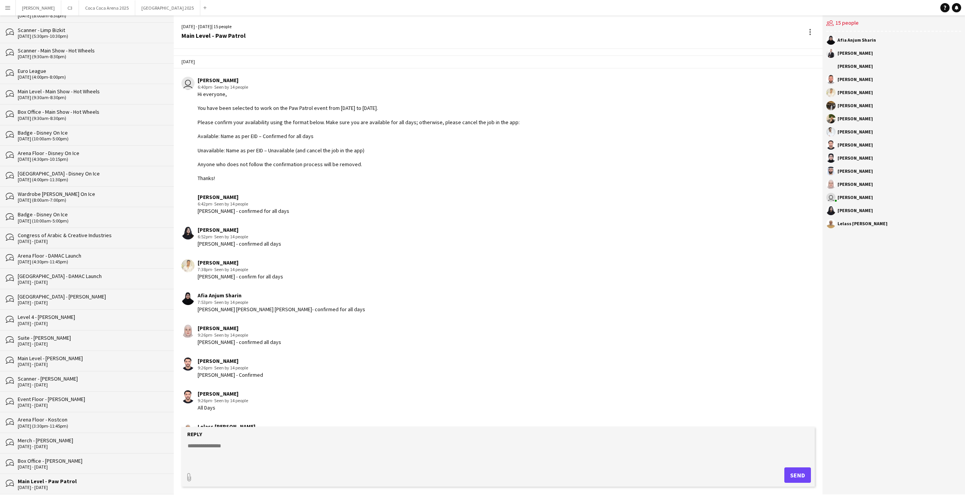
scroll to position [501, 0]
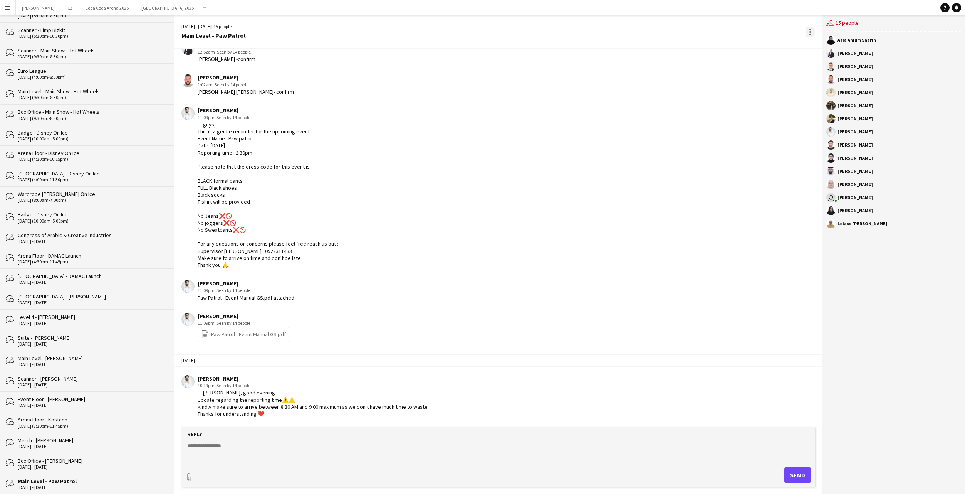
click at [810, 31] on div at bounding box center [810, 32] width 2 height 2
click at [818, 43] on span "Delete" at bounding box center [827, 45] width 18 height 7
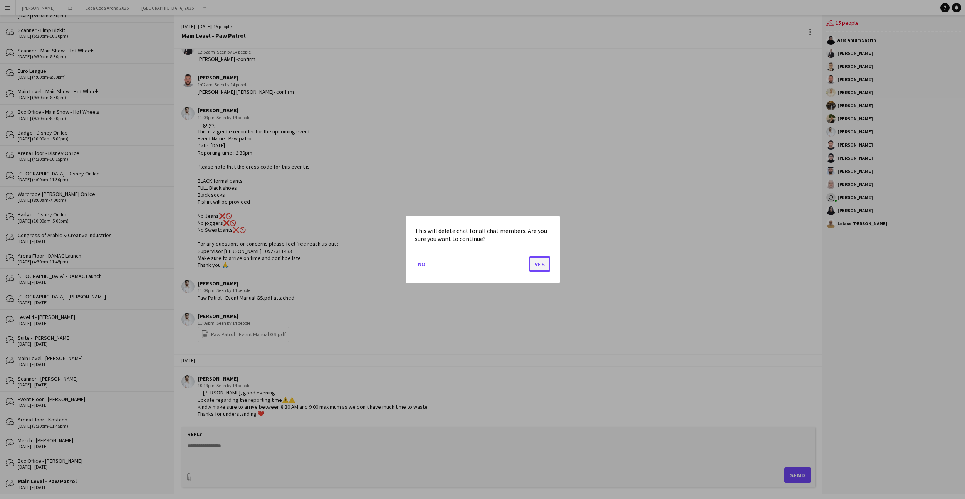
click at [539, 260] on button "Yes" at bounding box center [540, 263] width 22 height 15
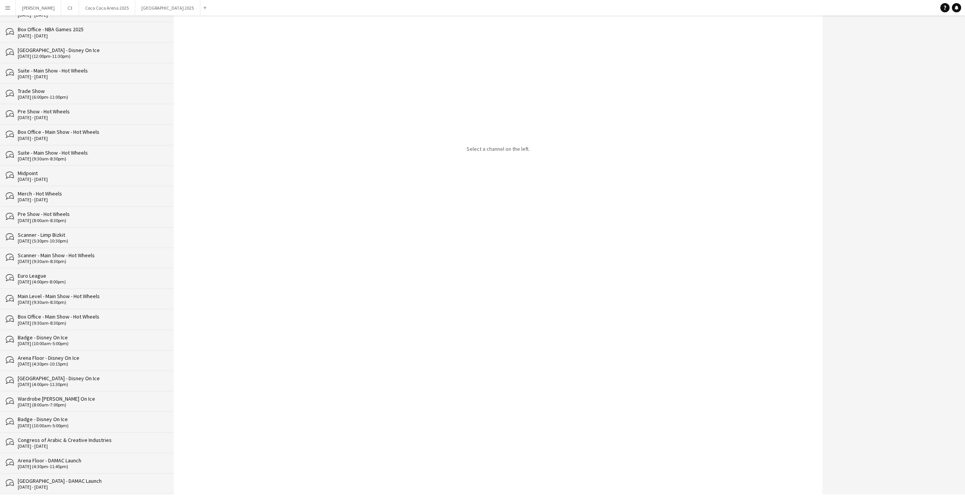
scroll to position [638, 0]
click at [78, 481] on div "Box Office - [PERSON_NAME]" at bounding box center [92, 480] width 148 height 7
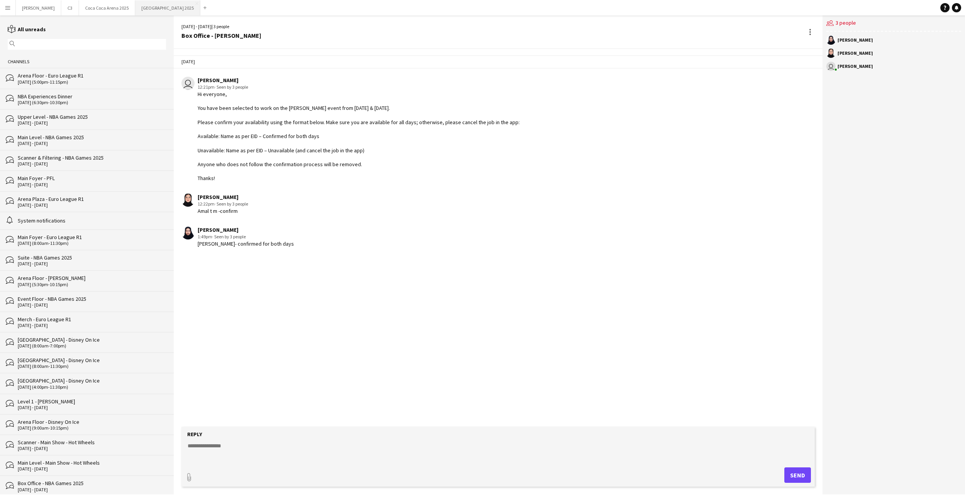
click at [135, 14] on button "[GEOGRAPHIC_DATA] 2025 Close" at bounding box center [167, 7] width 65 height 15
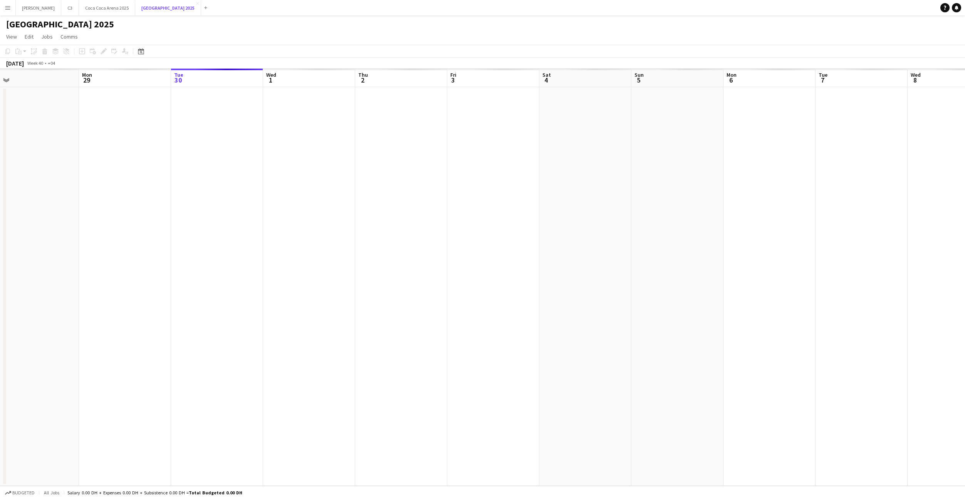
scroll to position [0, 171]
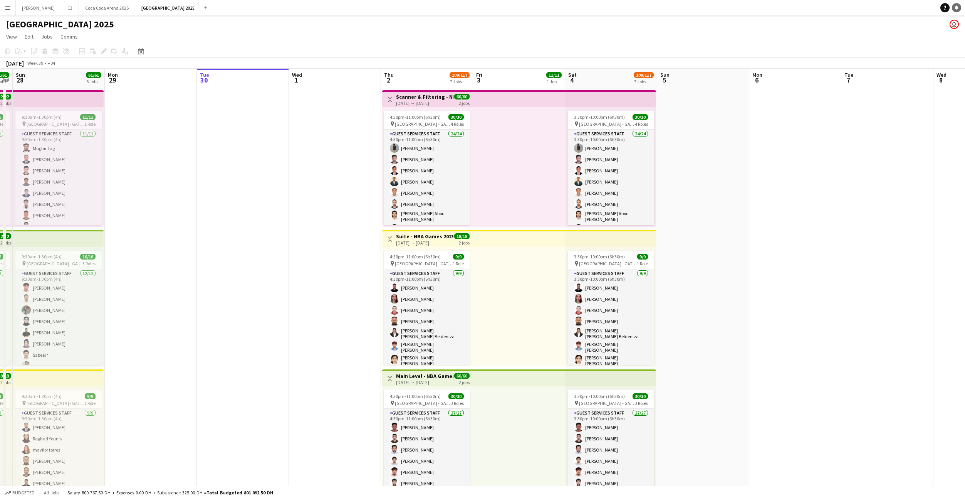
click at [957, 8] on icon at bounding box center [957, 7] width 4 height 4
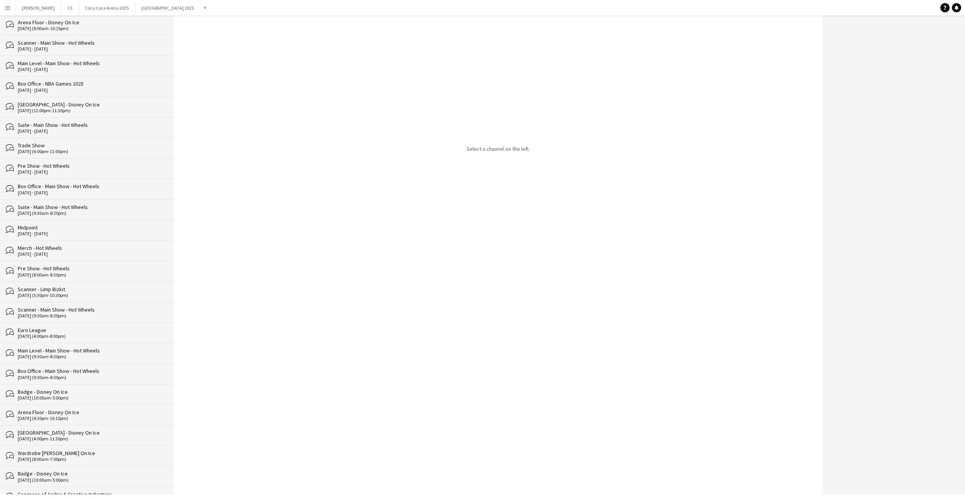
scroll to position [638, 0]
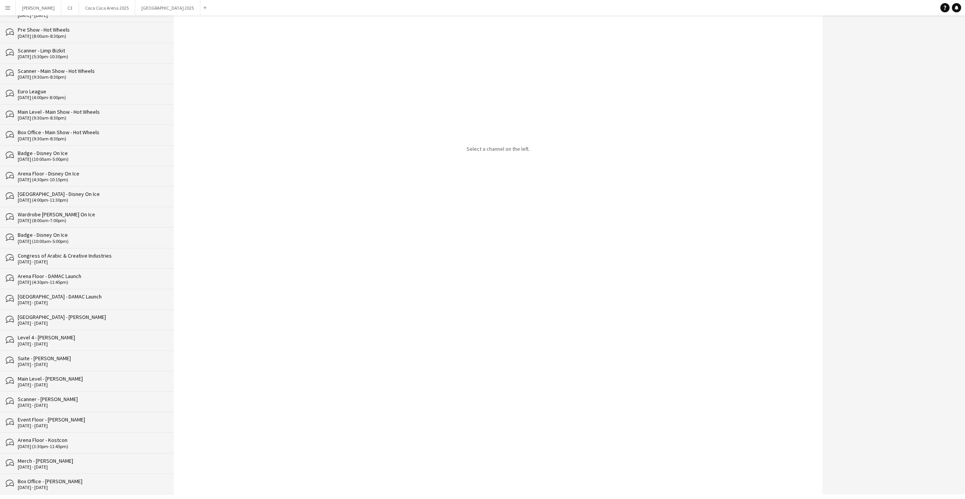
click at [60, 482] on div "Box Office - [PERSON_NAME]" at bounding box center [92, 480] width 148 height 7
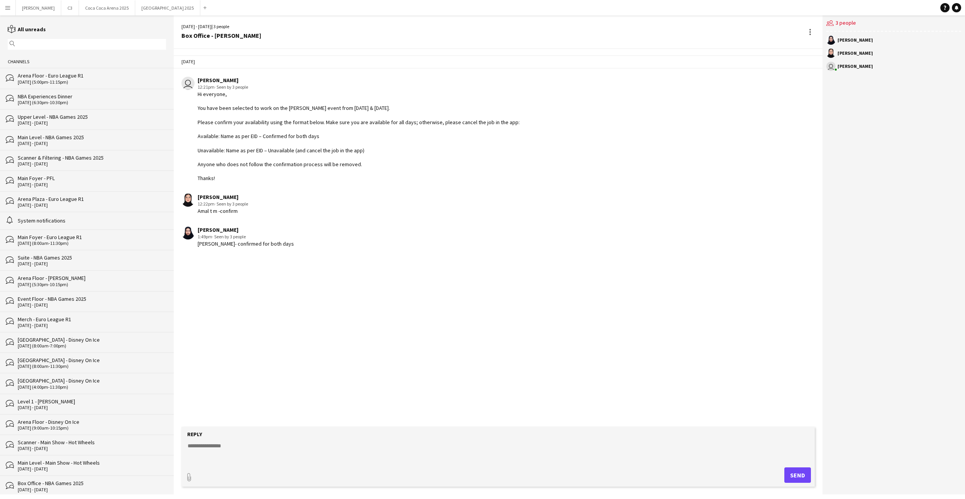
click at [81, 257] on div "Suite - NBA Games 2025" at bounding box center [92, 257] width 148 height 7
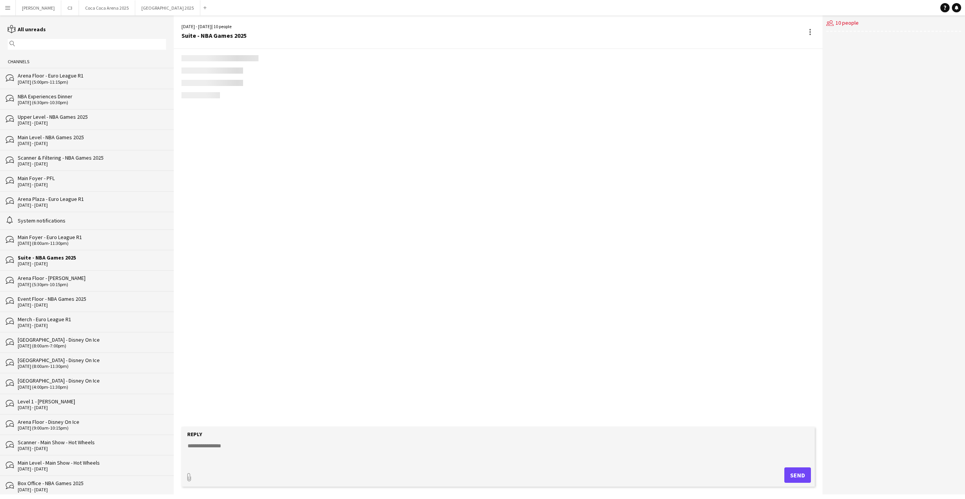
scroll to position [114, 0]
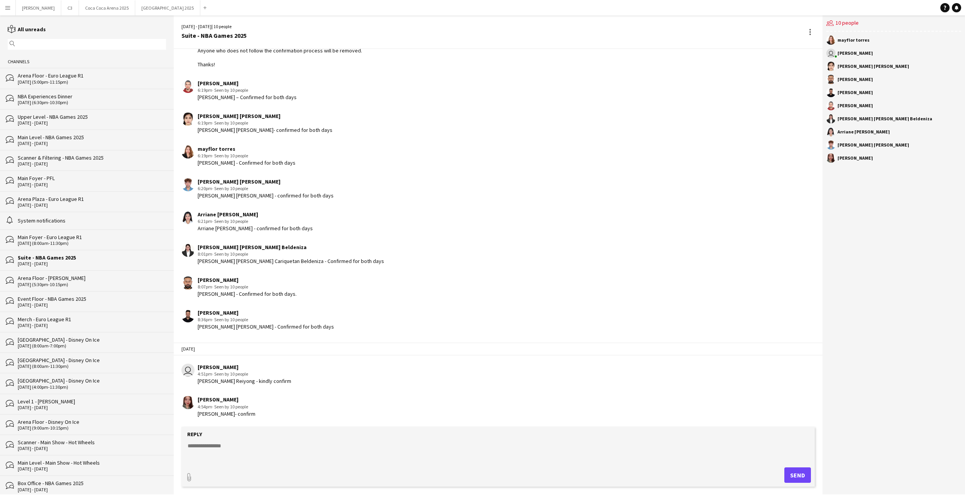
click at [77, 236] on div "Main Foyer - Euro League R1" at bounding box center [92, 236] width 148 height 7
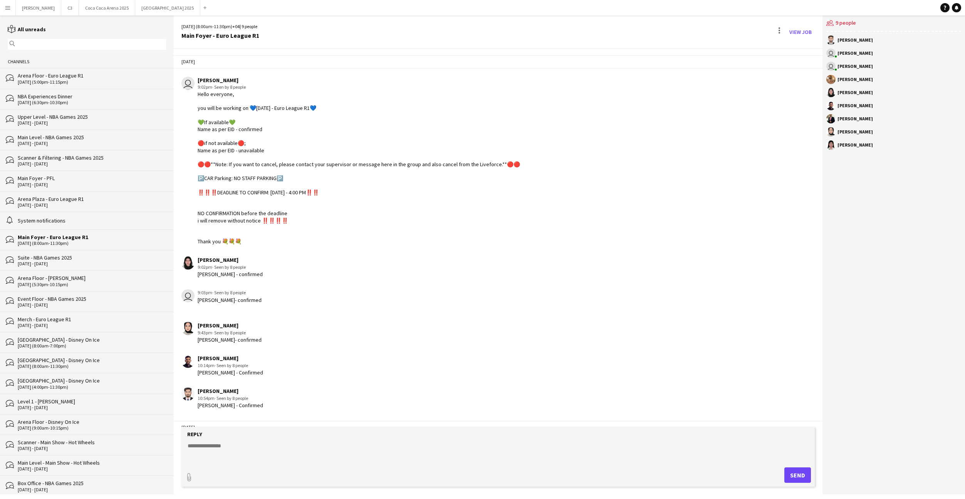
scroll to position [280, 0]
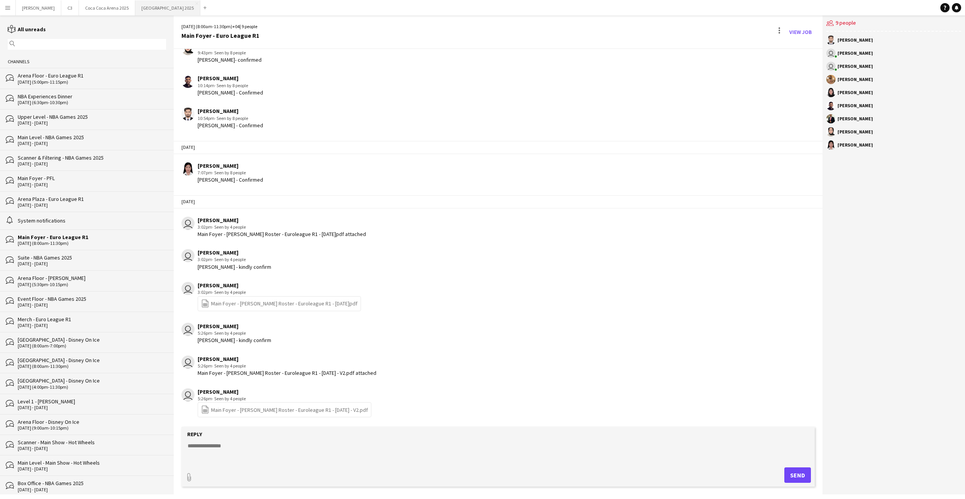
click at [135, 13] on button "[GEOGRAPHIC_DATA] 2025 Close" at bounding box center [167, 7] width 65 height 15
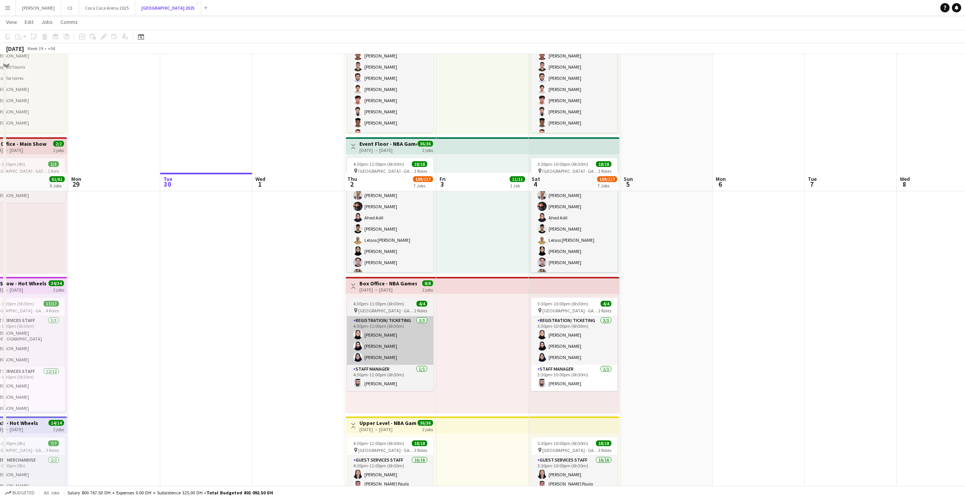
scroll to position [710, 0]
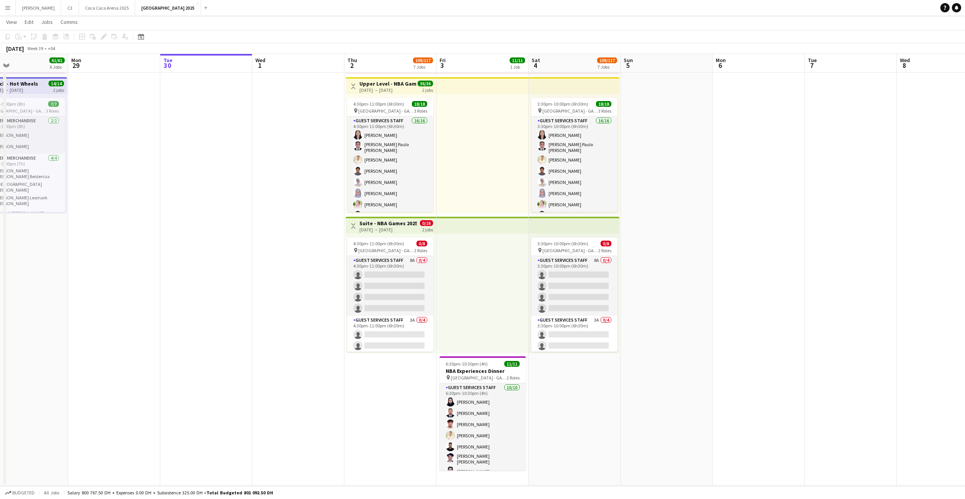
click at [387, 311] on app-card-role "Guest Services Staff 8A 0/4 4:30pm-11:00pm (6h30m) single-neutral-actions singl…" at bounding box center [390, 286] width 86 height 60
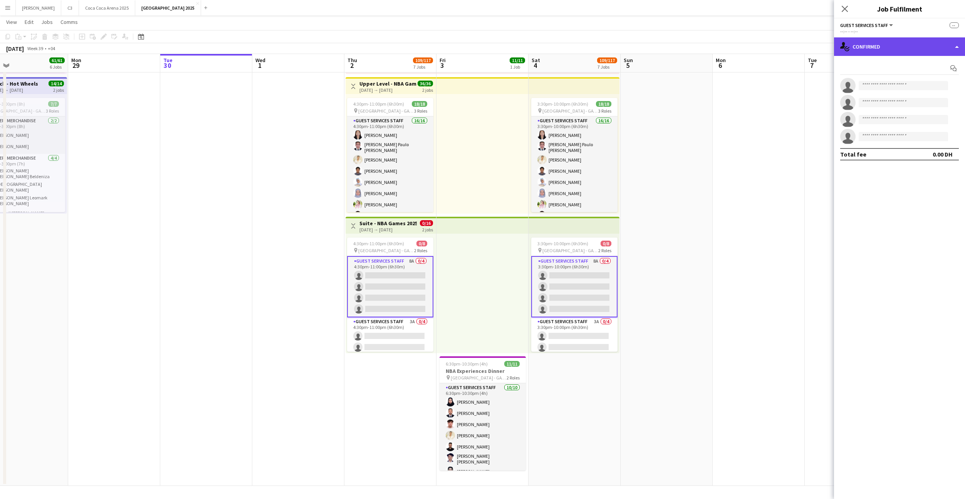
click at [892, 47] on div "single-neutral-actions-check-2 Confirmed" at bounding box center [899, 46] width 131 height 18
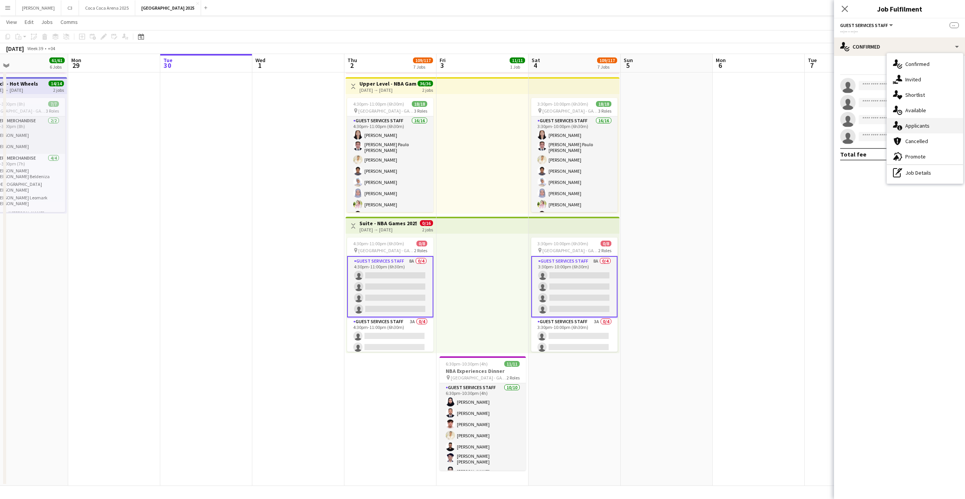
click at [922, 127] on span "Applicants" at bounding box center [917, 125] width 24 height 7
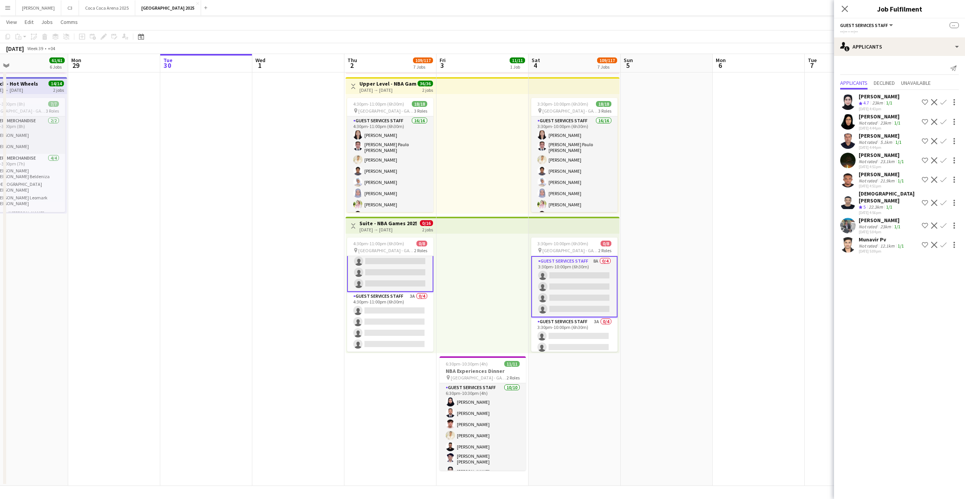
scroll to position [25, 0]
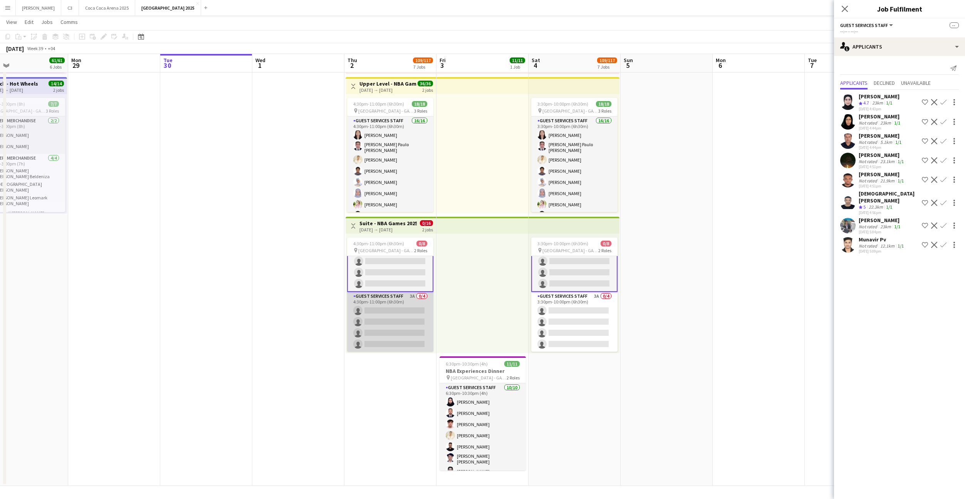
click at [369, 324] on app-card-role "Guest Services Staff 3A 0/4 4:30pm-11:00pm (6h30m) single-neutral-actions singl…" at bounding box center [390, 322] width 86 height 60
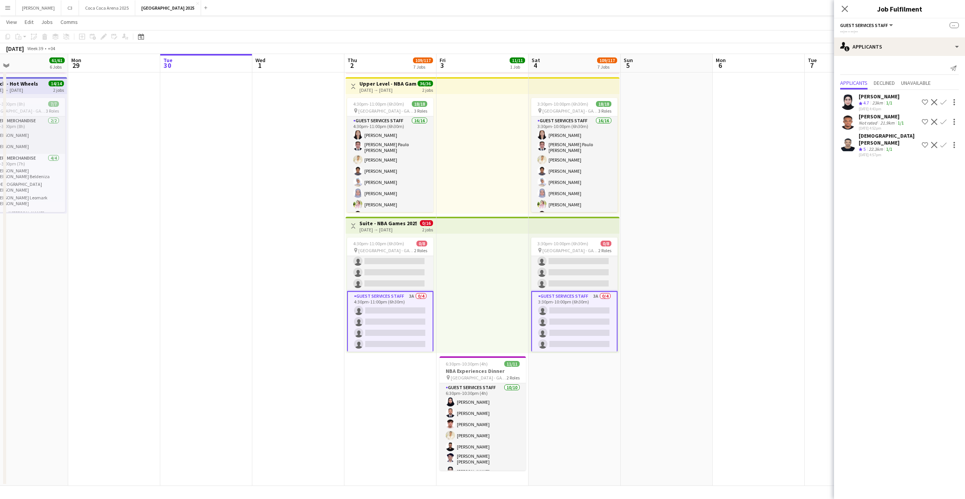
click at [846, 102] on app-user-avatar at bounding box center [847, 101] width 15 height 15
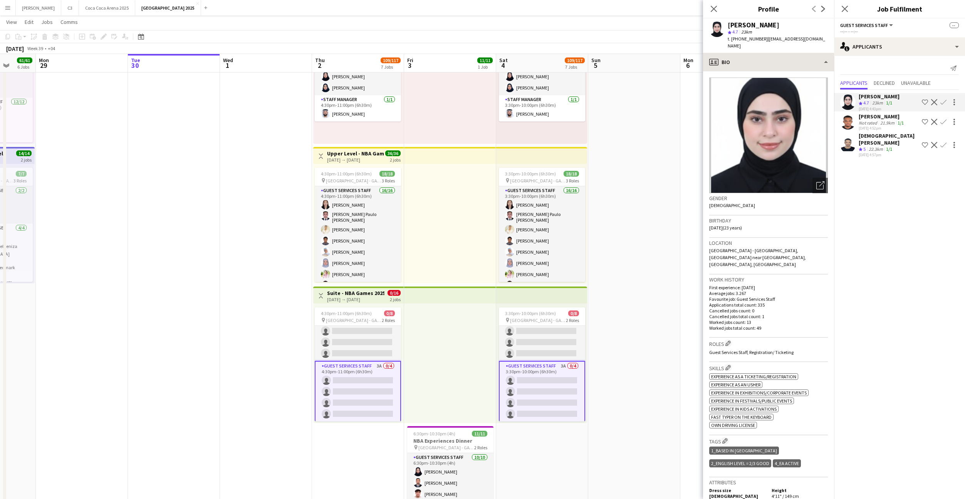
scroll to position [0, 245]
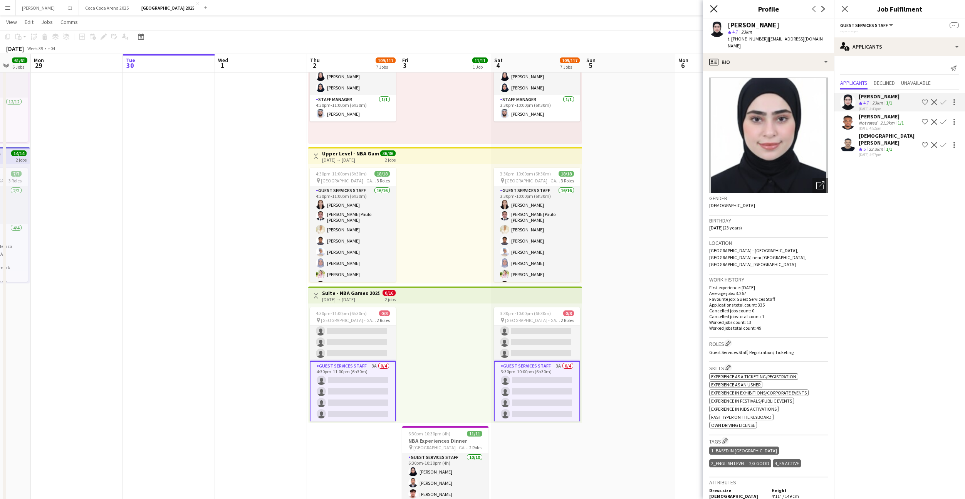
click at [713, 8] on icon "Close pop-in" at bounding box center [713, 8] width 7 height 7
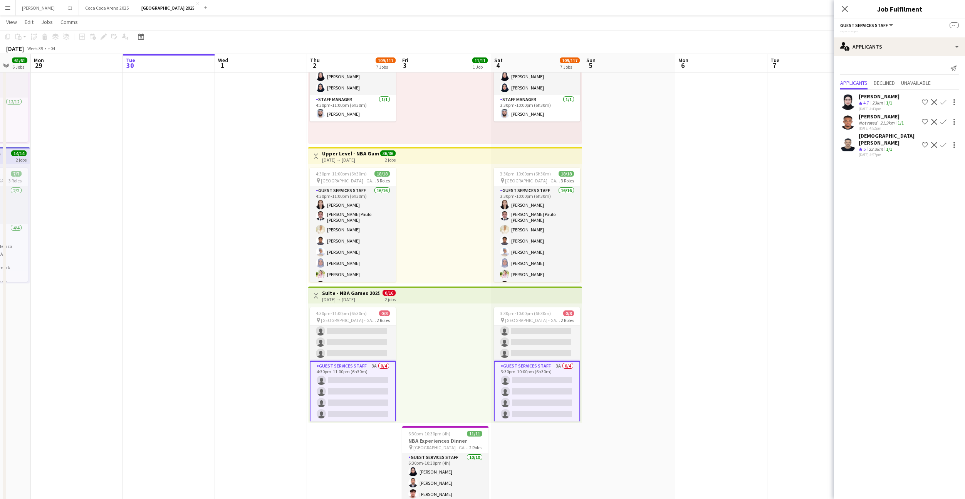
click at [839, 9] on div "Close pop-in" at bounding box center [845, 9] width 22 height 18
click at [846, 9] on icon "Close pop-in" at bounding box center [844, 8] width 7 height 7
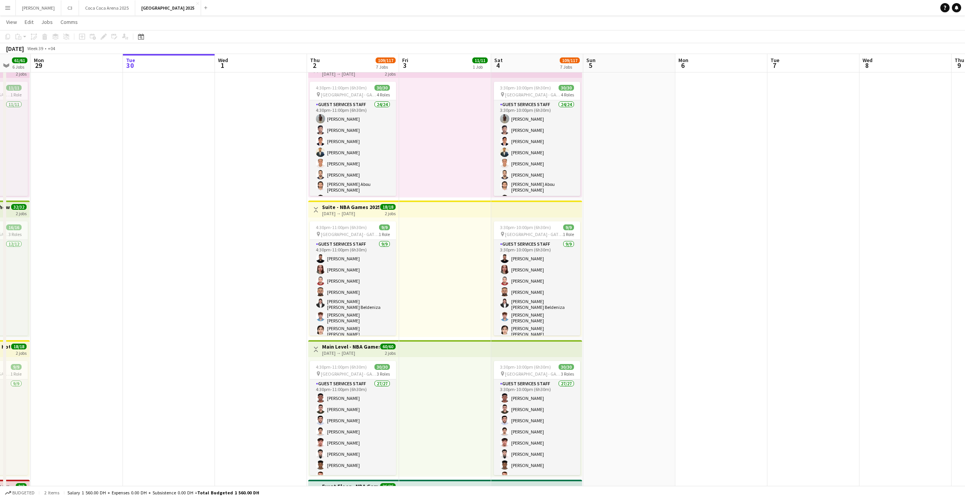
scroll to position [0, 0]
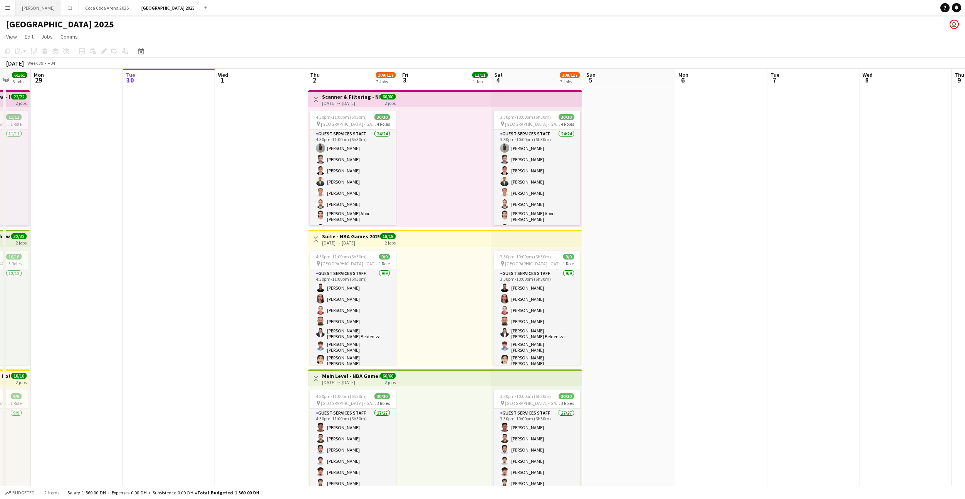
click at [26, 15] on button "Kate Close" at bounding box center [38, 7] width 45 height 15
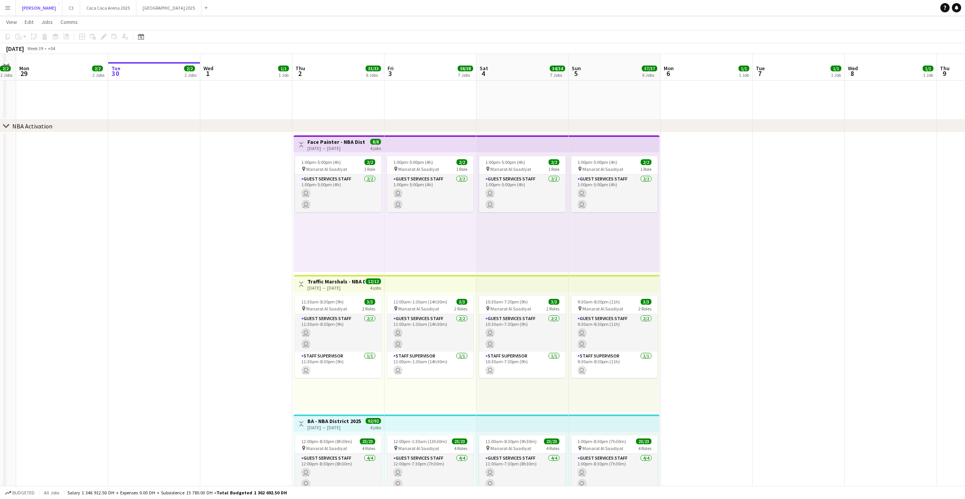
scroll to position [396, 0]
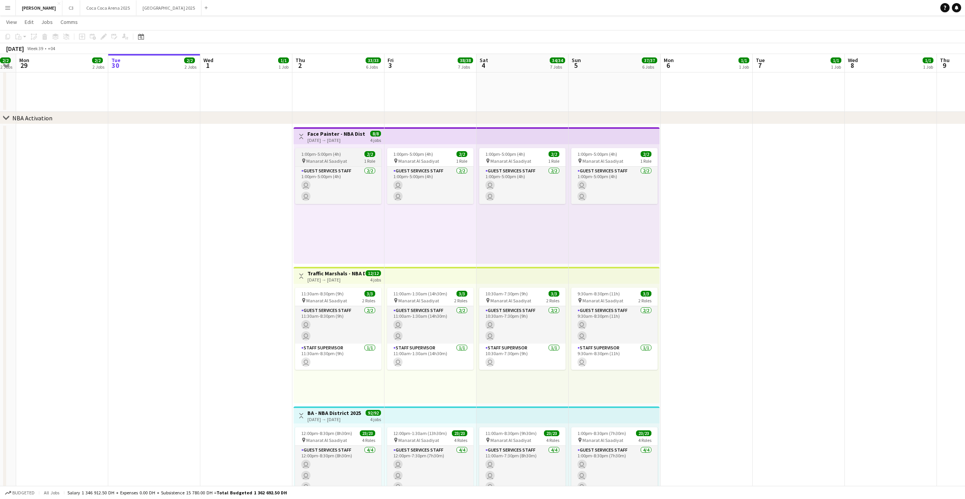
click at [322, 155] on span "1:00pm-5:00pm (4h)" at bounding box center [321, 154] width 40 height 6
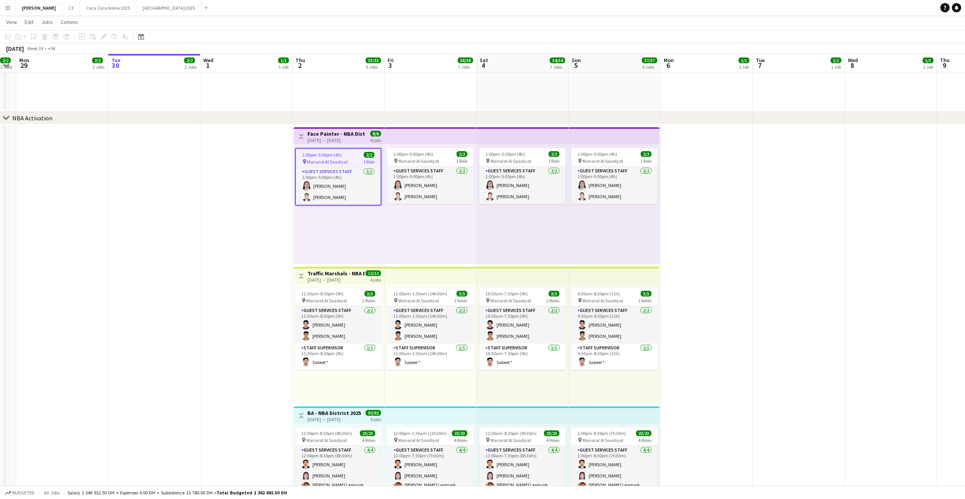
click at [307, 141] on div "Toggle View Face Painter - NBA District 2025 02-10-2025 → 05-10-2025 8/8 4 jobs" at bounding box center [339, 136] width 84 height 13
click at [314, 133] on h3 "Face Painter - NBA District 2025" at bounding box center [335, 133] width 57 height 7
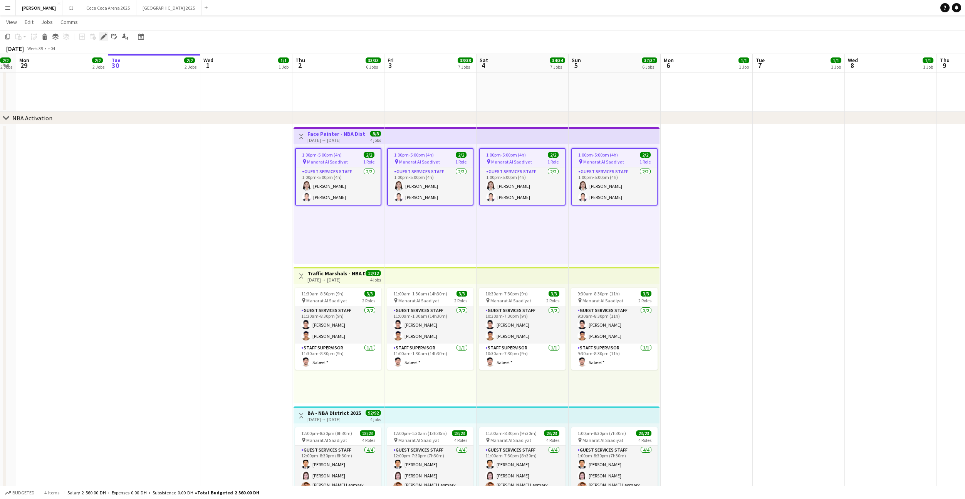
click at [105, 36] on icon at bounding box center [103, 37] width 4 height 4
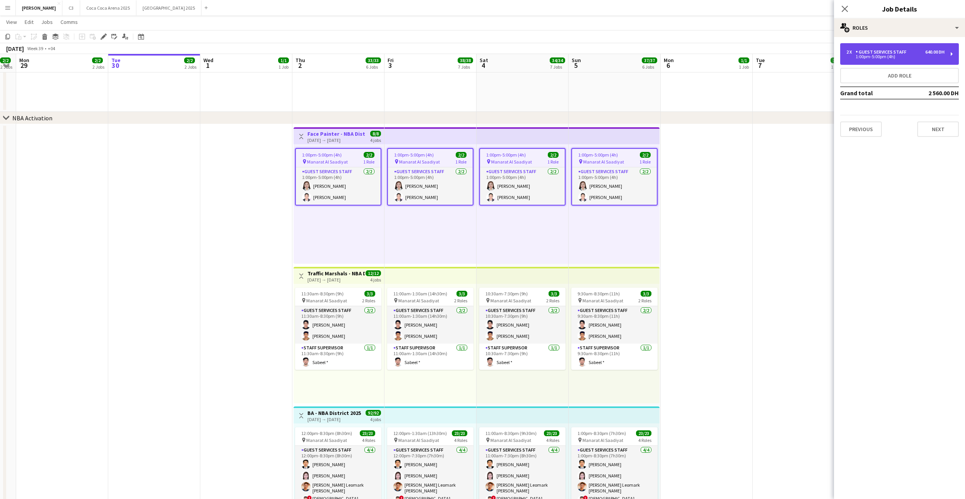
click at [874, 63] on div "2 x Guest Services Staff 640.00 DH 1:00pm-5:00pm (4h)" at bounding box center [899, 54] width 119 height 22
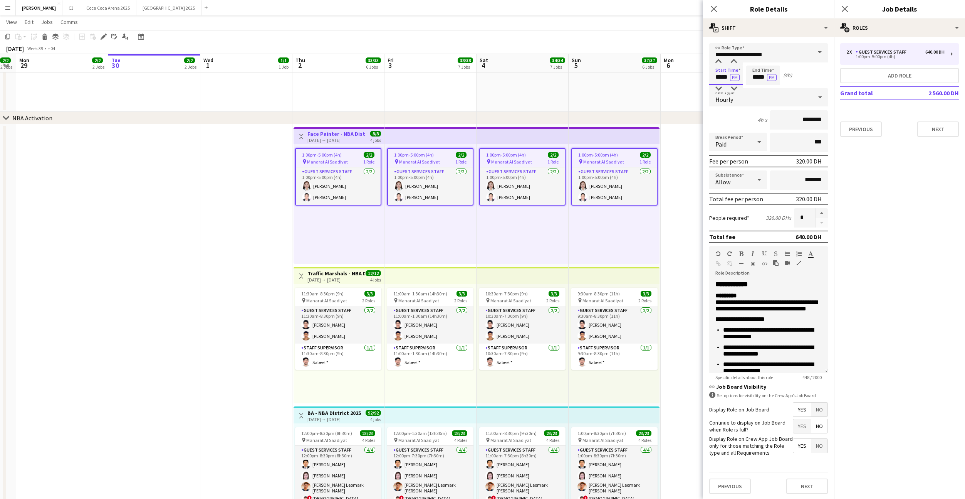
click at [717, 77] on input "*****" at bounding box center [726, 74] width 34 height 19
click at [714, 8] on icon "Close pop-in" at bounding box center [713, 8] width 7 height 7
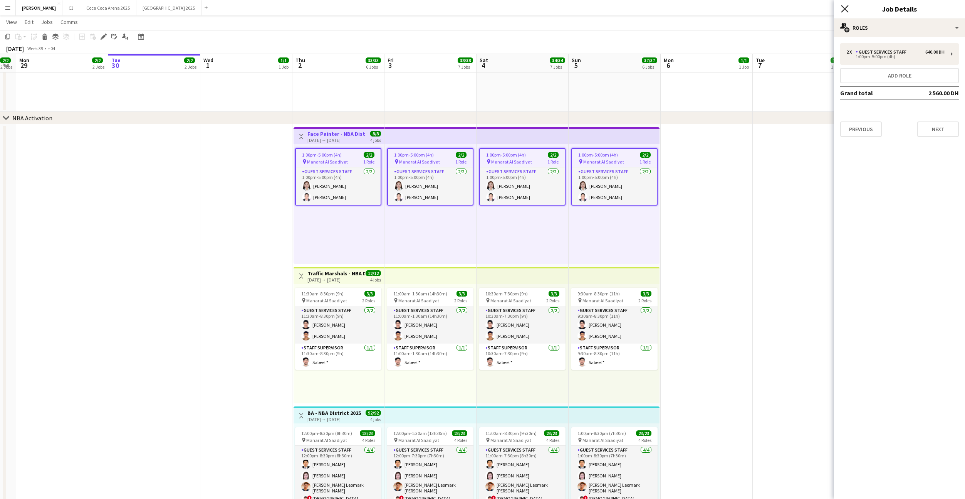
click at [844, 7] on icon "Close pop-in" at bounding box center [844, 8] width 7 height 7
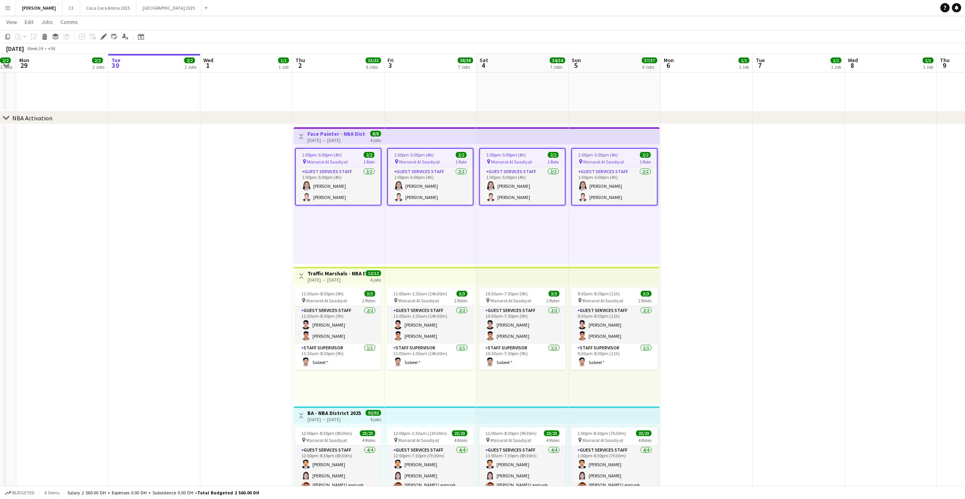
click at [335, 160] on span "Manarat Al Saadiyat" at bounding box center [327, 162] width 41 height 6
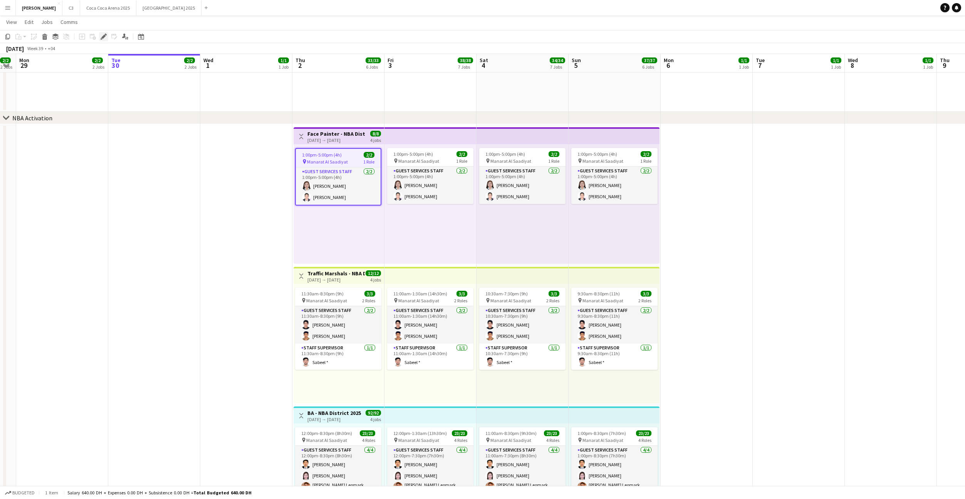
click at [101, 37] on icon "Edit" at bounding box center [104, 37] width 6 height 6
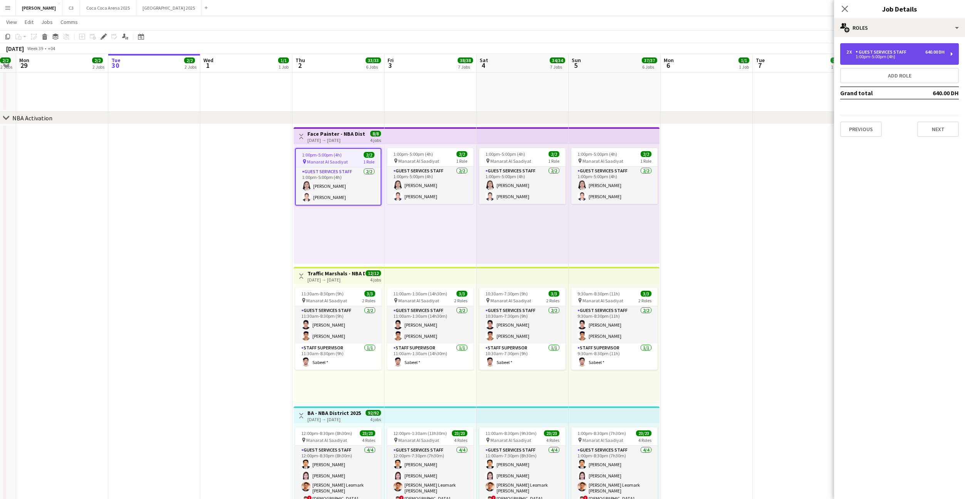
click at [863, 60] on div "2 x Guest Services Staff 640.00 DH 1:00pm-5:00pm (4h)" at bounding box center [899, 54] width 119 height 22
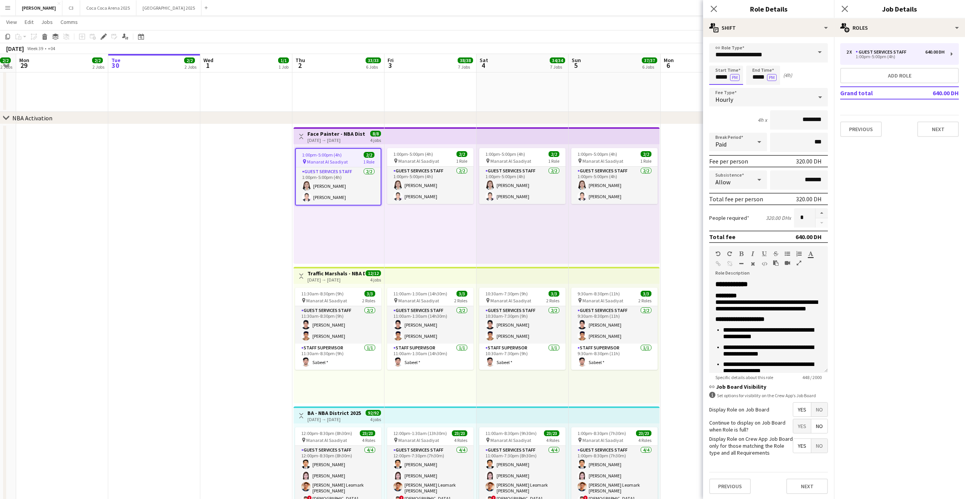
click at [721, 76] on input "*****" at bounding box center [726, 74] width 34 height 19
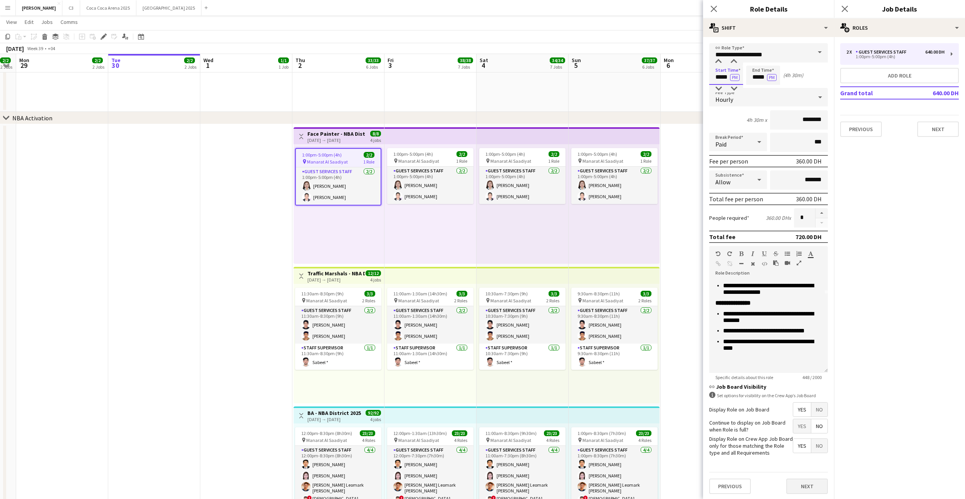
type input "*****"
click at [802, 480] on button "Next" at bounding box center [807, 485] width 42 height 15
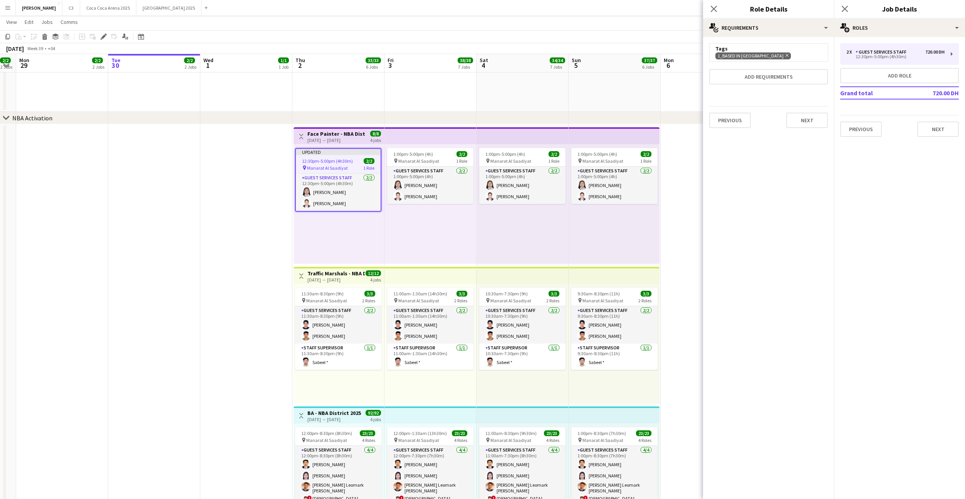
drag, startPoint x: 714, startPoint y: 13, endPoint x: 721, endPoint y: 13, distance: 6.9
click at [714, 13] on div "Close pop-in" at bounding box center [714, 9] width 22 height 18
click at [714, 6] on icon "Close pop-in" at bounding box center [713, 8] width 7 height 7
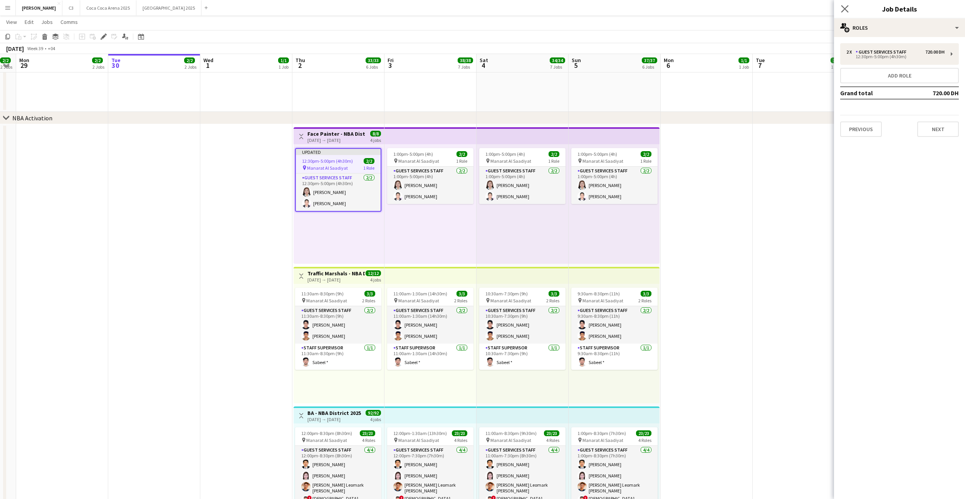
click at [849, 8] on app-icon "Close pop-in" at bounding box center [844, 8] width 11 height 11
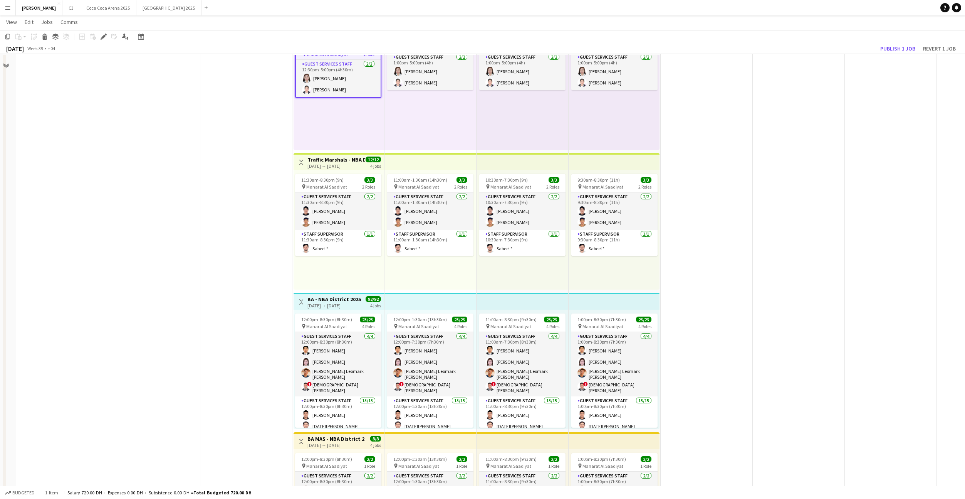
scroll to position [524, 0]
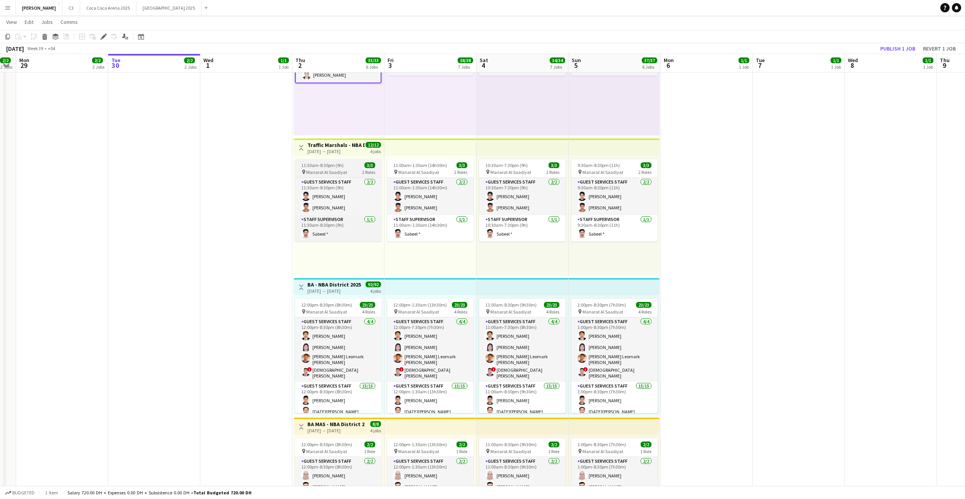
click at [326, 167] on span "11:30am-8:30pm (9h)" at bounding box center [322, 165] width 42 height 6
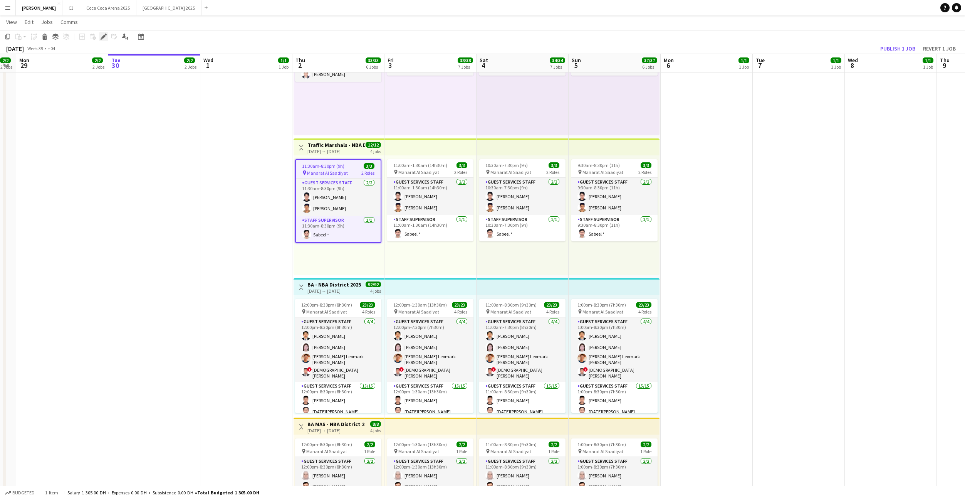
click at [102, 35] on icon "Edit" at bounding box center [104, 37] width 6 height 6
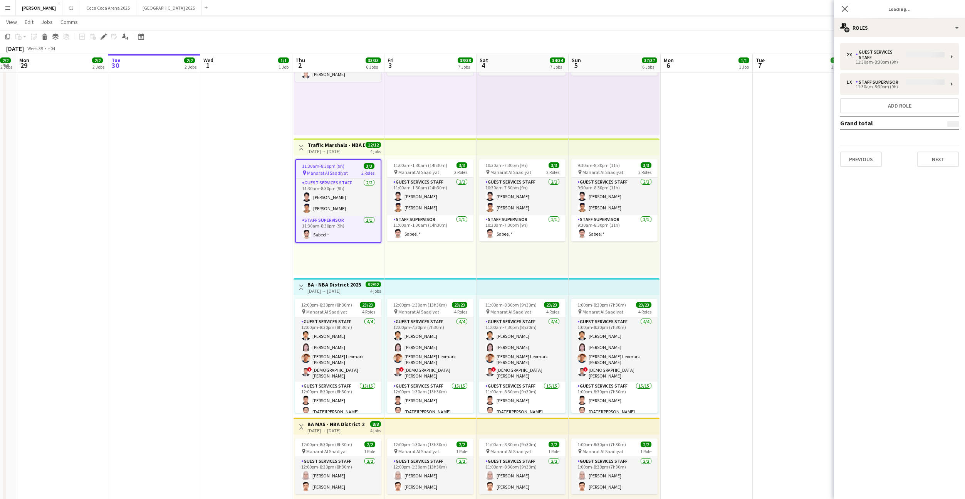
click at [869, 59] on div "2 x Guest Services Staff 11:30am-8:30pm (9h) 1 x Staff Supervisor 11:30am-8:30p…" at bounding box center [899, 105] width 131 height 124
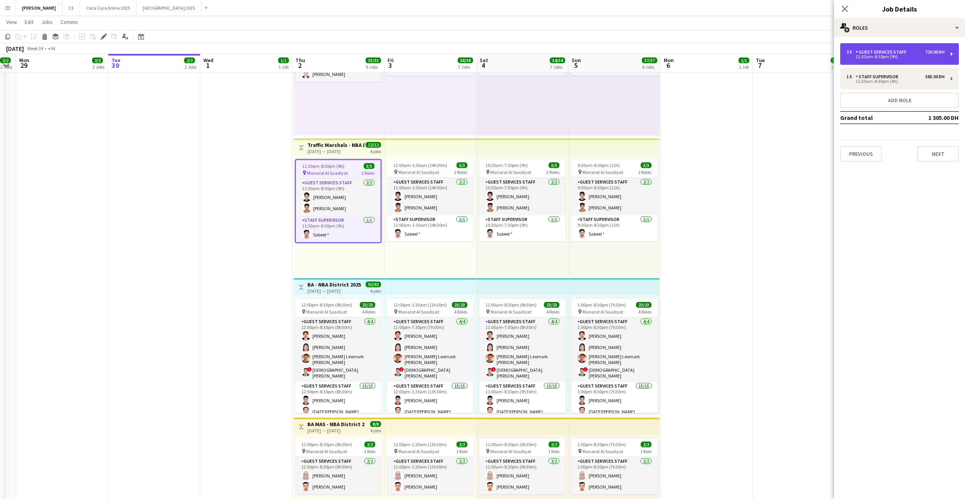
click at [886, 59] on div "11:30am-8:30pm (9h)" at bounding box center [895, 57] width 98 height 4
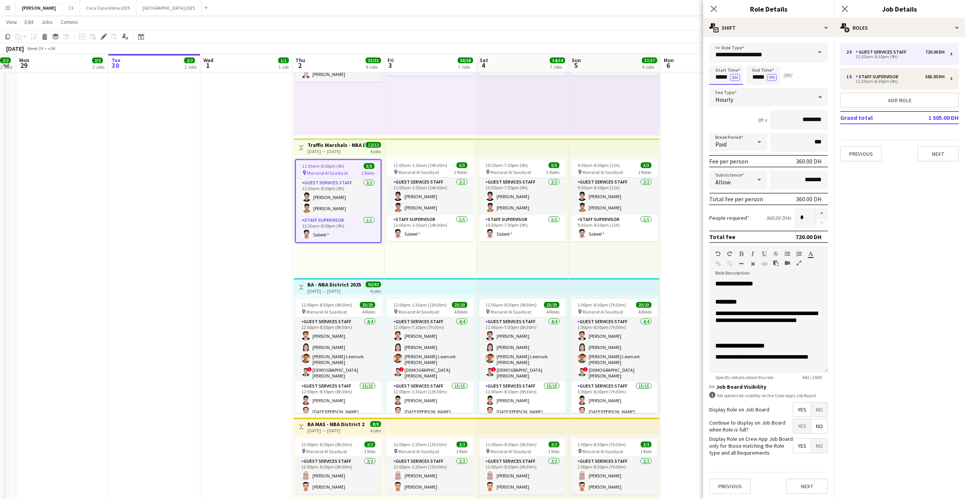
click at [723, 79] on input "*****" at bounding box center [726, 74] width 34 height 19
type input "*****"
click at [809, 489] on button "Next" at bounding box center [807, 485] width 42 height 15
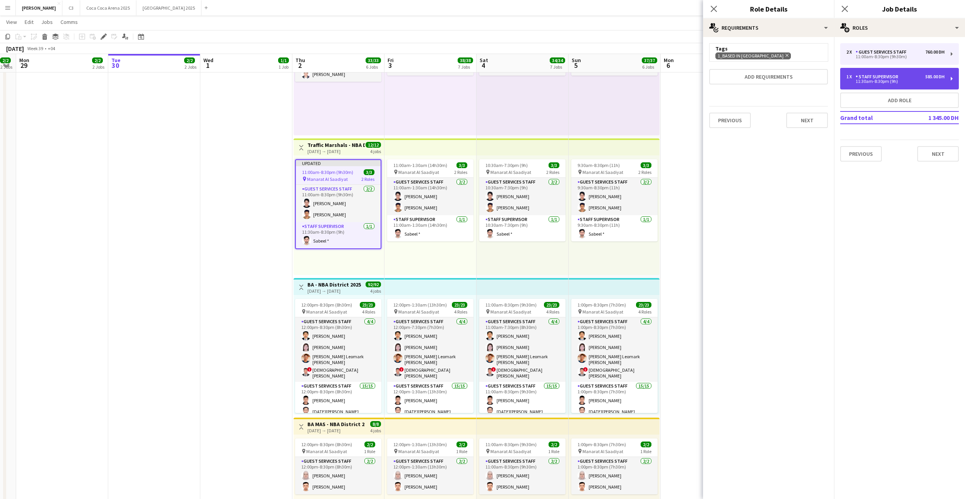
click at [871, 77] on div "Staff Supervisor" at bounding box center [879, 76] width 46 height 5
type input "**********"
type input "*****"
type input "********"
type input "*"
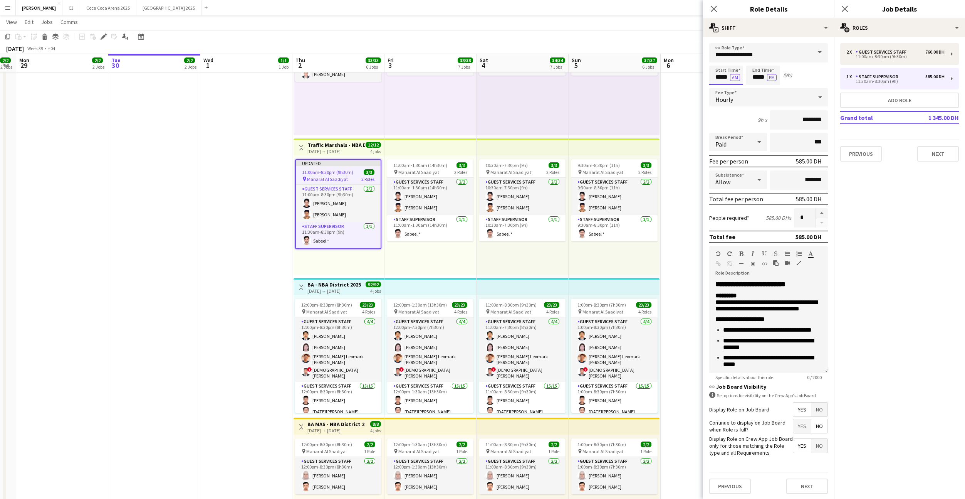
click at [722, 76] on input "*****" at bounding box center [726, 74] width 34 height 19
type input "*****"
click at [808, 489] on button "Next" at bounding box center [807, 485] width 42 height 15
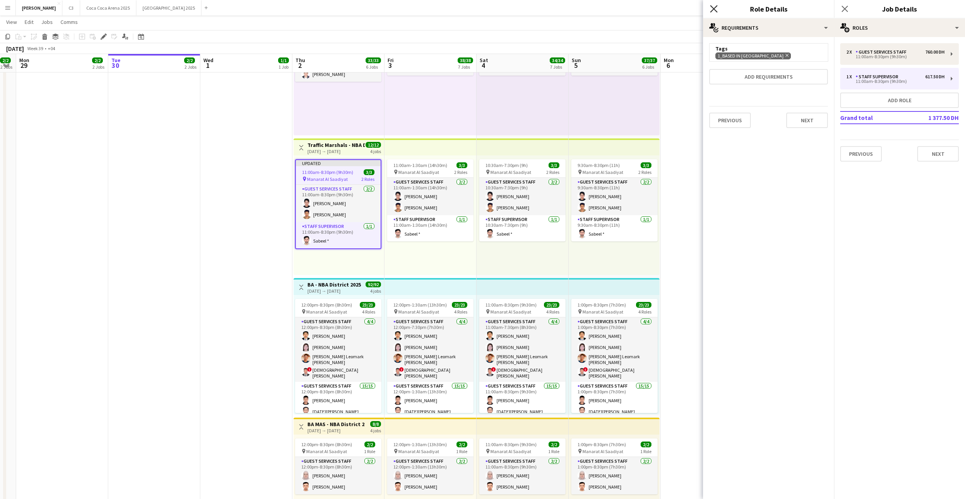
click at [715, 5] on icon "Close pop-in" at bounding box center [713, 8] width 7 height 7
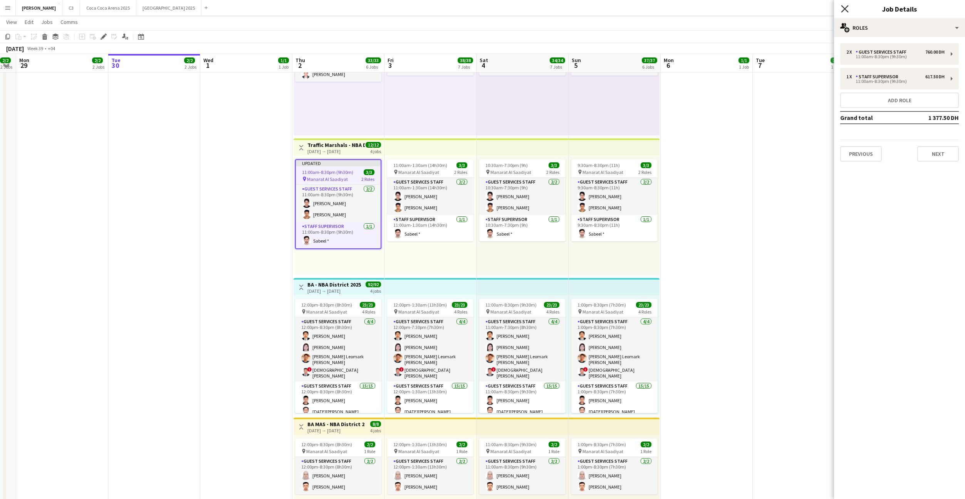
click at [844, 10] on icon "Close pop-in" at bounding box center [844, 8] width 7 height 7
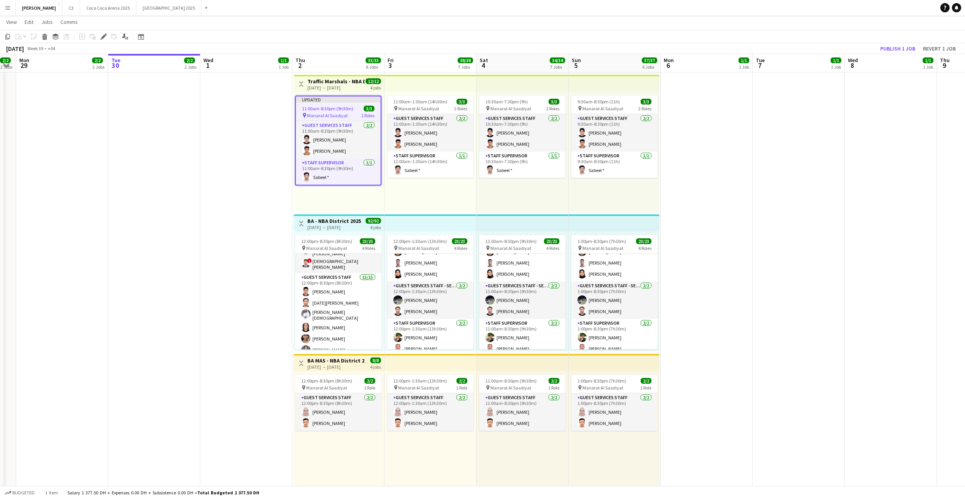
scroll to position [0, 0]
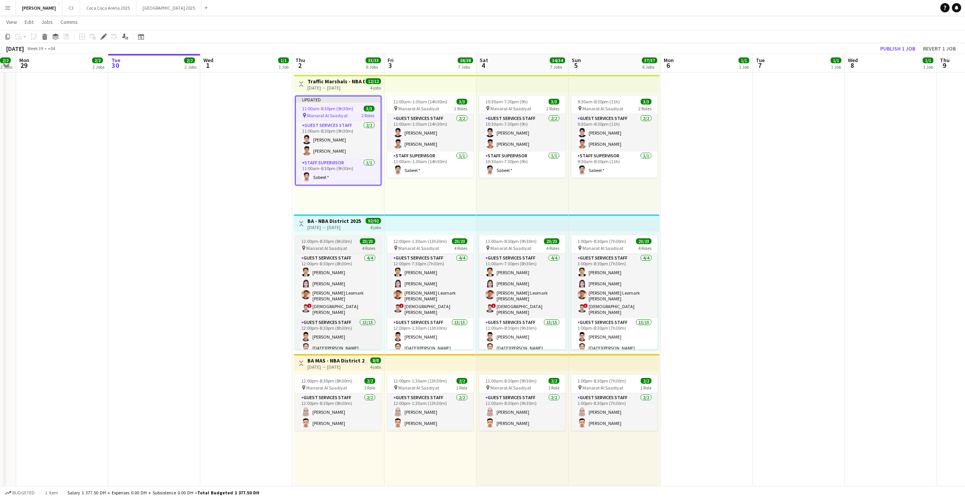
click at [334, 247] on span "Manarat Al Saadiyat" at bounding box center [326, 248] width 41 height 6
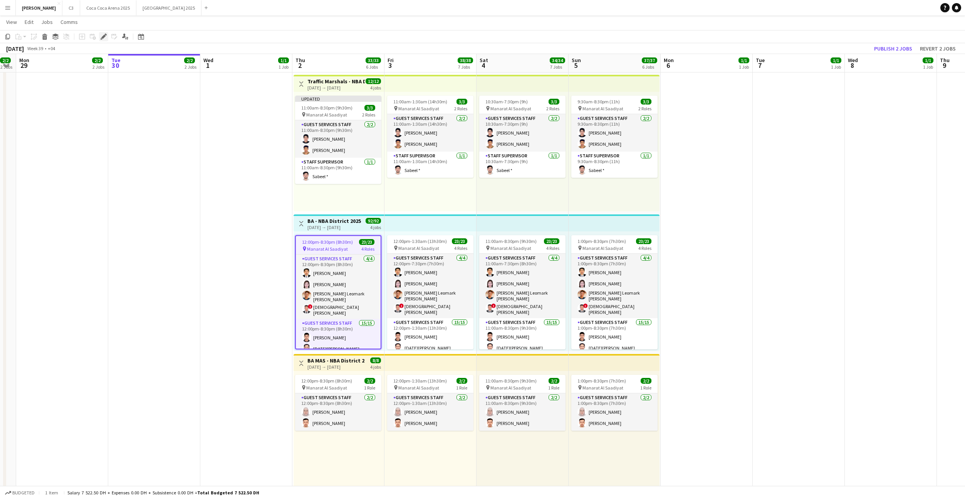
click at [102, 36] on icon "Edit" at bounding box center [104, 37] width 6 height 6
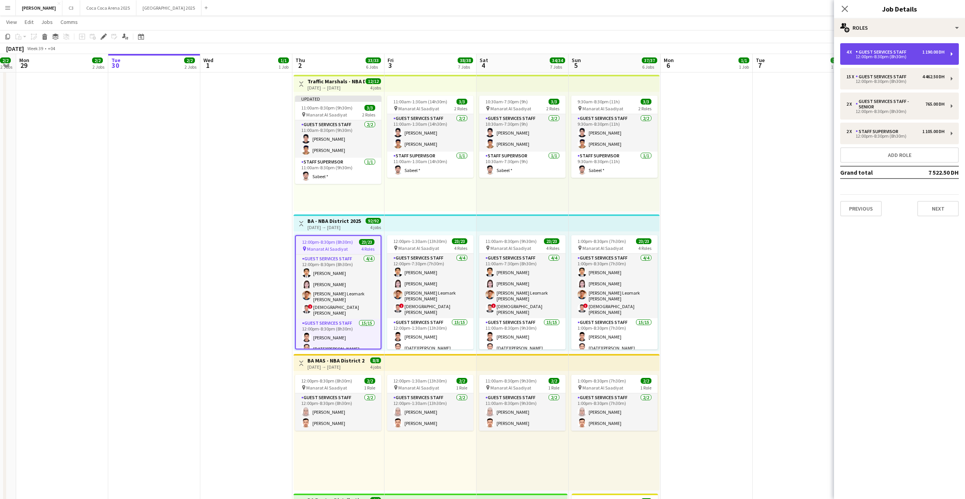
click at [873, 57] on div "12:00pm-8:30pm (8h30m)" at bounding box center [895, 57] width 98 height 4
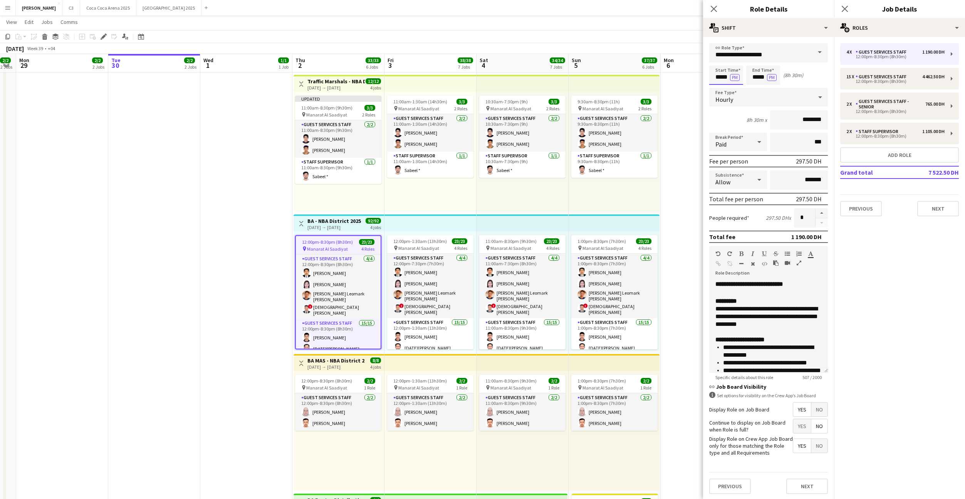
click at [720, 77] on input "*****" at bounding box center [726, 74] width 34 height 19
click at [736, 78] on button "PM" at bounding box center [735, 77] width 10 height 7
click at [804, 483] on button "Next" at bounding box center [807, 485] width 42 height 15
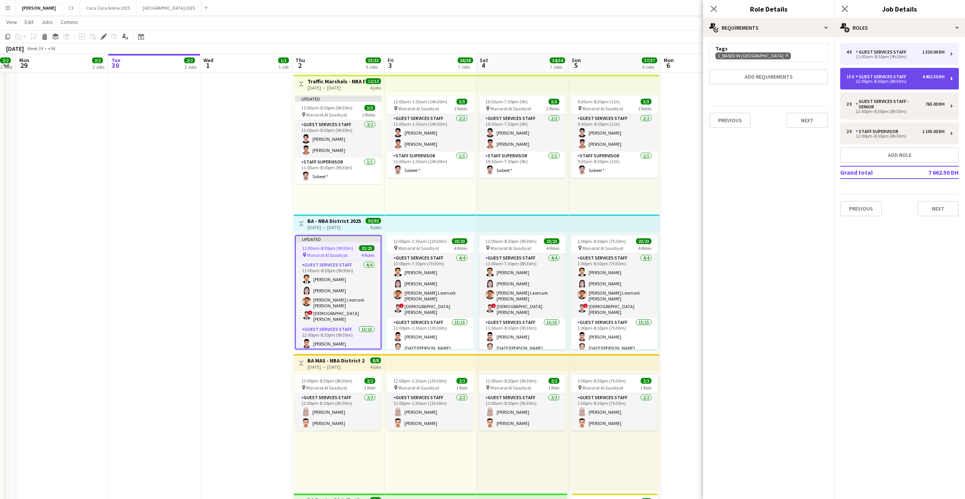
click at [878, 81] on div "12:00pm-8:30pm (8h30m)" at bounding box center [895, 81] width 98 height 4
type input "*****"
type input "**"
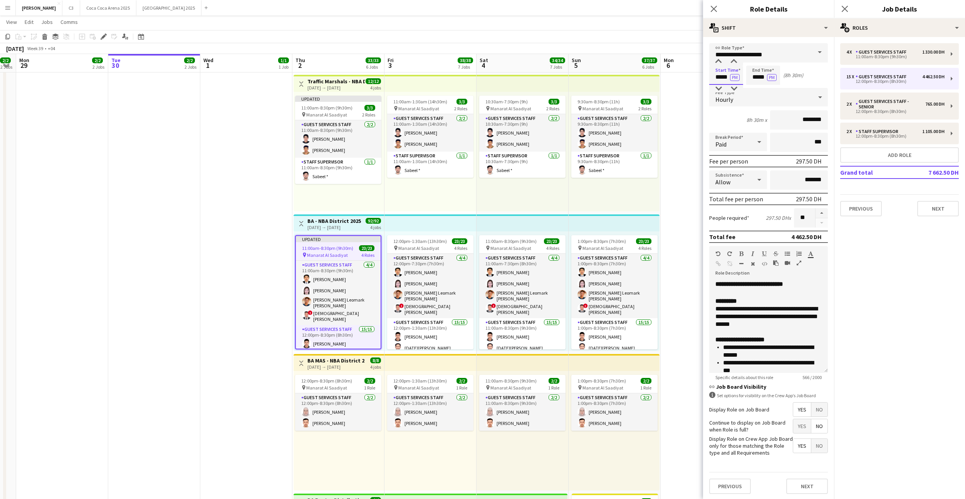
click at [722, 81] on input "*****" at bounding box center [726, 74] width 34 height 19
type input "*****"
click at [735, 78] on button "PM" at bounding box center [735, 77] width 10 height 7
click at [801, 486] on button "Next" at bounding box center [807, 485] width 42 height 15
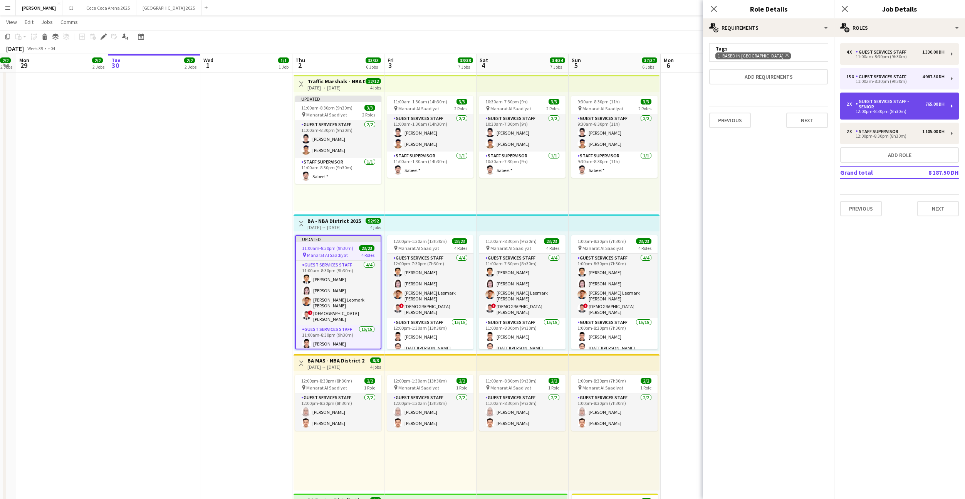
click at [861, 97] on div "2 x Guest Services Staff - Senior 765.00 DH 12:00pm-8:30pm (8h30m)" at bounding box center [899, 105] width 119 height 27
type input "**********"
type input "*****"
type input "********"
type input "*"
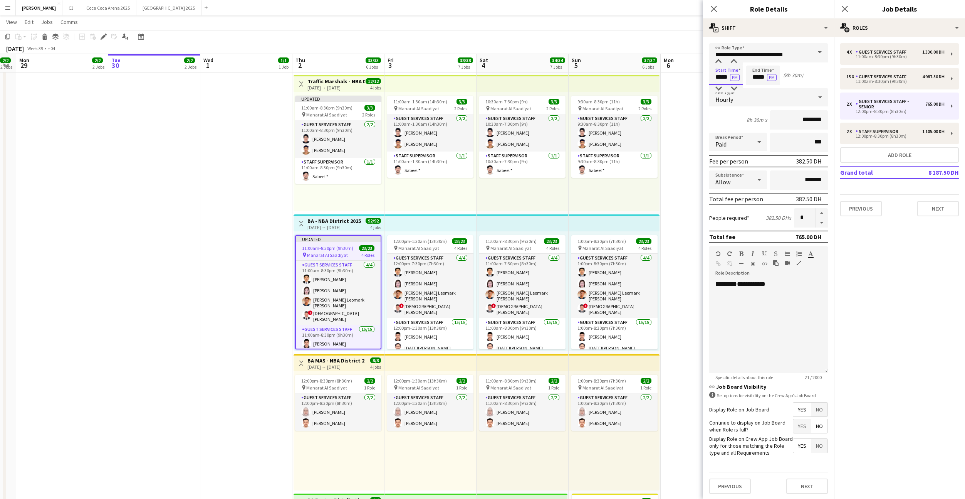
click at [722, 79] on input "*****" at bounding box center [726, 74] width 34 height 19
type input "*****"
click at [735, 79] on button "PM" at bounding box center [735, 77] width 10 height 7
click at [801, 484] on button "Next" at bounding box center [807, 485] width 42 height 15
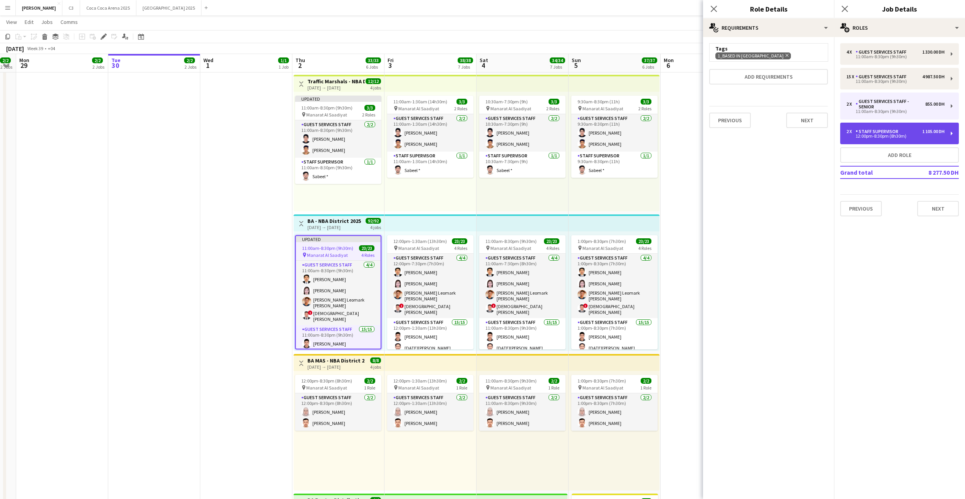
click at [867, 138] on div "12:00pm-8:30pm (8h30m)" at bounding box center [895, 136] width 98 height 4
type input "**********"
type input "*****"
type input "********"
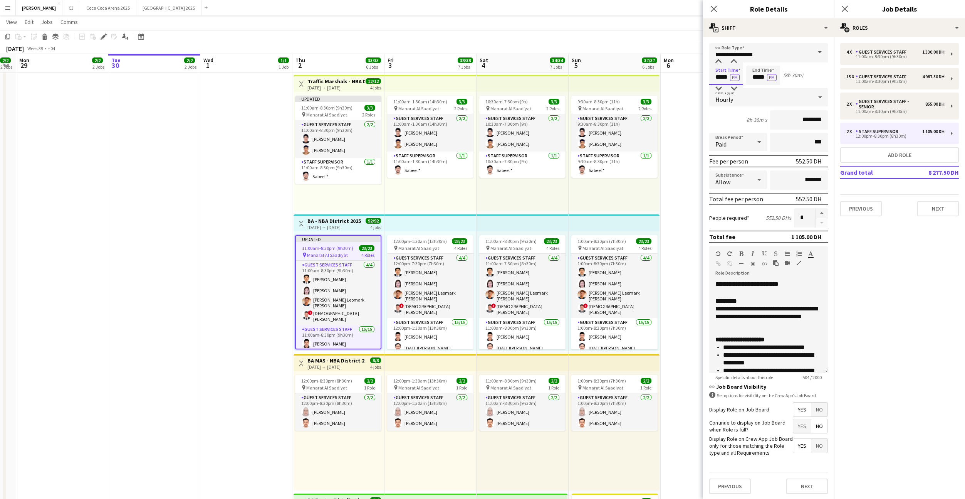
click at [722, 76] on input "*****" at bounding box center [726, 74] width 34 height 19
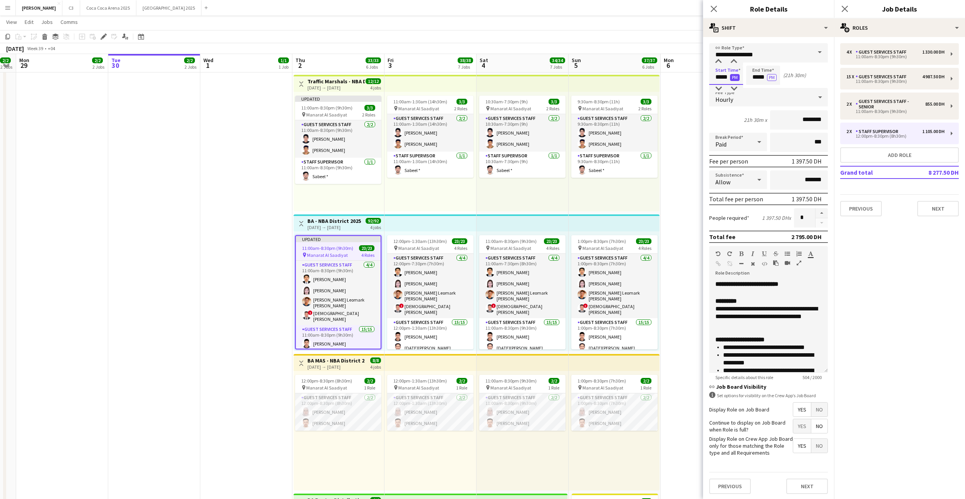
type input "*****"
click at [732, 77] on button "PM" at bounding box center [735, 77] width 10 height 7
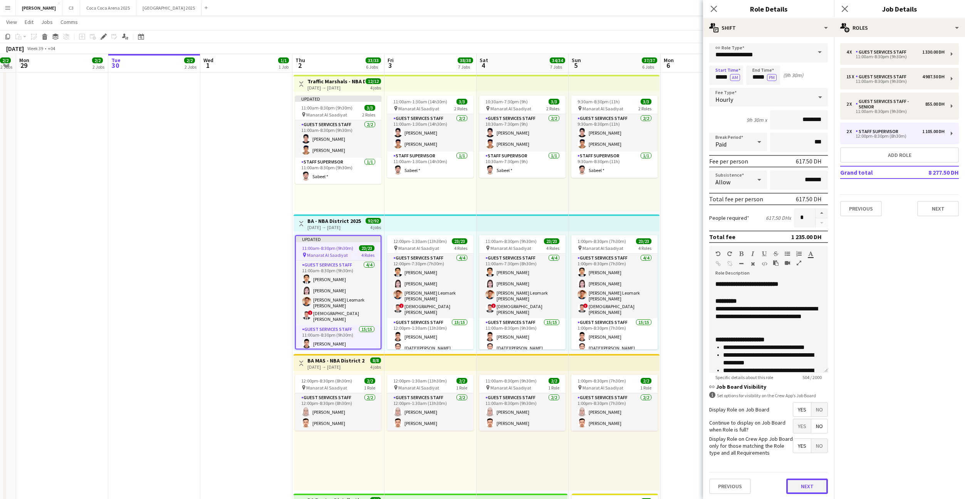
click at [808, 486] on button "Next" at bounding box center [807, 485] width 42 height 15
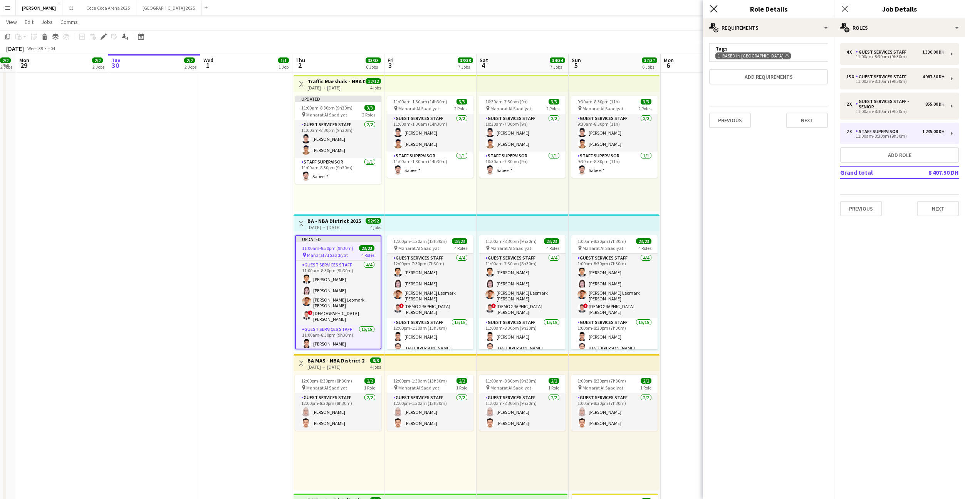
click at [714, 9] on icon at bounding box center [713, 8] width 7 height 7
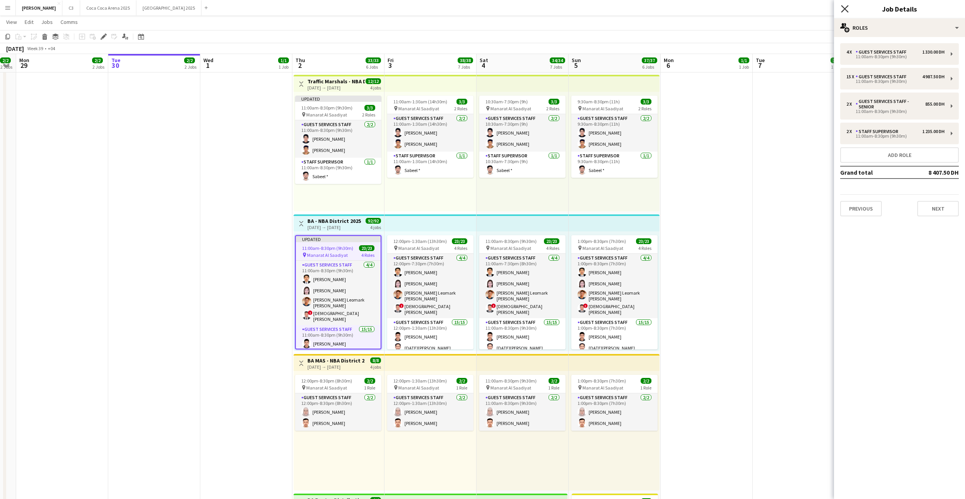
click at [844, 5] on icon "Close pop-in" at bounding box center [844, 8] width 7 height 7
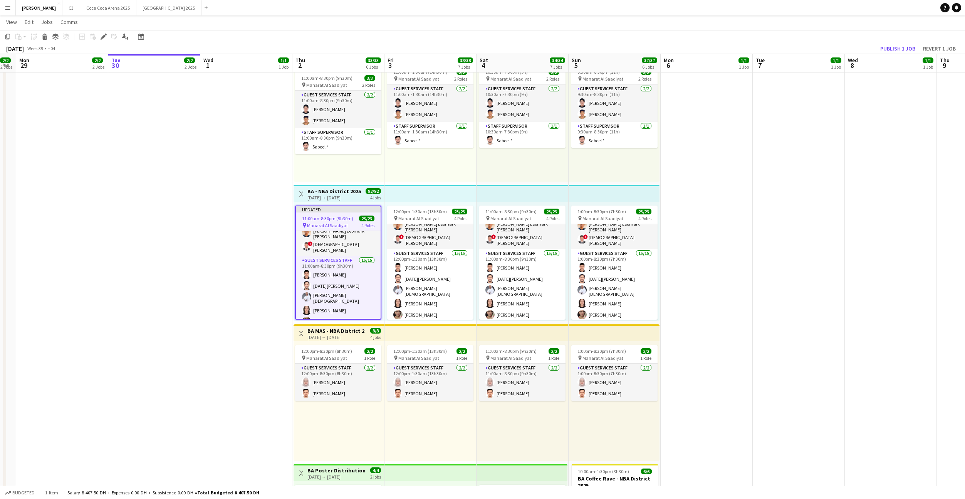
scroll to position [657, 0]
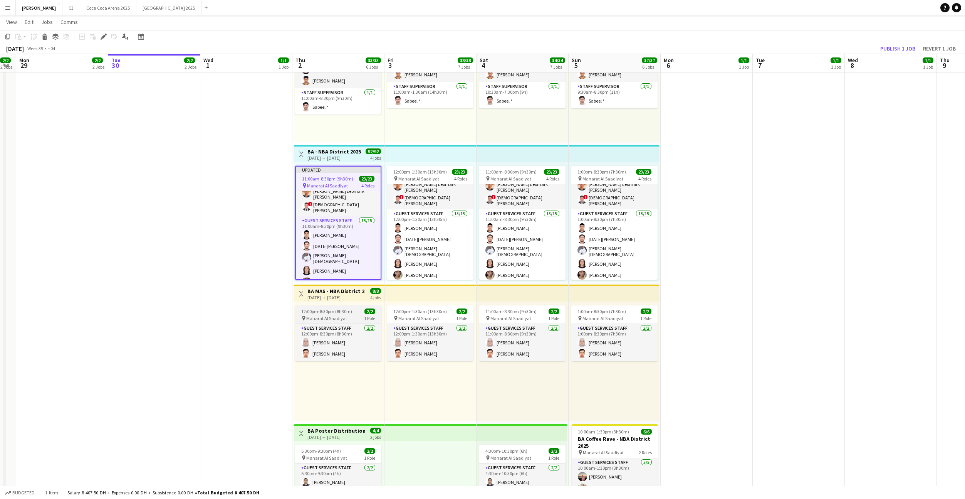
click at [341, 311] on span "12:00pm-8:30pm (8h30m)" at bounding box center [326, 311] width 51 height 6
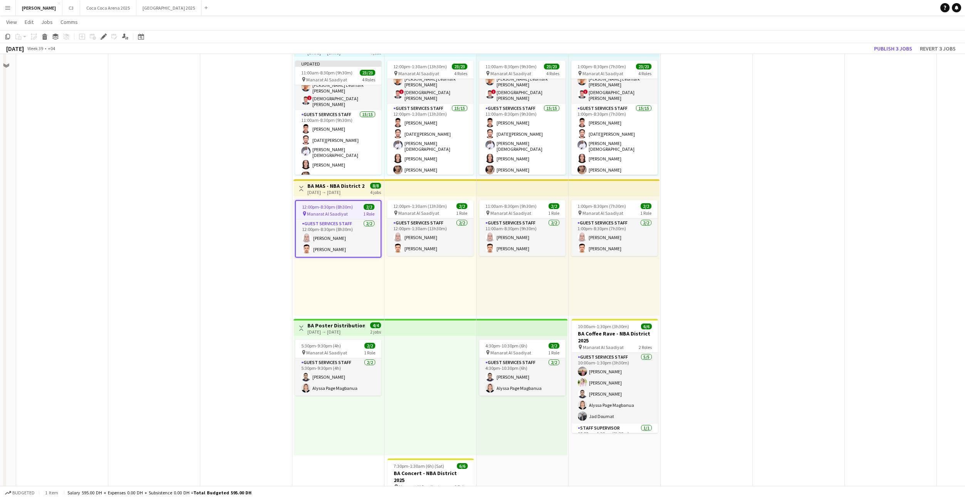
scroll to position [818, 0]
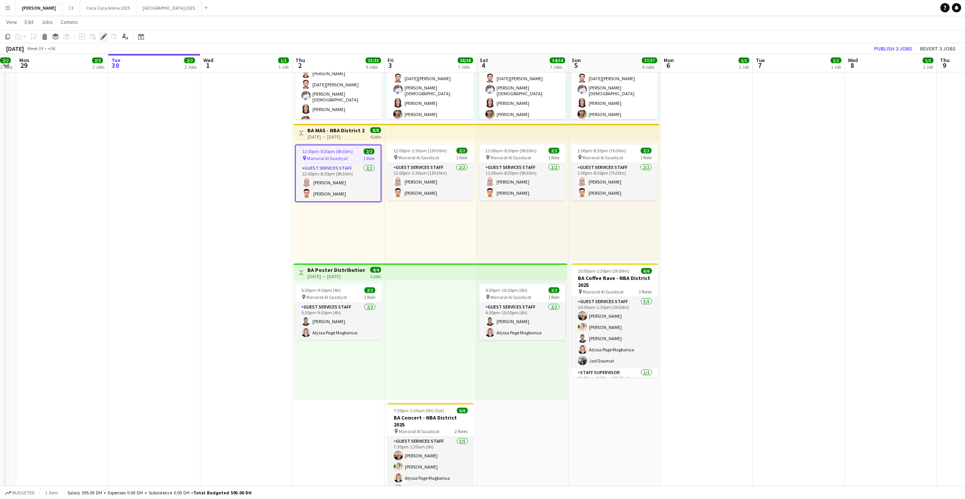
click at [103, 38] on icon at bounding box center [103, 37] width 4 height 4
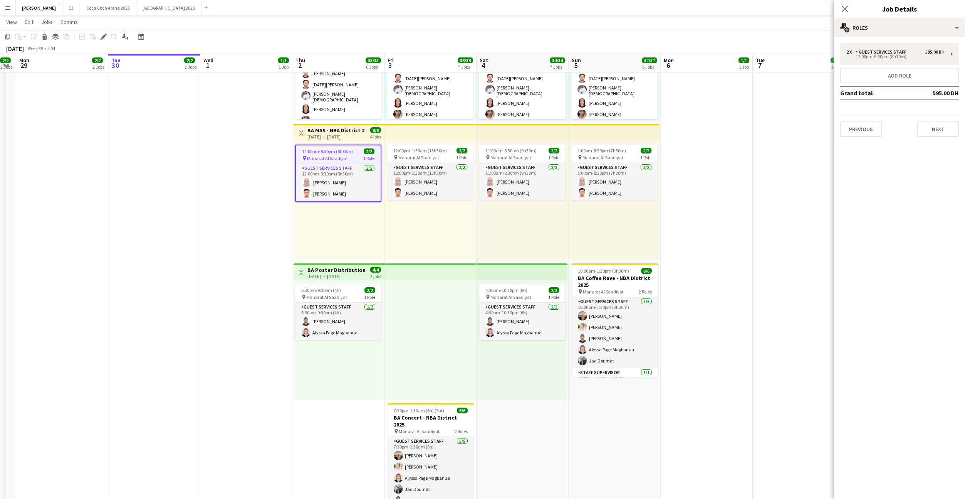
click at [883, 66] on div "2 x Guest Services Staff 595.00 DH 12:00pm-8:30pm (8h30m) Add role Grand total …" at bounding box center [899, 90] width 131 height 94
click at [873, 59] on div "12:00pm-8:30pm (8h30m)" at bounding box center [895, 57] width 98 height 4
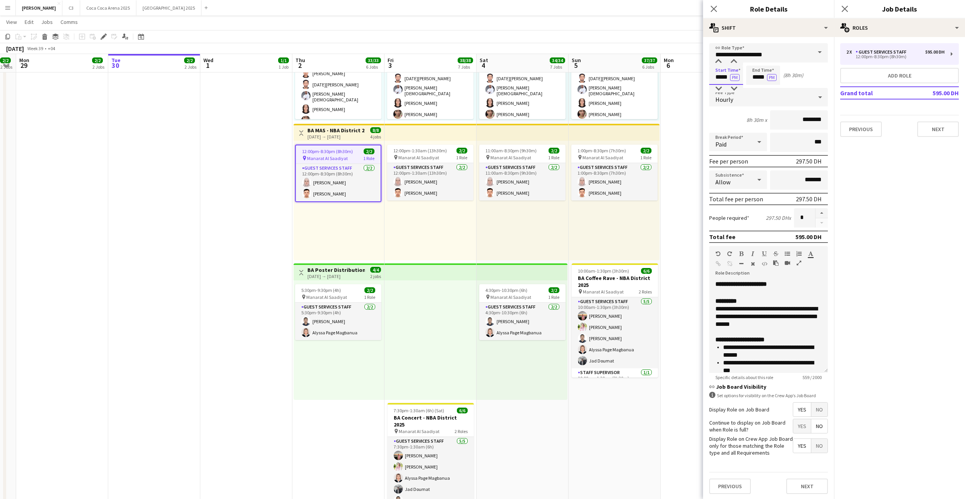
click at [721, 76] on input "*****" at bounding box center [726, 74] width 34 height 19
type input "*****"
click at [735, 77] on button "PM" at bounding box center [735, 77] width 10 height 7
click at [802, 484] on button "Next" at bounding box center [807, 485] width 42 height 15
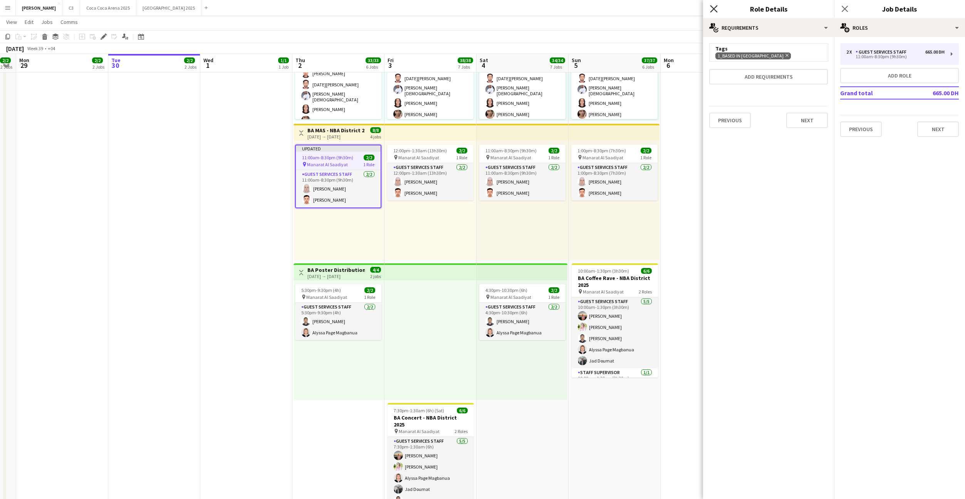
click at [713, 10] on icon "Close pop-in" at bounding box center [713, 8] width 7 height 7
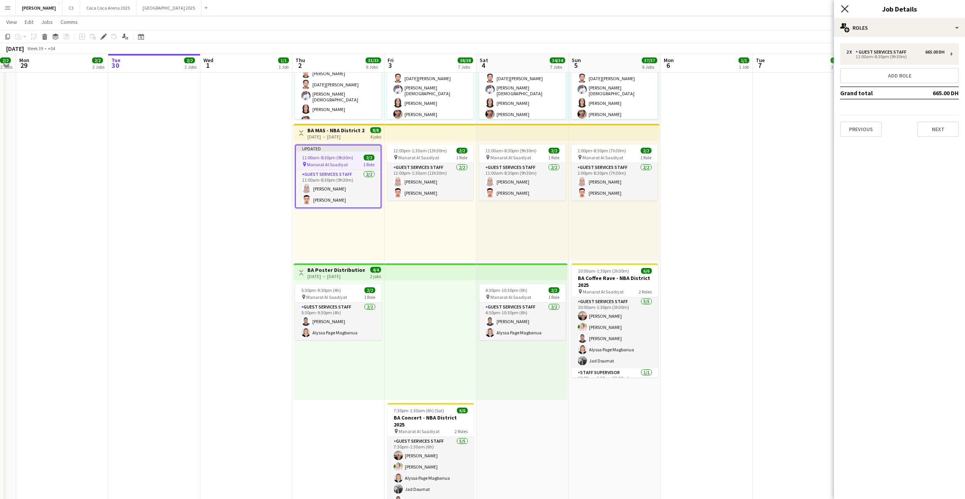
click at [846, 9] on icon at bounding box center [844, 8] width 7 height 7
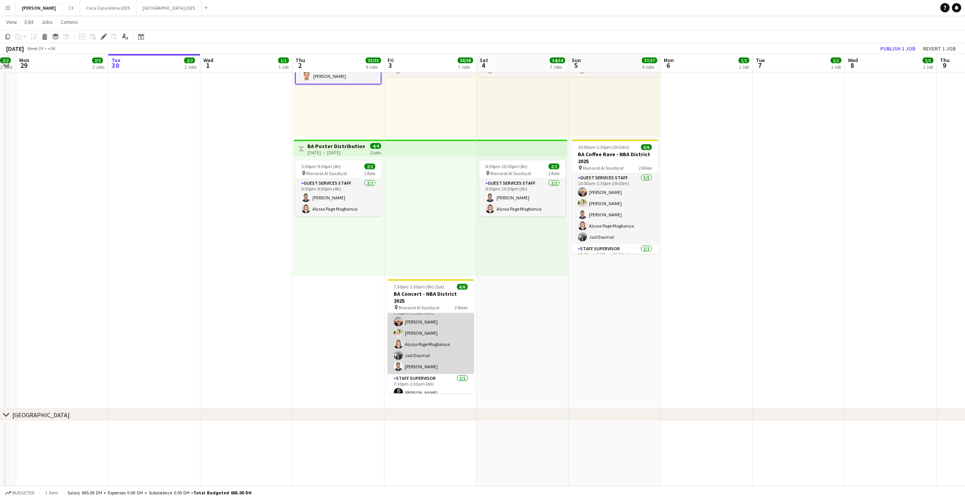
scroll to position [0, 0]
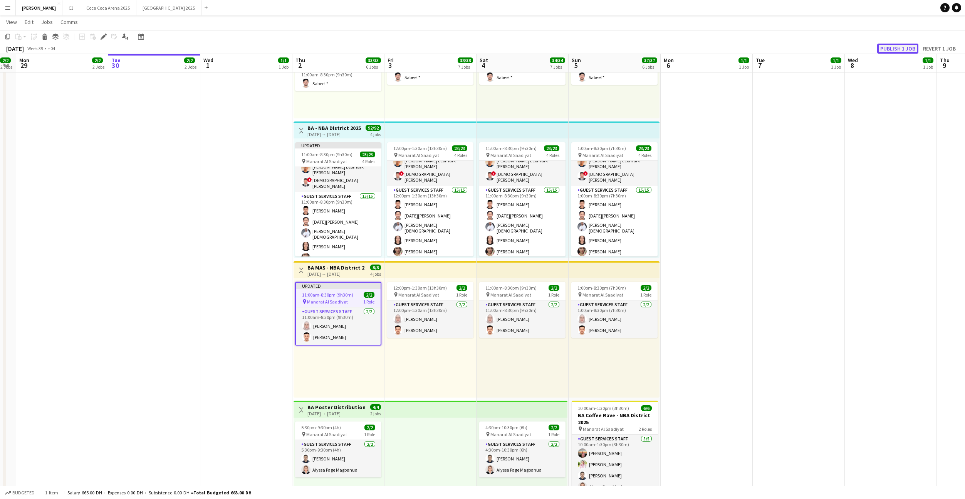
click at [905, 51] on button "Publish 1 job" at bounding box center [897, 49] width 41 height 10
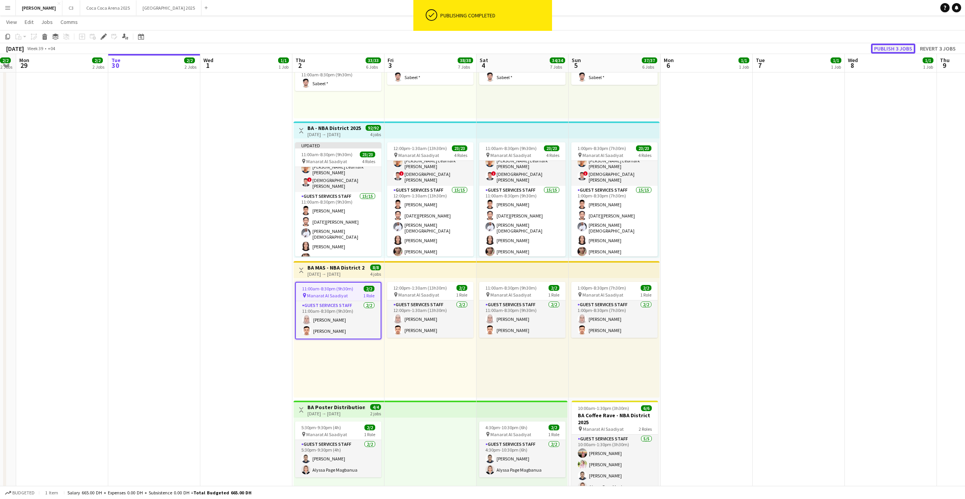
click at [902, 50] on button "Publish 3 jobs" at bounding box center [893, 49] width 44 height 10
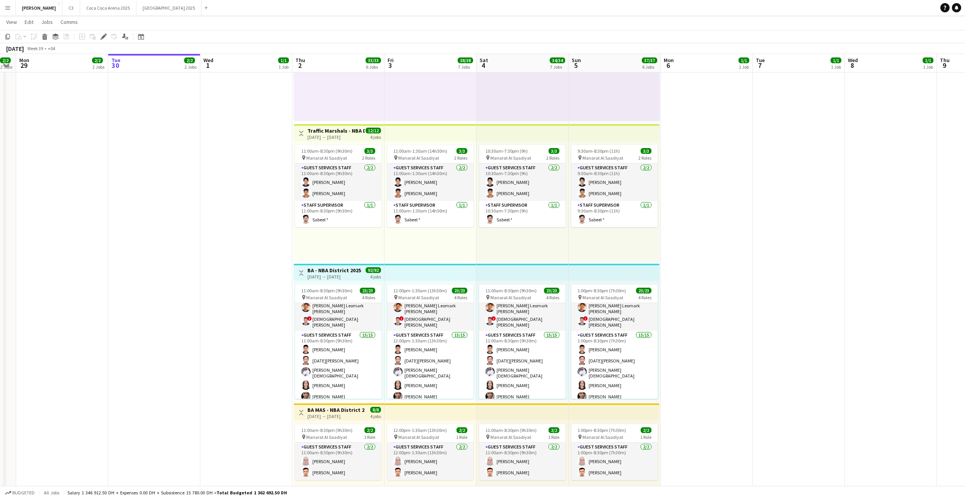
scroll to position [18, 0]
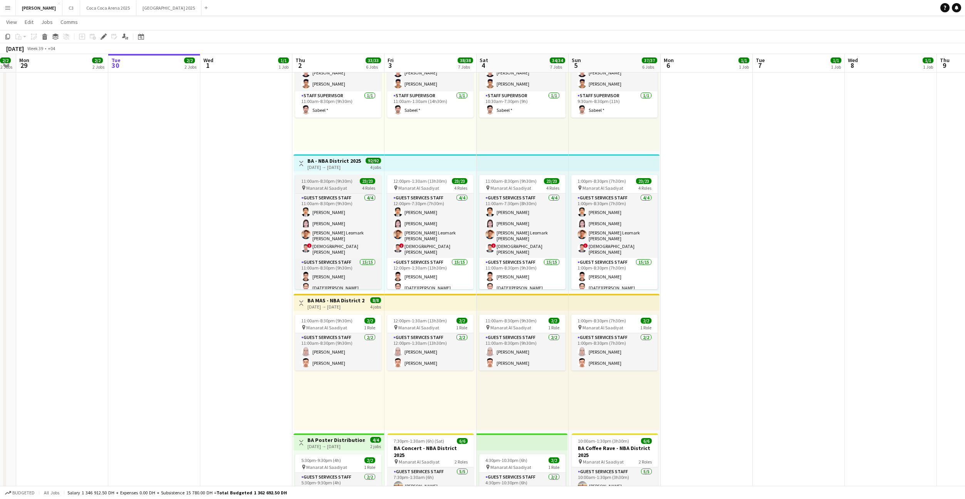
click at [322, 181] on span "11:00am-8:30pm (9h30m)" at bounding box center [326, 181] width 51 height 6
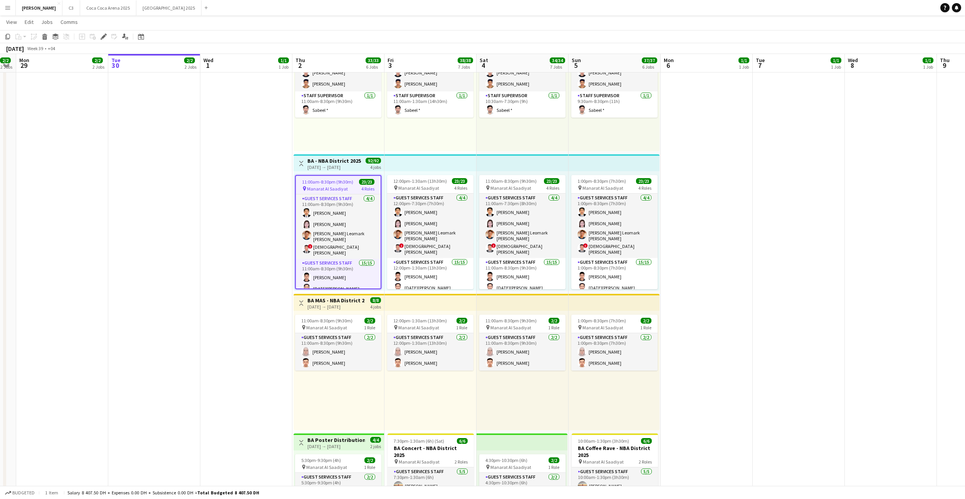
click at [307, 163] on h3 "BA - NBA District 2025" at bounding box center [334, 160] width 54 height 7
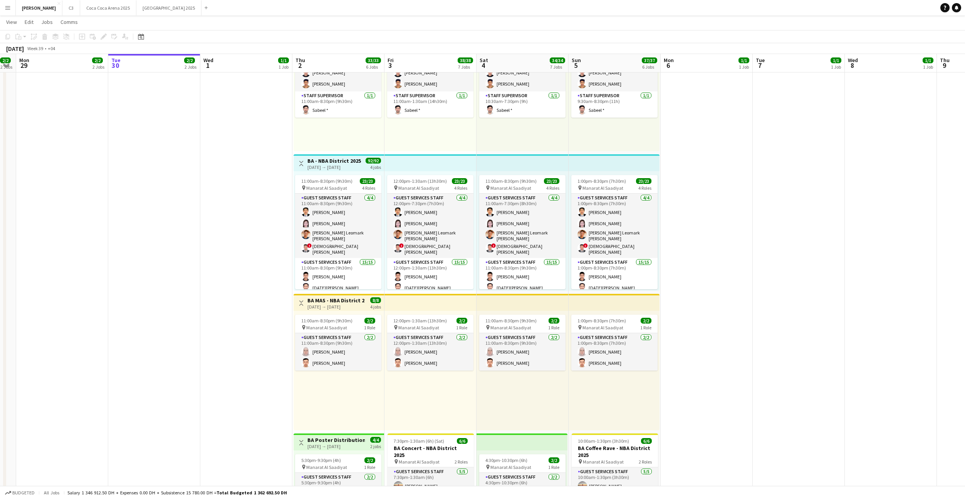
click at [329, 174] on div "11:00am-8:30pm (9h30m) 23/23 pin Manarat Al Saadiyat 4 Roles Guest Services Sta…" at bounding box center [339, 230] width 91 height 119
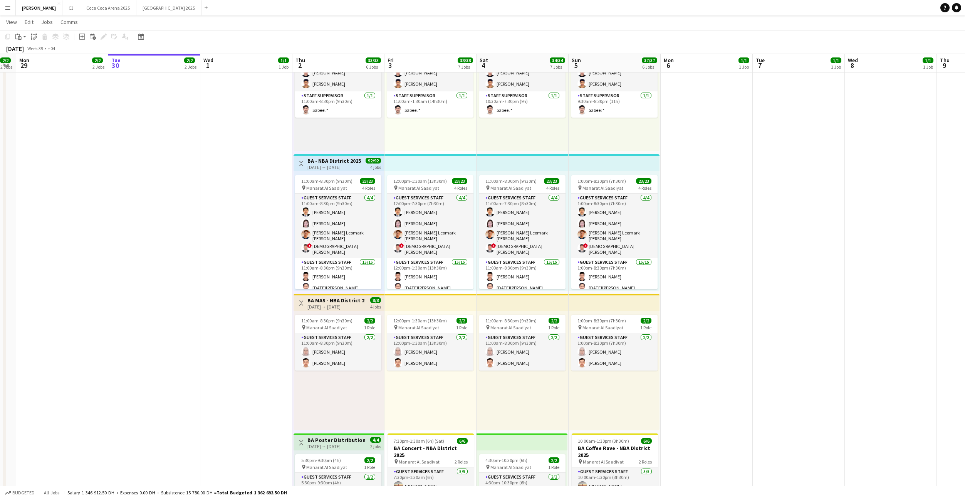
click at [344, 173] on div "11:00am-8:30pm (9h30m) 23/23 pin Manarat Al Saadiyat 4 Roles Guest Services Sta…" at bounding box center [339, 230] width 91 height 119
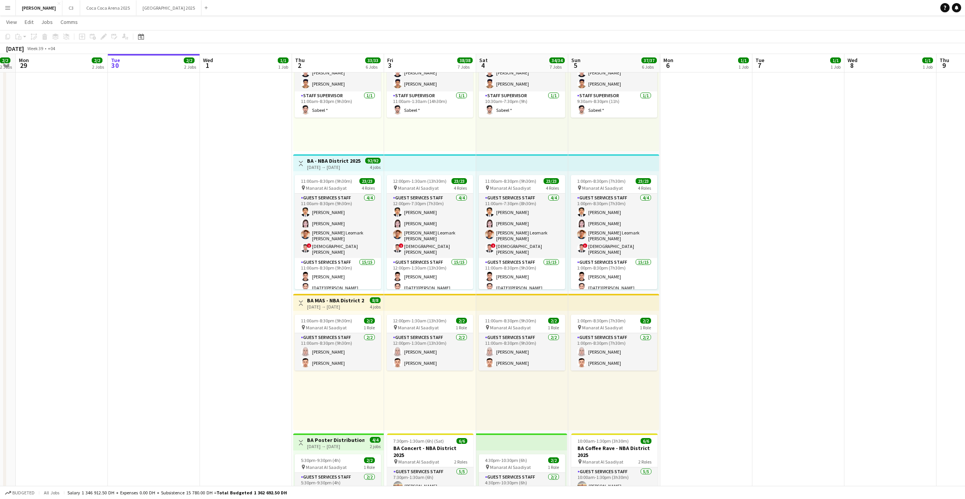
click at [343, 173] on div "11:00am-8:30pm (9h30m) 23/23 pin Manarat Al Saadiyat 4 Roles Guest Services Sta…" at bounding box center [338, 230] width 91 height 119
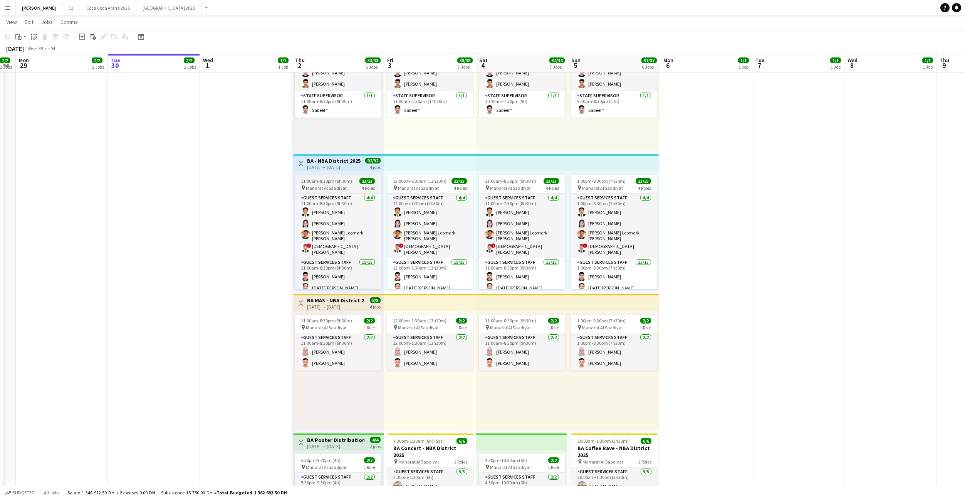
click at [332, 185] on span "Manarat Al Saadiyat" at bounding box center [326, 188] width 41 height 6
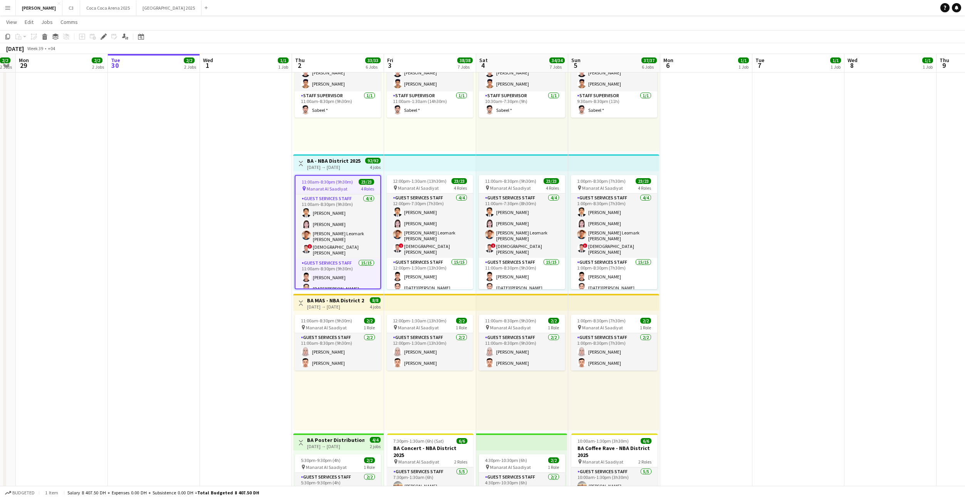
click at [326, 167] on div "02-10-2025 → 05-10-2025" at bounding box center [334, 167] width 54 height 6
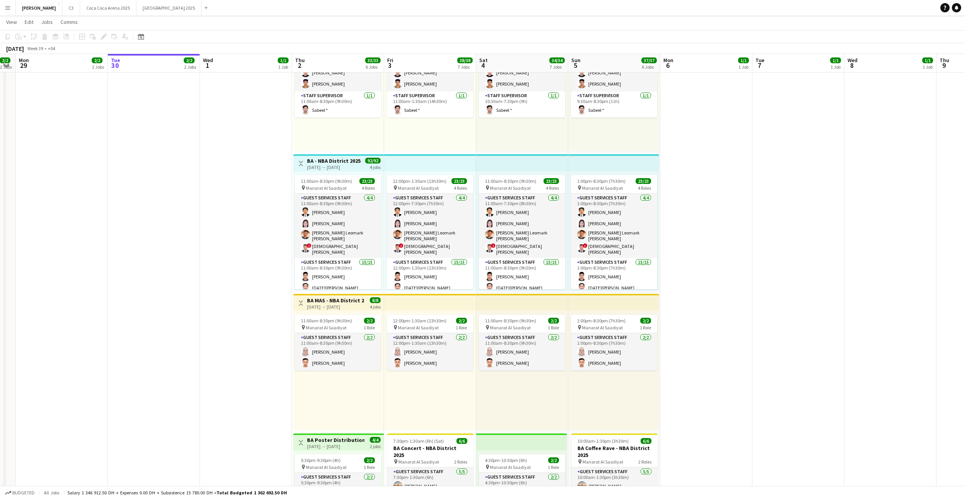
click at [314, 162] on h3 "BA - NBA District 2025" at bounding box center [334, 160] width 54 height 7
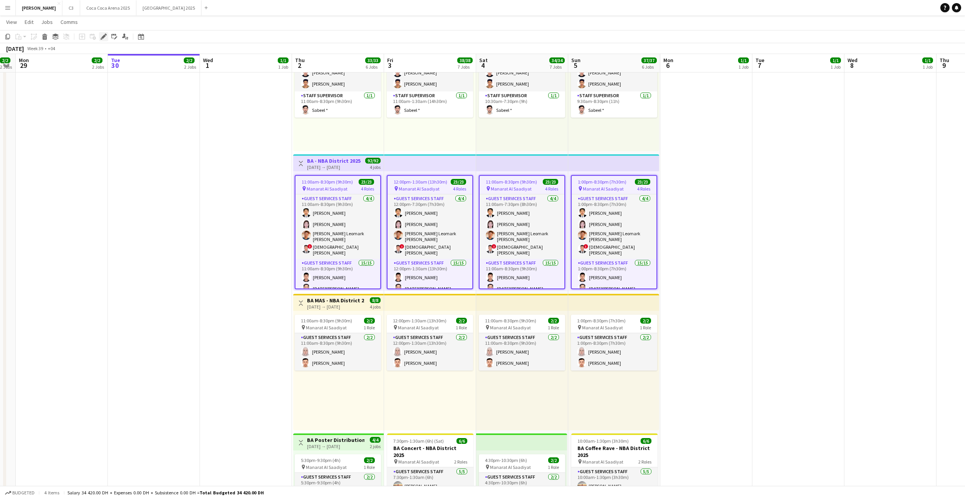
click at [106, 34] on icon "Edit" at bounding box center [104, 37] width 6 height 6
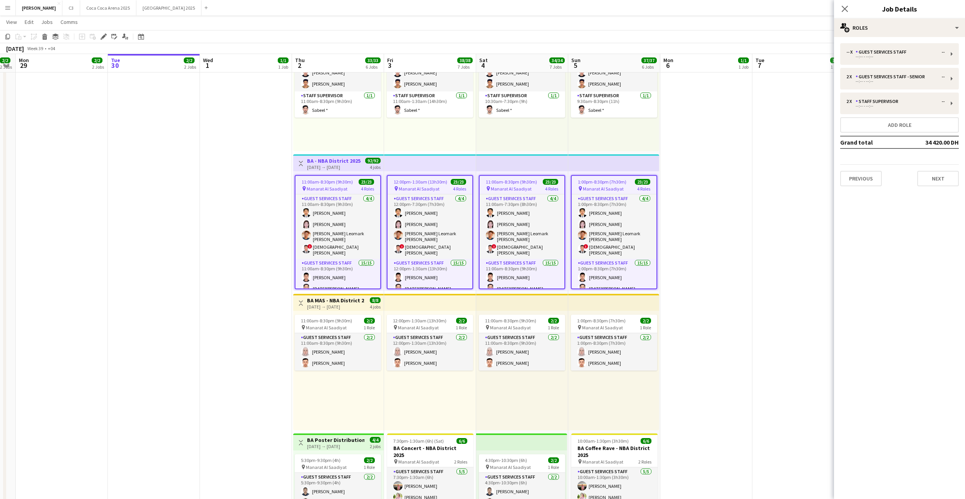
click at [333, 188] on span "Manarat Al Saadiyat" at bounding box center [327, 189] width 41 height 6
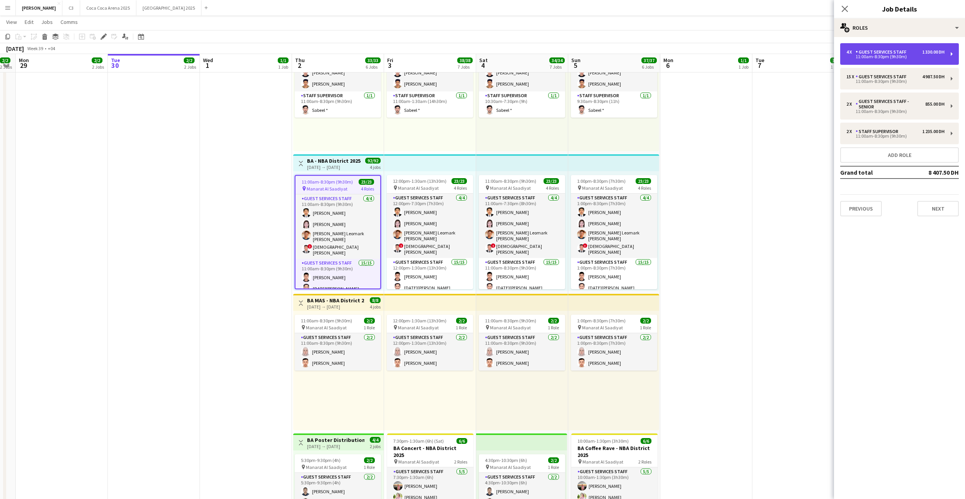
click at [888, 57] on div "11:00am-8:30pm (9h30m)" at bounding box center [895, 57] width 98 height 4
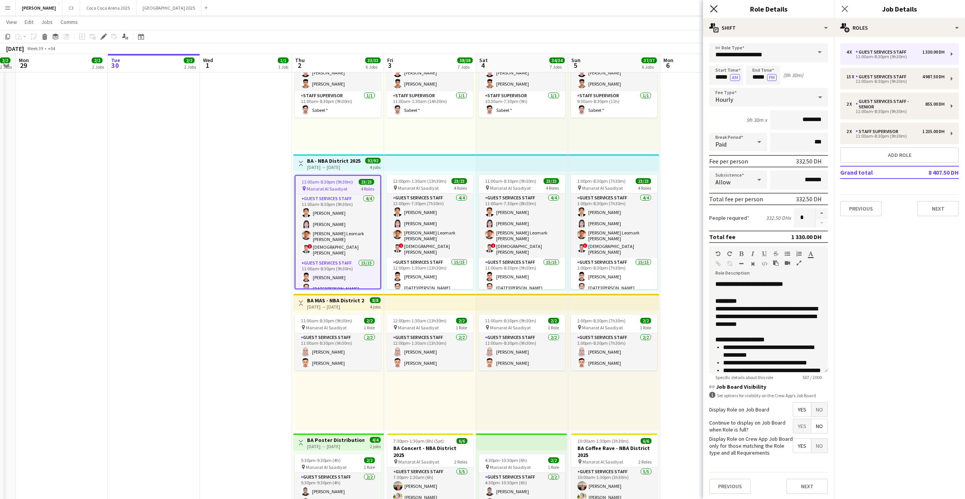
click at [713, 8] on icon at bounding box center [713, 8] width 7 height 7
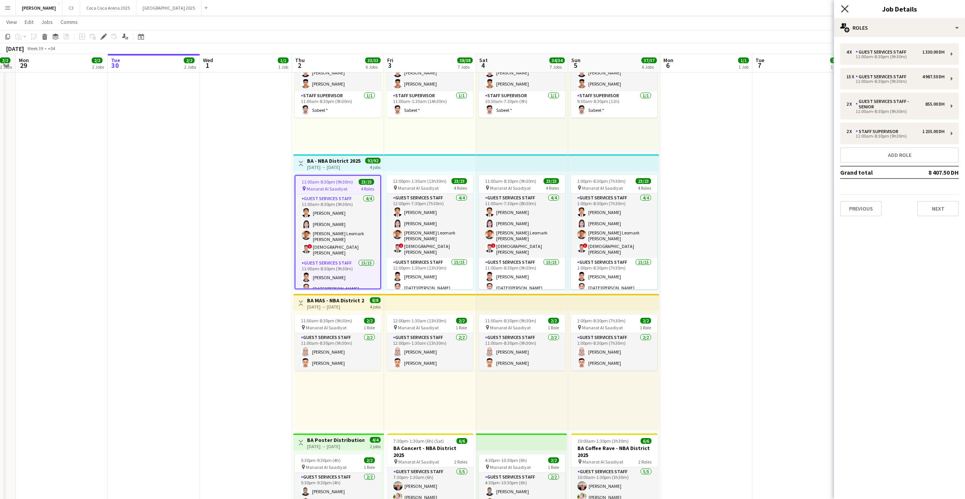
click at [843, 8] on icon "Close pop-in" at bounding box center [844, 8] width 7 height 7
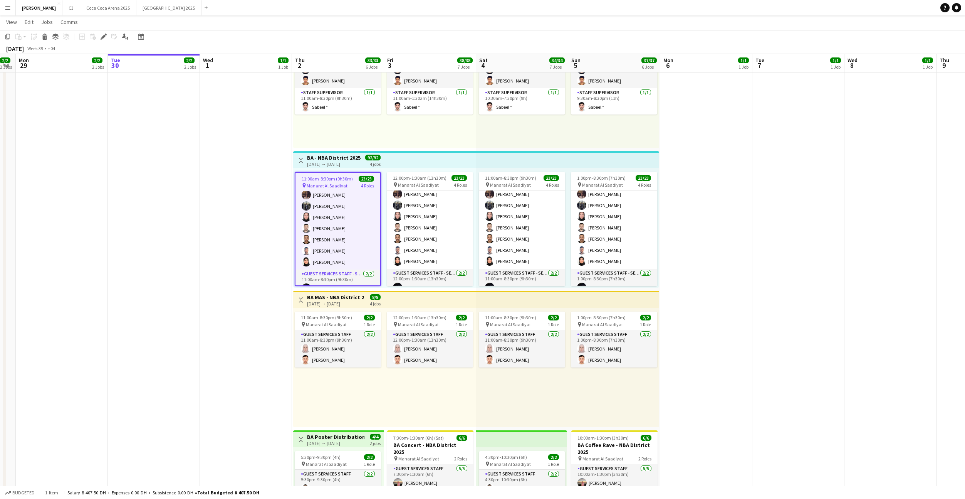
click at [321, 170] on div "11:00am-8:30pm (9h30m) 23/23 pin Manarat Al Saadiyat 4 Roles Guest Services Sta…" at bounding box center [338, 227] width 91 height 119
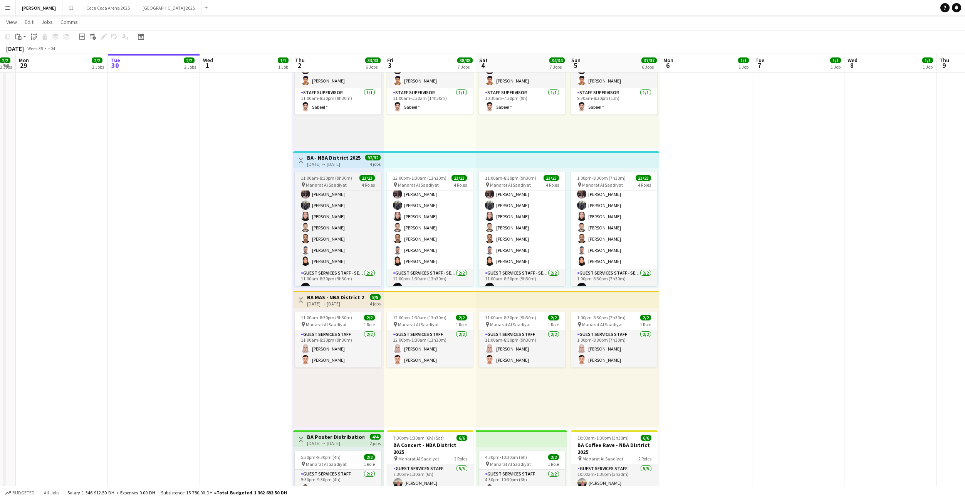
click at [336, 173] on app-job-card "11:00am-8:30pm (9h30m) 23/23 pin Manarat Al Saadiyat 4 Roles Guest Services Sta…" at bounding box center [338, 229] width 86 height 114
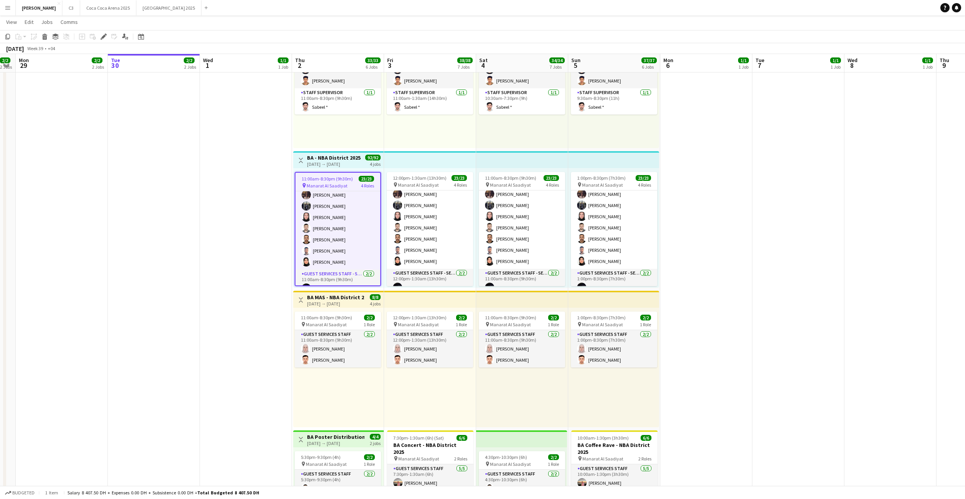
click at [330, 158] on h3 "BA - NBA District 2025" at bounding box center [334, 157] width 54 height 7
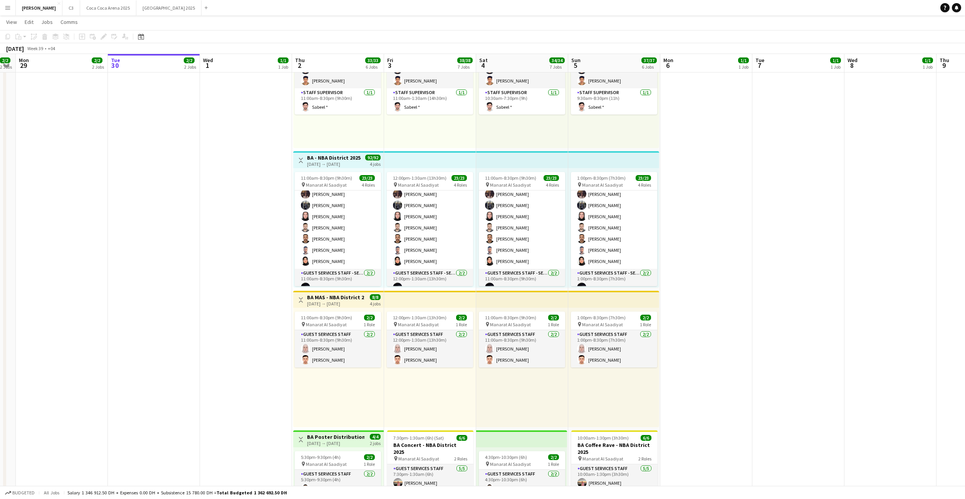
click at [318, 157] on h3 "BA - NBA District 2025" at bounding box center [334, 157] width 54 height 7
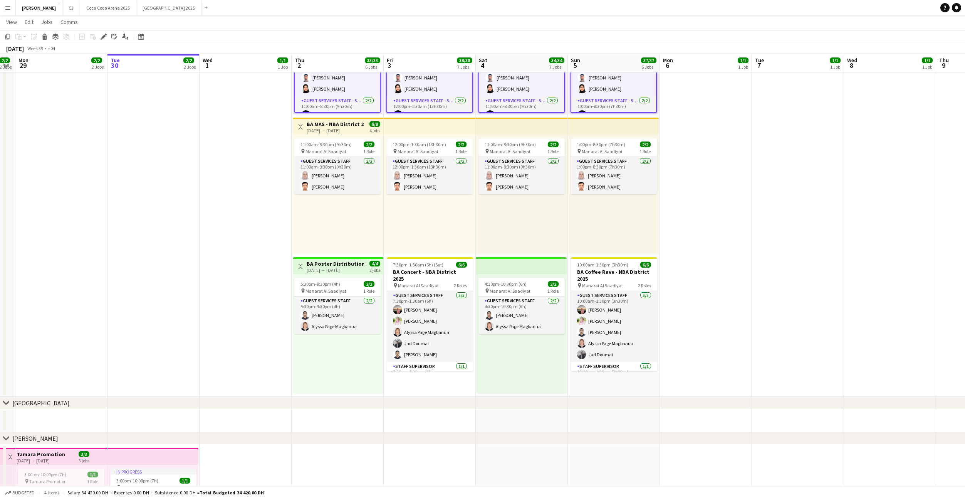
click at [320, 223] on div "11:00am-8:30pm (9h30m) 2/2 pin Manarat Al Saadiyat 1 Role Guest Services Staff …" at bounding box center [338, 193] width 91 height 119
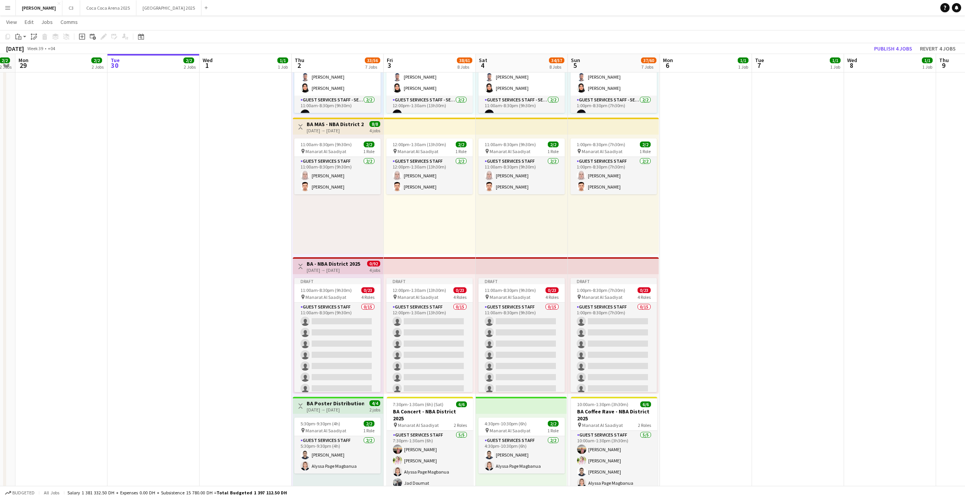
click at [318, 268] on div "02-10-2025 → 05-10-2025" at bounding box center [334, 270] width 54 height 6
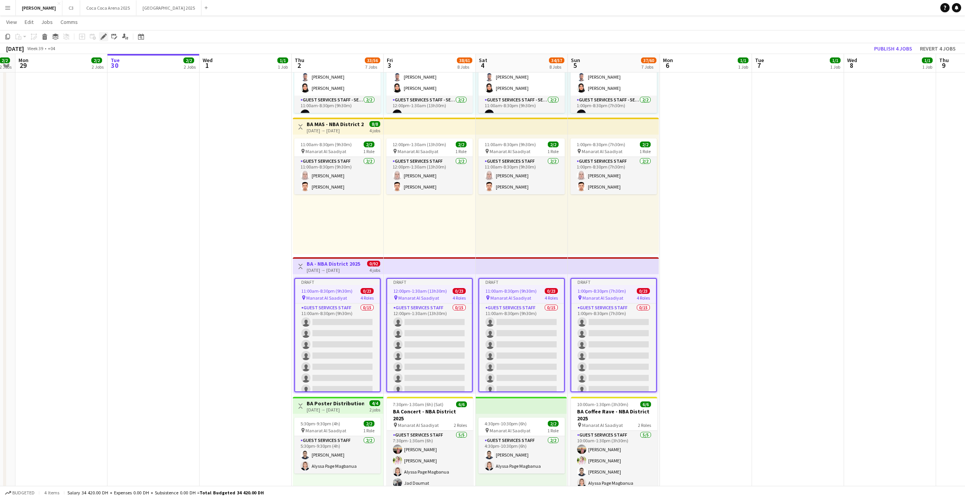
click at [104, 34] on icon "Edit" at bounding box center [104, 37] width 6 height 6
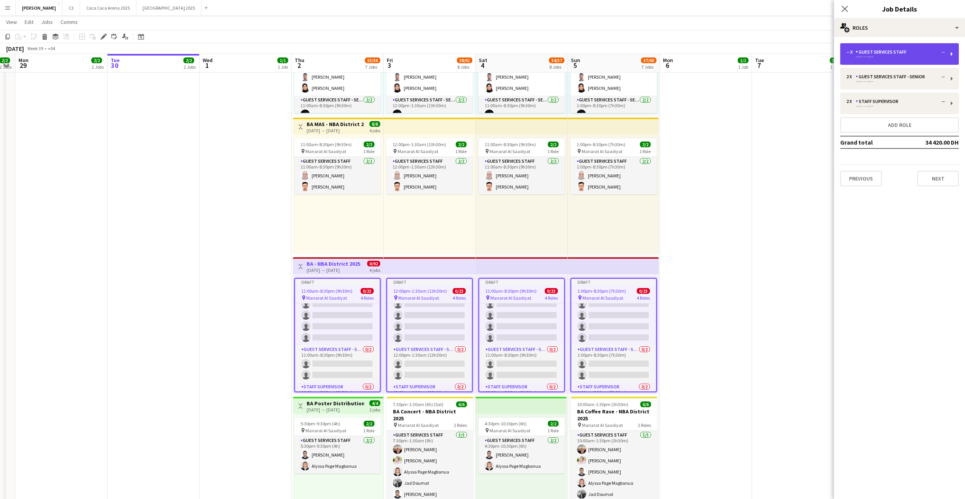
click at [886, 56] on div "--:-- - --:--" at bounding box center [895, 57] width 98 height 4
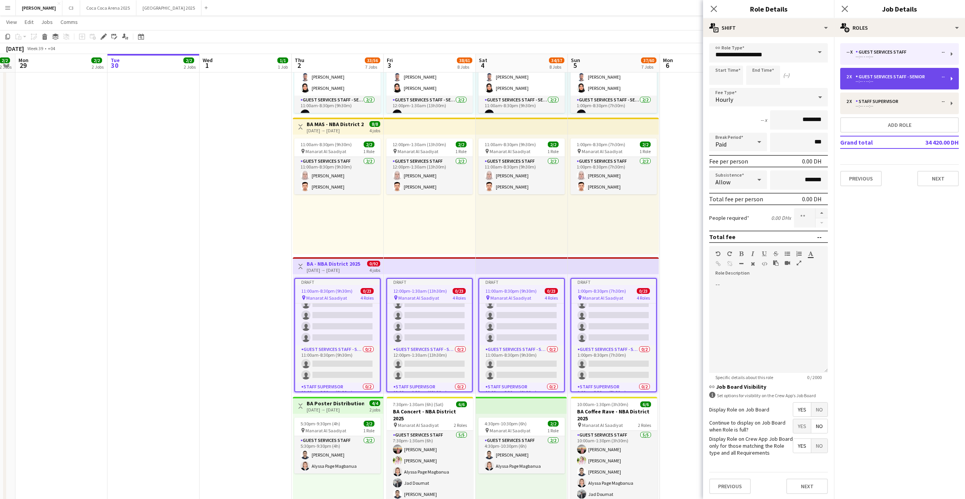
click at [880, 77] on div "Guest Services Staff - Senior" at bounding box center [892, 76] width 72 height 5
type input "**********"
type input "********"
type input "*"
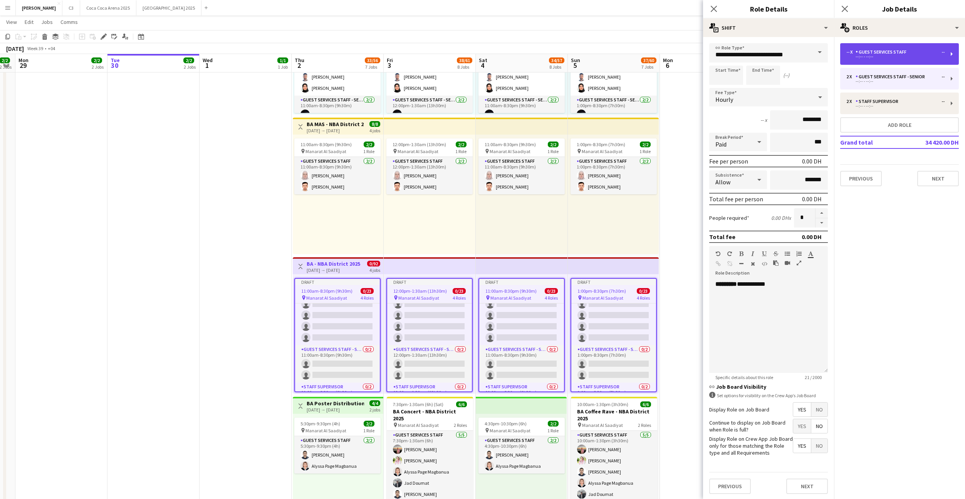
click at [890, 57] on div "--:-- - --:--" at bounding box center [895, 57] width 98 height 4
type input "**********"
type input "********"
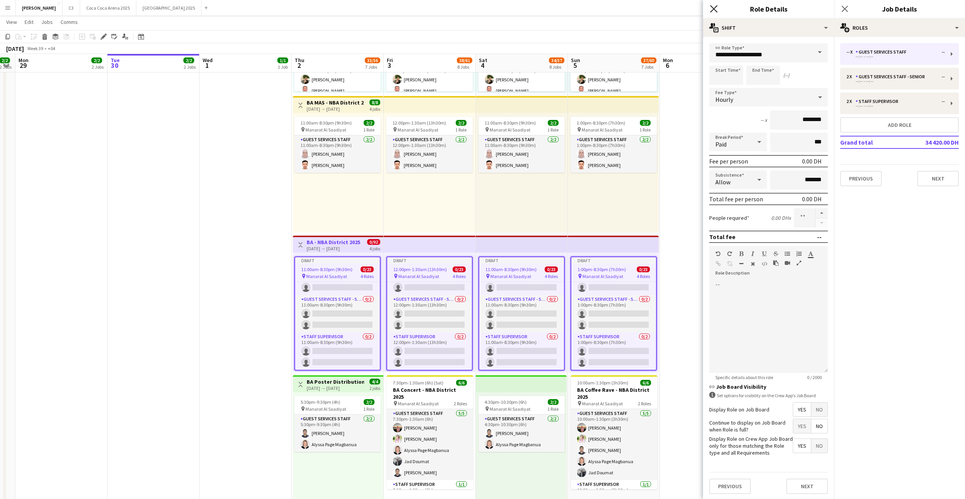
click at [715, 6] on icon "Close pop-in" at bounding box center [713, 8] width 7 height 7
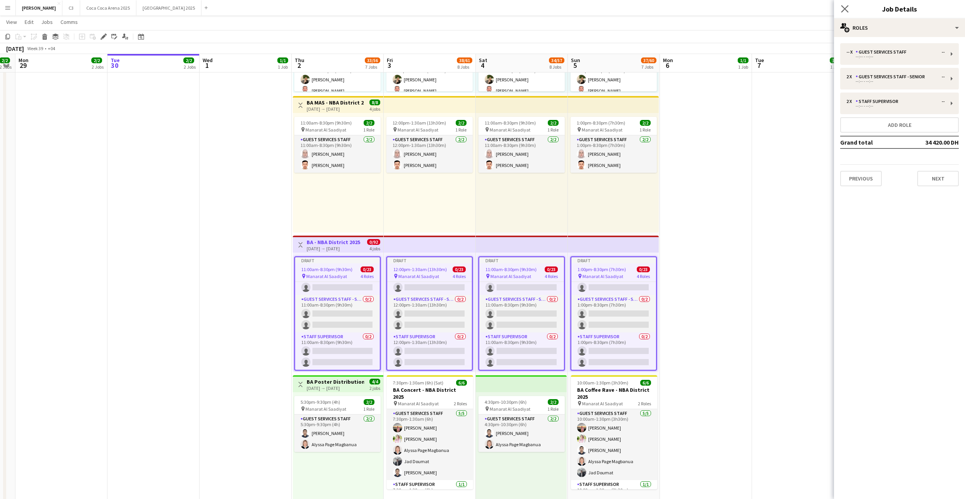
click at [849, 5] on app-icon "Close pop-in" at bounding box center [844, 8] width 11 height 11
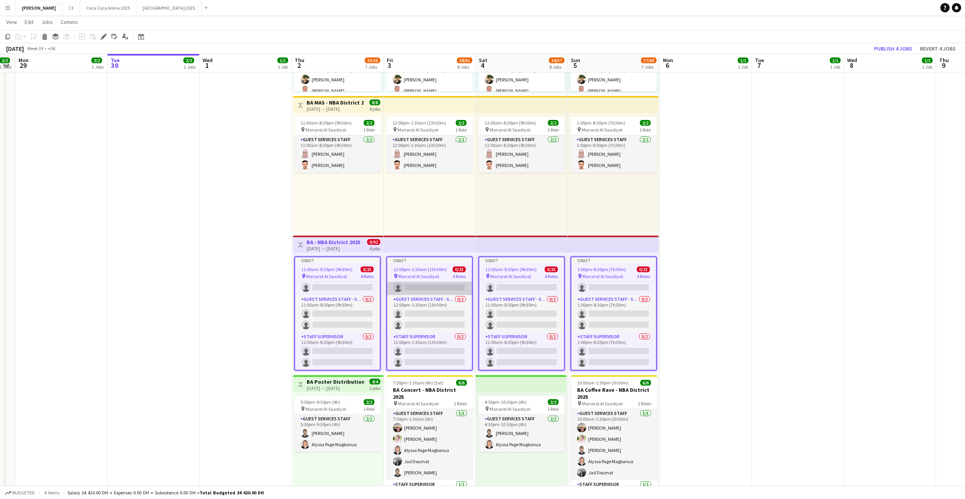
click at [433, 286] on app-card-role "Guest Services Staff 0/4 12:00pm-7:30pm (7h30m) single-neutral-actions single-n…" at bounding box center [429, 265] width 85 height 60
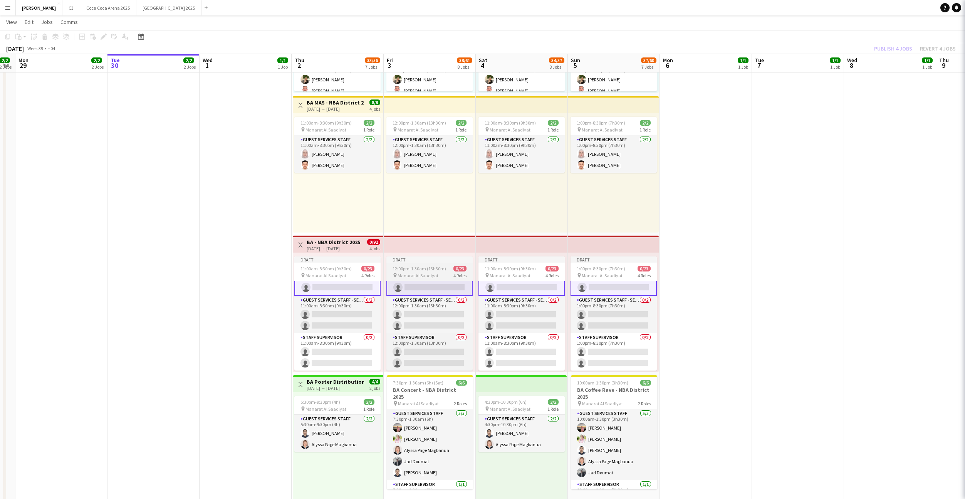
click at [442, 270] on span "12:00pm-1:30am (13h30m) (Sat)" at bounding box center [423, 268] width 61 height 6
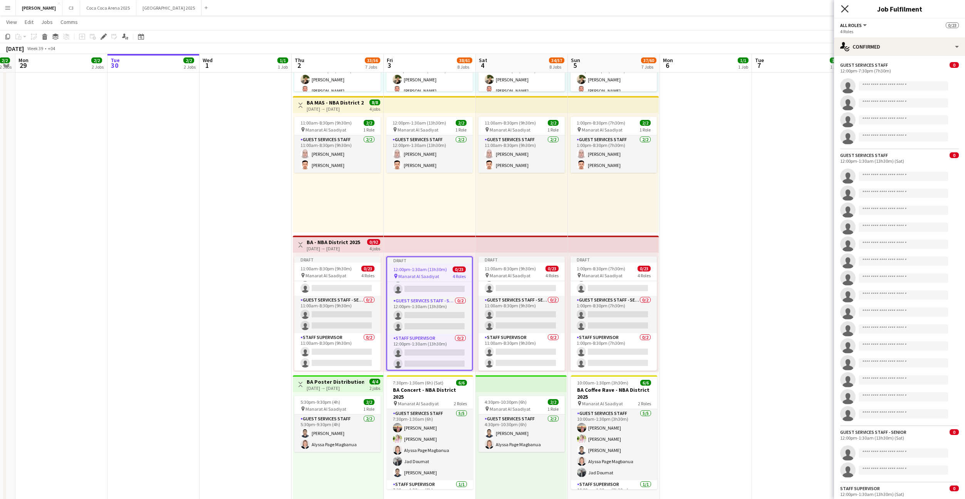
click at [845, 10] on icon "Close pop-in" at bounding box center [844, 8] width 7 height 7
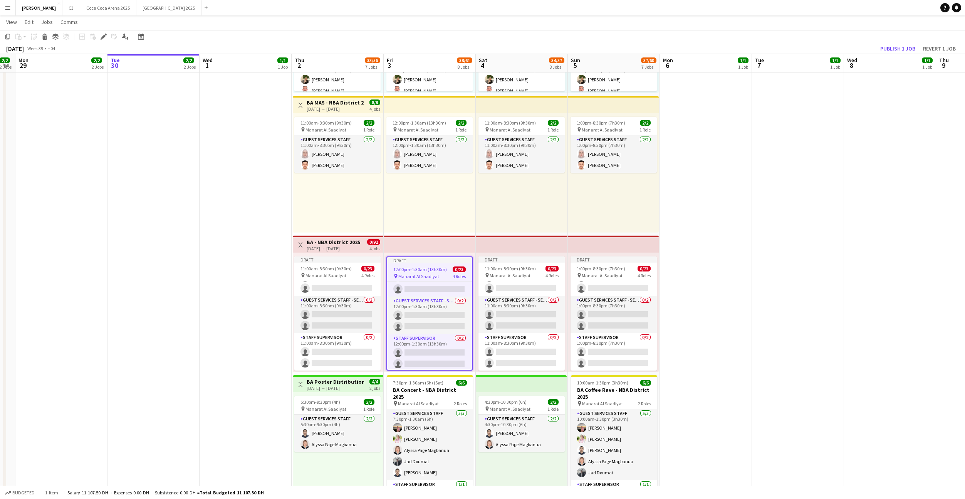
click at [331, 240] on h3 "BA - NBA District 2025" at bounding box center [334, 241] width 54 height 7
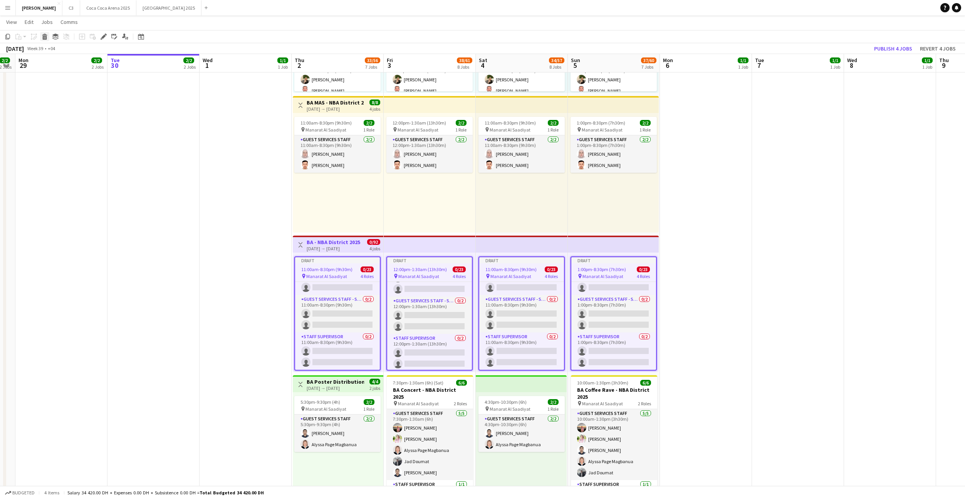
click at [44, 36] on icon at bounding box center [45, 38] width 4 height 4
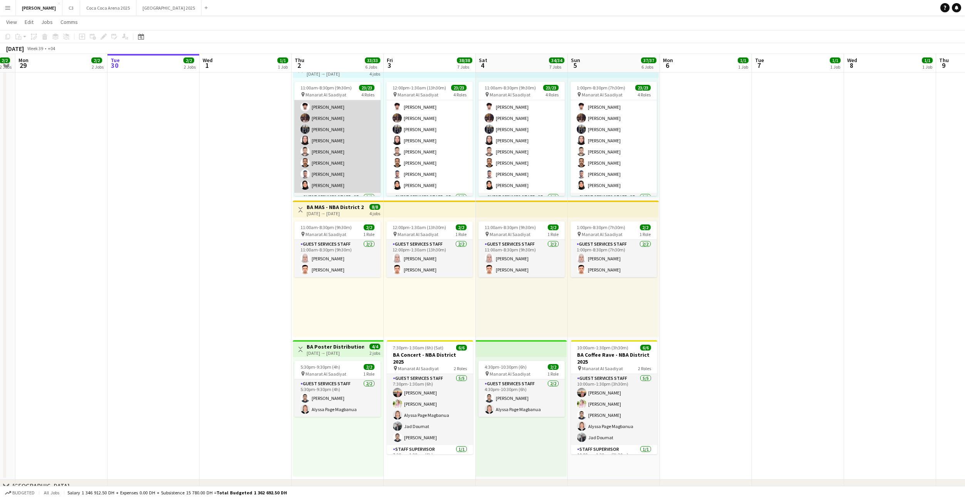
click at [334, 115] on app-card-role "Guest Services Staff 15/15 11:00am-8:30pm (9h30m) Mostafa Haider Raja Ibrar Kha…" at bounding box center [337, 100] width 86 height 185
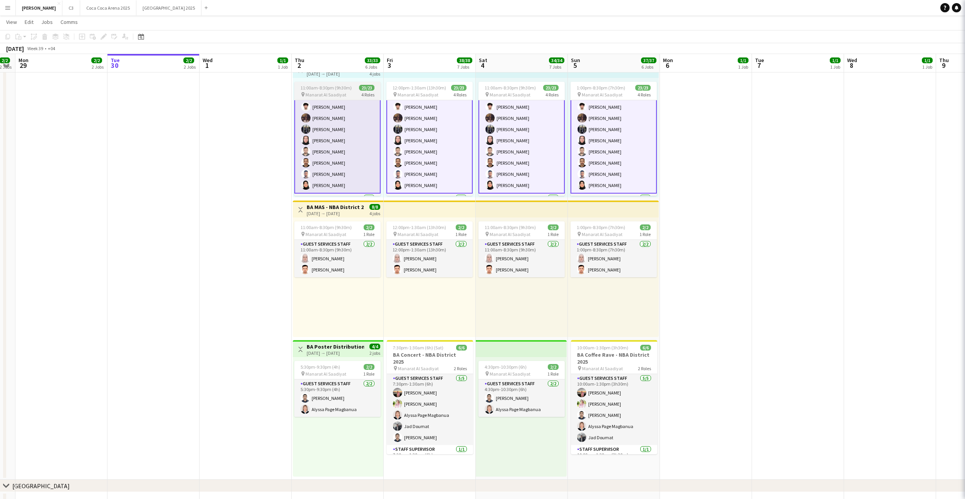
click at [331, 86] on span "11:00am-8:30pm (9h30m)" at bounding box center [326, 88] width 51 height 6
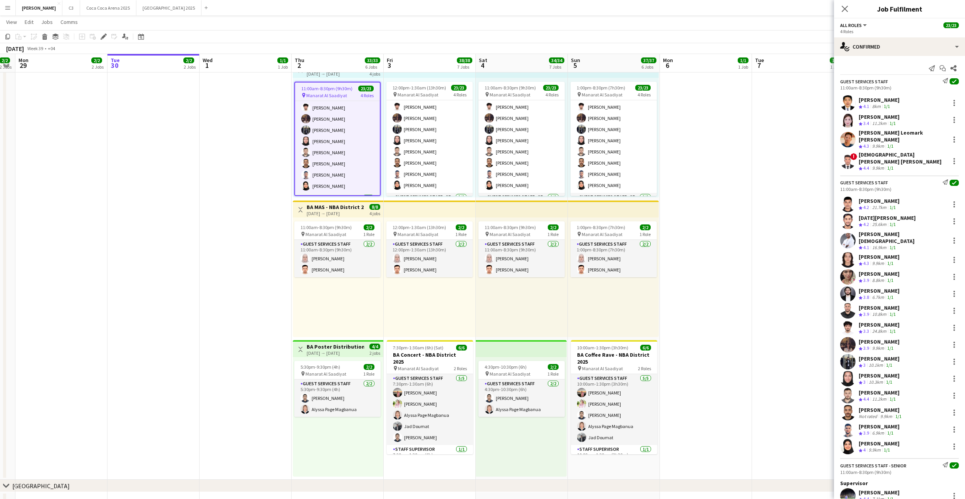
click at [338, 288] on div "11:00am-8:30pm (9h30m) 2/2 pin Manarat Al Saadiyat 1 Role Guest Services Staff …" at bounding box center [338, 276] width 91 height 119
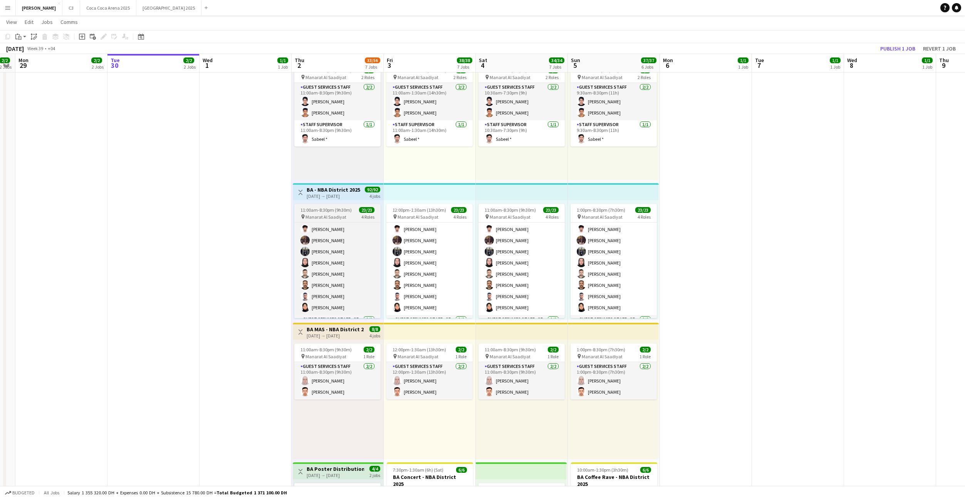
click at [330, 204] on app-job-card "11:00am-8:30pm (9h30m) 23/23 pin Manarat Al Saadiyat 4 Roles Guest Services Sta…" at bounding box center [337, 261] width 86 height 114
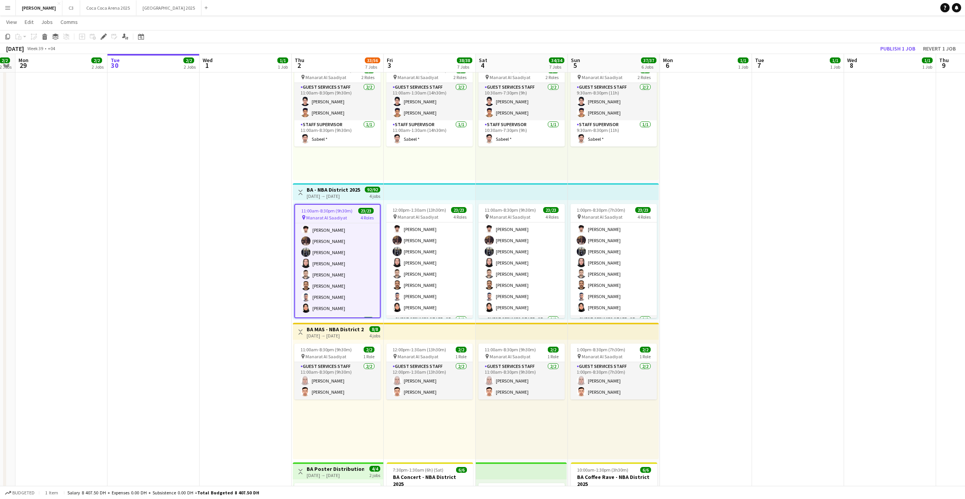
click at [337, 432] on div "11:00am-8:30pm (9h30m) 2/2 pin Manarat Al Saadiyat 1 Role Guest Services Staff …" at bounding box center [338, 398] width 91 height 119
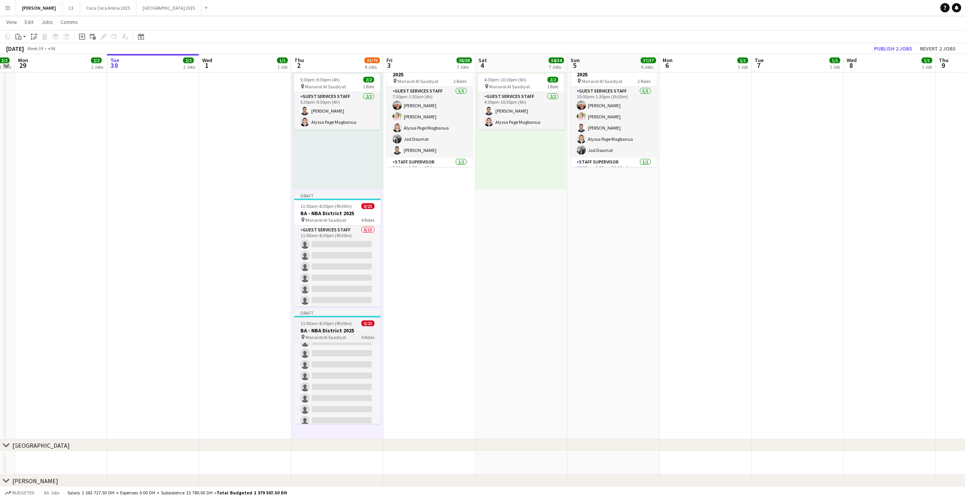
click at [346, 330] on h3 "BA - NBA District 2025" at bounding box center [337, 330] width 86 height 7
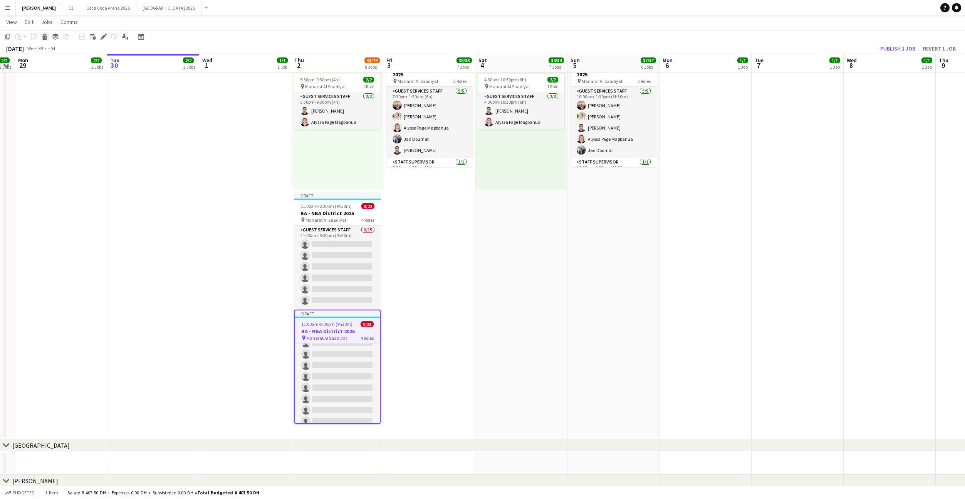
click at [44, 39] on icon at bounding box center [45, 38] width 4 height 4
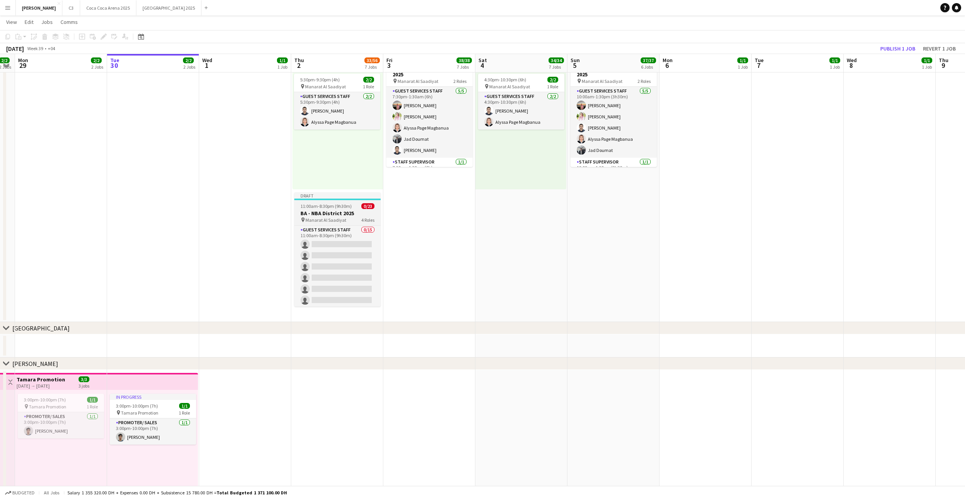
click at [324, 209] on app-job-card "Draft 11:00am-8:30pm (9h30m) 0/23 BA - NBA District 2025 pin Manarat Al Saadiya…" at bounding box center [337, 249] width 86 height 114
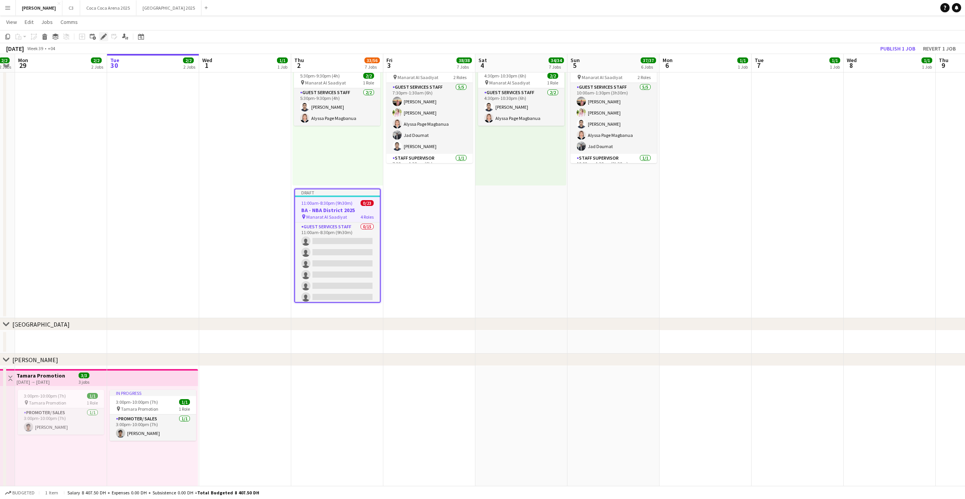
click at [103, 34] on icon "Edit" at bounding box center [104, 37] width 6 height 6
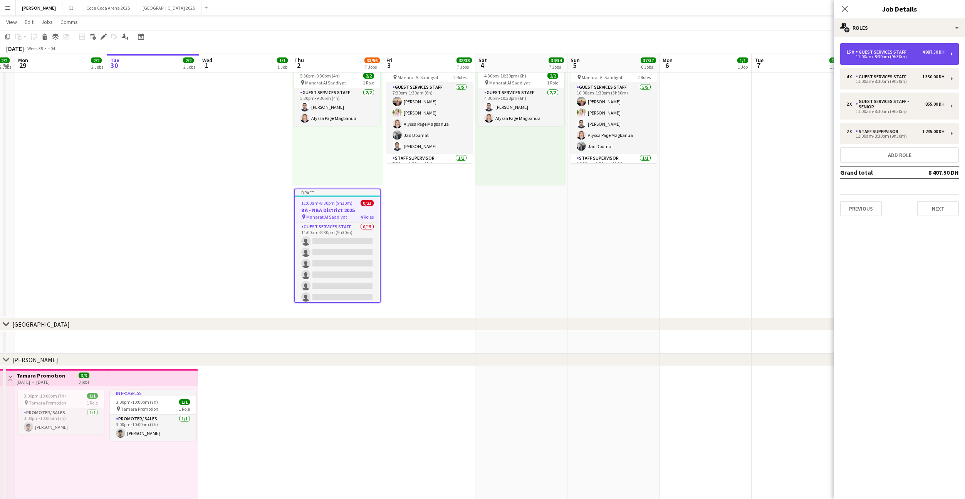
click at [878, 53] on div "Guest Services Staff" at bounding box center [883, 51] width 54 height 5
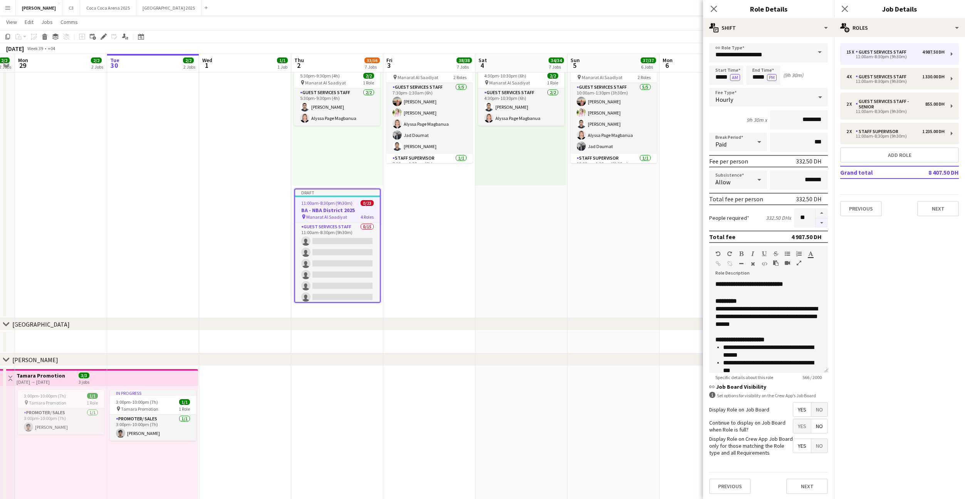
click at [821, 223] on button "button" at bounding box center [822, 223] width 12 height 10
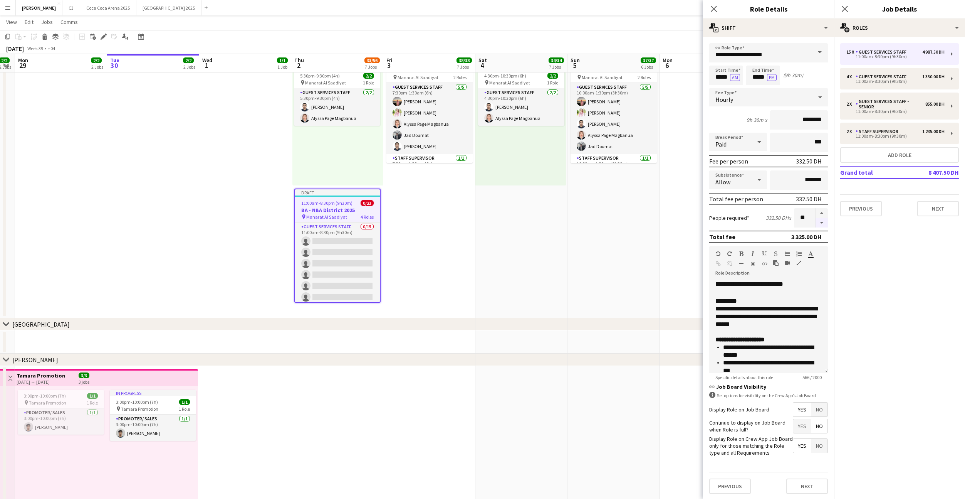
click at [821, 223] on button "button" at bounding box center [822, 223] width 12 height 10
click at [808, 482] on button "Next" at bounding box center [807, 485] width 42 height 15
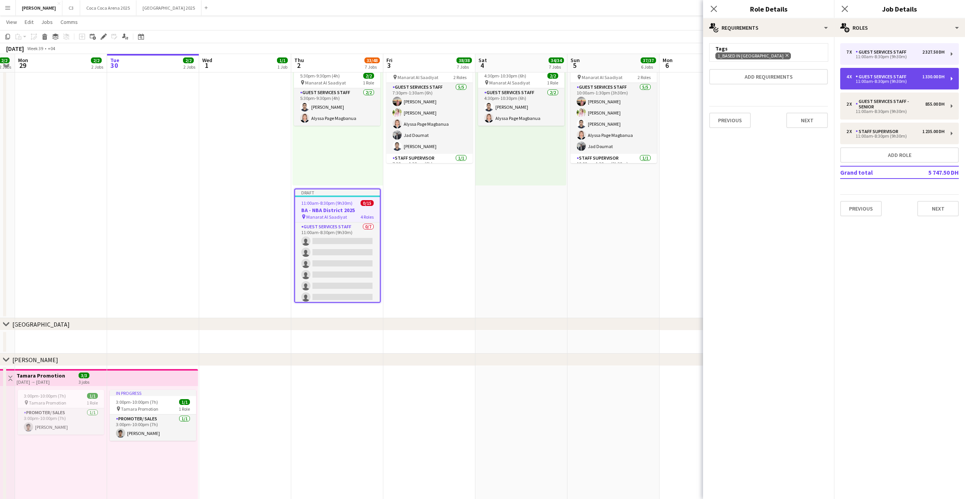
click at [871, 81] on div "11:00am-8:30pm (9h30m)" at bounding box center [895, 81] width 98 height 4
type input "*"
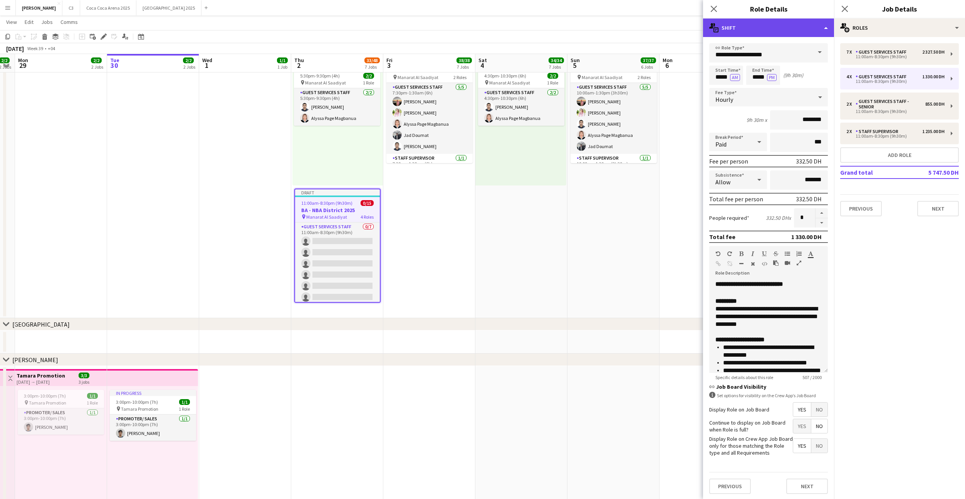
click at [768, 31] on div "multiple-actions-text Shift" at bounding box center [768, 27] width 131 height 18
click at [785, 91] on div "bin-2 Delete Role" at bounding box center [794, 91] width 76 height 15
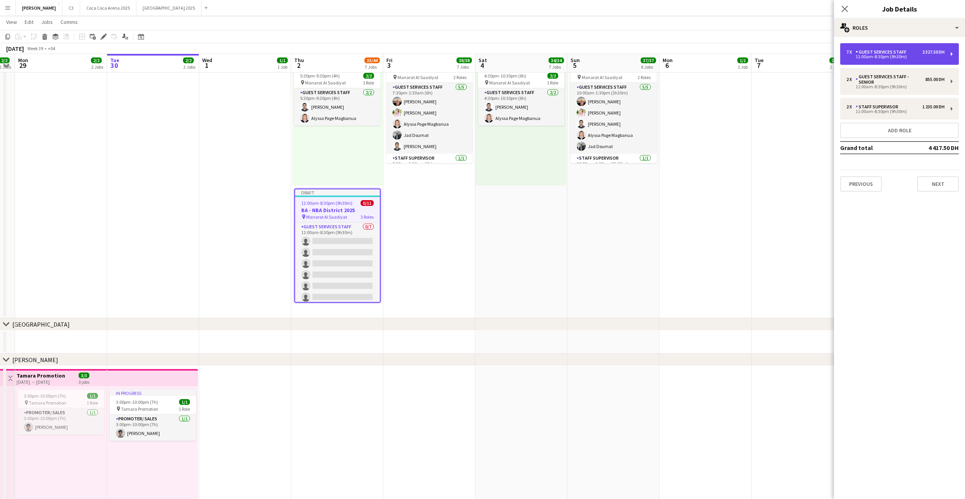
click at [885, 55] on div "11:00am-8:30pm (9h30m)" at bounding box center [895, 57] width 98 height 4
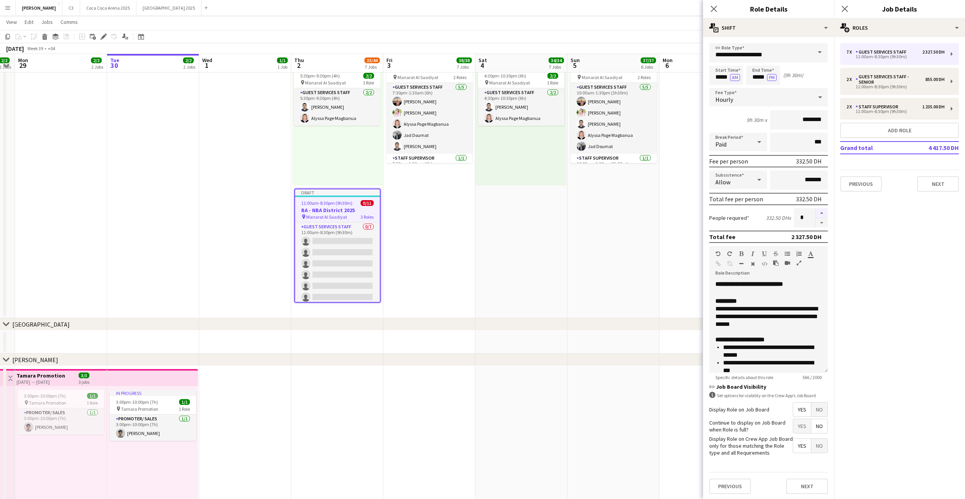
click at [820, 211] on button "button" at bounding box center [822, 213] width 12 height 10
type input "*"
click at [808, 485] on button "Next" at bounding box center [807, 485] width 42 height 15
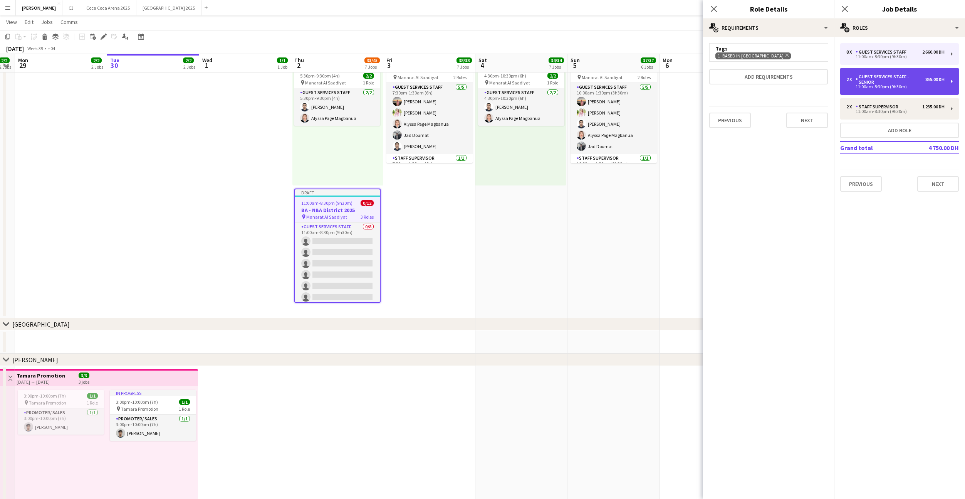
click at [882, 82] on div "Guest Services Staff - Senior" at bounding box center [891, 79] width 70 height 11
type input "**********"
type input "********"
type input "*"
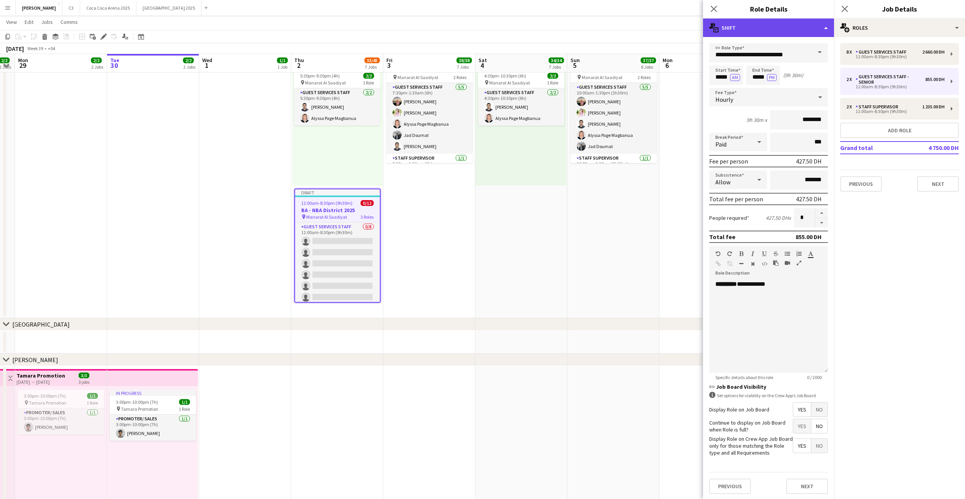
click at [799, 33] on div "multiple-actions-text Shift" at bounding box center [768, 27] width 131 height 18
click at [791, 91] on div "bin-2 Delete Role" at bounding box center [794, 91] width 76 height 15
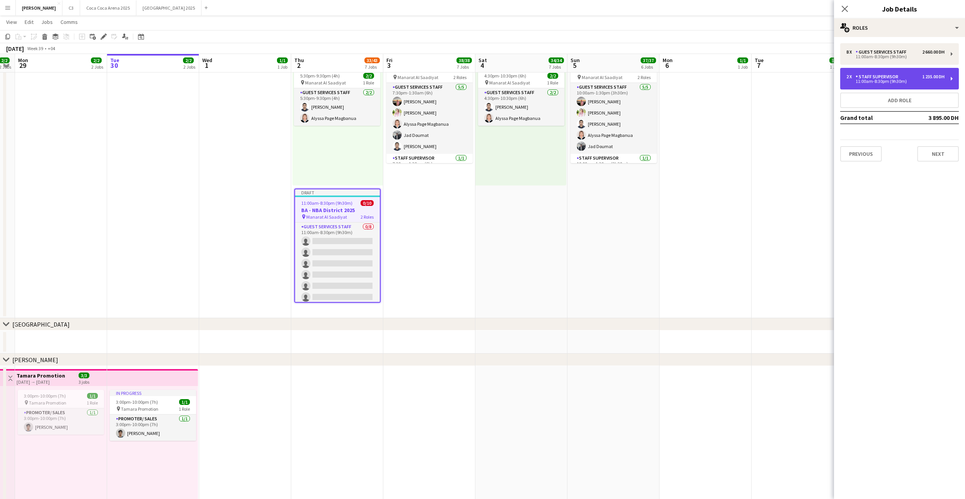
click at [881, 84] on div "2 x Staff Supervisor 1 235.00 DH 11:00am-8:30pm (9h30m)" at bounding box center [899, 79] width 119 height 22
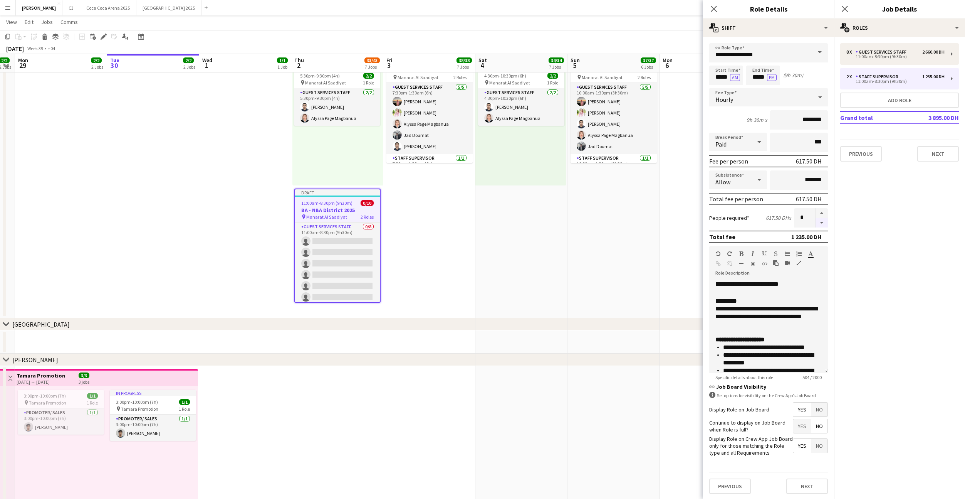
click at [821, 224] on button "button" at bounding box center [822, 223] width 12 height 10
type input "*"
click at [808, 492] on button "Next" at bounding box center [807, 485] width 42 height 15
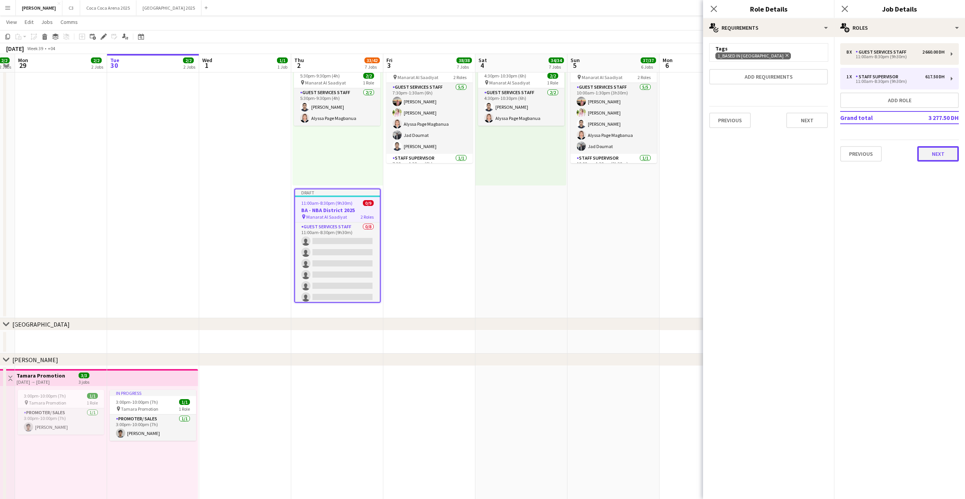
click at [937, 151] on button "Next" at bounding box center [938, 153] width 42 height 15
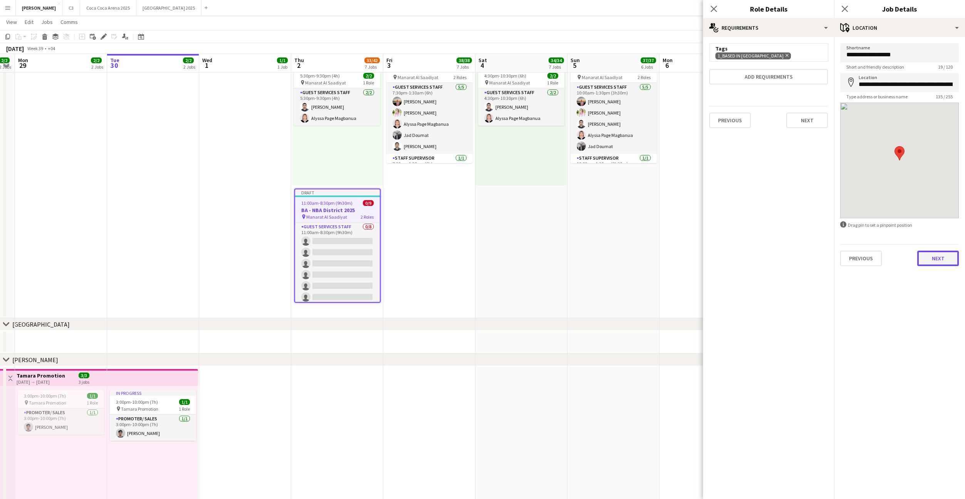
click at [940, 260] on button "Next" at bounding box center [938, 257] width 42 height 15
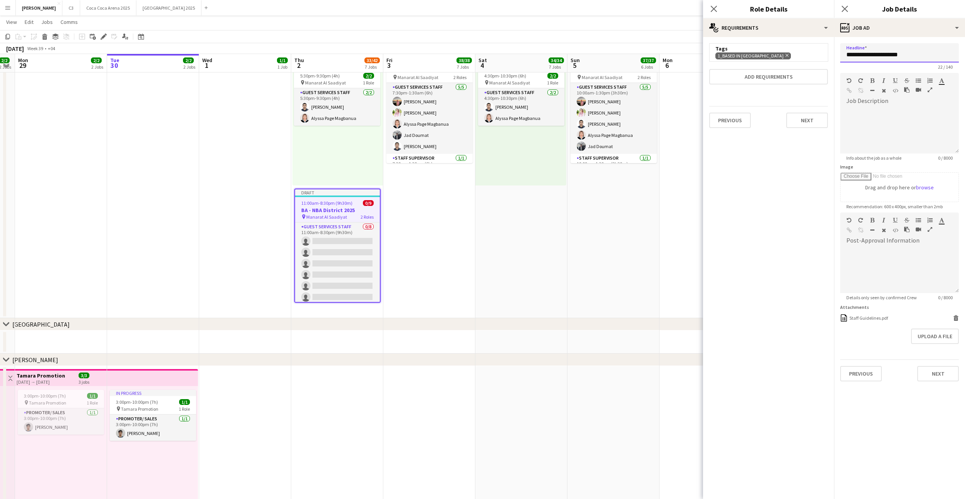
click at [913, 51] on input "**********" at bounding box center [899, 52] width 119 height 19
click at [851, 57] on input "**********" at bounding box center [899, 52] width 119 height 19
drag, startPoint x: 854, startPoint y: 57, endPoint x: 846, endPoint y: 57, distance: 7.7
click at [846, 57] on input "**********" at bounding box center [899, 52] width 119 height 19
click at [883, 55] on input "**********" at bounding box center [899, 52] width 119 height 19
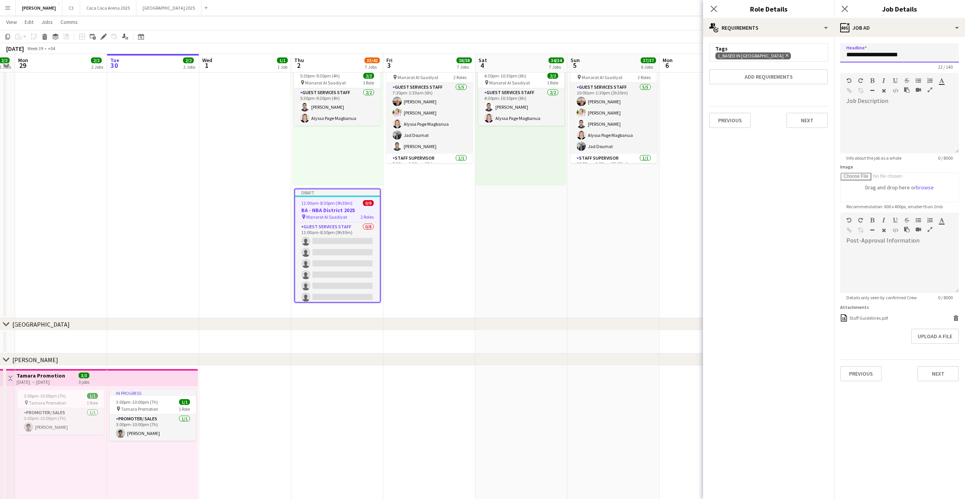
click at [852, 55] on input "**********" at bounding box center [899, 52] width 119 height 19
type input "**********"
click at [934, 372] on button "Next" at bounding box center [938, 373] width 42 height 15
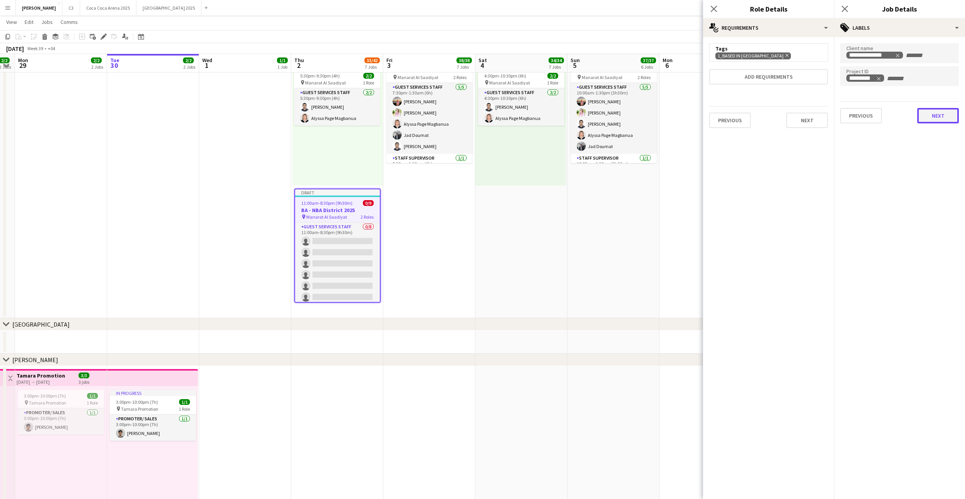
click at [934, 112] on button "Next" at bounding box center [938, 115] width 42 height 15
click at [851, 77] on button "Previous" at bounding box center [861, 79] width 42 height 15
click at [930, 114] on button "Next" at bounding box center [938, 115] width 42 height 15
click at [932, 78] on button "Next" at bounding box center [938, 79] width 42 height 15
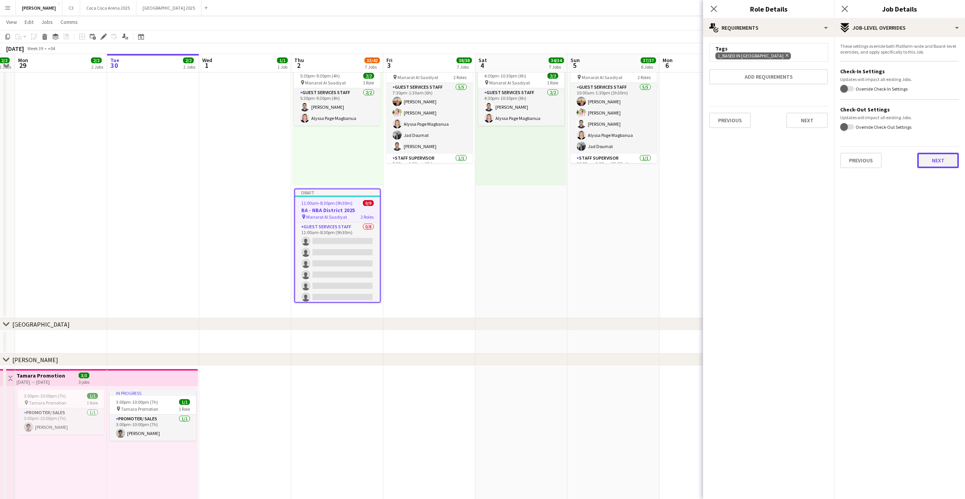
click at [926, 153] on button "Next" at bounding box center [938, 160] width 42 height 15
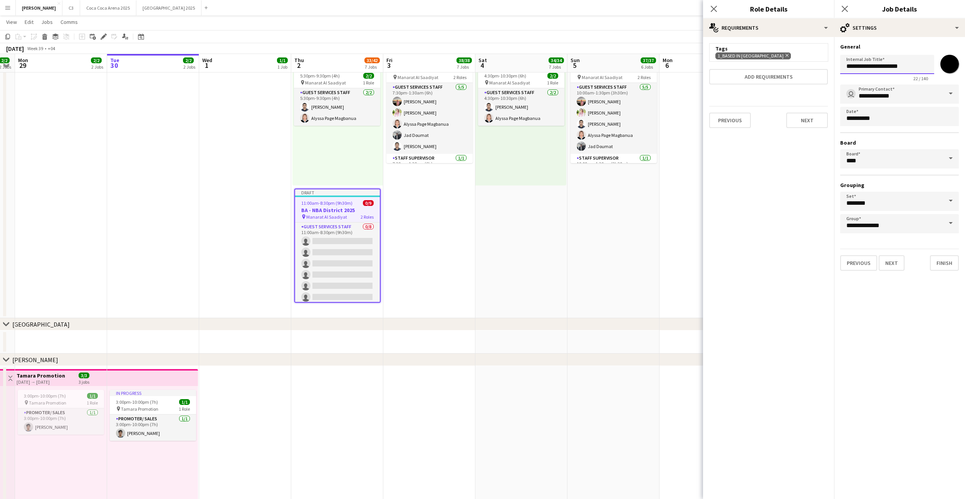
click at [913, 67] on input "**********" at bounding box center [887, 64] width 94 height 19
paste input "****"
type input "**********"
click at [949, 70] on input "*******" at bounding box center [950, 64] width 28 height 28
type input "*******"
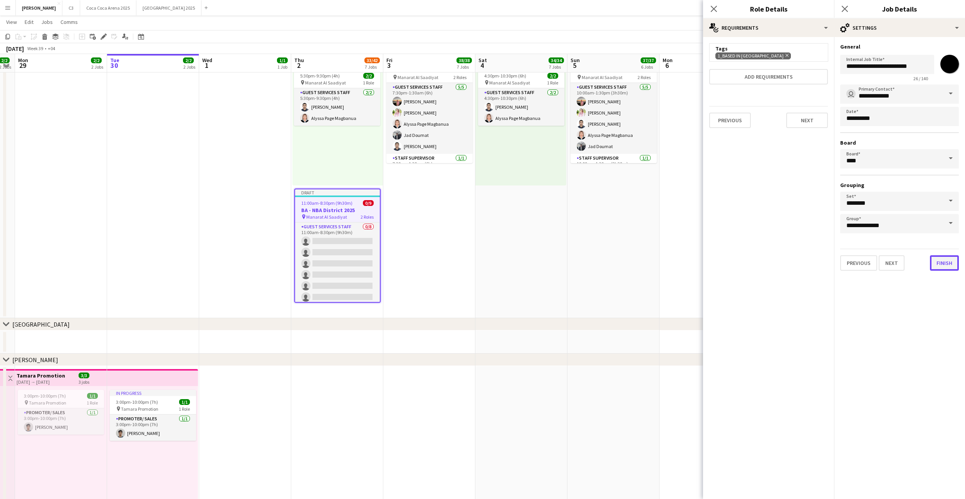
click at [939, 262] on button "Finish" at bounding box center [944, 262] width 29 height 15
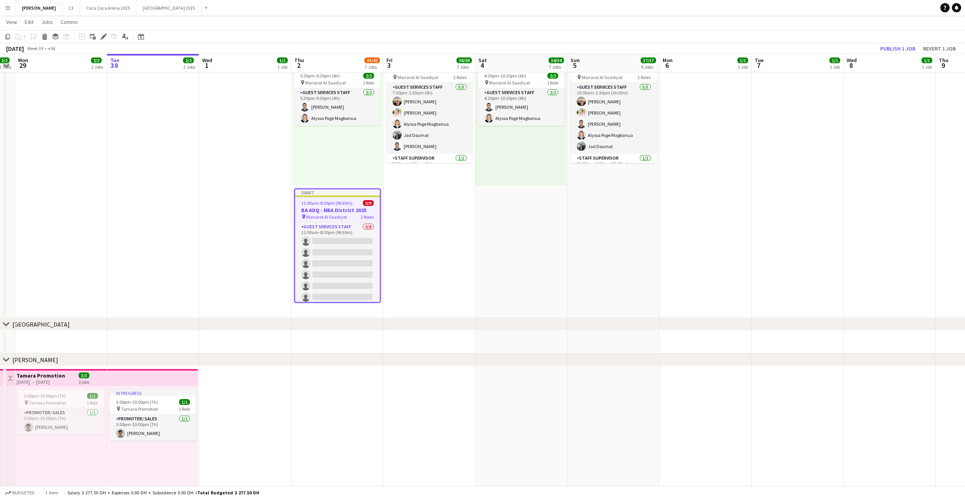
click at [338, 206] on h3 "BA ADQ - NBA District 2025" at bounding box center [337, 209] width 85 height 7
click at [332, 201] on span "11:00am-8:30pm (9h30m)" at bounding box center [325, 202] width 51 height 6
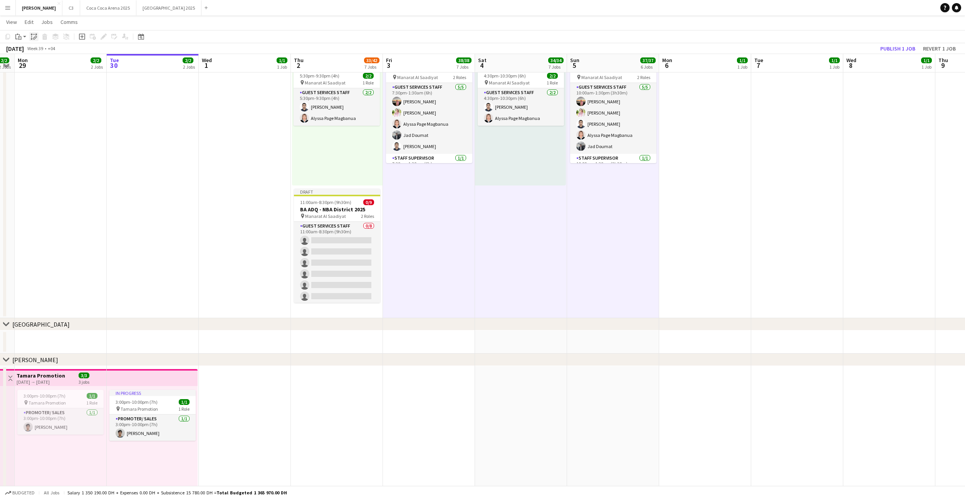
click at [32, 36] on icon "Paste linked Job" at bounding box center [34, 37] width 6 height 6
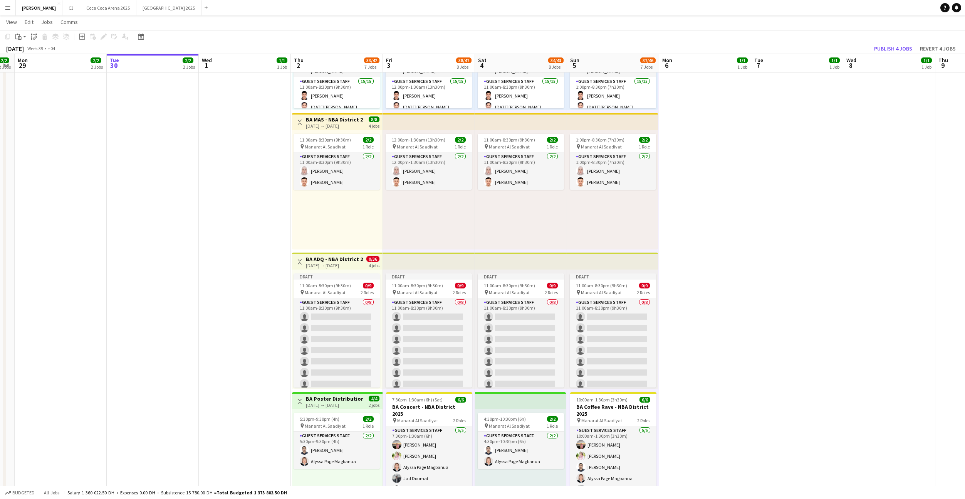
scroll to position [811, 0]
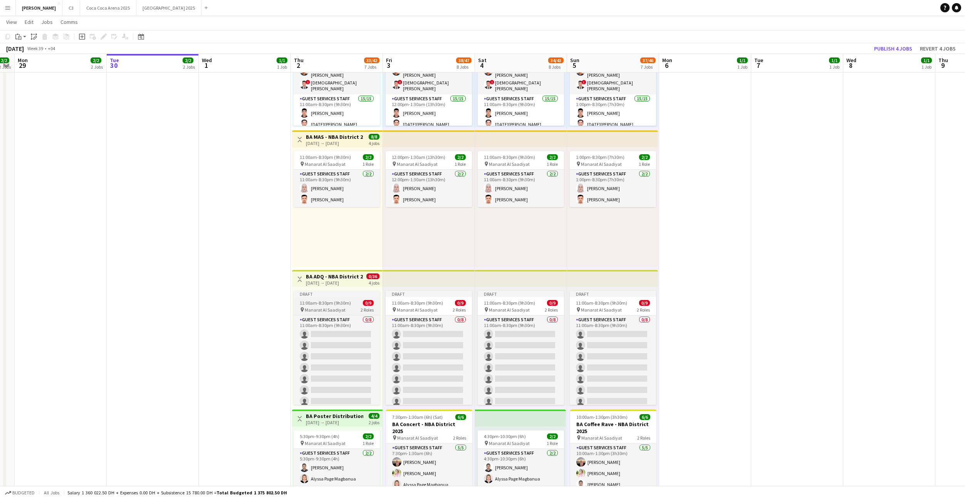
click at [342, 302] on span "11:00am-8:30pm (9h30m)" at bounding box center [325, 303] width 51 height 6
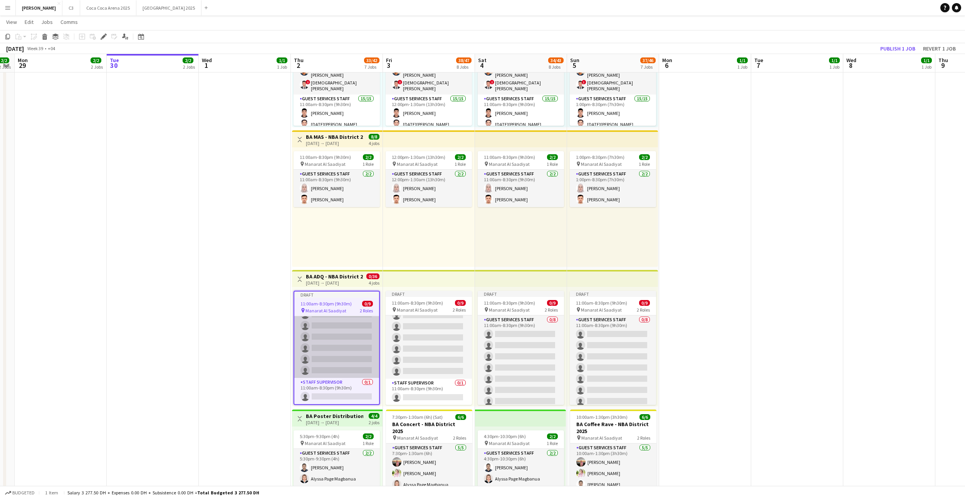
scroll to position [41, 0]
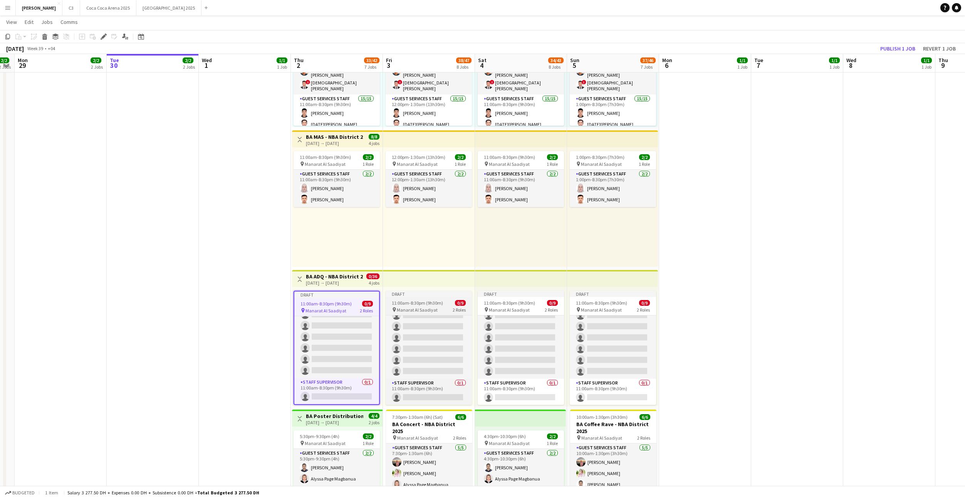
click at [430, 309] on span "Manarat Al Saadiyat" at bounding box center [417, 310] width 41 height 6
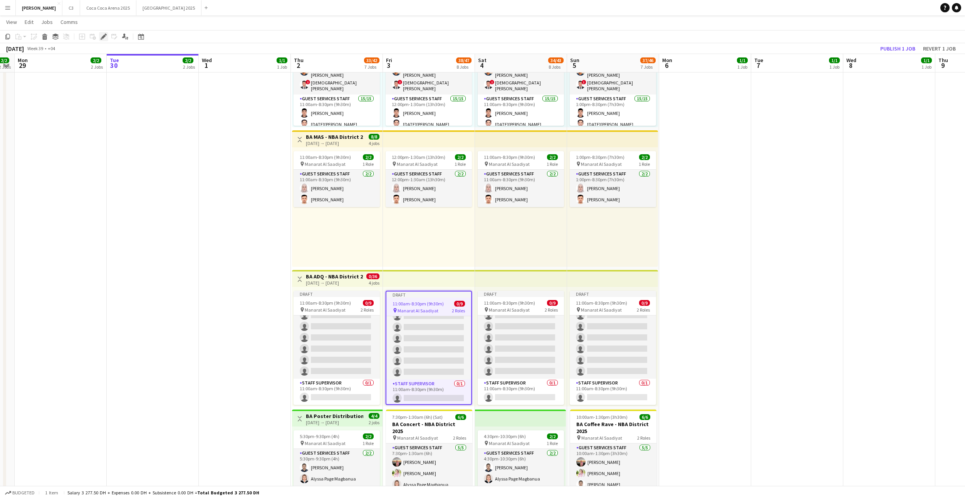
click at [104, 36] on icon at bounding box center [103, 37] width 4 height 4
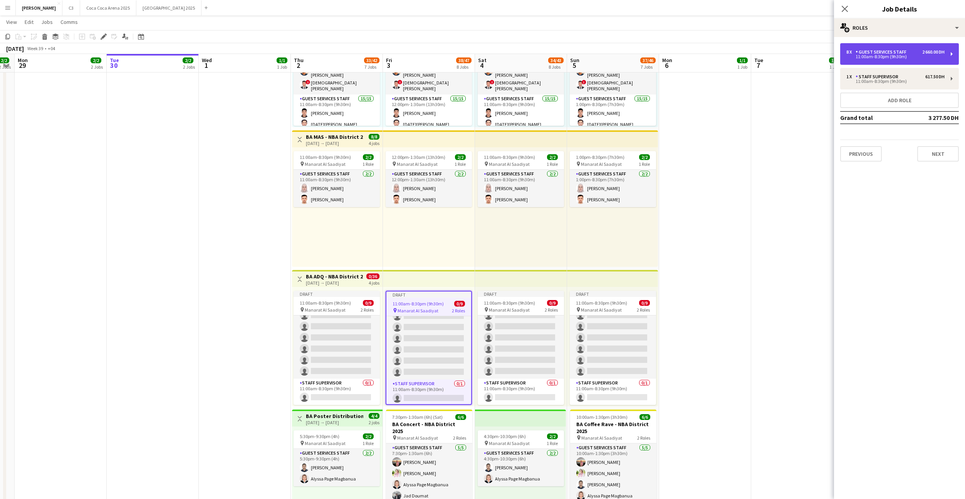
click at [880, 55] on div "11:00am-8:30pm (9h30m)" at bounding box center [895, 57] width 98 height 4
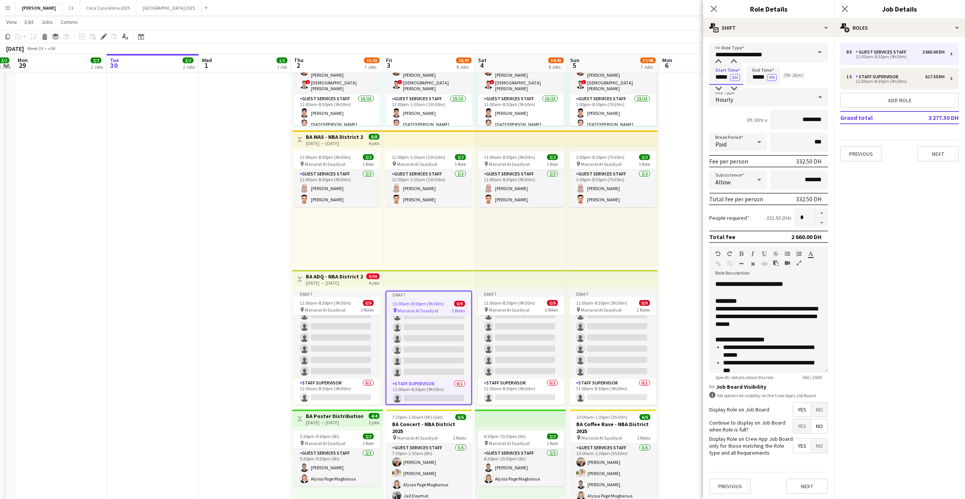
click at [719, 77] on input "*****" at bounding box center [726, 74] width 34 height 19
type input "*****"
click at [730, 76] on button "AM" at bounding box center [735, 77] width 10 height 7
type input "*****"
click at [774, 77] on button "PM" at bounding box center [772, 77] width 10 height 7
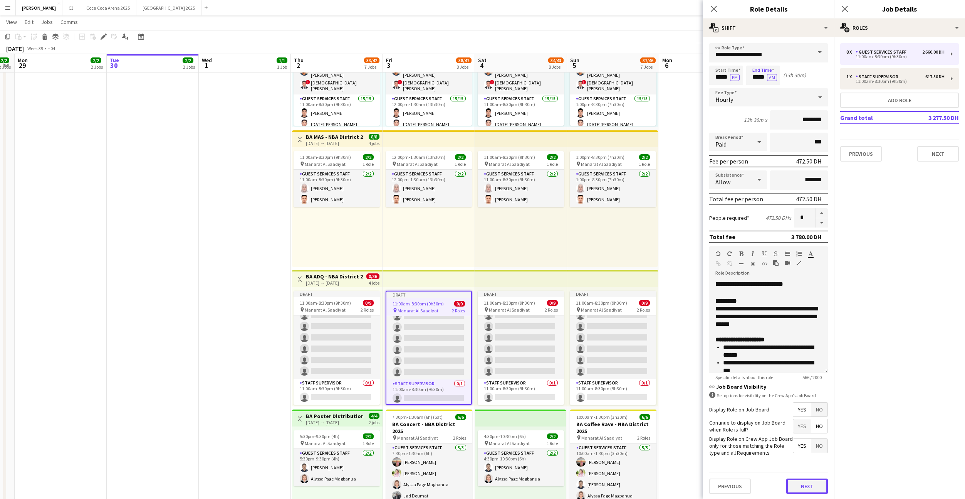
click at [800, 487] on button "Next" at bounding box center [807, 485] width 42 height 15
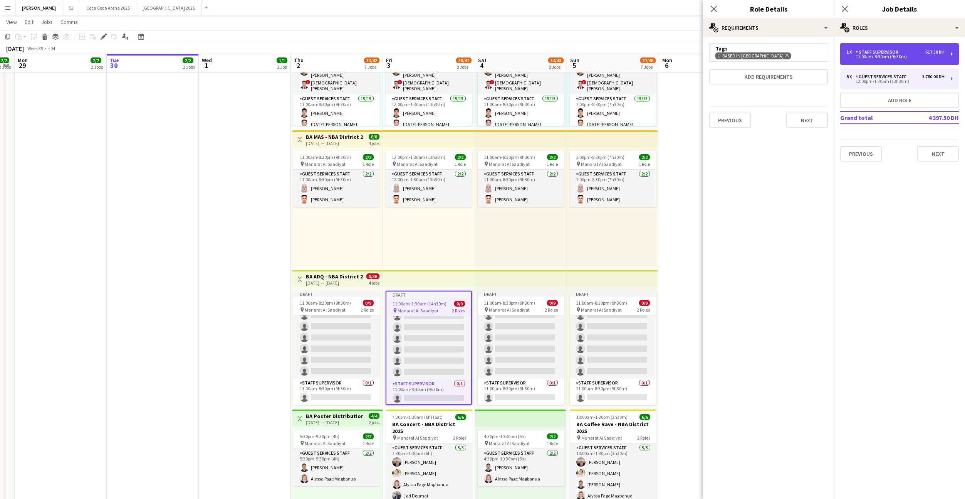
click at [889, 54] on div "Staff Supervisor" at bounding box center [879, 51] width 46 height 5
type input "**********"
type input "*****"
type input "********"
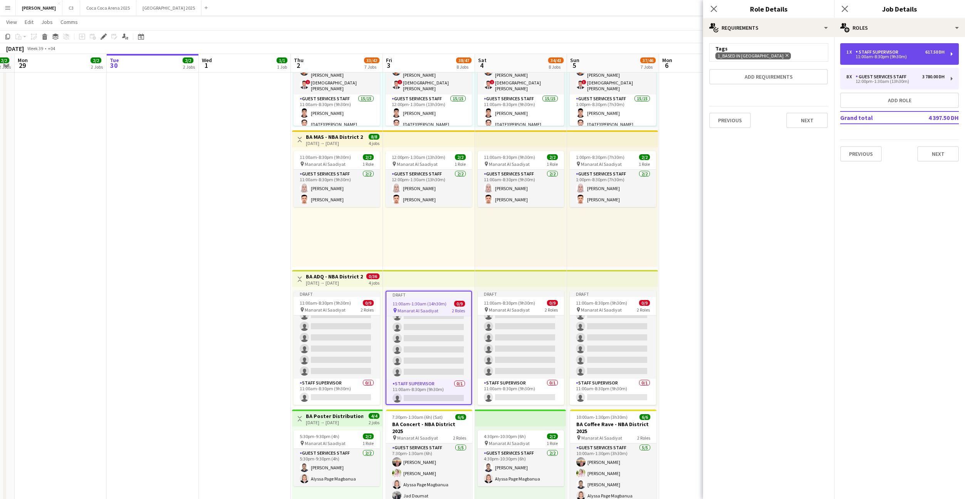
type input "*"
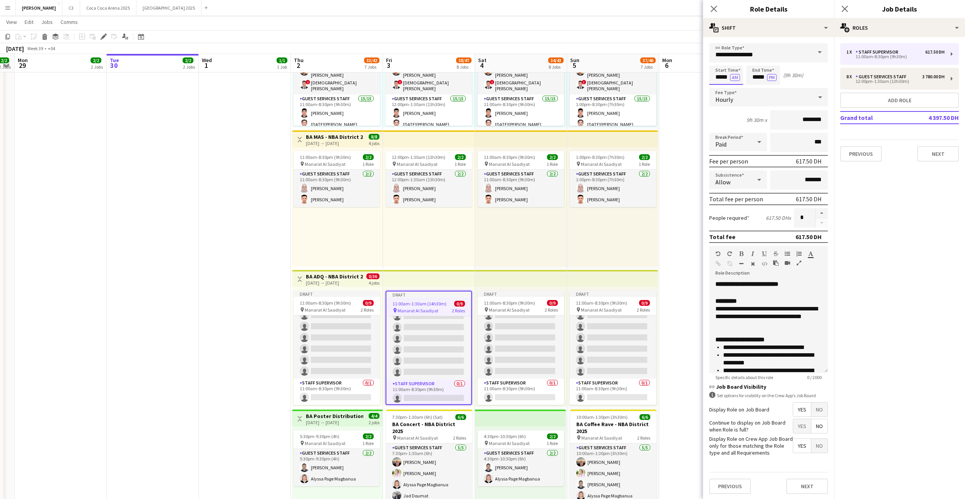
click at [719, 77] on input "*****" at bounding box center [726, 74] width 34 height 19
type input "*****"
click at [731, 77] on button "AM" at bounding box center [735, 77] width 10 height 7
type input "*****"
click at [769, 78] on button "PM" at bounding box center [772, 77] width 10 height 7
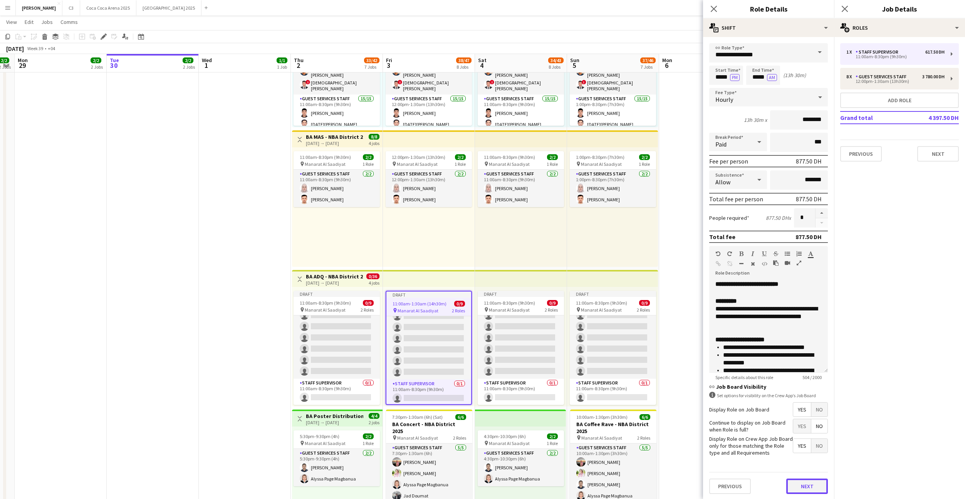
click at [813, 487] on button "Next" at bounding box center [807, 485] width 42 height 15
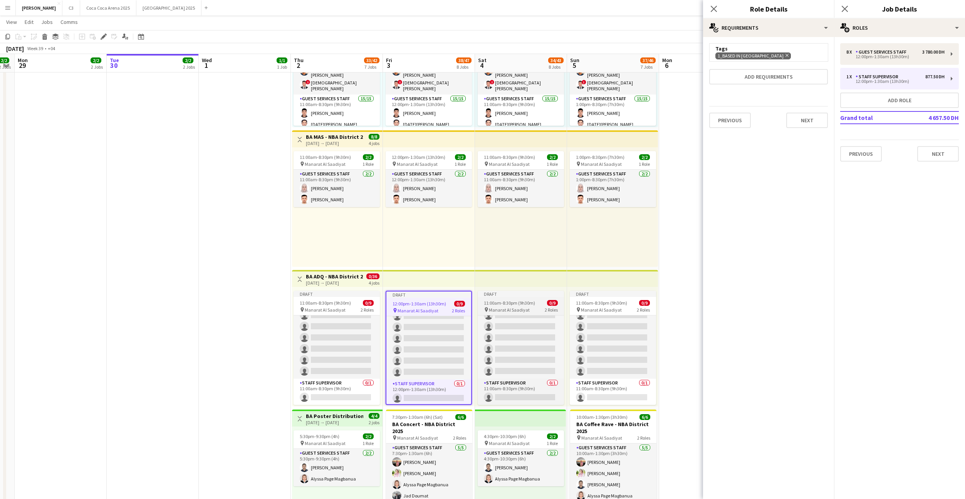
click at [531, 304] on span "11:00am-8:30pm (9h30m)" at bounding box center [509, 303] width 51 height 6
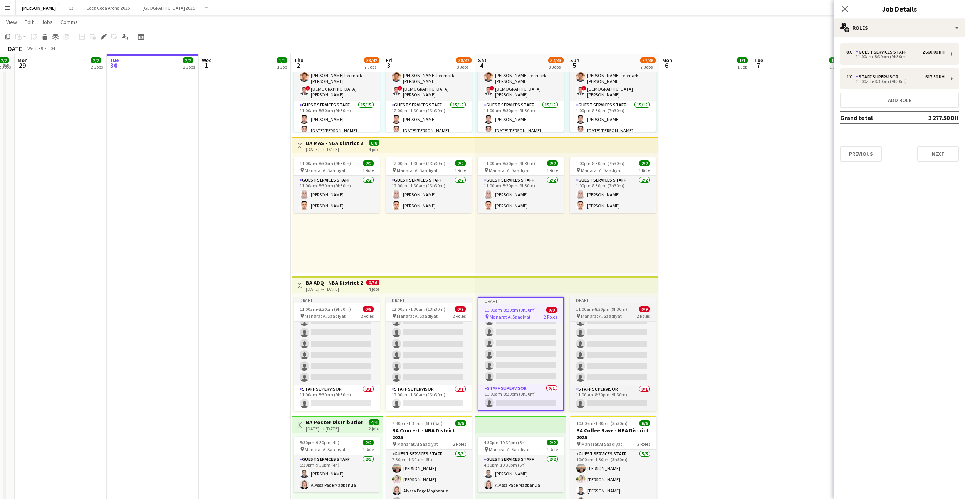
click at [609, 309] on span "11:00am-8:30pm (9h30m)" at bounding box center [601, 309] width 51 height 6
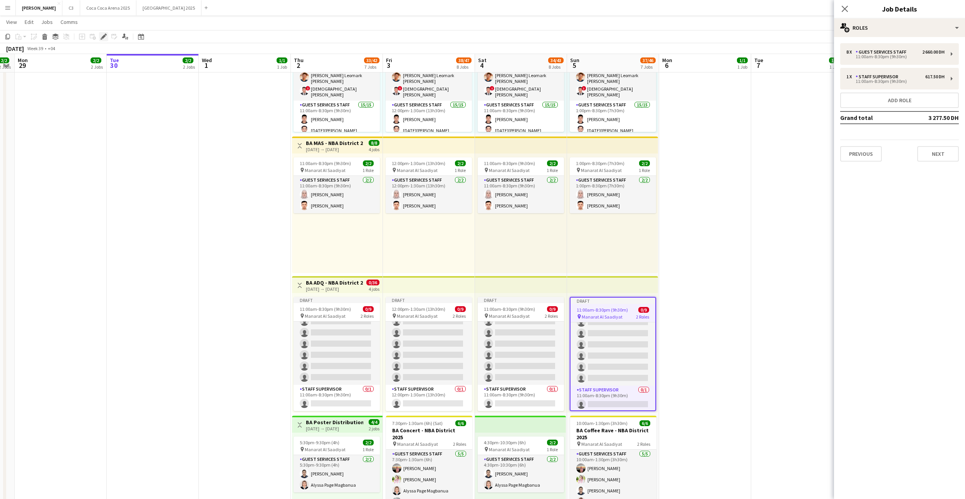
click at [104, 38] on icon "Edit" at bounding box center [104, 37] width 6 height 6
click at [892, 53] on div "Guest Services Staff" at bounding box center [883, 51] width 54 height 5
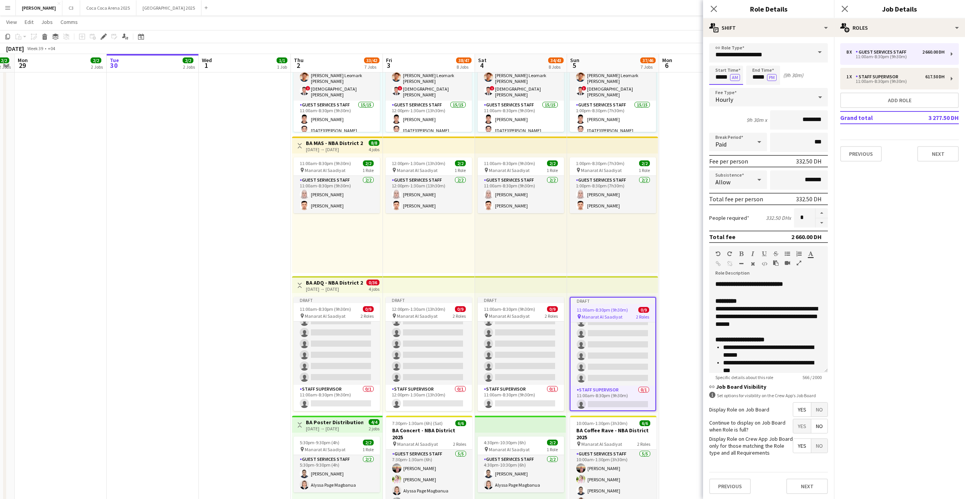
click at [726, 77] on input "*****" at bounding box center [726, 74] width 34 height 19
type input "*****"
click at [739, 75] on button "AM" at bounding box center [735, 77] width 10 height 7
click at [807, 479] on button "Next" at bounding box center [807, 485] width 42 height 15
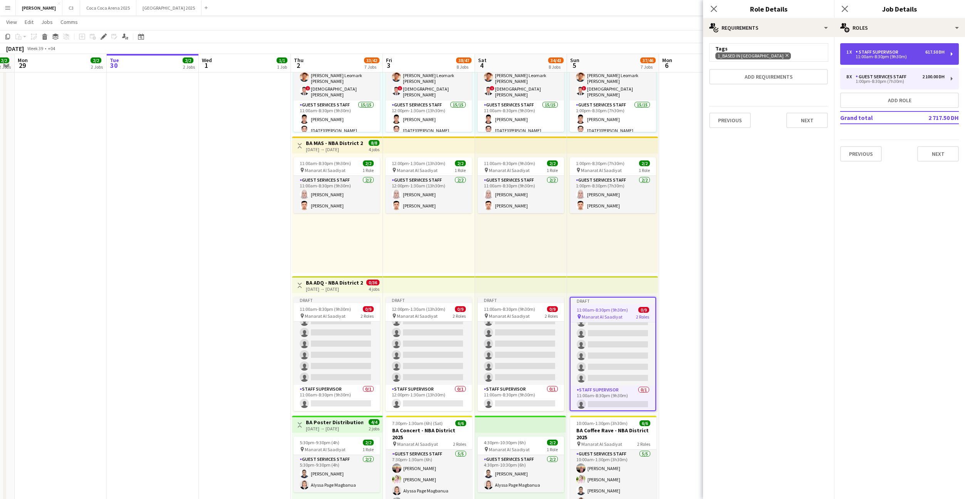
click at [880, 57] on div "11:00am-8:30pm (9h30m)" at bounding box center [895, 57] width 98 height 4
type input "**********"
type input "*****"
type input "********"
type input "*"
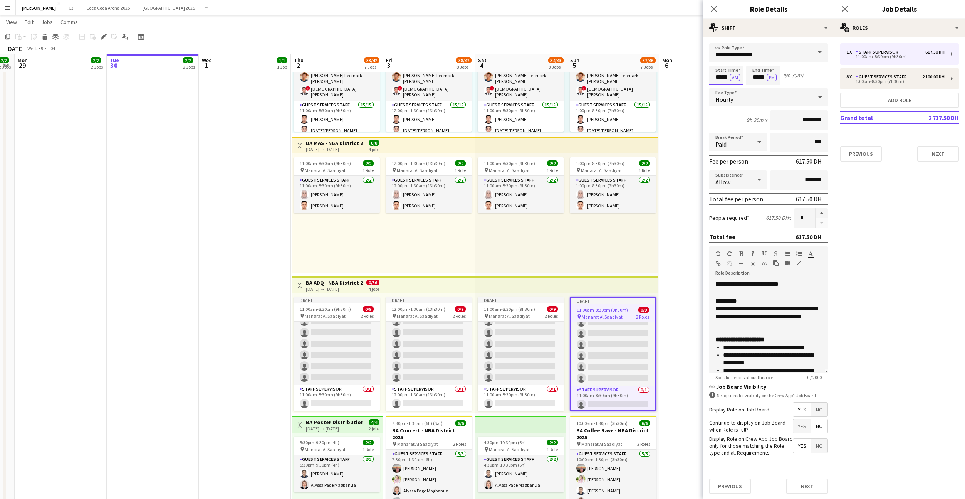
click at [718, 79] on input "*****" at bounding box center [726, 74] width 34 height 19
type input "*****"
click at [739, 77] on button "AM" at bounding box center [735, 77] width 10 height 7
click at [816, 486] on button "Next" at bounding box center [807, 485] width 42 height 15
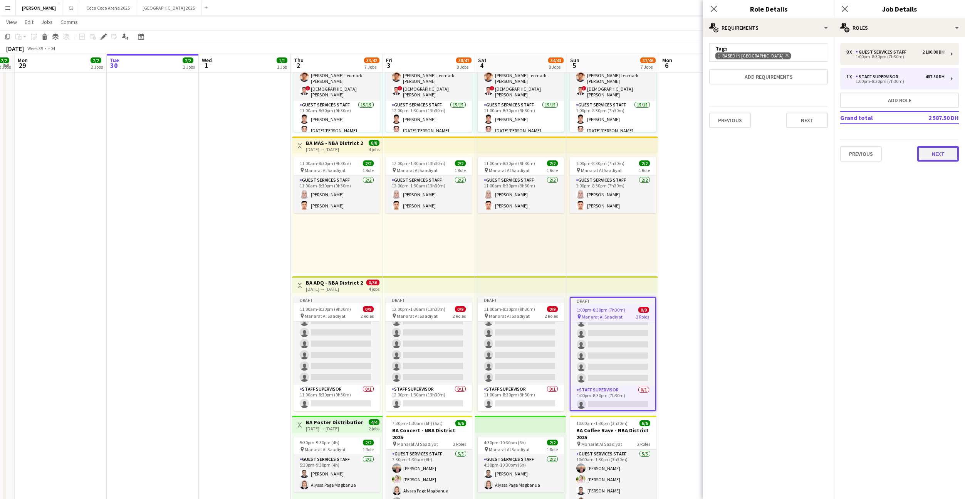
click at [932, 151] on button "Next" at bounding box center [938, 153] width 42 height 15
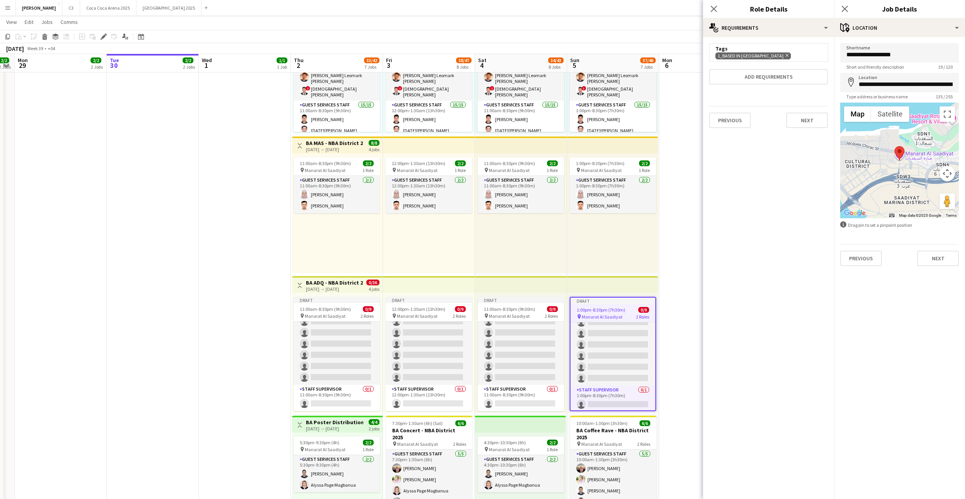
click at [719, 5] on div "Close pop-in" at bounding box center [714, 9] width 22 height 18
click at [714, 8] on icon at bounding box center [713, 8] width 7 height 7
click at [848, 12] on icon at bounding box center [844, 8] width 7 height 7
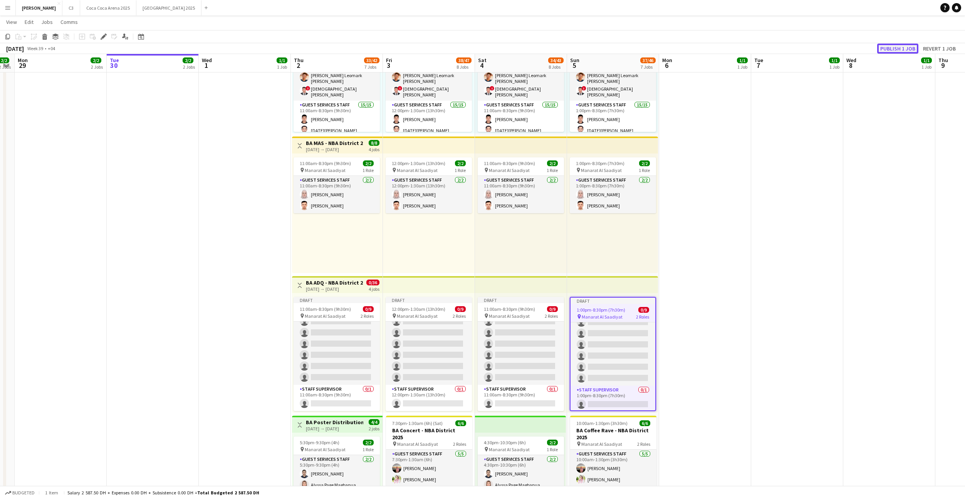
click at [903, 52] on button "Publish 1 job" at bounding box center [897, 49] width 41 height 10
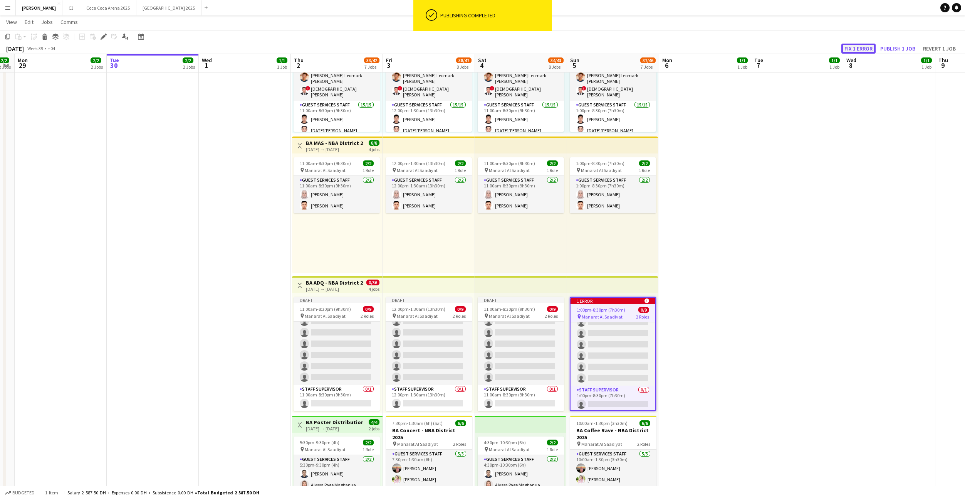
click at [858, 48] on button "Fix 1 error" at bounding box center [858, 49] width 34 height 10
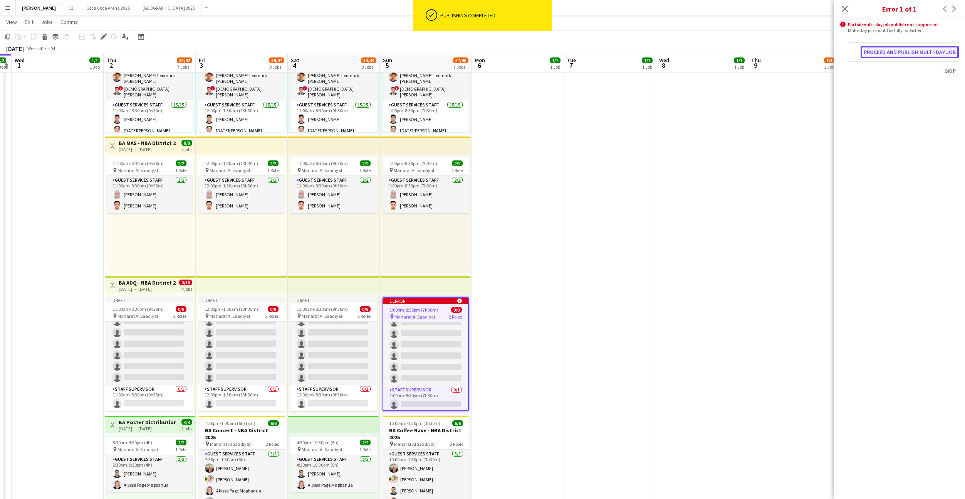
click at [886, 54] on button "Proceed and publish multi-day job" at bounding box center [910, 52] width 98 height 12
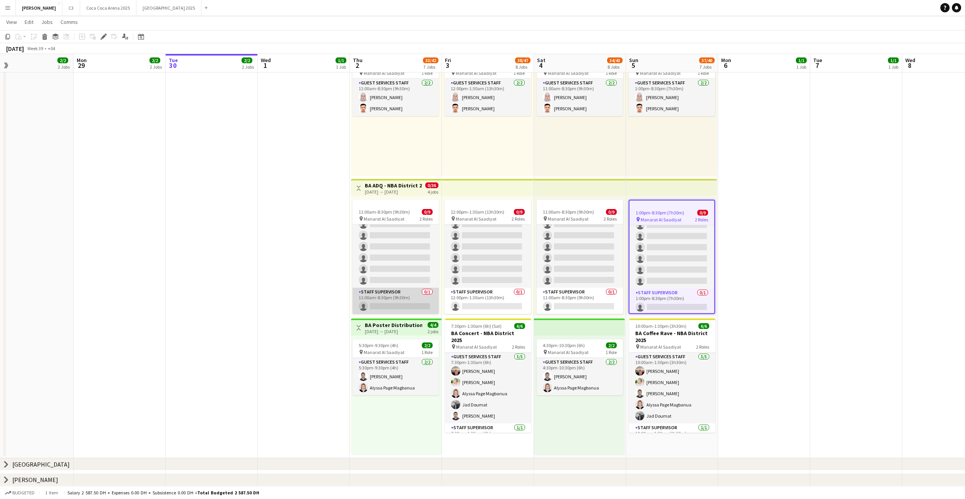
click at [401, 308] on app-card-role "Staff Supervisor 0/1 11:00am-8:30pm (9h30m) single-neutral-actions" at bounding box center [396, 300] width 86 height 26
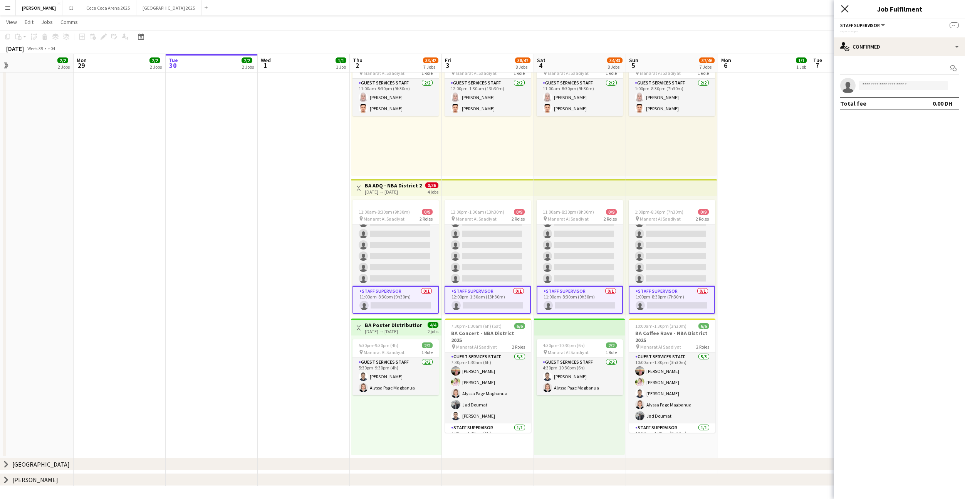
click at [848, 6] on icon at bounding box center [844, 8] width 7 height 7
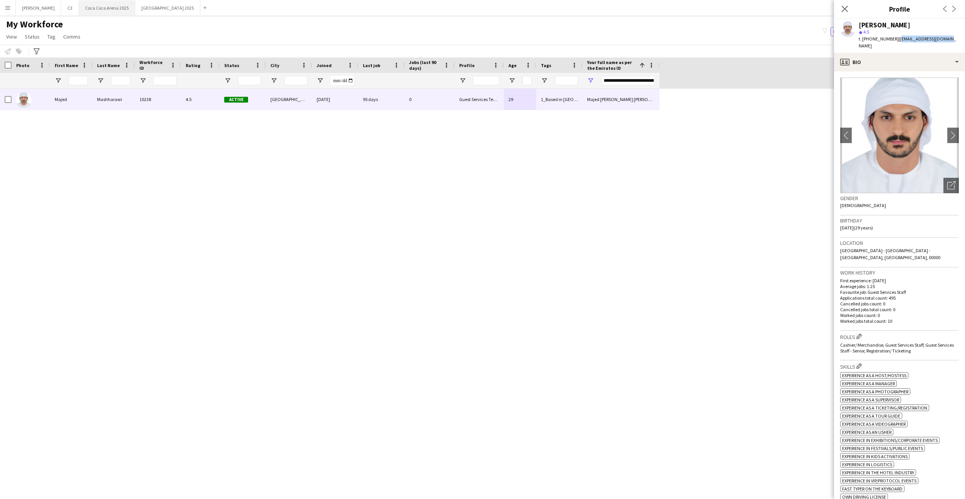
click at [85, 13] on button "Coca Coca Arena 2025 Close" at bounding box center [107, 7] width 56 height 15
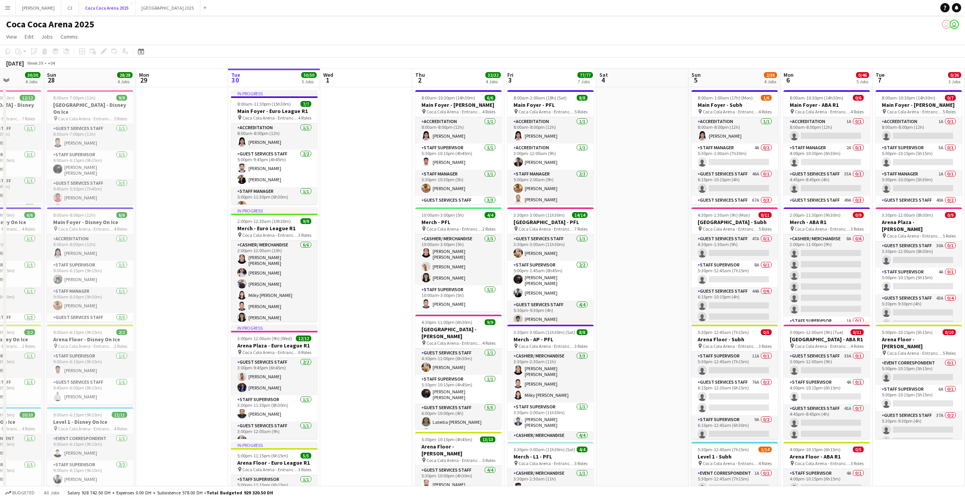
scroll to position [0, 246]
